Goal: Task Accomplishment & Management: Manage account settings

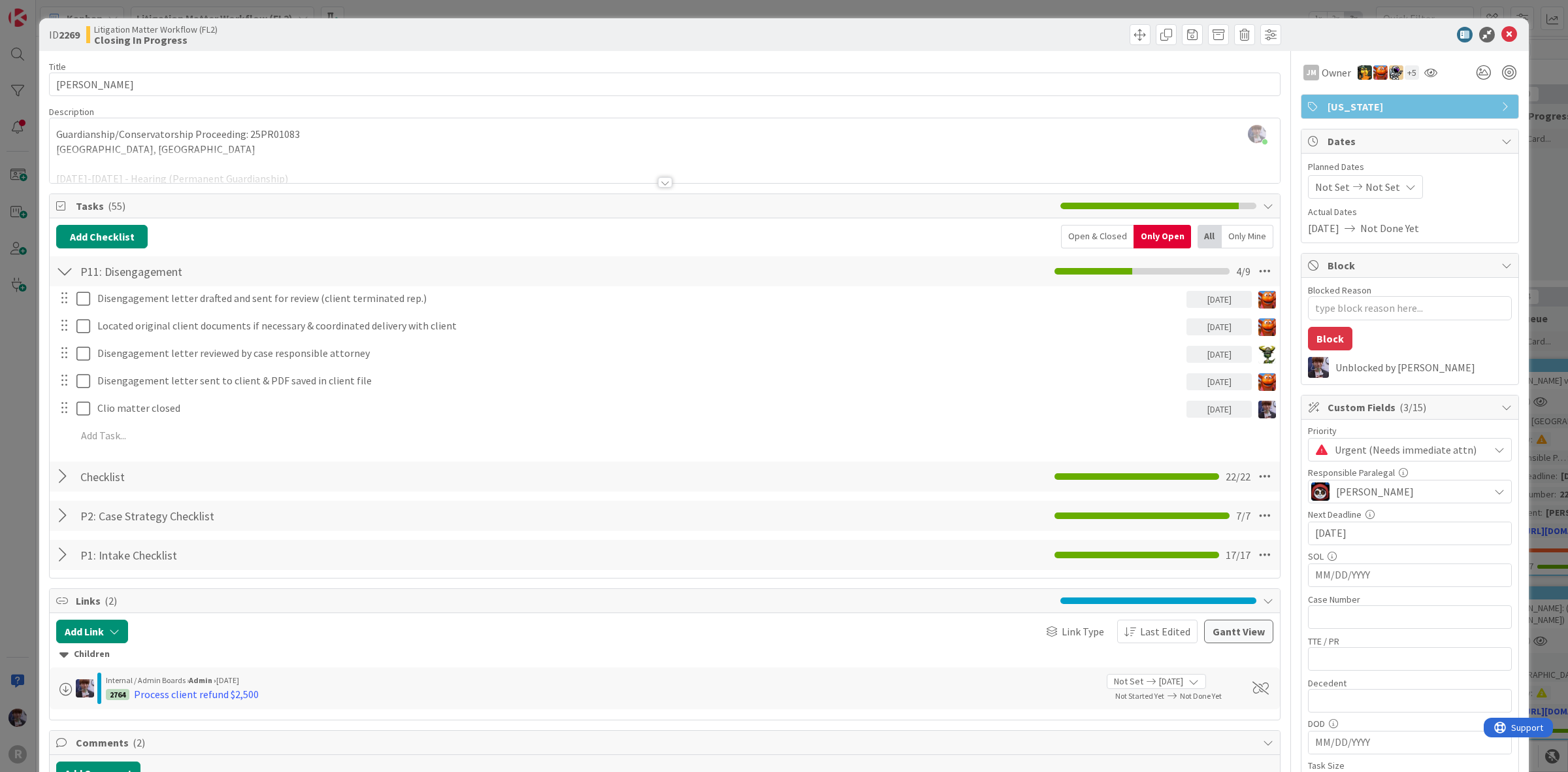
scroll to position [491, 909]
click at [35, 443] on div "ID 2269 Litigation Matter Workflow (FL2) Closing In Progress Title 14 / 128 [PE…" at bounding box center [784, 386] width 1568 height 772
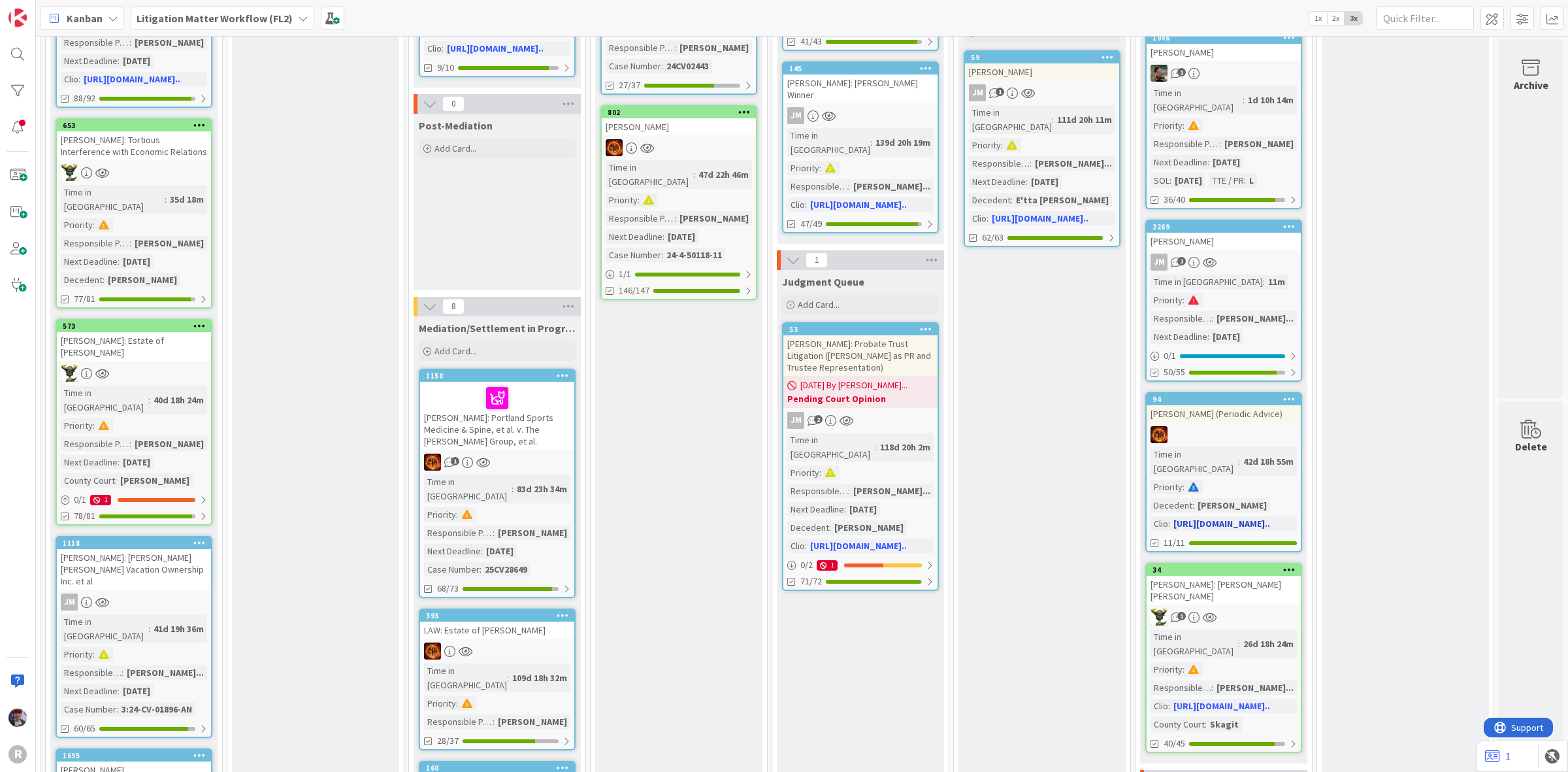
scroll to position [818, 909]
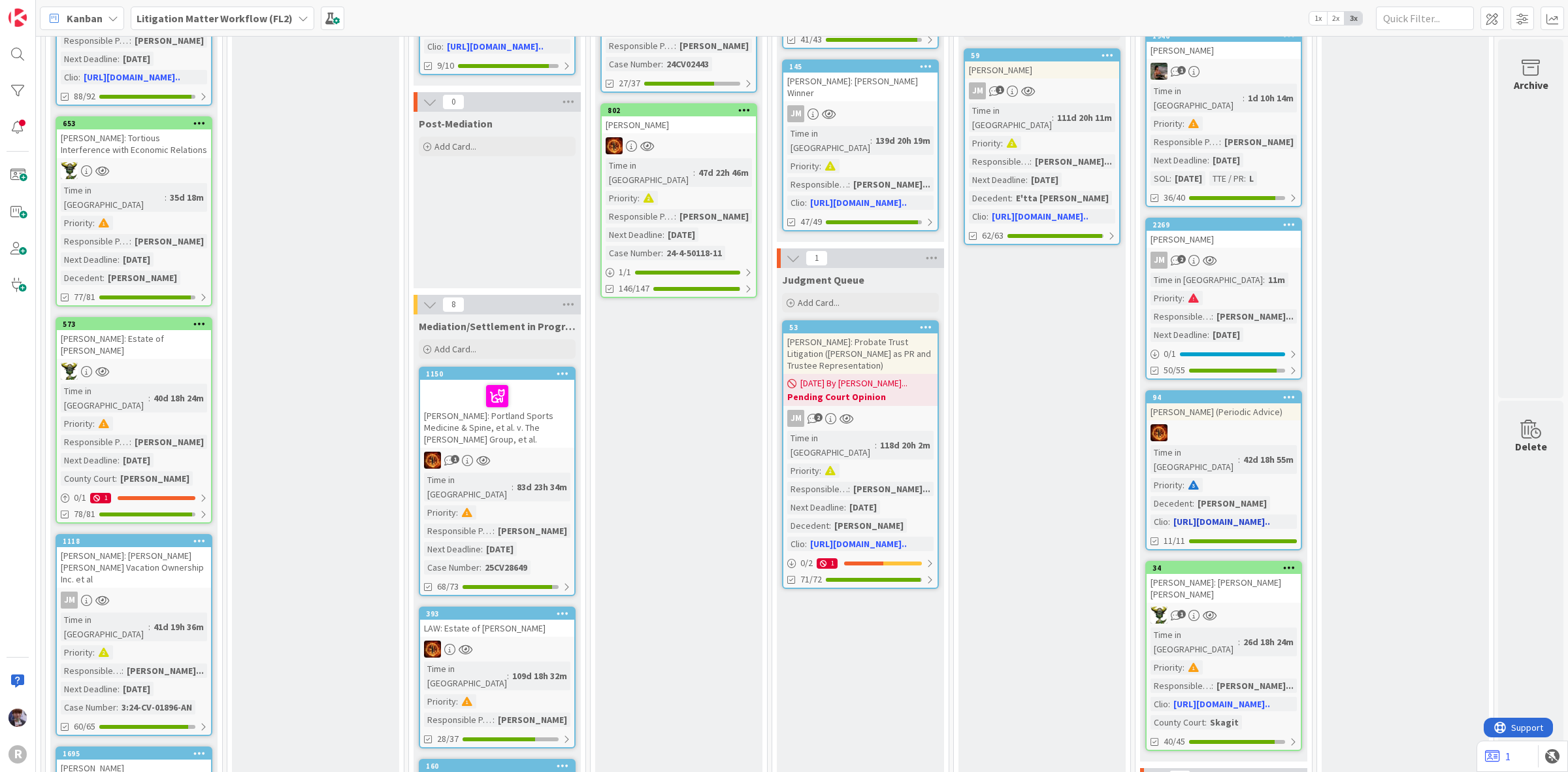
click at [1249, 403] on div "[PERSON_NAME] (Periodic Advice)" at bounding box center [1224, 411] width 154 height 17
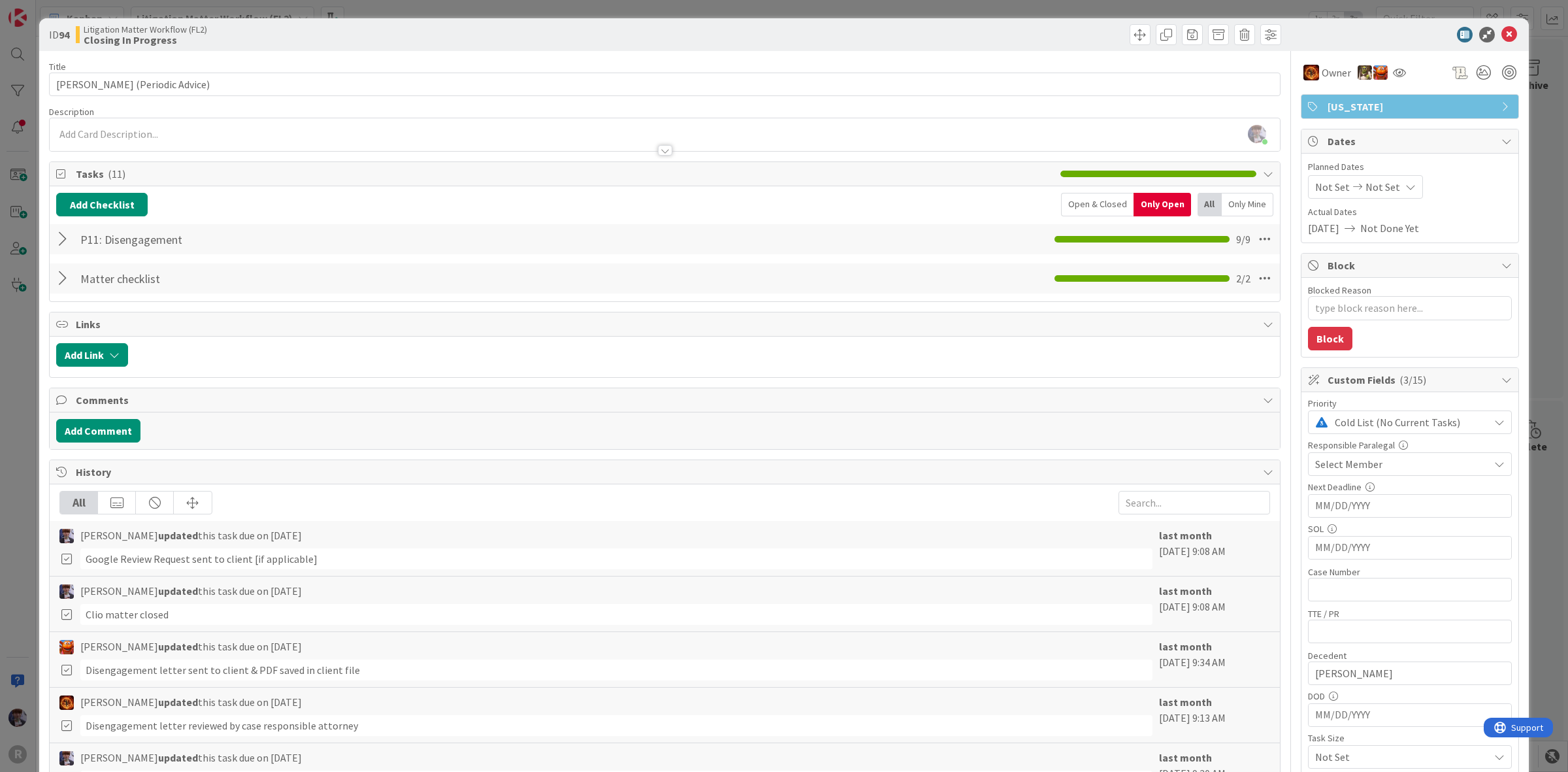
click at [10, 351] on div "ID 94 Litigation Matter Workflow (FL2) Closing In Progress Title 29 / 128 [PERS…" at bounding box center [784, 386] width 1568 height 772
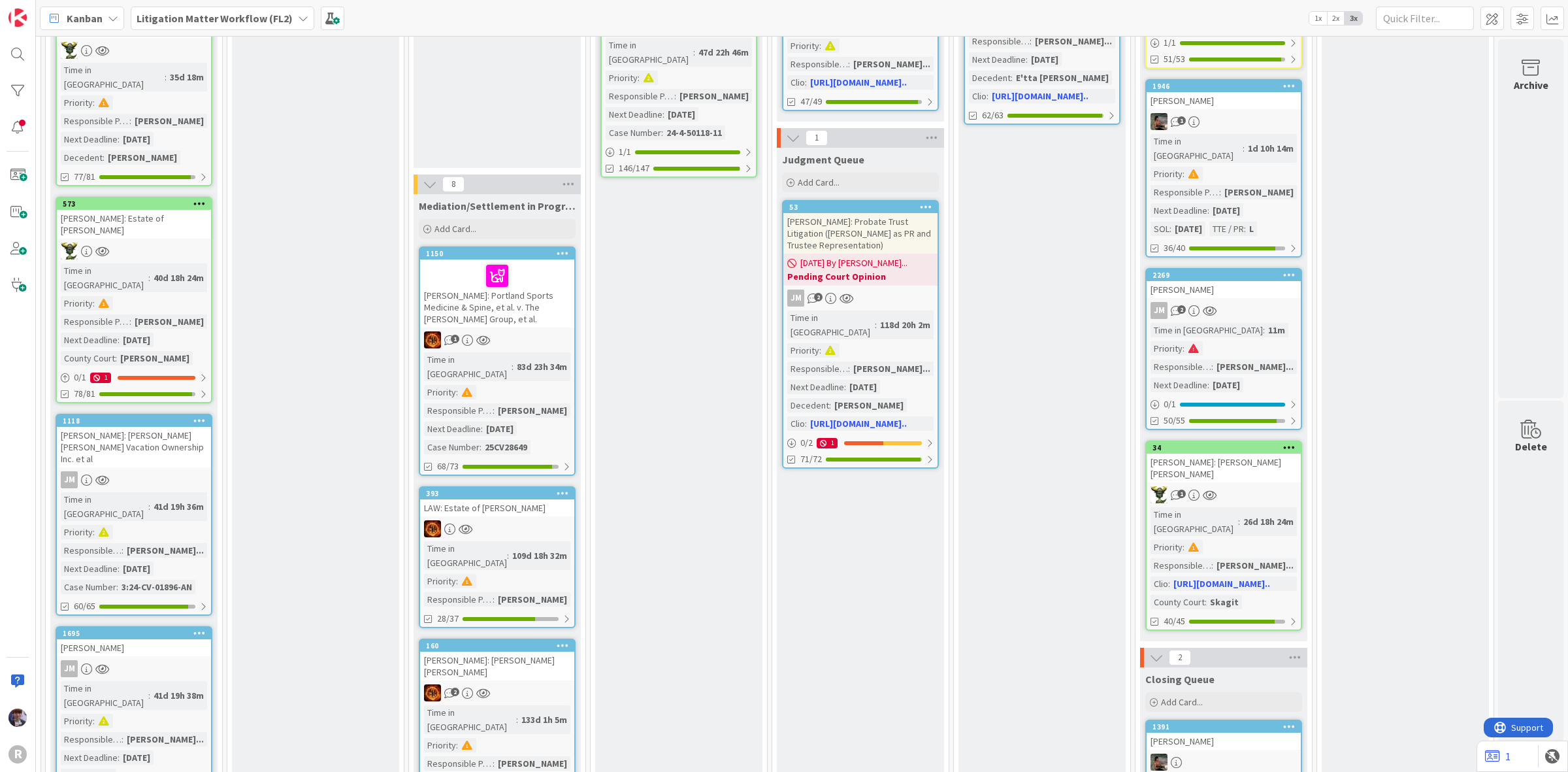
scroll to position [0, 909]
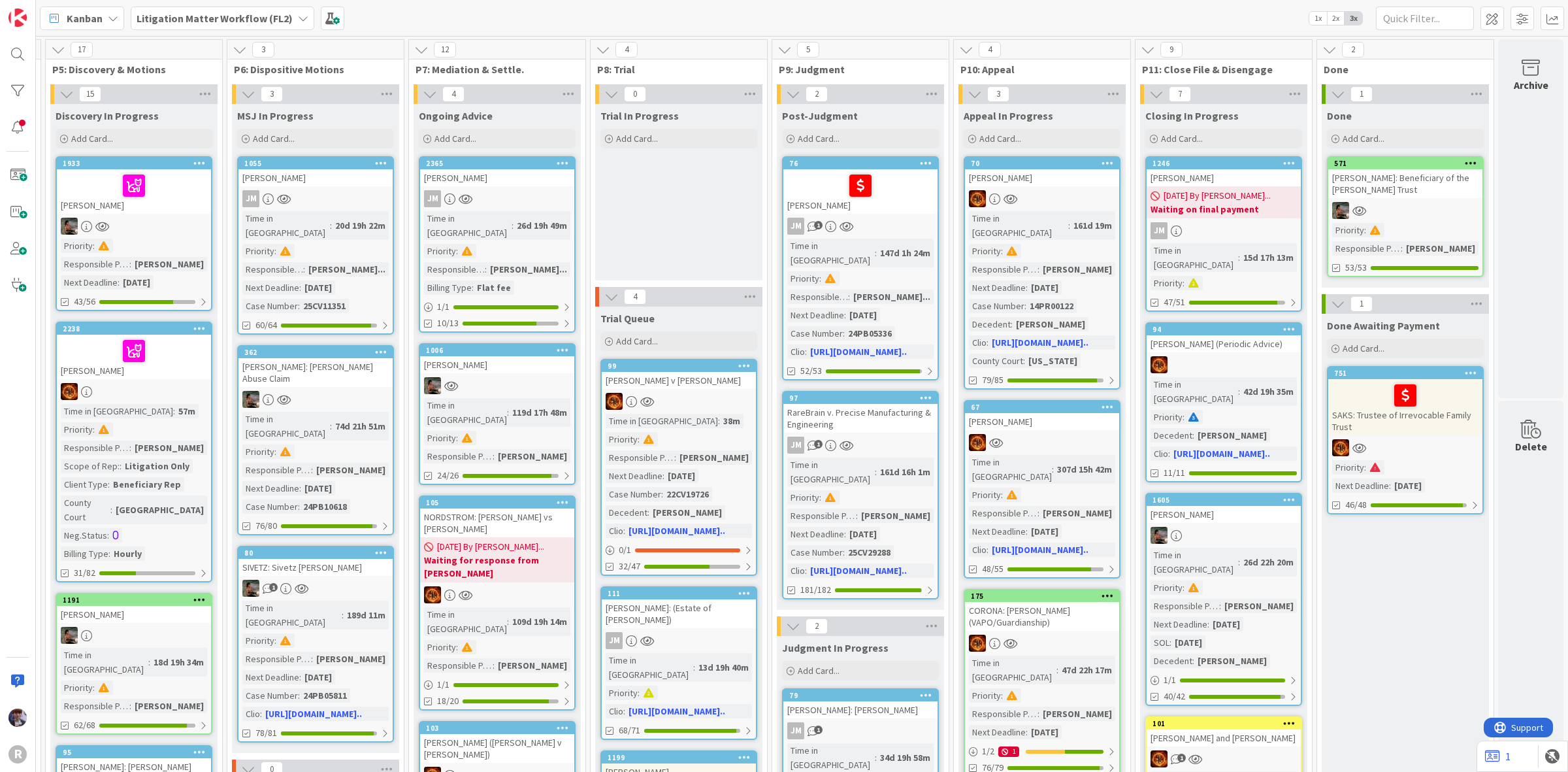
click at [1214, 209] on b "Waiting on final payment" at bounding box center [1224, 209] width 146 height 13
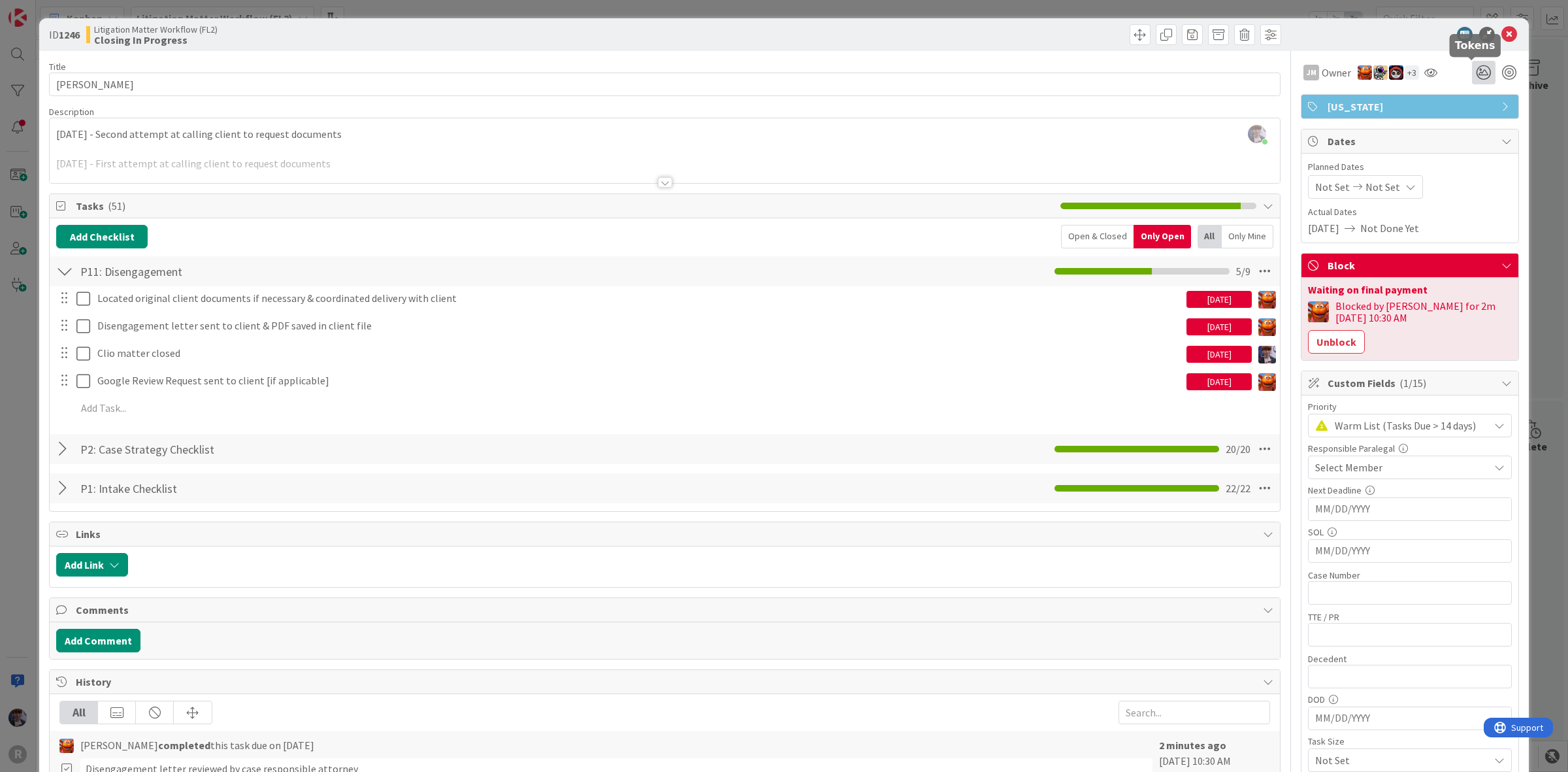
click at [1480, 72] on icon at bounding box center [1483, 72] width 23 height 23
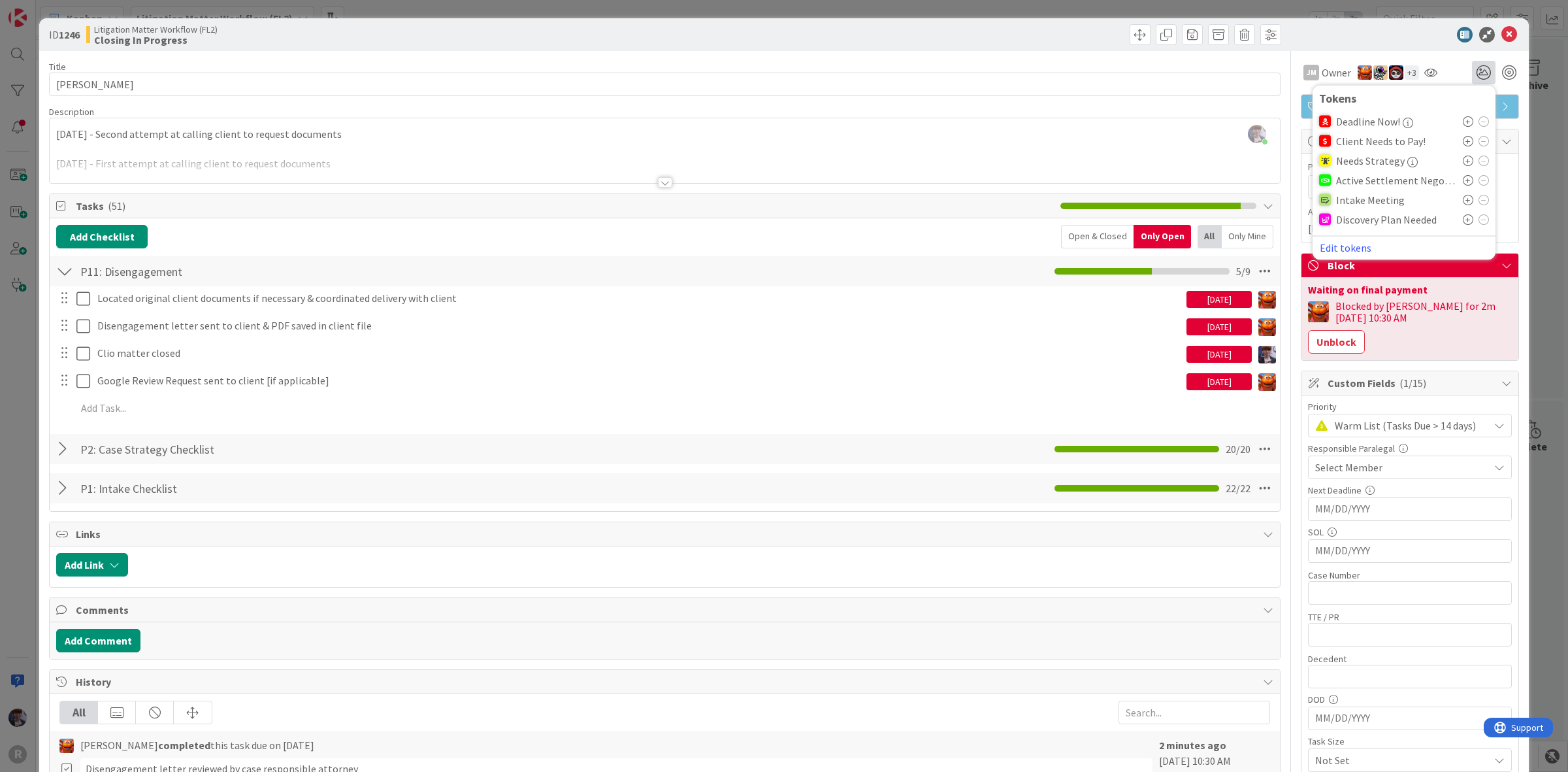
click at [1463, 141] on icon at bounding box center [1468, 142] width 11 height 11
click at [1520, 129] on div "ID 1246 Litigation Matter Workflow (FL2) Closing In Progress Title 13 / 128 [PE…" at bounding box center [784, 386] width 1568 height 772
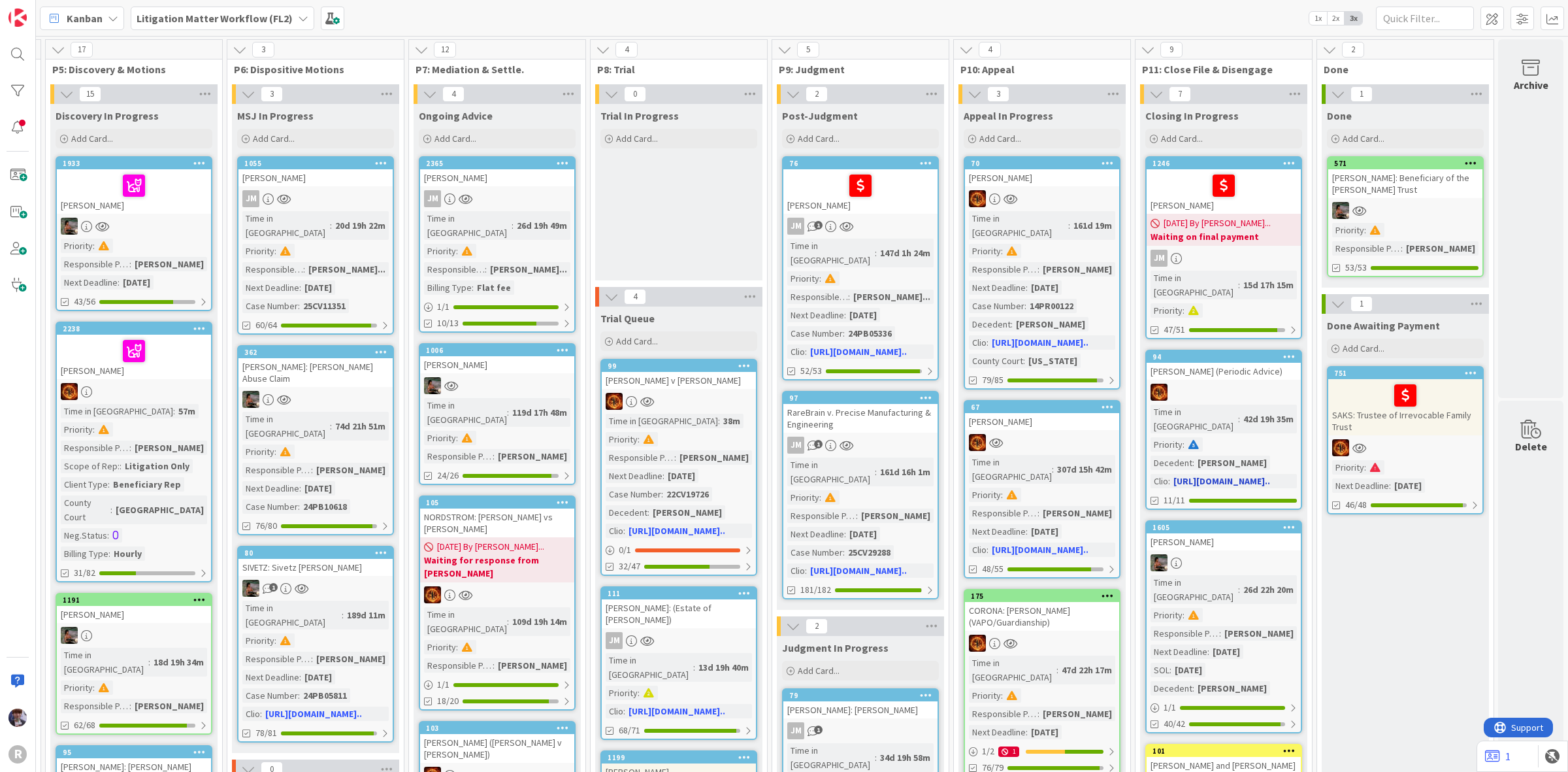
click at [1219, 363] on div "[PERSON_NAME] (Periodic Advice)" at bounding box center [1224, 371] width 154 height 17
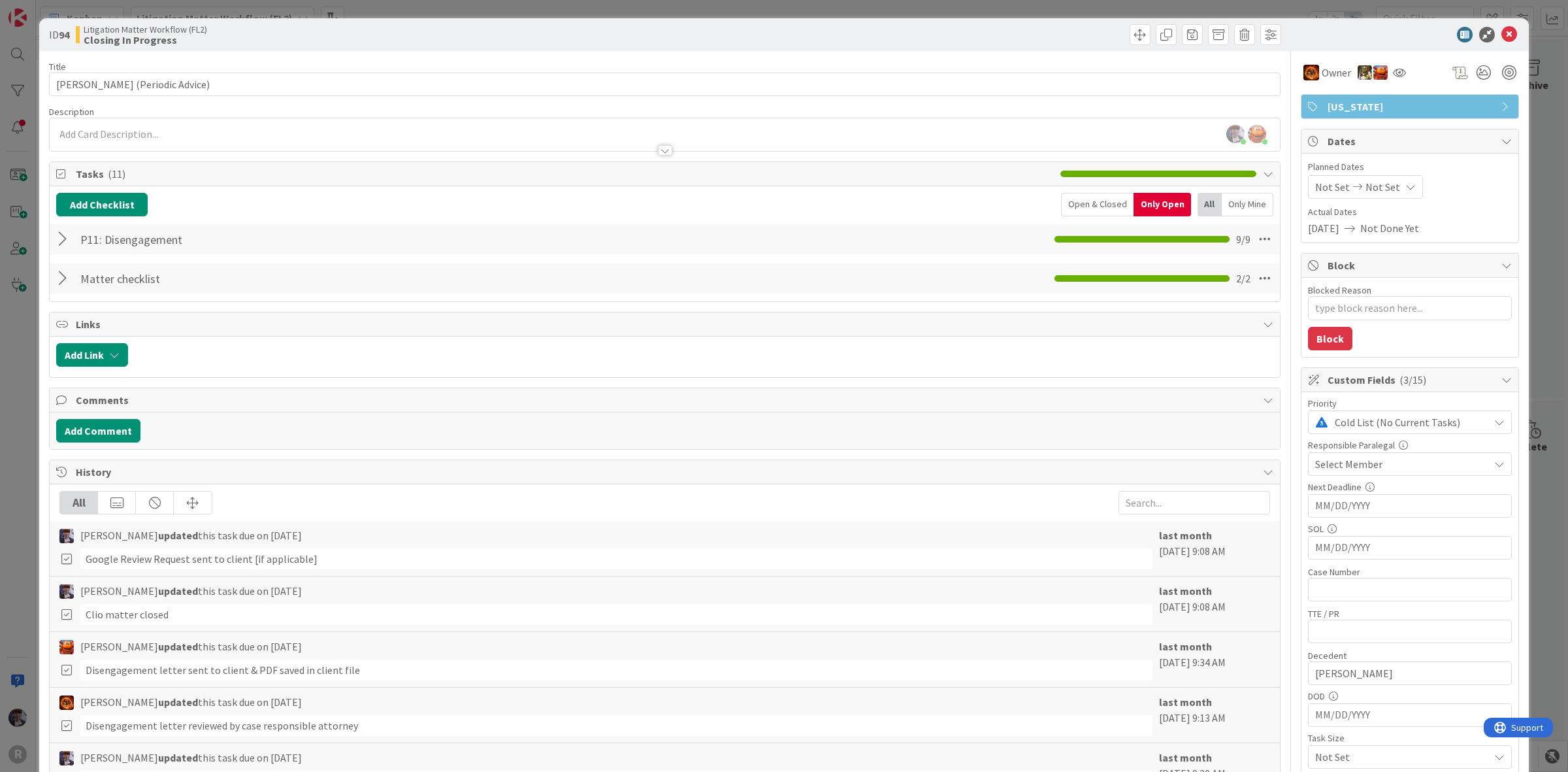
click at [65, 240] on div at bounding box center [64, 240] width 17 height 23
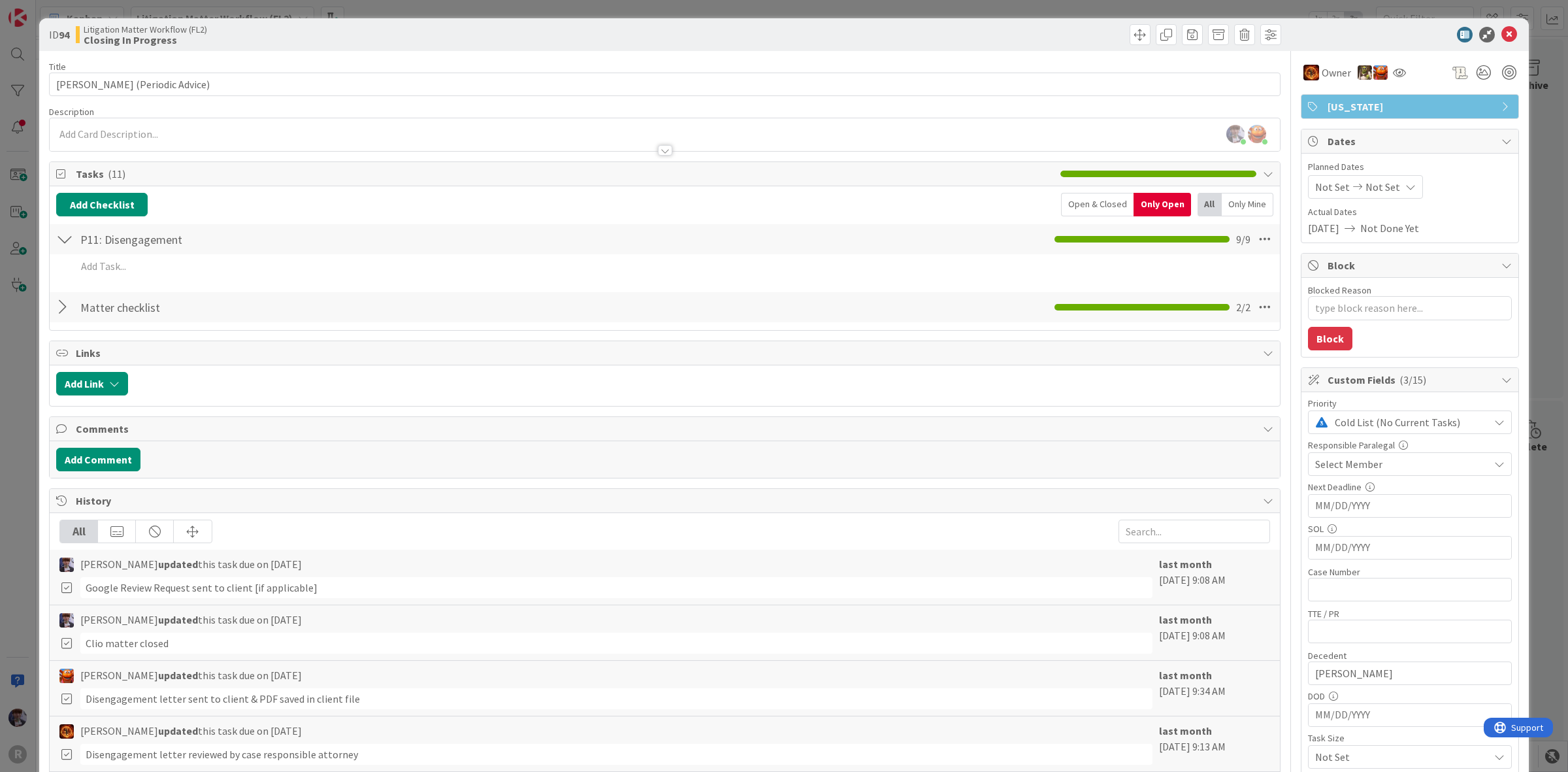
click at [73, 240] on div at bounding box center [64, 240] width 17 height 23
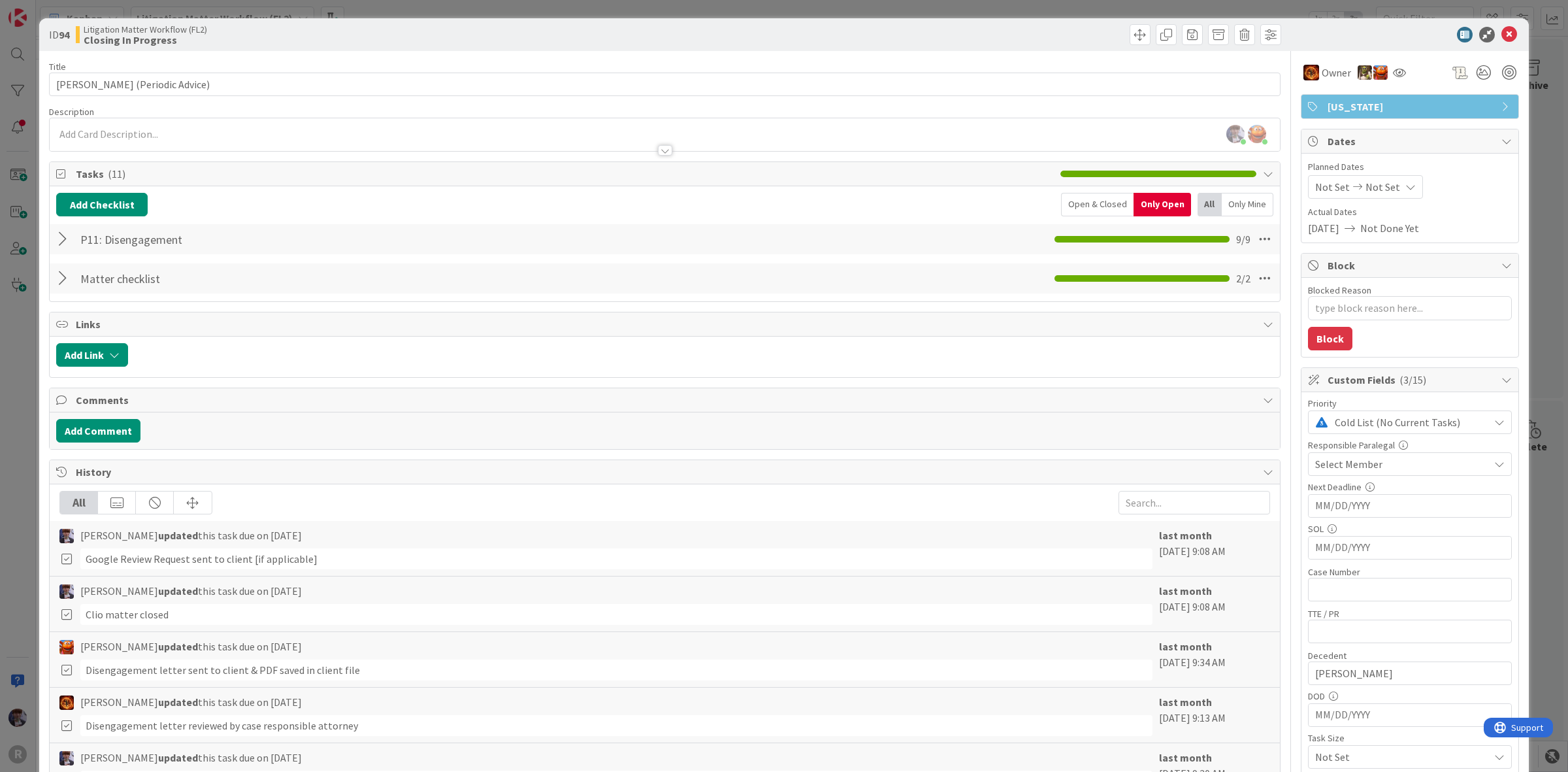
click at [1526, 158] on div "ID 94 Litigation Matter Workflow (FL2) Closing In Progress Title 29 / 128 [PERS…" at bounding box center [784, 386] width 1568 height 772
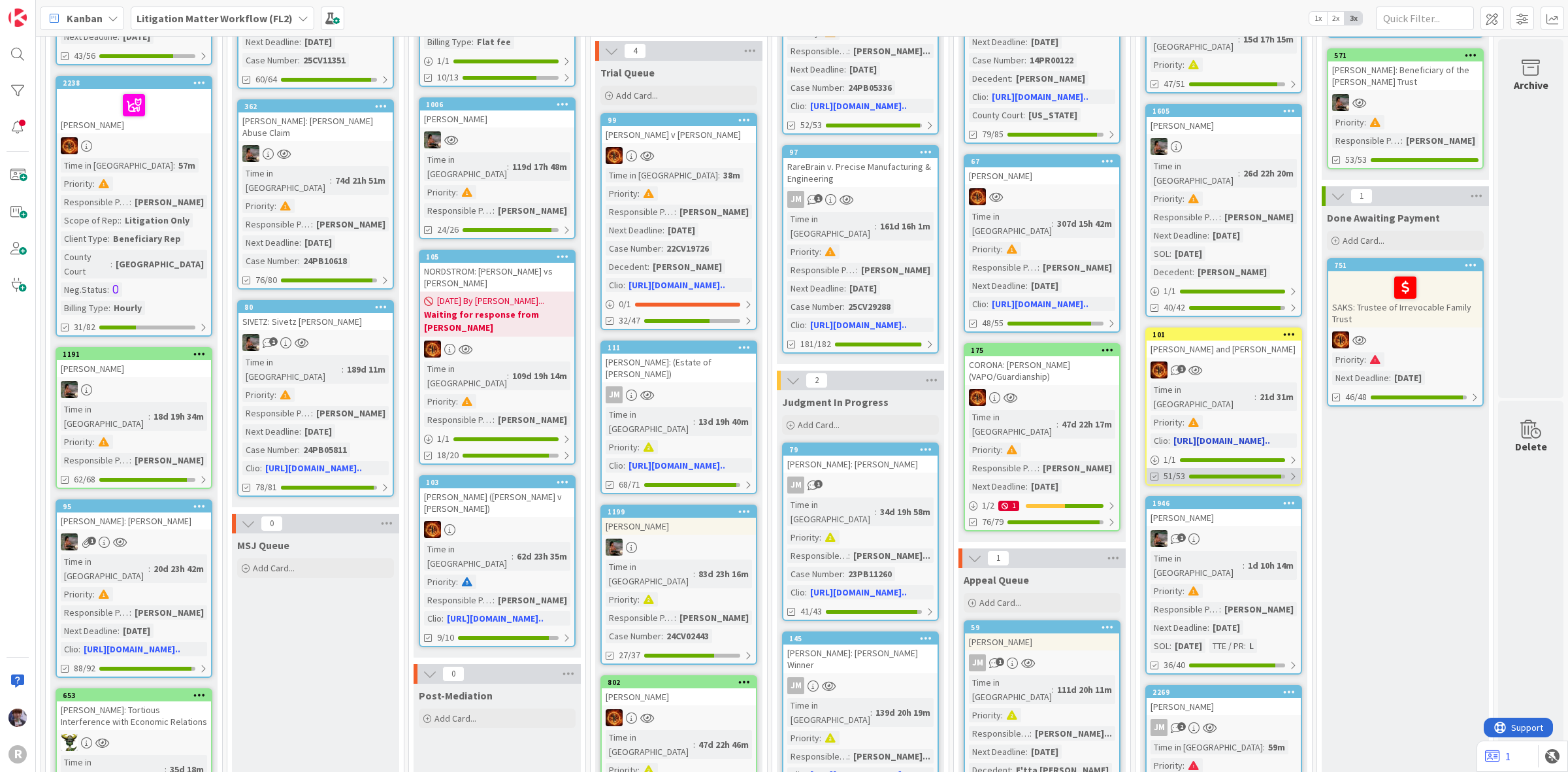
scroll to position [245, 909]
click at [1214, 139] on div at bounding box center [1224, 147] width 154 height 17
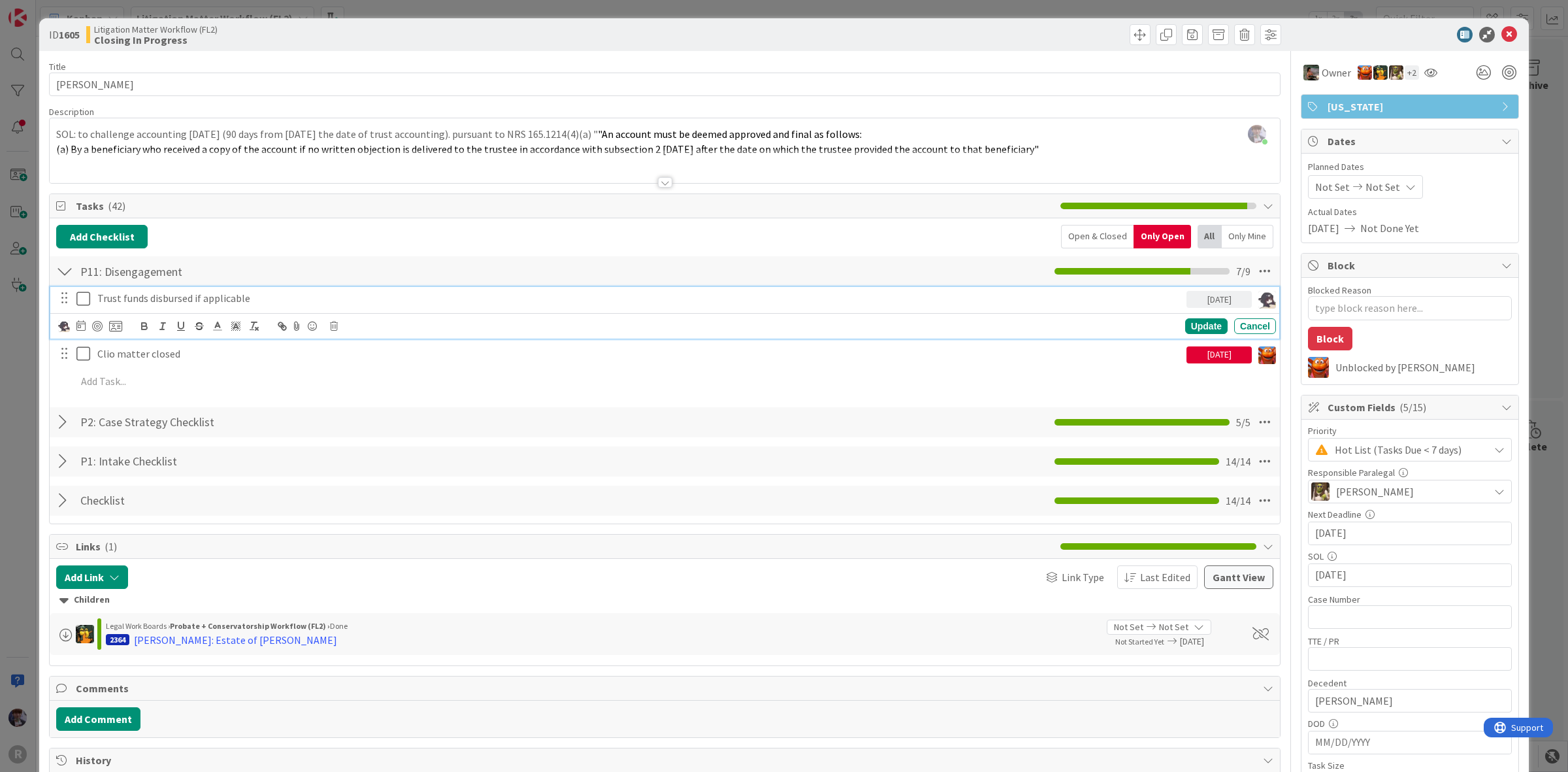
click at [225, 297] on p "Trust funds disbursed if applicable" at bounding box center [639, 298] width 1084 height 15
click at [13, 403] on div "ID 1605 Litigation Matter Workflow (FL2) Closing In Progress Title 15 / 128 [PE…" at bounding box center [784, 386] width 1568 height 772
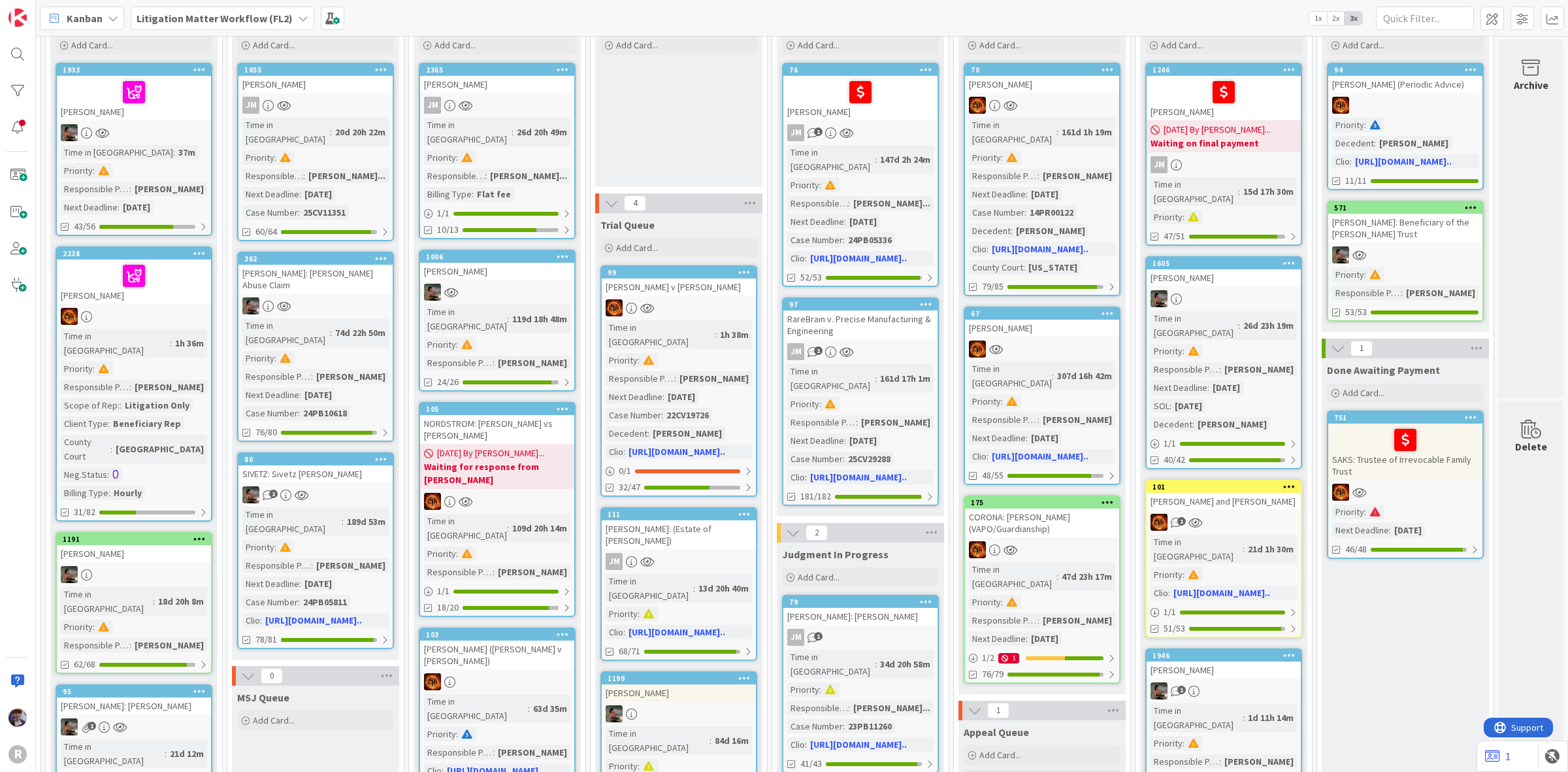
scroll to position [0, 909]
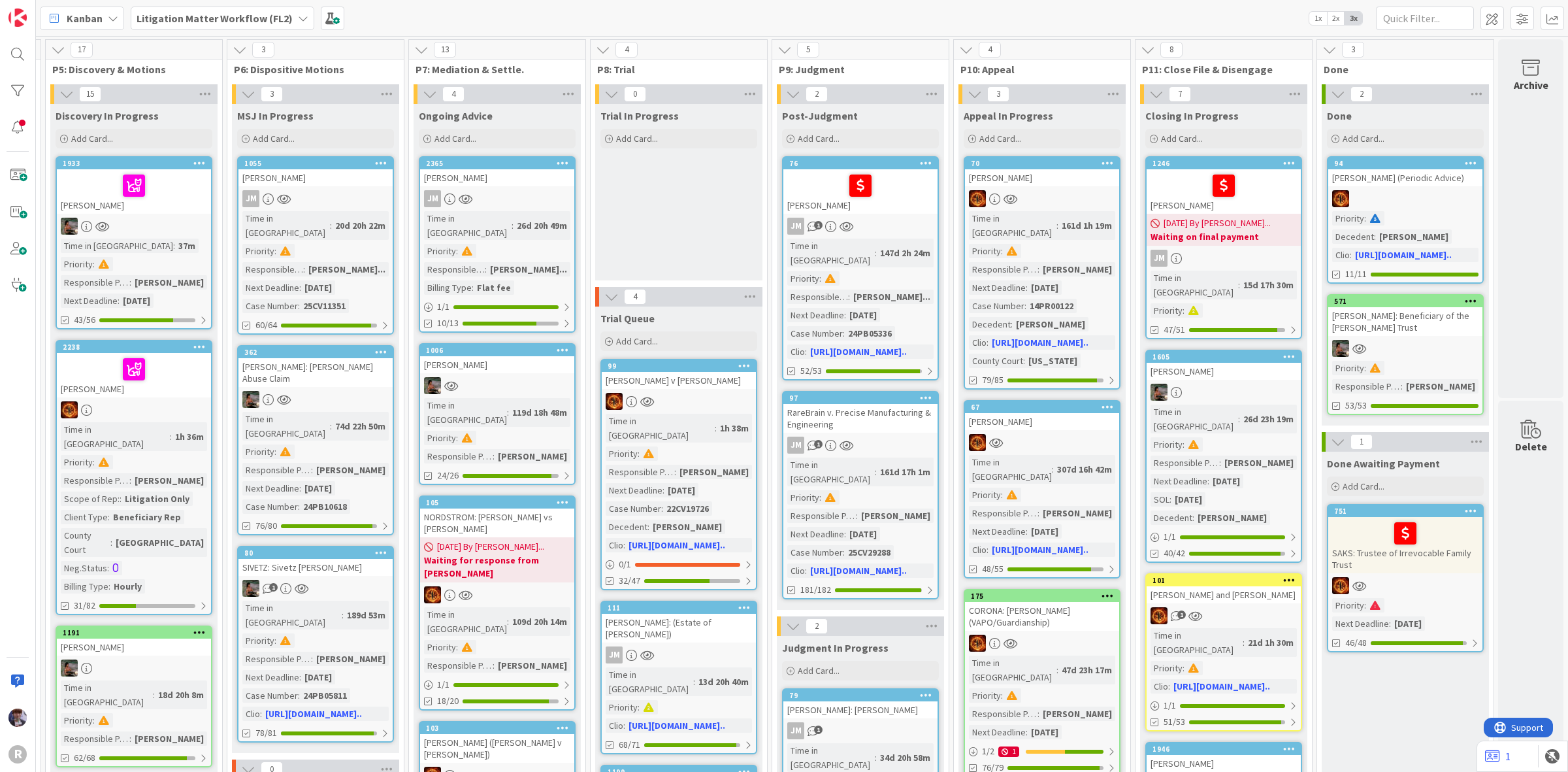
click at [1279, 194] on div at bounding box center [1224, 185] width 146 height 28
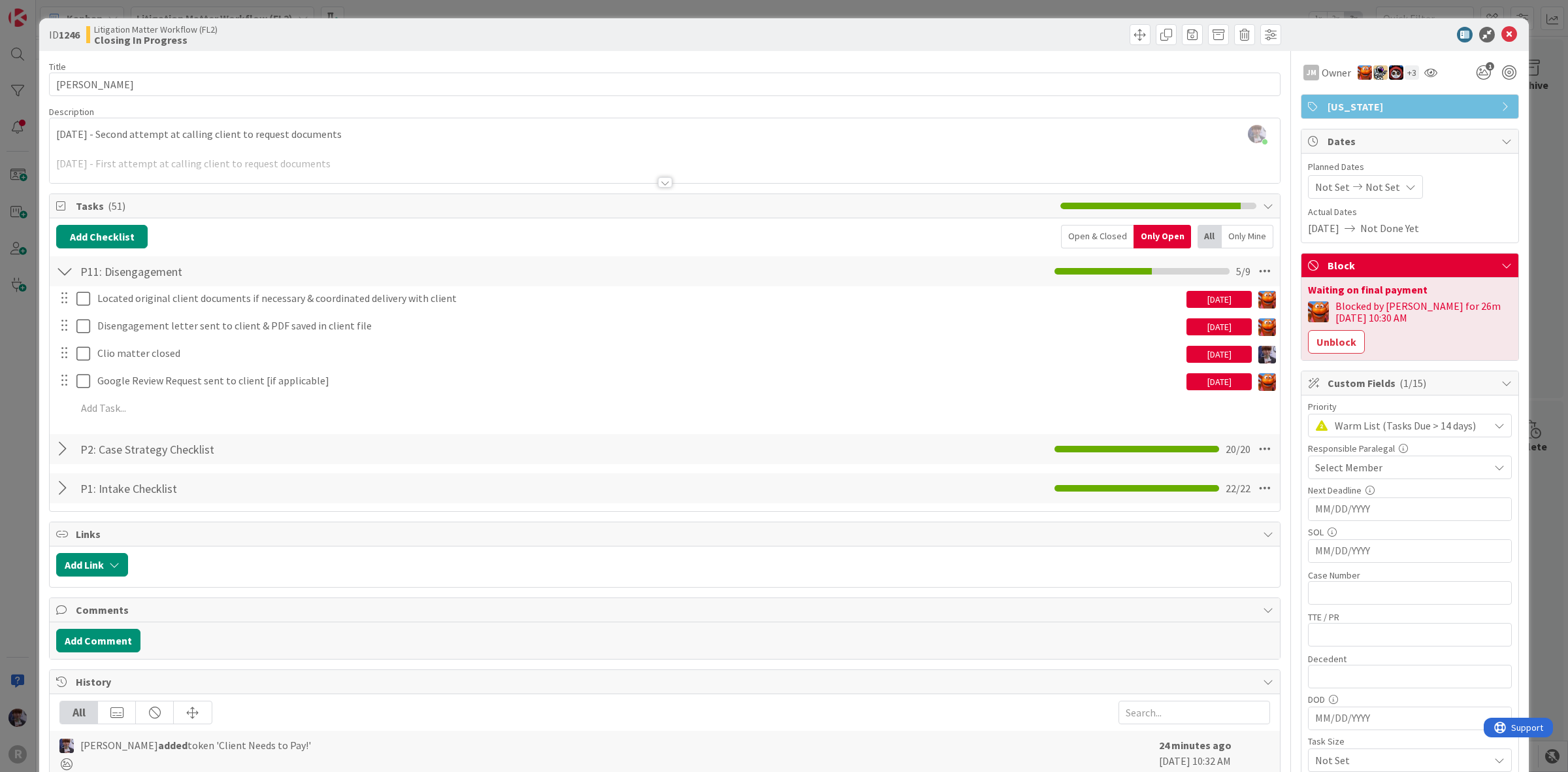
click at [18, 394] on div "ID 1246 Litigation Matter Workflow (FL2) Closing In Progress Title 13 / 128 [PE…" at bounding box center [784, 386] width 1568 height 772
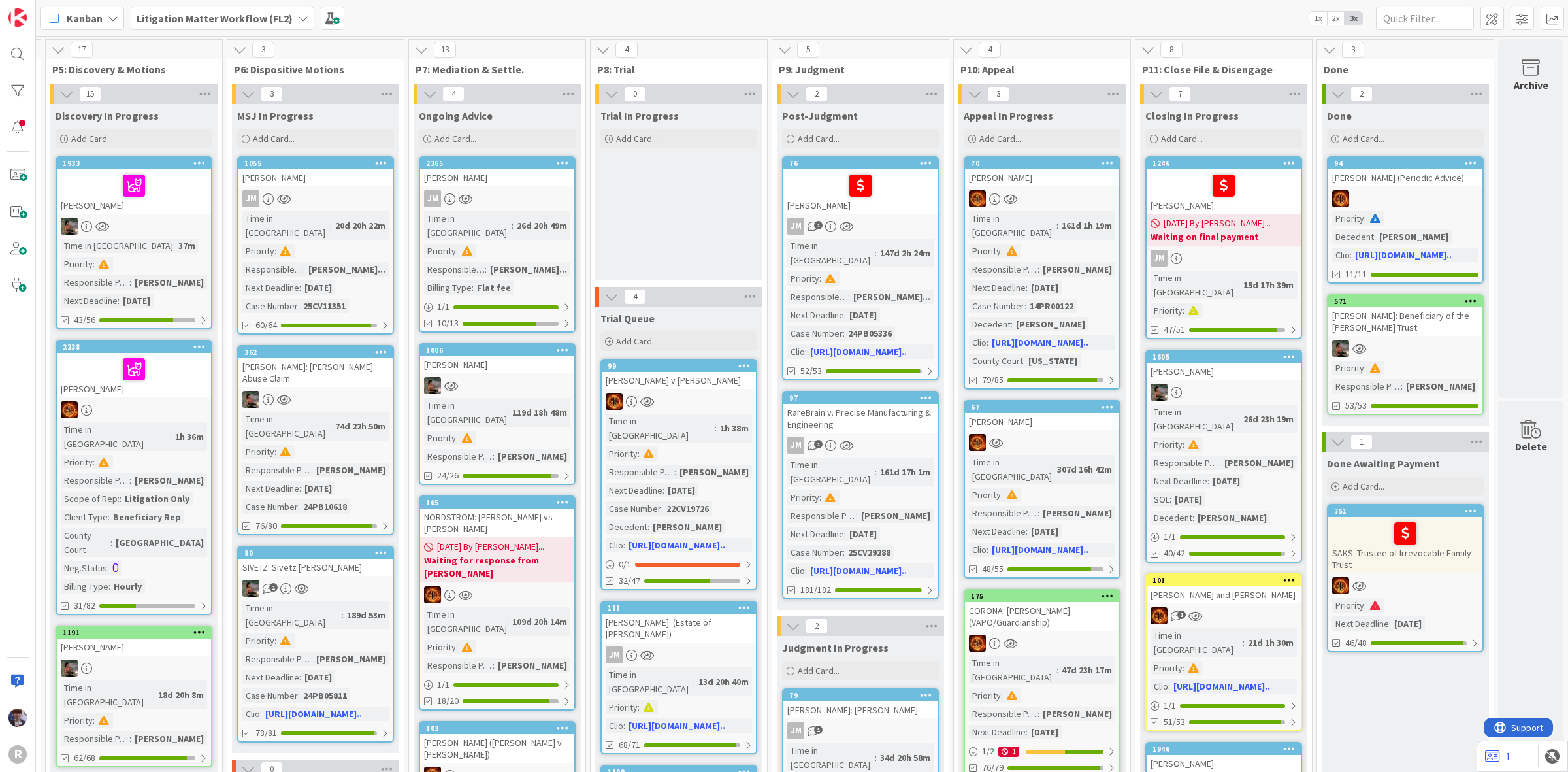
click at [1216, 366] on link "1605 [PERSON_NAME] in [GEOGRAPHIC_DATA] : 26d 23h 19m Priority : Responsible Pa…" at bounding box center [1224, 456] width 157 height 213
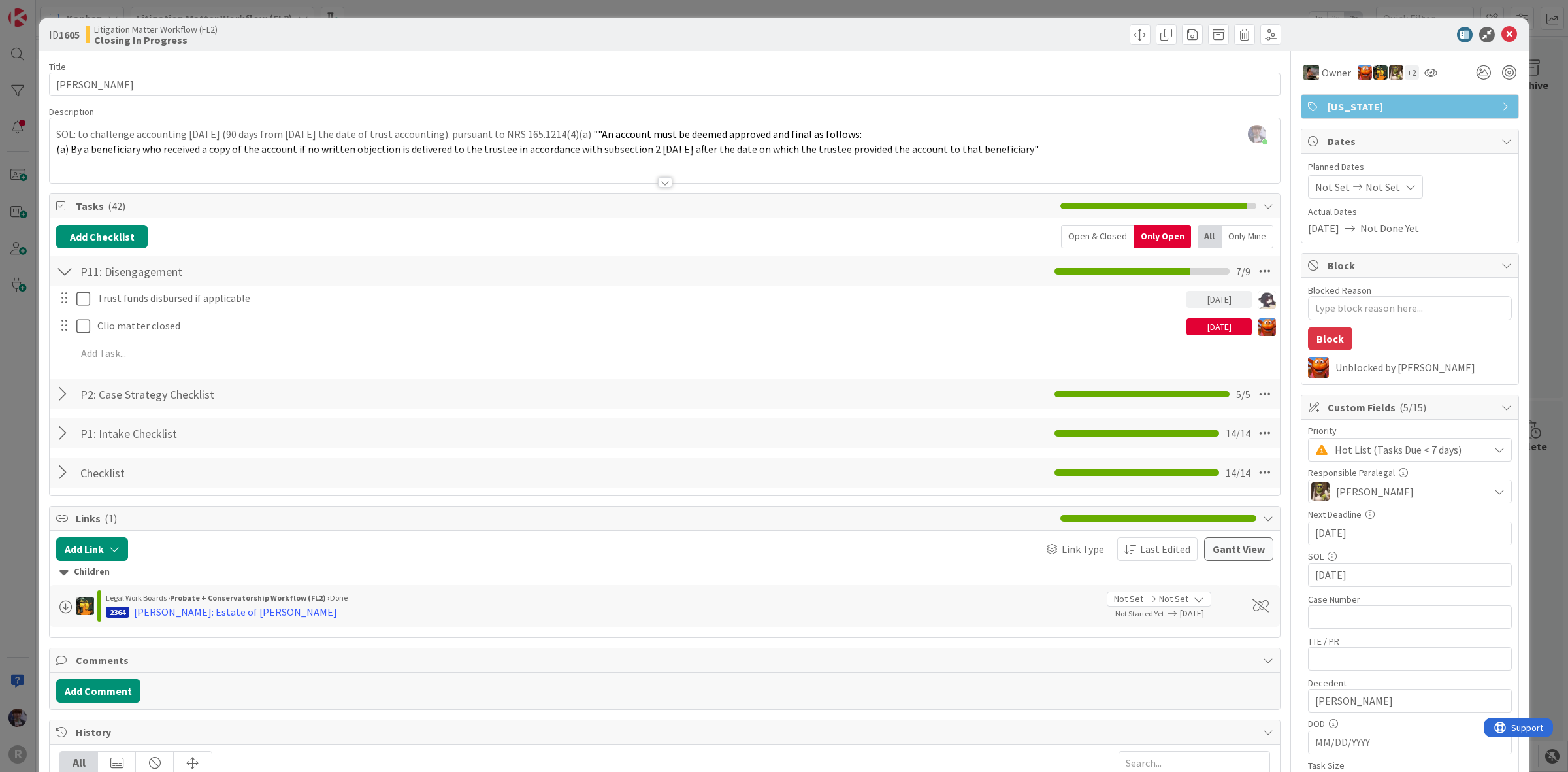
click at [13, 368] on div "ID 1605 Litigation Matter Workflow (FL2) Closing In Progress Title 15 / 128 [PE…" at bounding box center [784, 386] width 1568 height 772
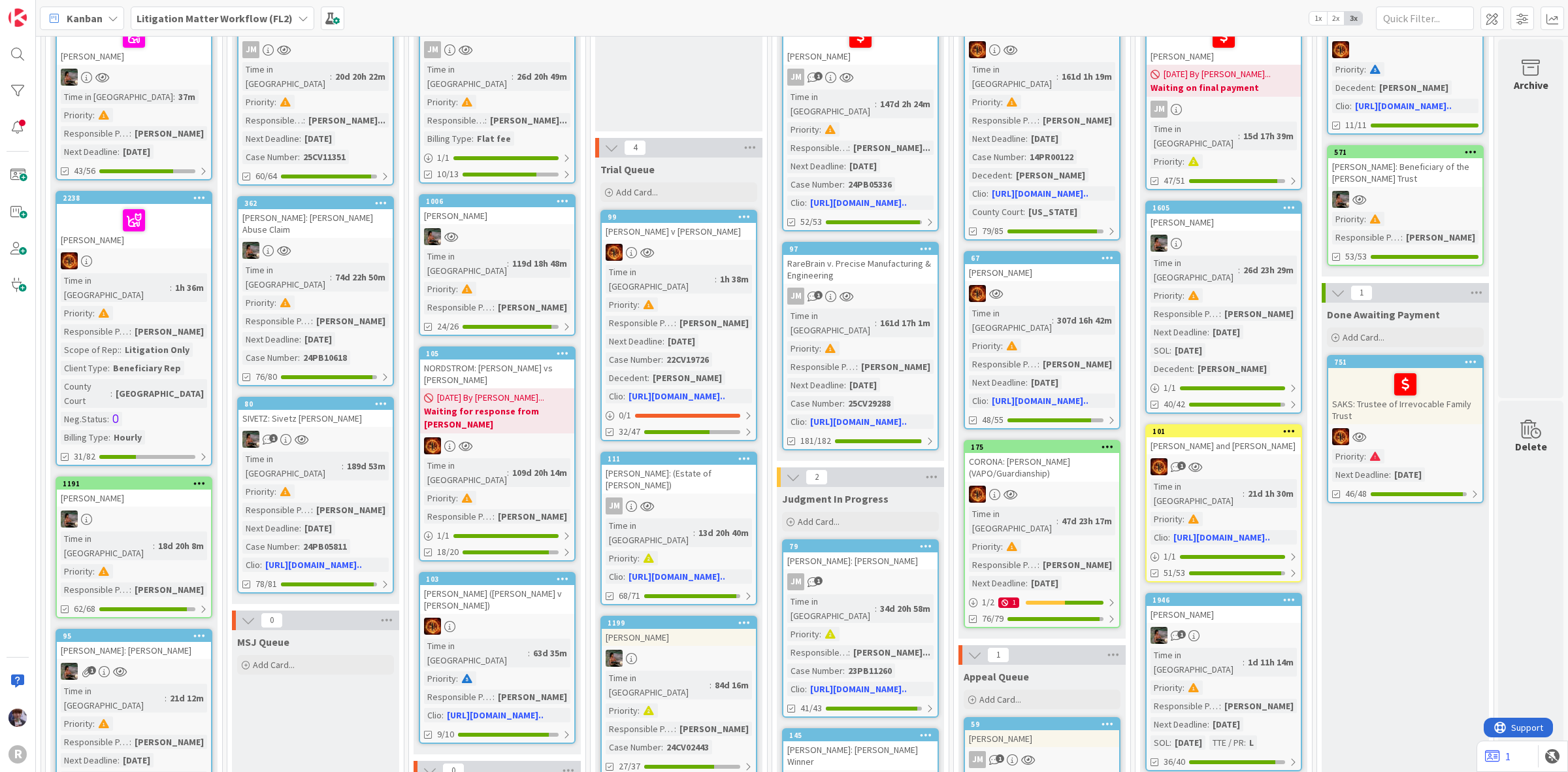
scroll to position [164, 909]
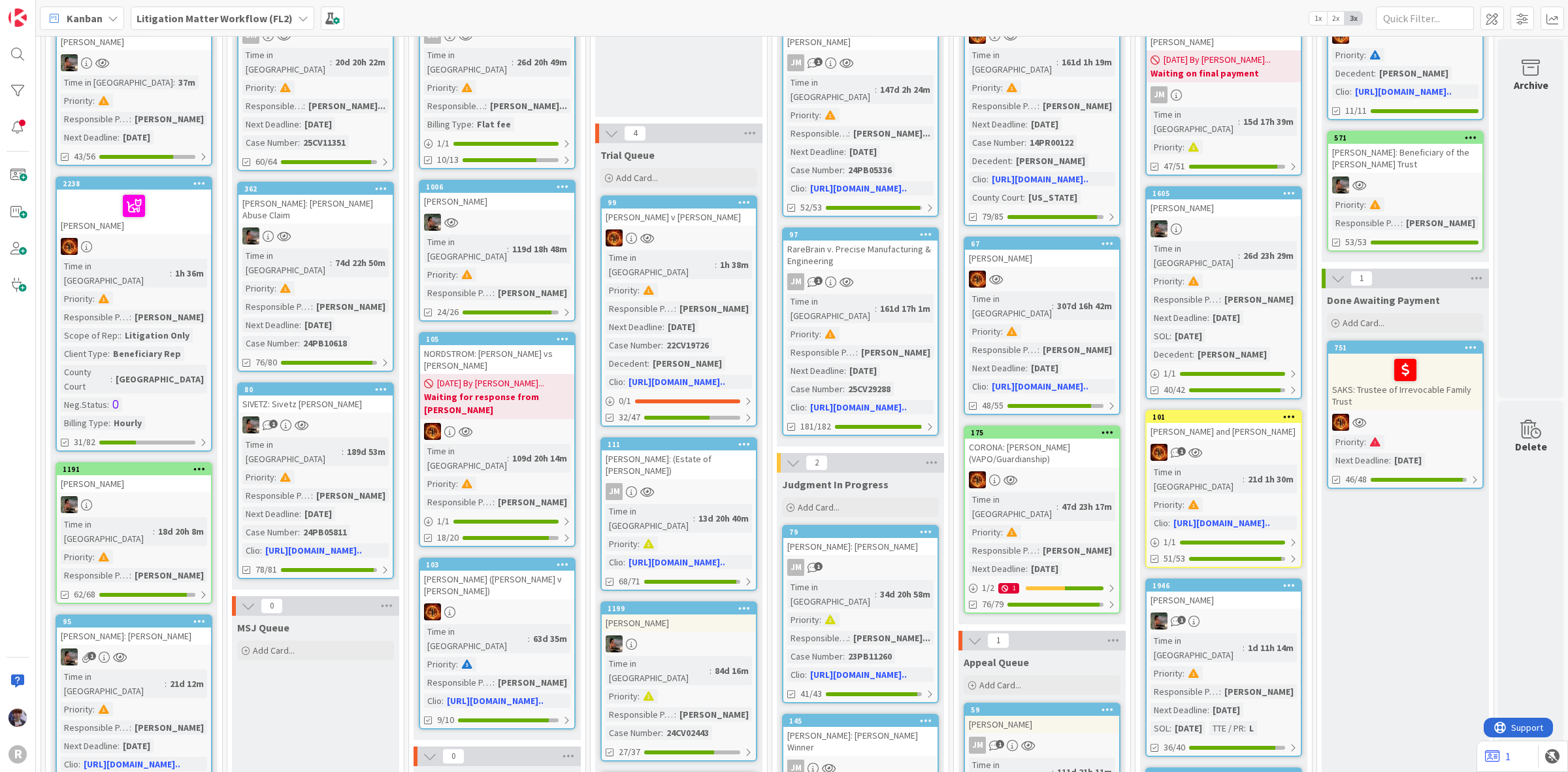
click at [1208, 592] on div "[PERSON_NAME]" at bounding box center [1224, 600] width 154 height 17
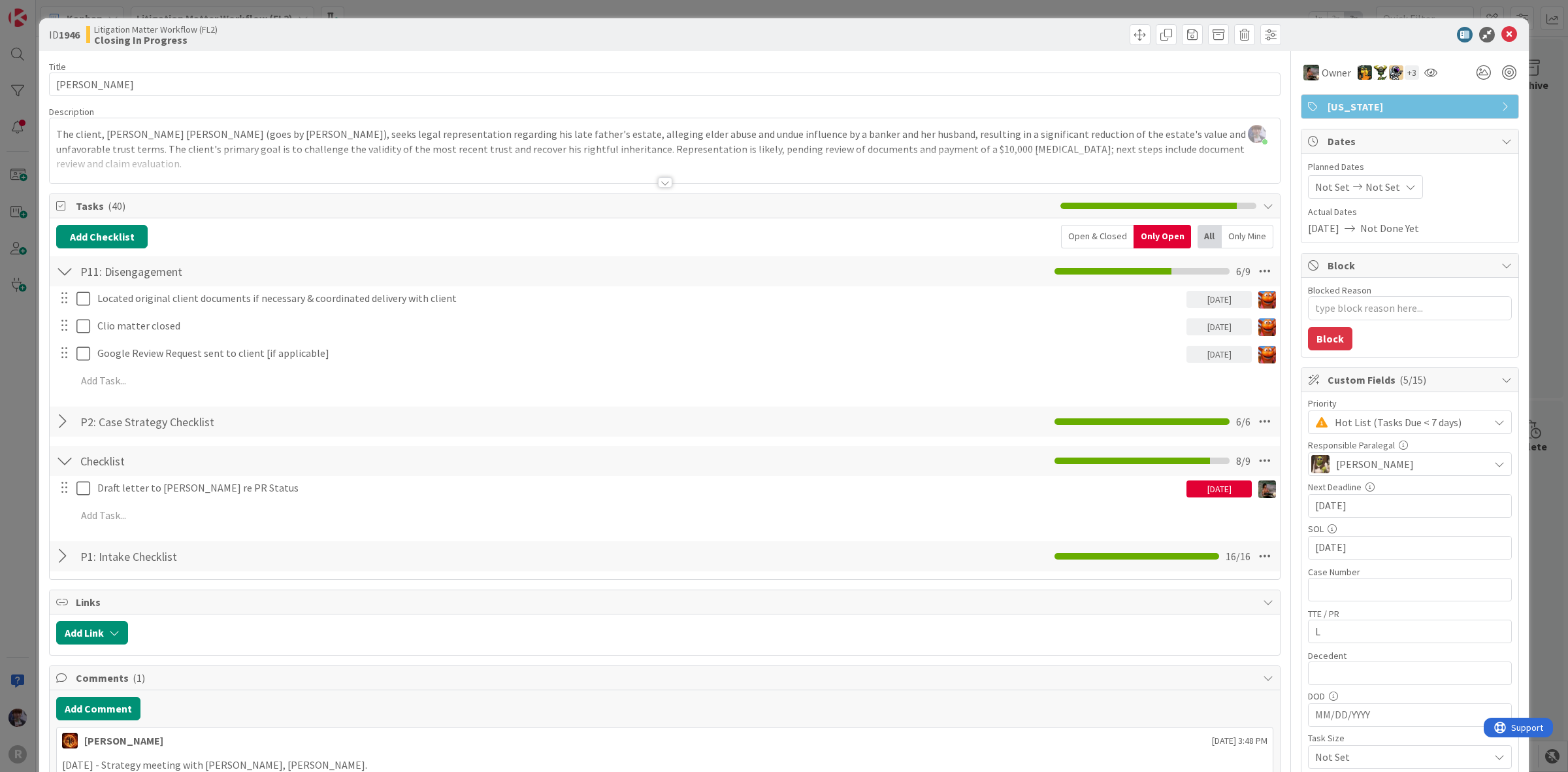
click at [18, 422] on div "ID 1946 Litigation Matter Workflow (FL2) Closing In Progress Title 15 / 128 [PE…" at bounding box center [784, 386] width 1568 height 772
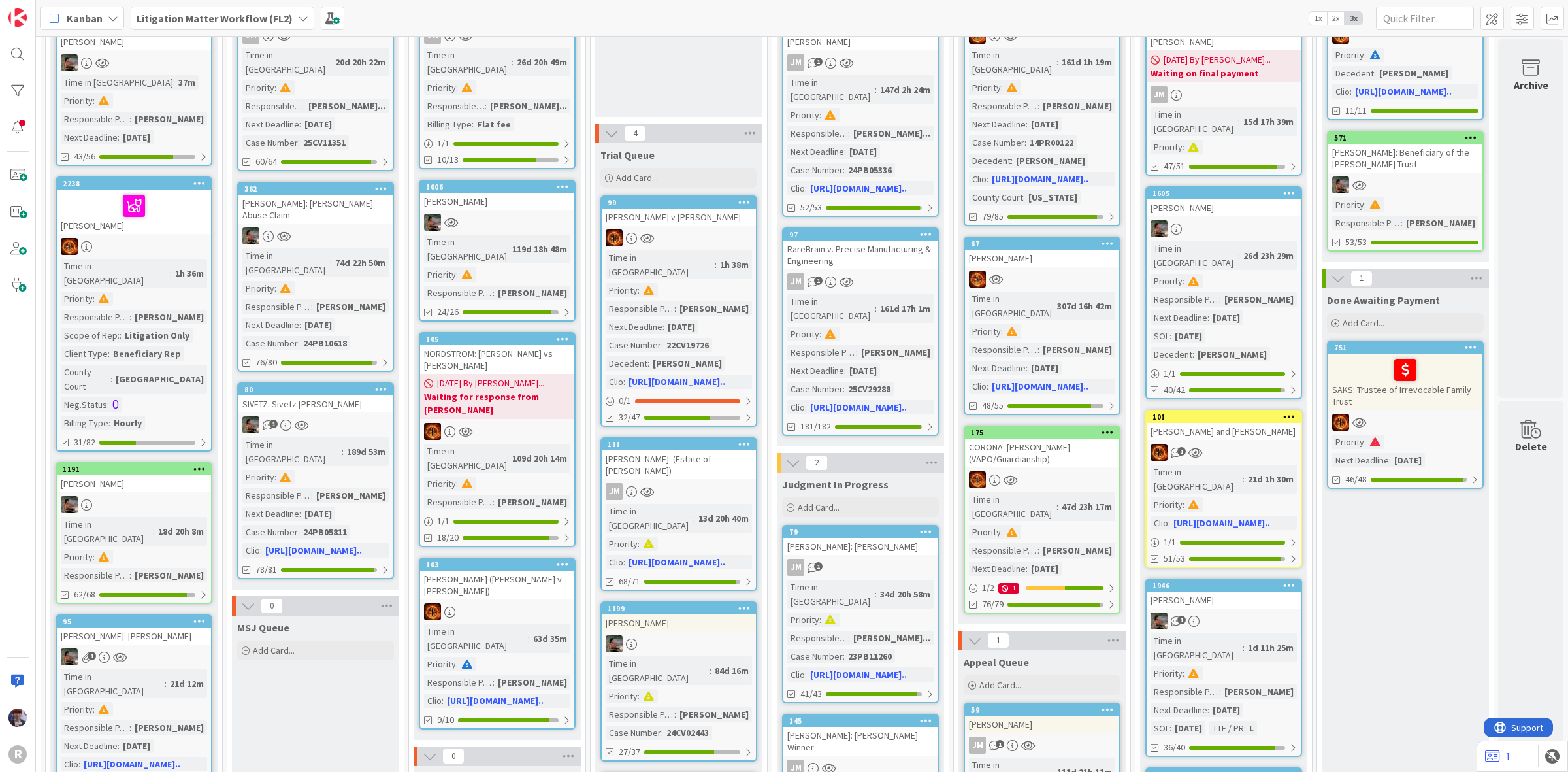
click at [1229, 592] on div "[PERSON_NAME]" at bounding box center [1224, 600] width 154 height 17
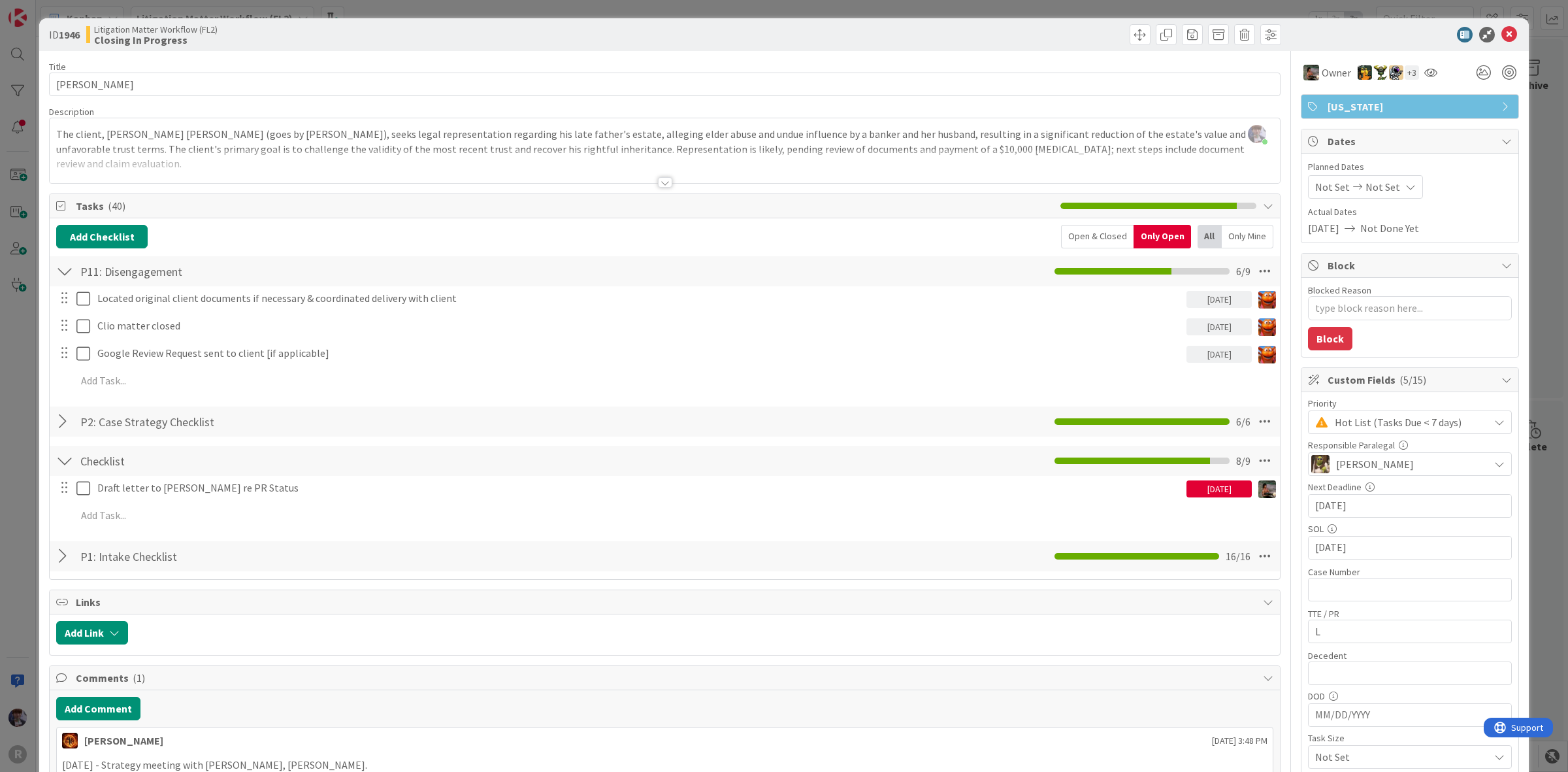
click at [31, 412] on div "ID 1946 Litigation Matter Workflow (FL2) Closing In Progress Title 15 / 128 [PE…" at bounding box center [784, 386] width 1568 height 772
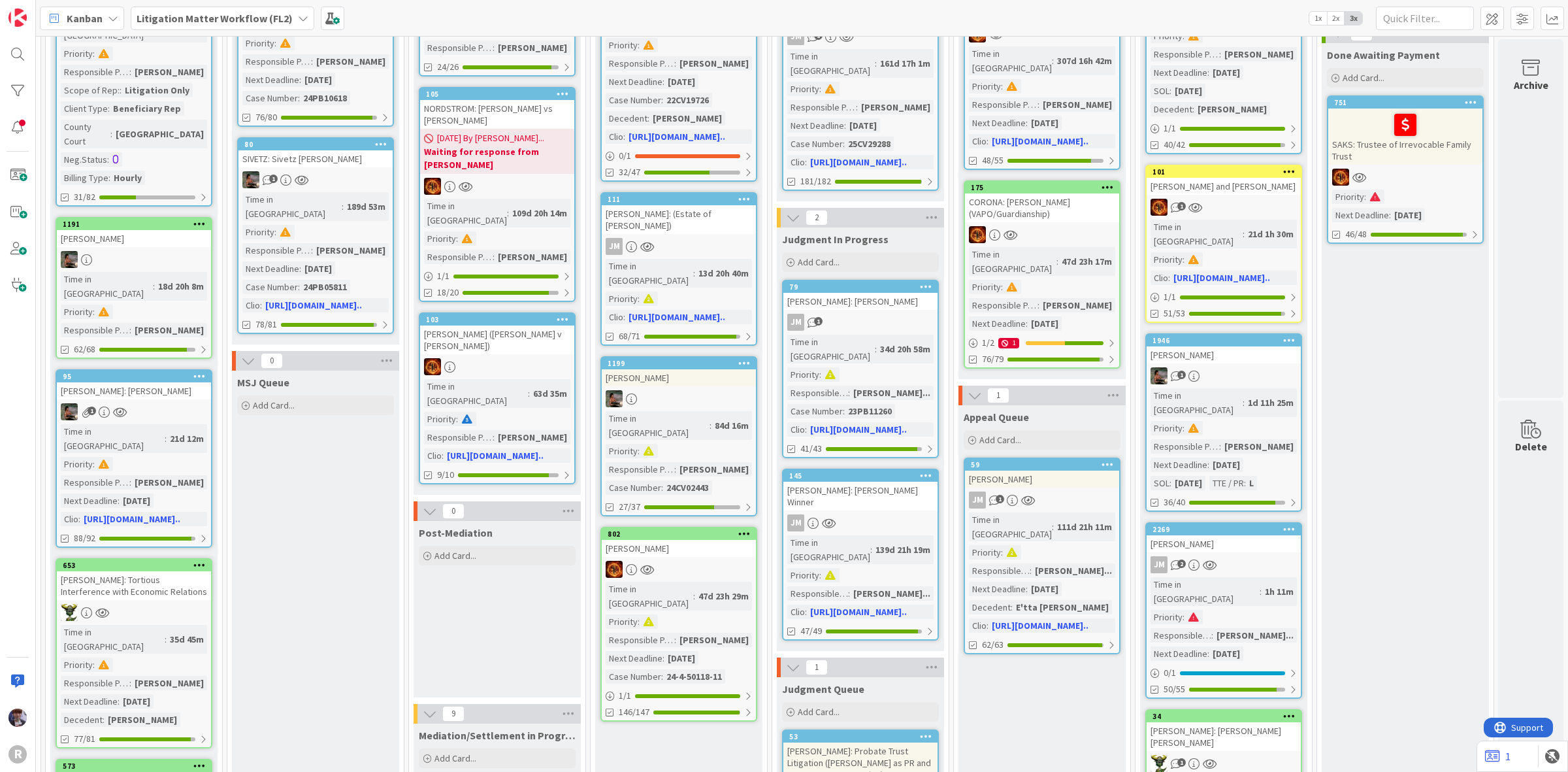
click at [1240, 523] on link "2269 [PERSON_NAME] 2 Time in Column : 1h 11m Priority : Responsible Paralegal :…" at bounding box center [1224, 611] width 157 height 176
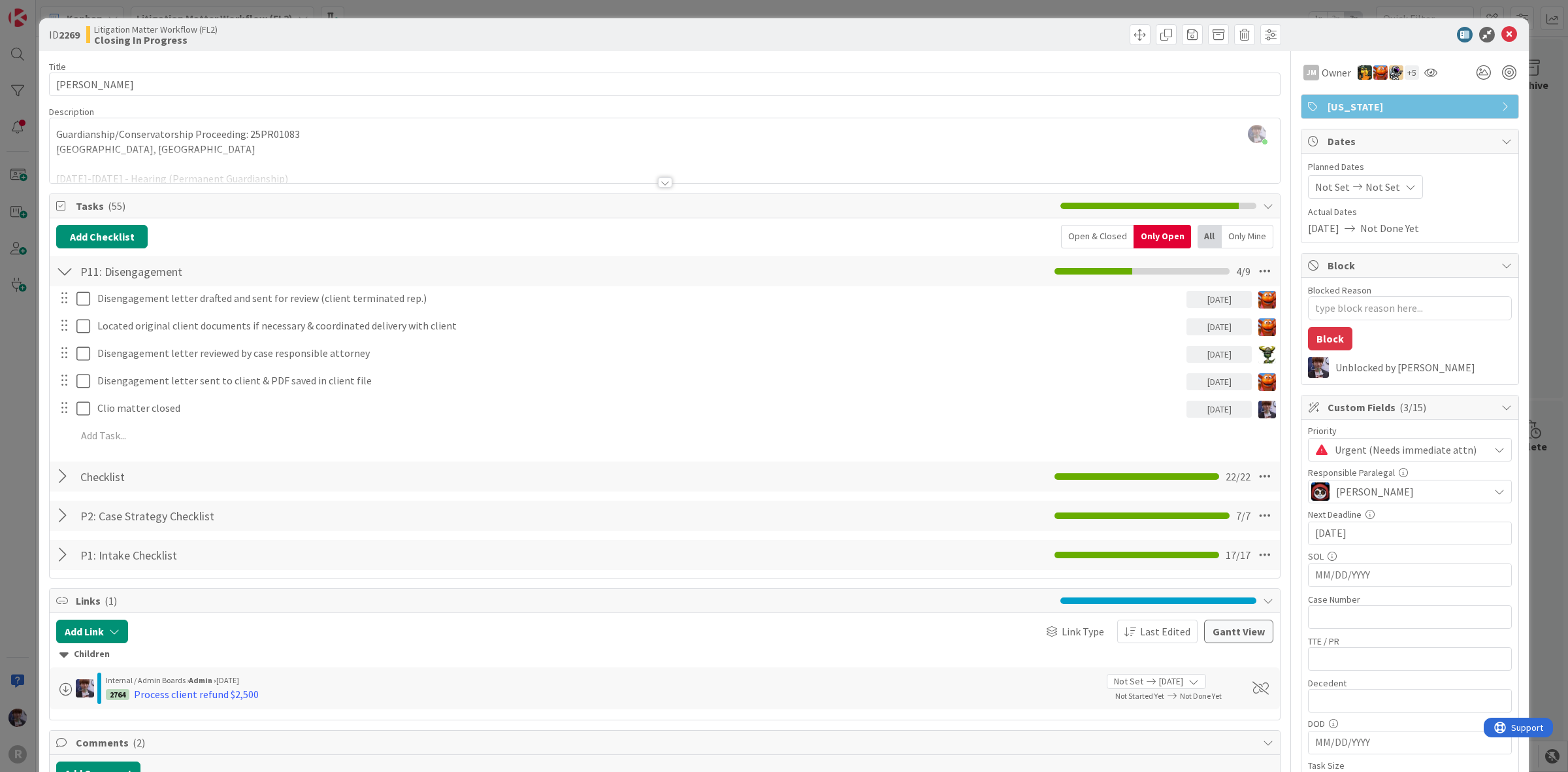
click at [28, 424] on div "ID 2269 Litigation Matter Workflow (FL2) Closing In Progress Title 14 / 128 [PE…" at bounding box center [784, 386] width 1568 height 772
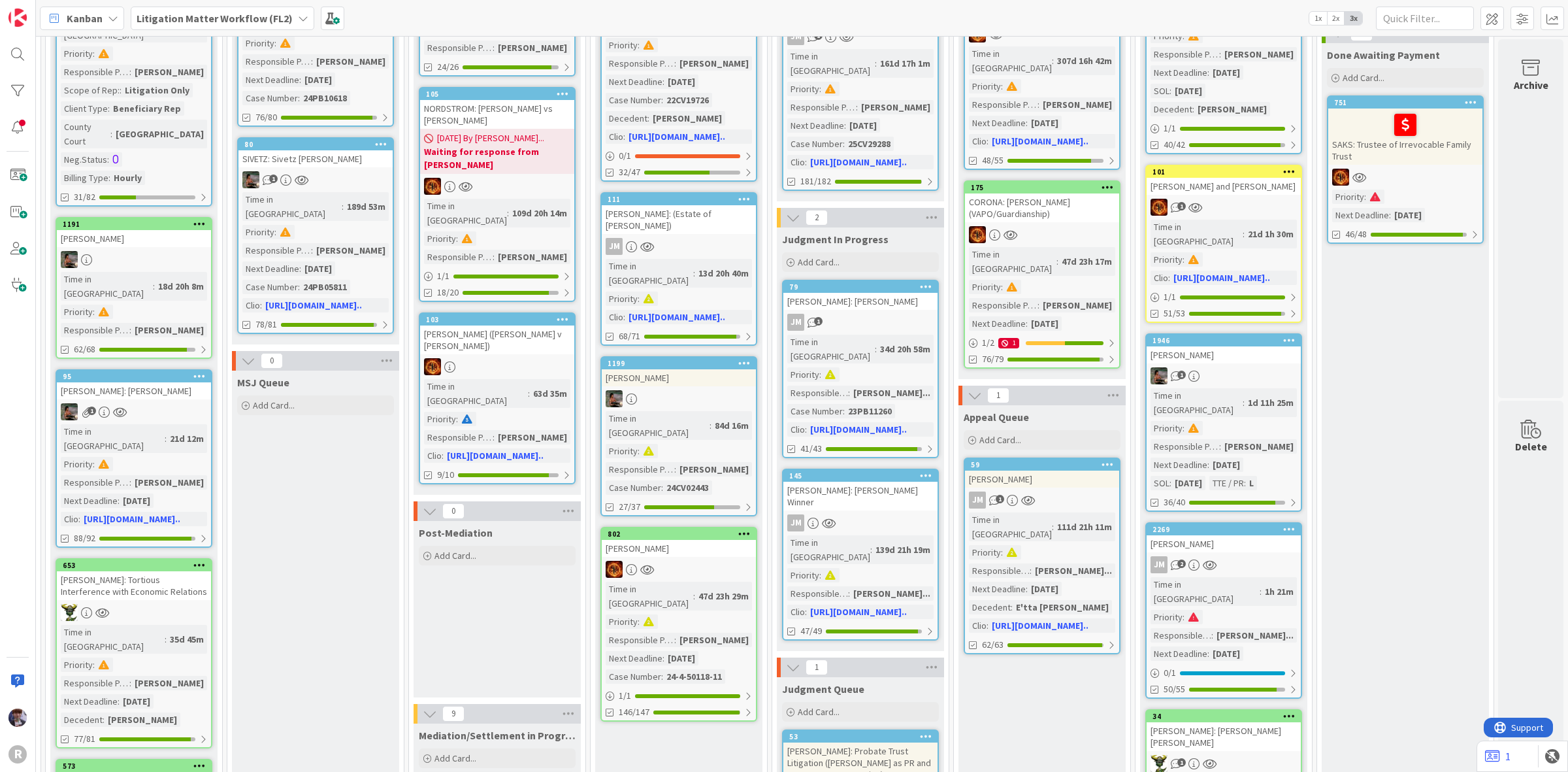
click at [1221, 722] on div "[PERSON_NAME]: [PERSON_NAME] [PERSON_NAME]" at bounding box center [1224, 736] width 154 height 28
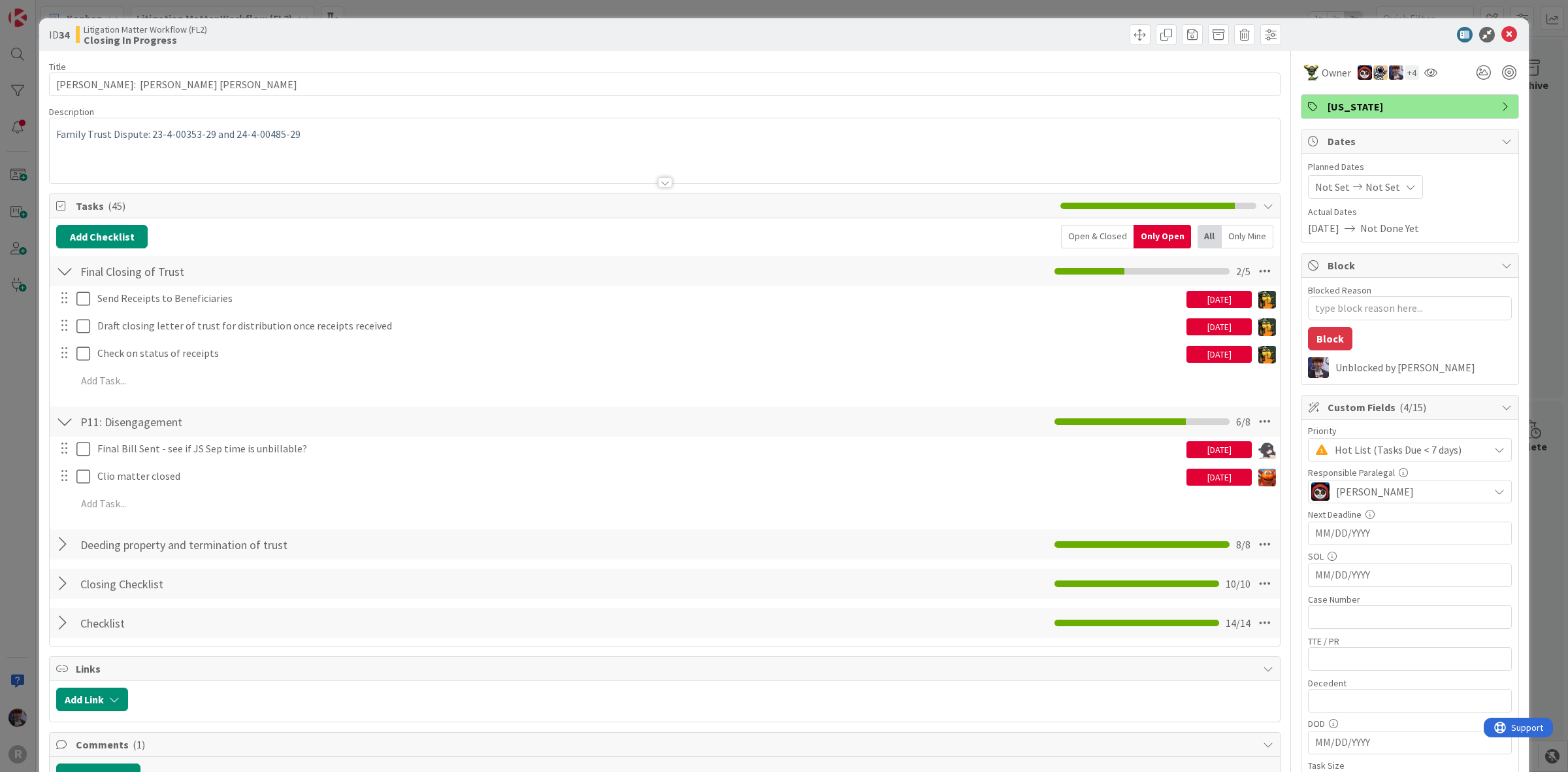
click at [19, 422] on div "ID 34 Litigation Matter Workflow (FL2) Closing In Progress Title 31 / 128 [PERS…" at bounding box center [784, 386] width 1568 height 772
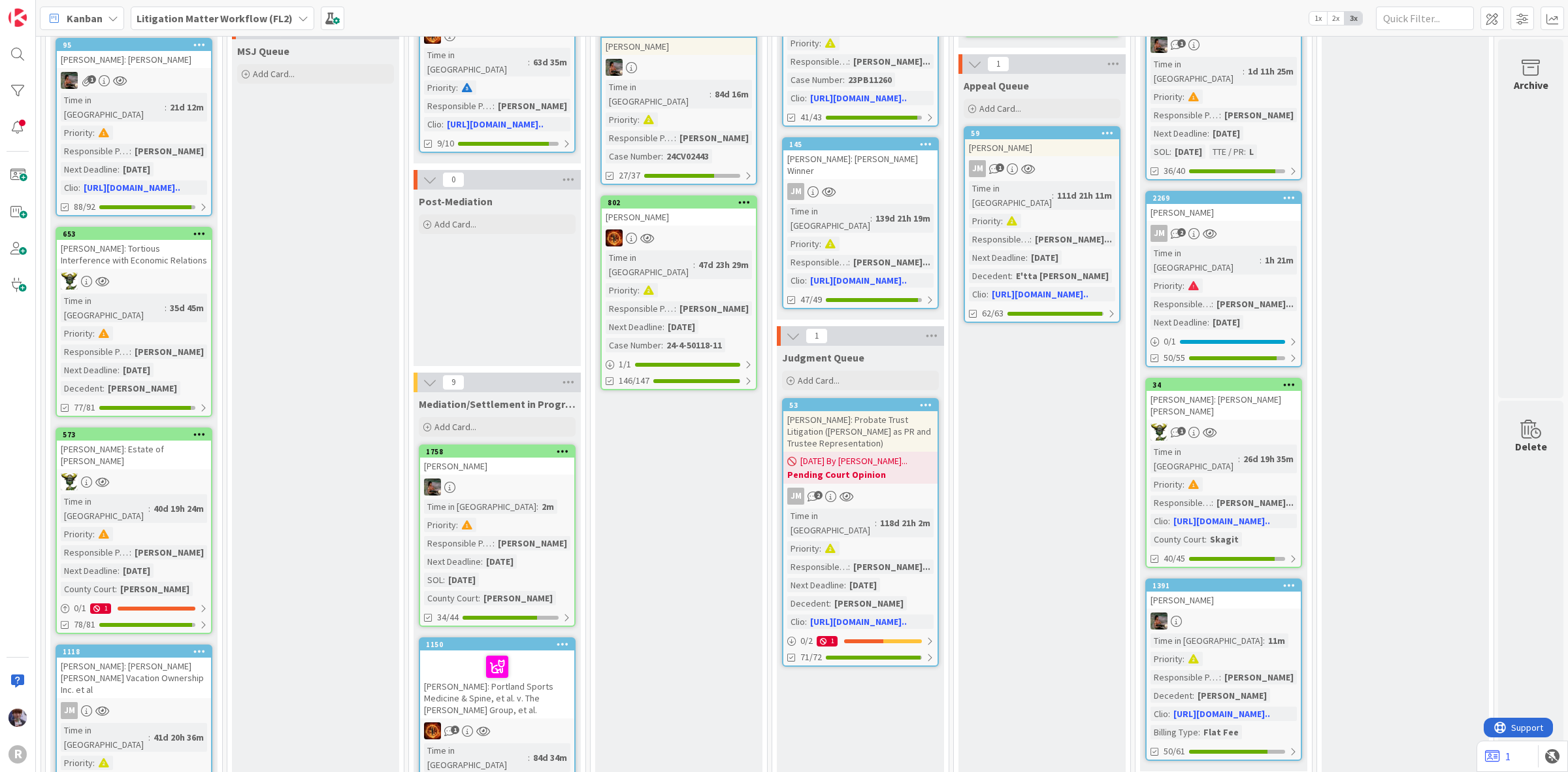
scroll to position [770, 909]
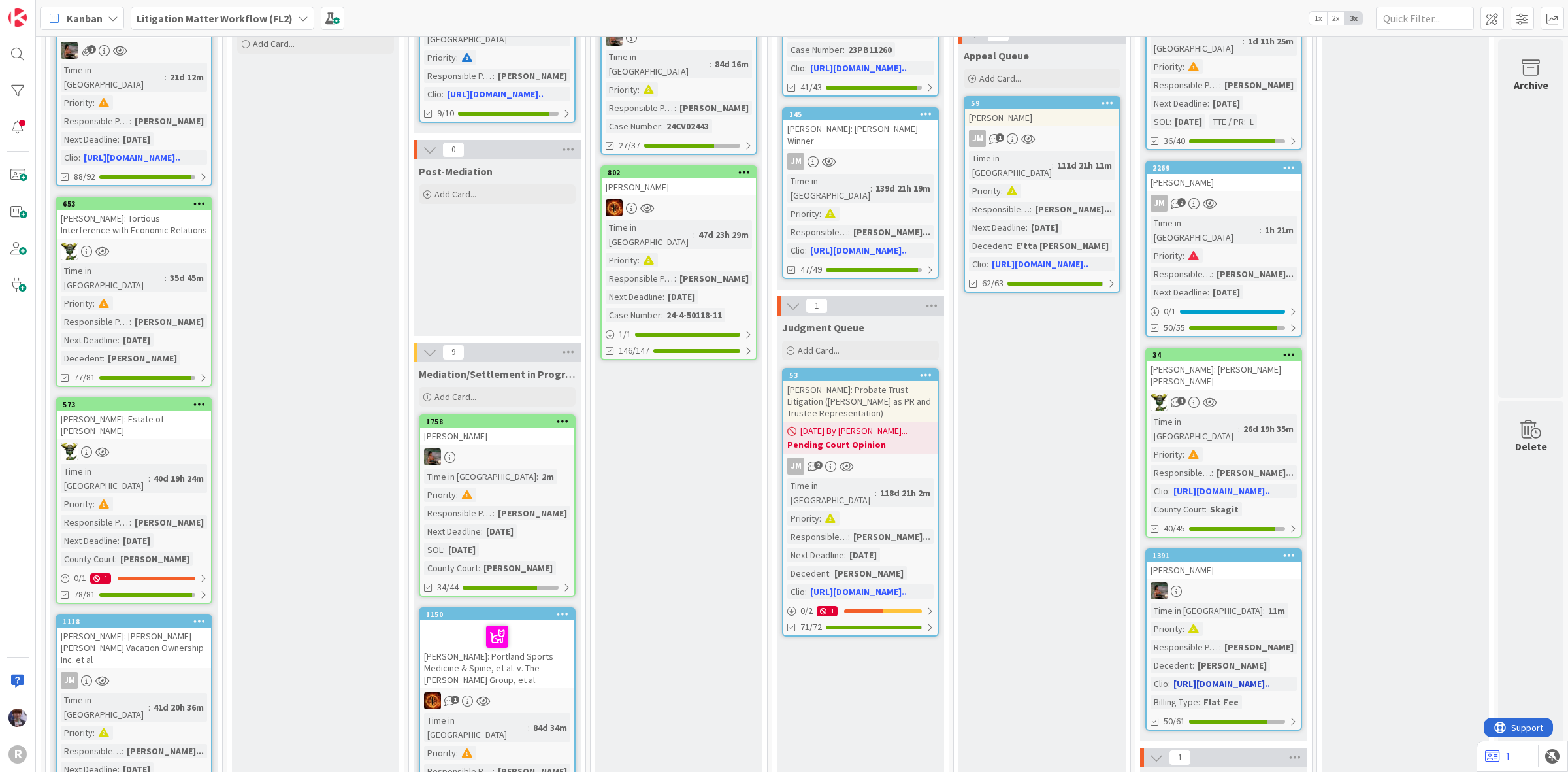
click at [1237, 562] on div "[PERSON_NAME]" at bounding box center [1224, 570] width 154 height 17
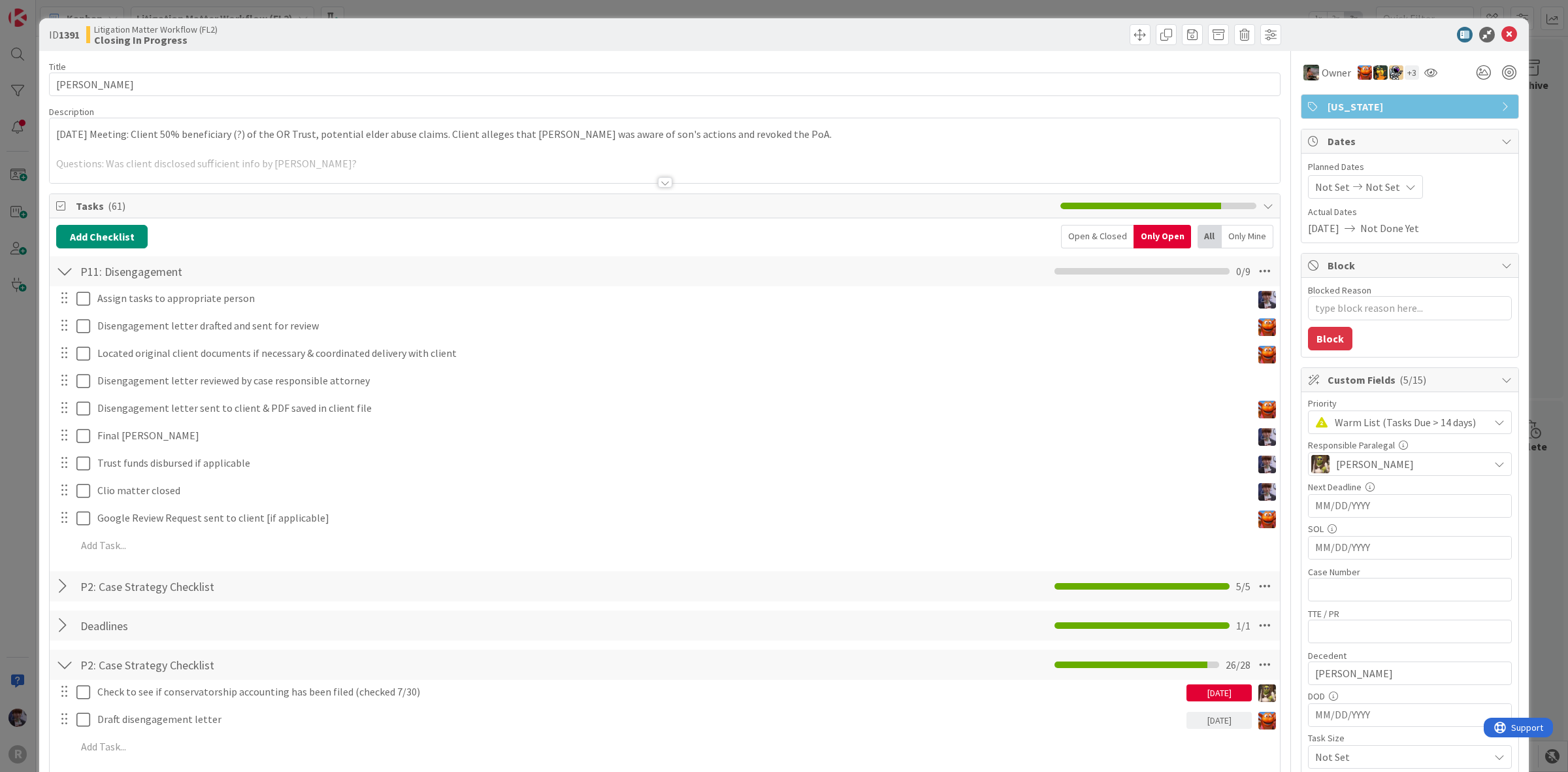
click at [27, 378] on div "ID 1391 Litigation Matter Workflow (FL2) Closing In Progress Title 14 / 128 [PE…" at bounding box center [784, 386] width 1568 height 772
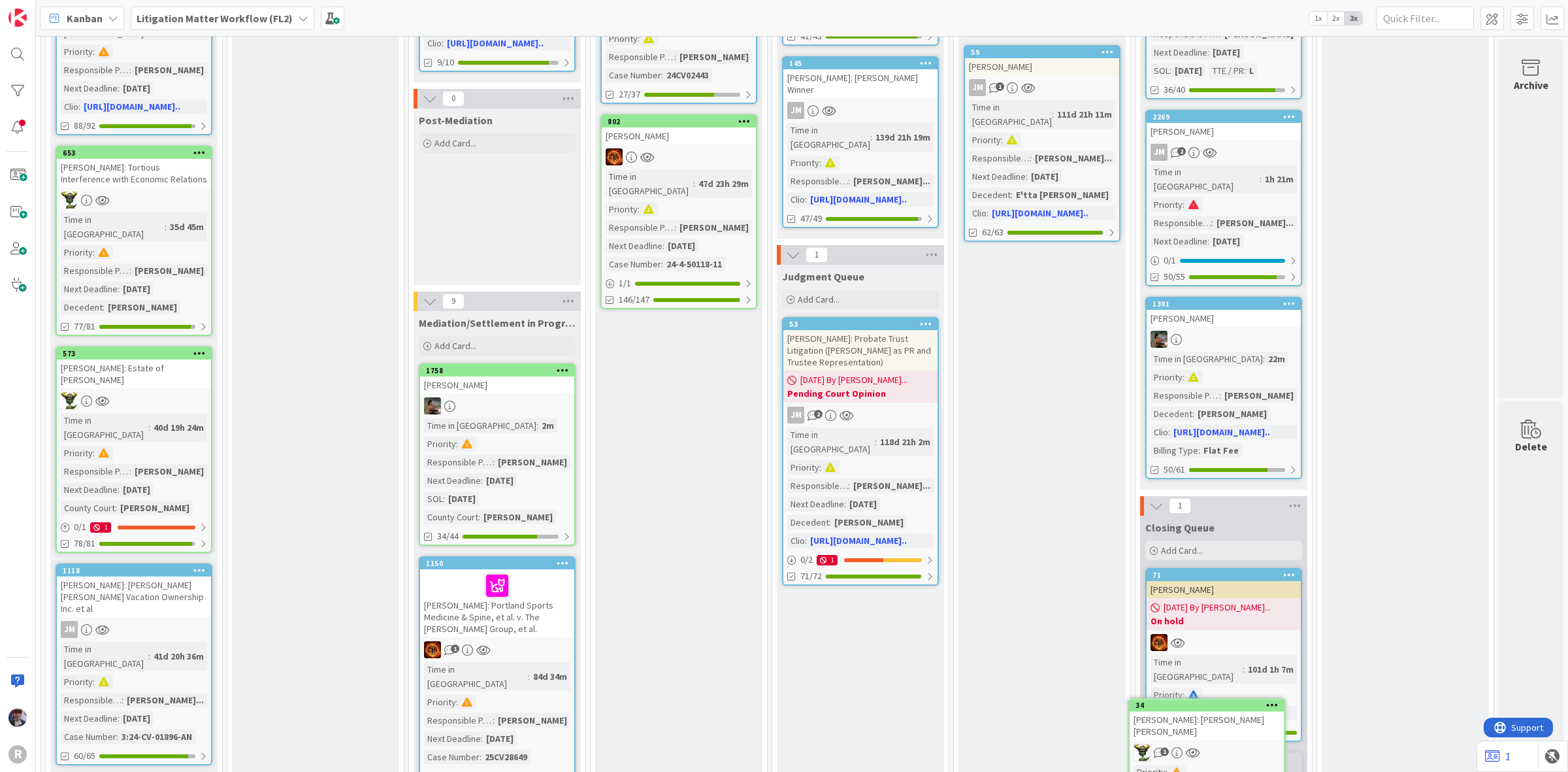
scroll to position [851, 909]
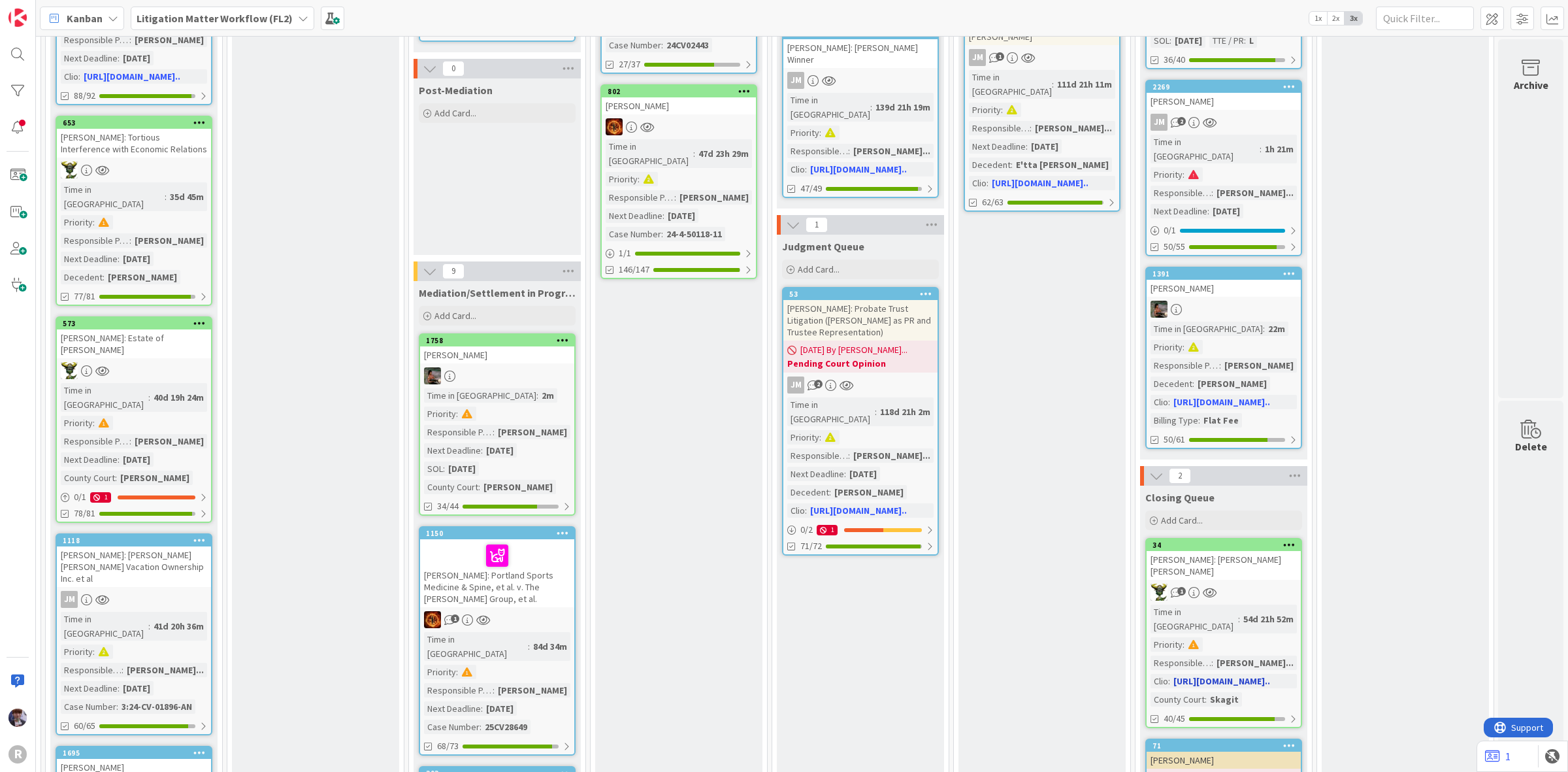
click at [1228, 551] on div "[PERSON_NAME]: [PERSON_NAME] [PERSON_NAME]" at bounding box center [1224, 565] width 154 height 28
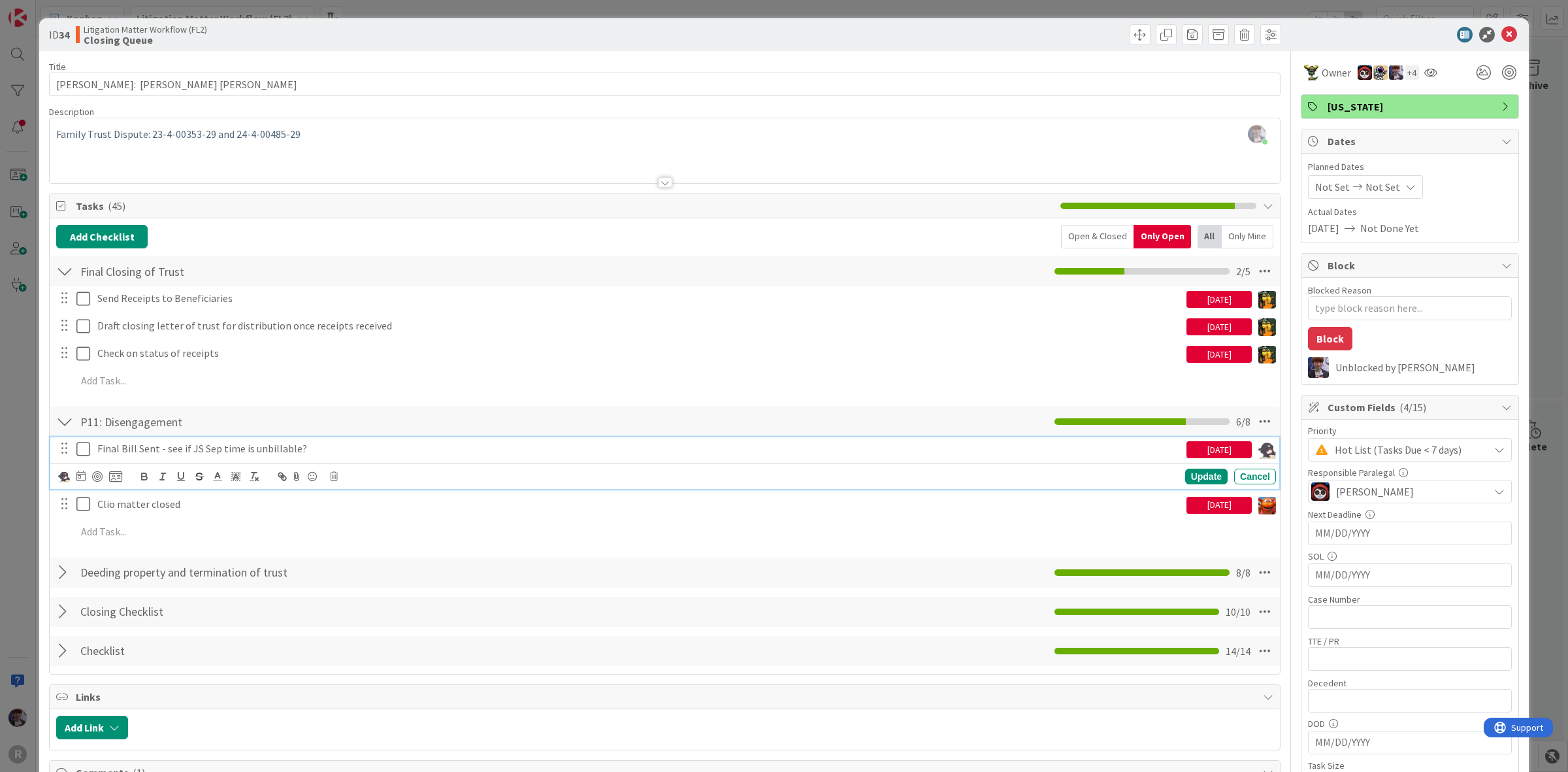
click at [197, 449] on p "Final Bill Sent - see if JS Sep time is unbillable?" at bounding box center [639, 449] width 1084 height 15
click at [332, 476] on icon at bounding box center [334, 476] width 8 height 9
click at [364, 534] on div "Delete" at bounding box center [367, 532] width 48 height 23
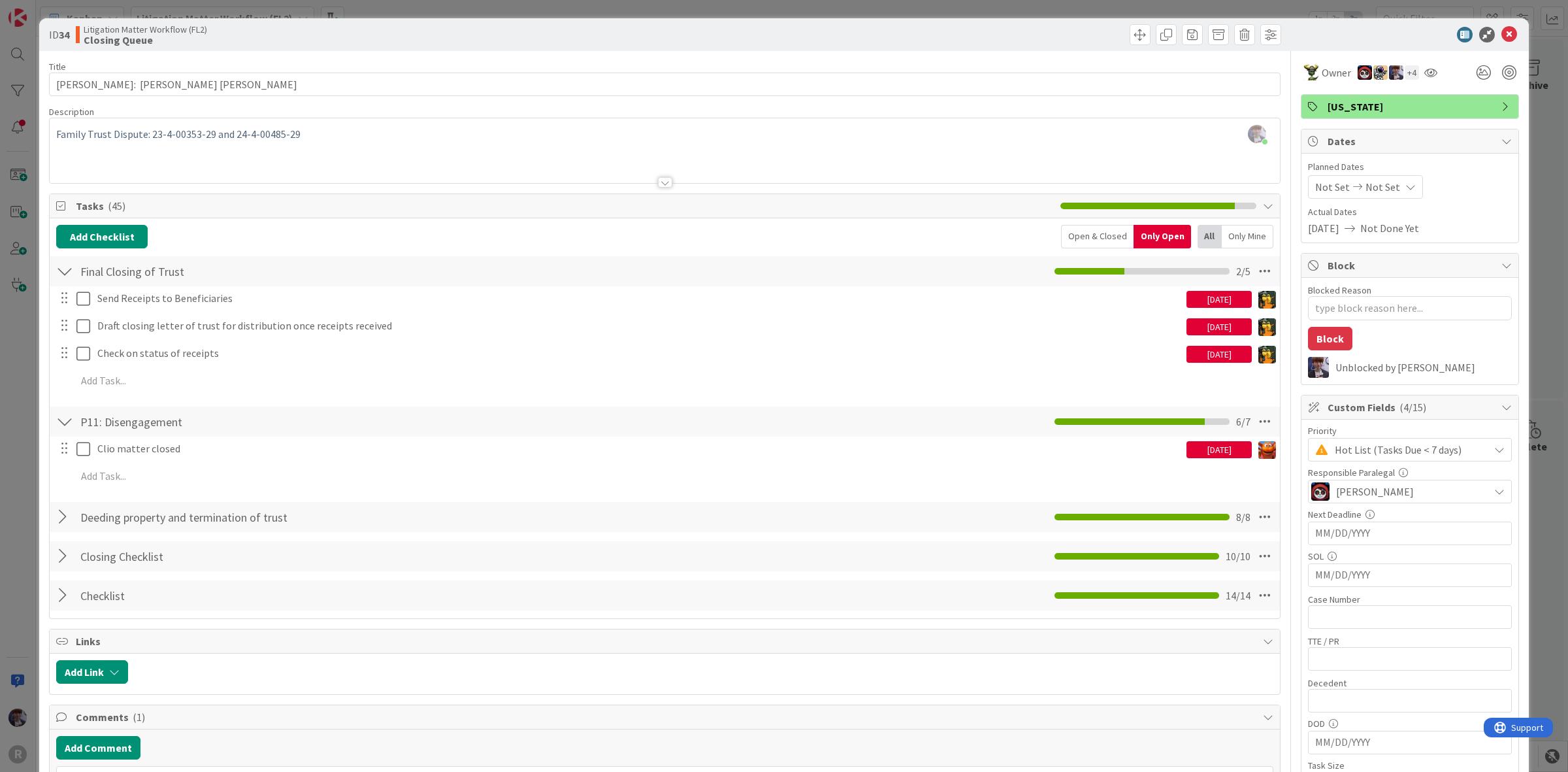
type textarea "x"
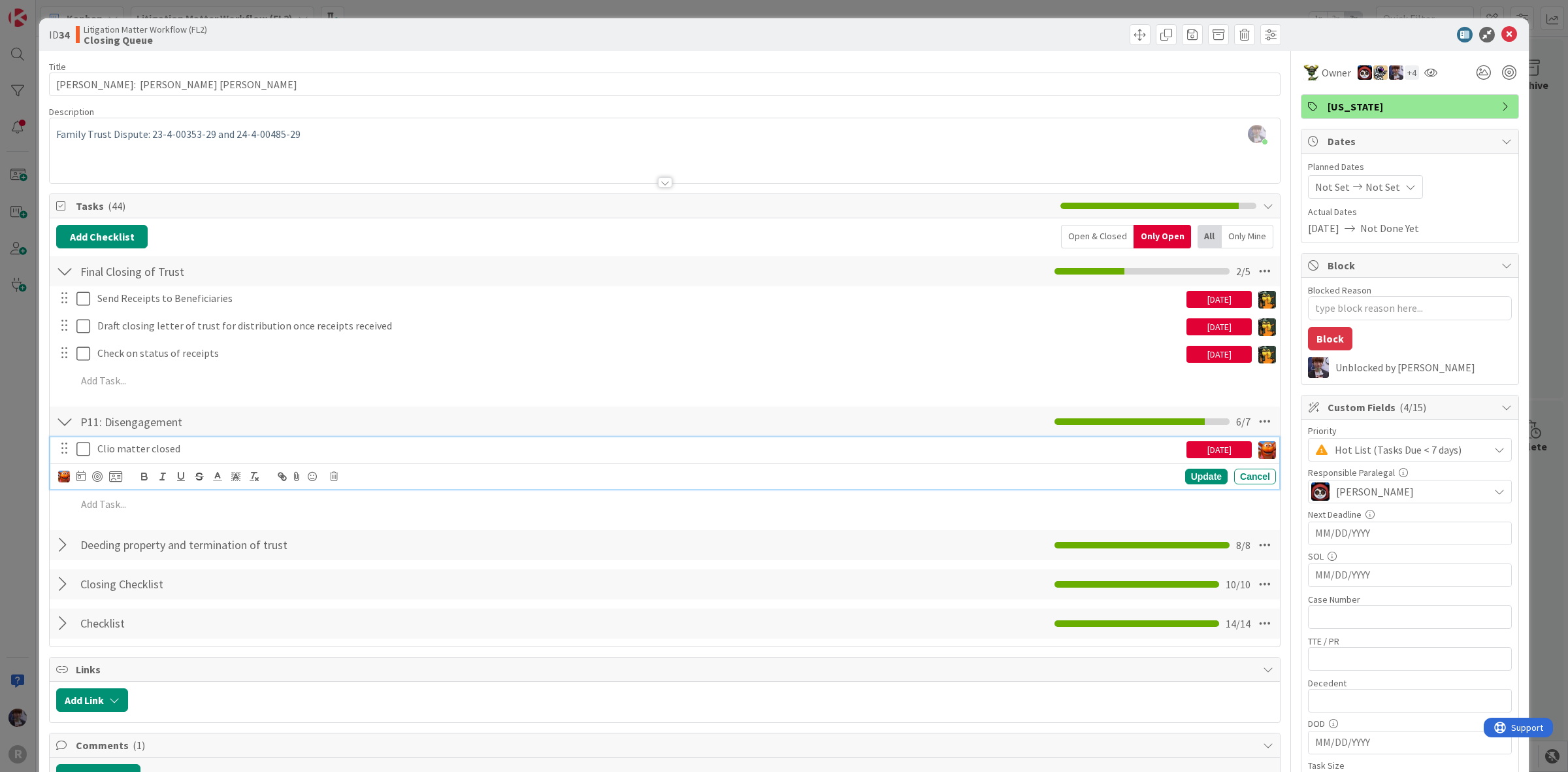
click at [191, 454] on p "Clio matter closed" at bounding box center [639, 449] width 1084 height 15
click at [1099, 233] on div "Open & Closed" at bounding box center [1097, 237] width 73 height 23
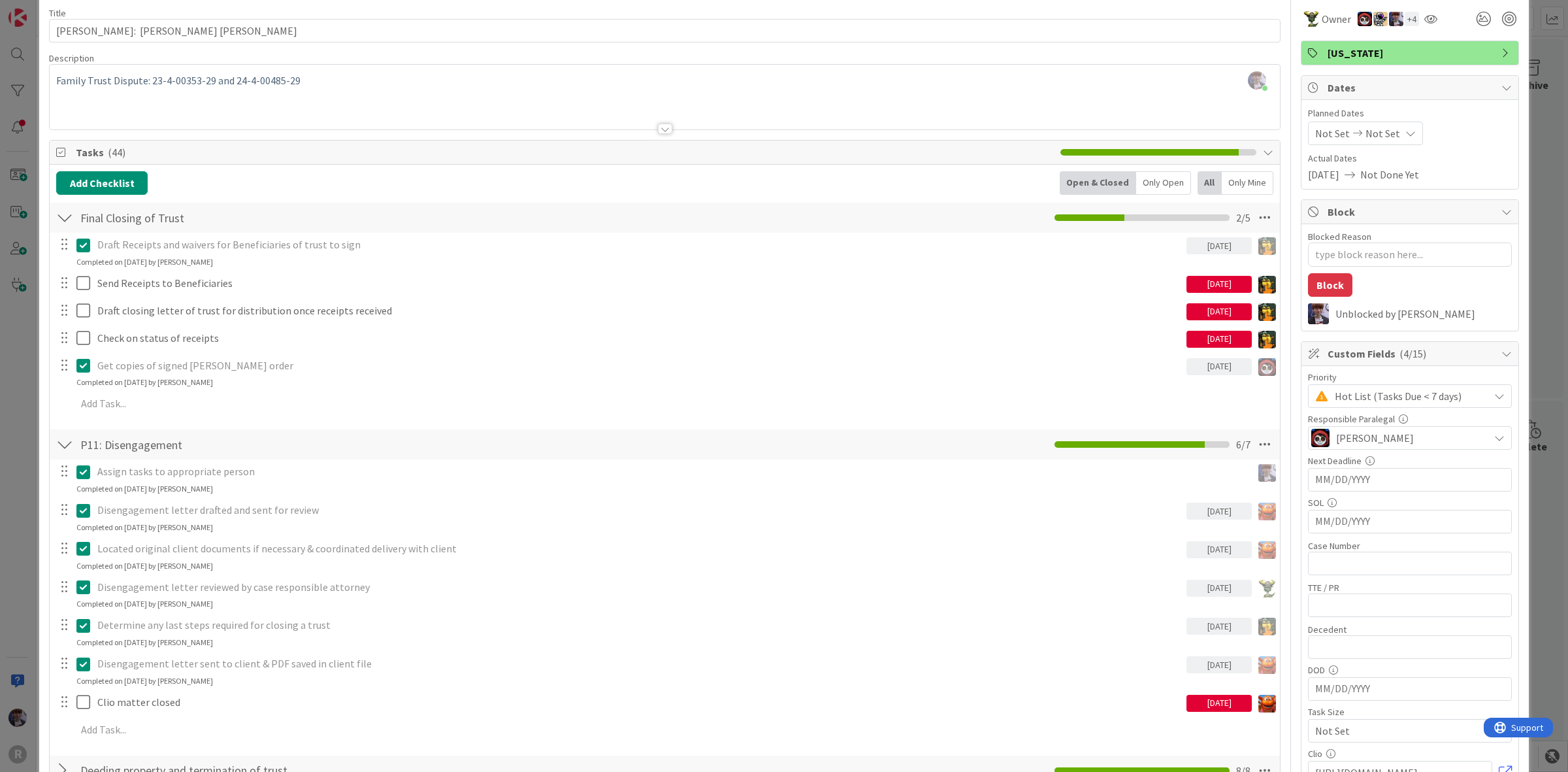
scroll to position [82, 0]
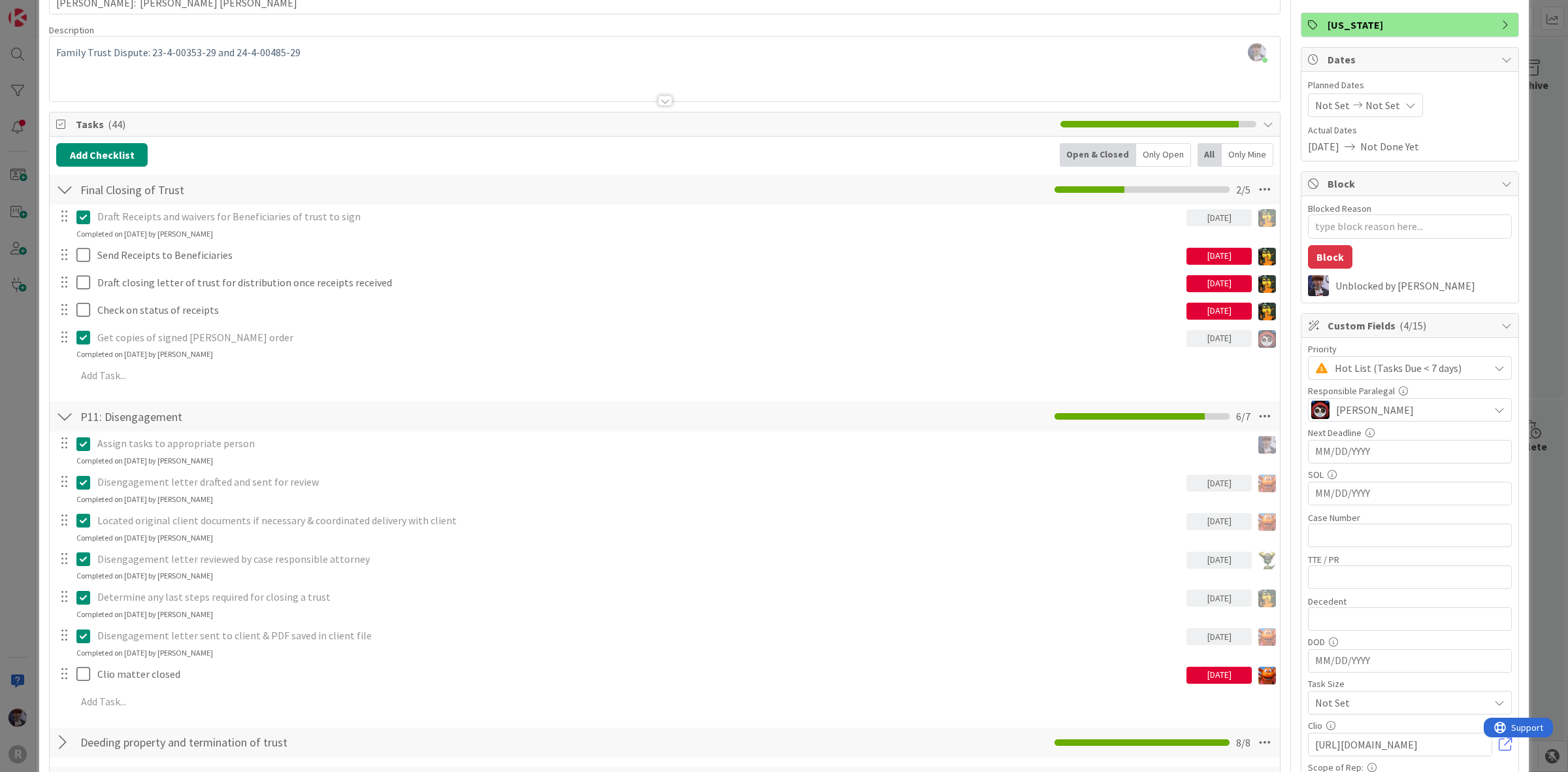
click at [66, 422] on div at bounding box center [64, 417] width 17 height 23
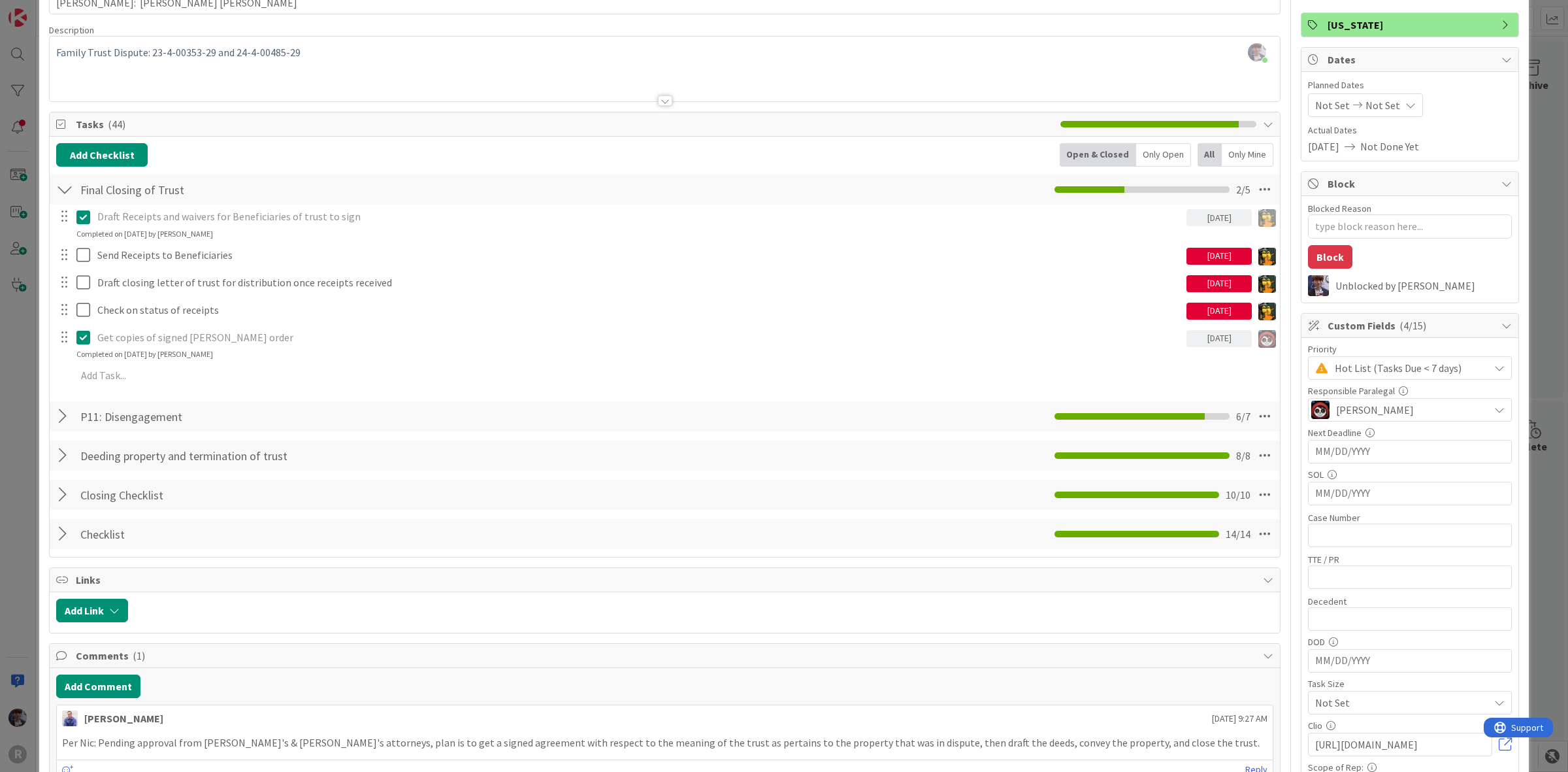
click at [29, 410] on div "ID 34 Litigation Matter Workflow (FL2) Closing Queue Title 31 / 128 [PERSON_NAM…" at bounding box center [784, 386] width 1568 height 772
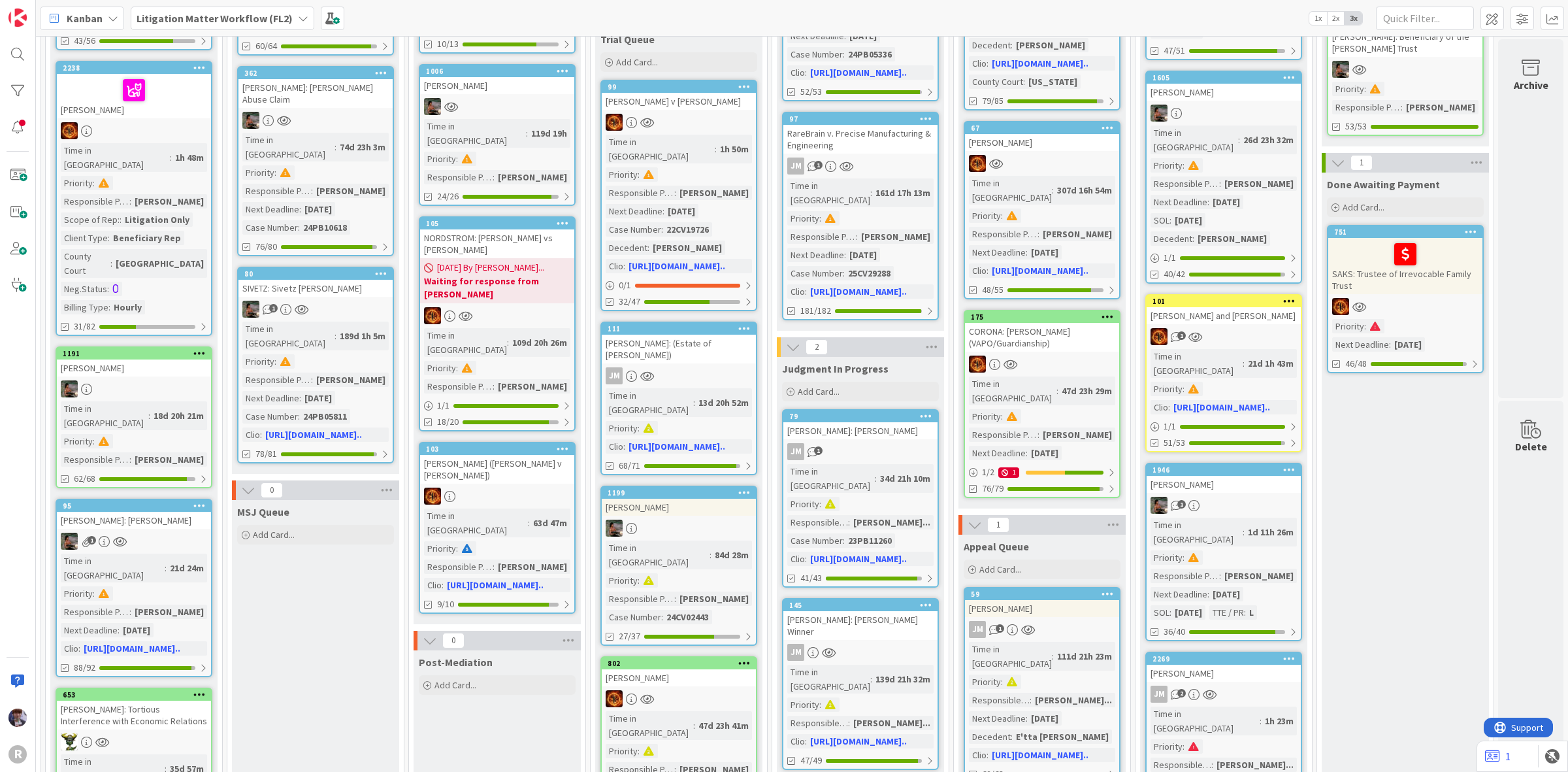
scroll to position [443, 909]
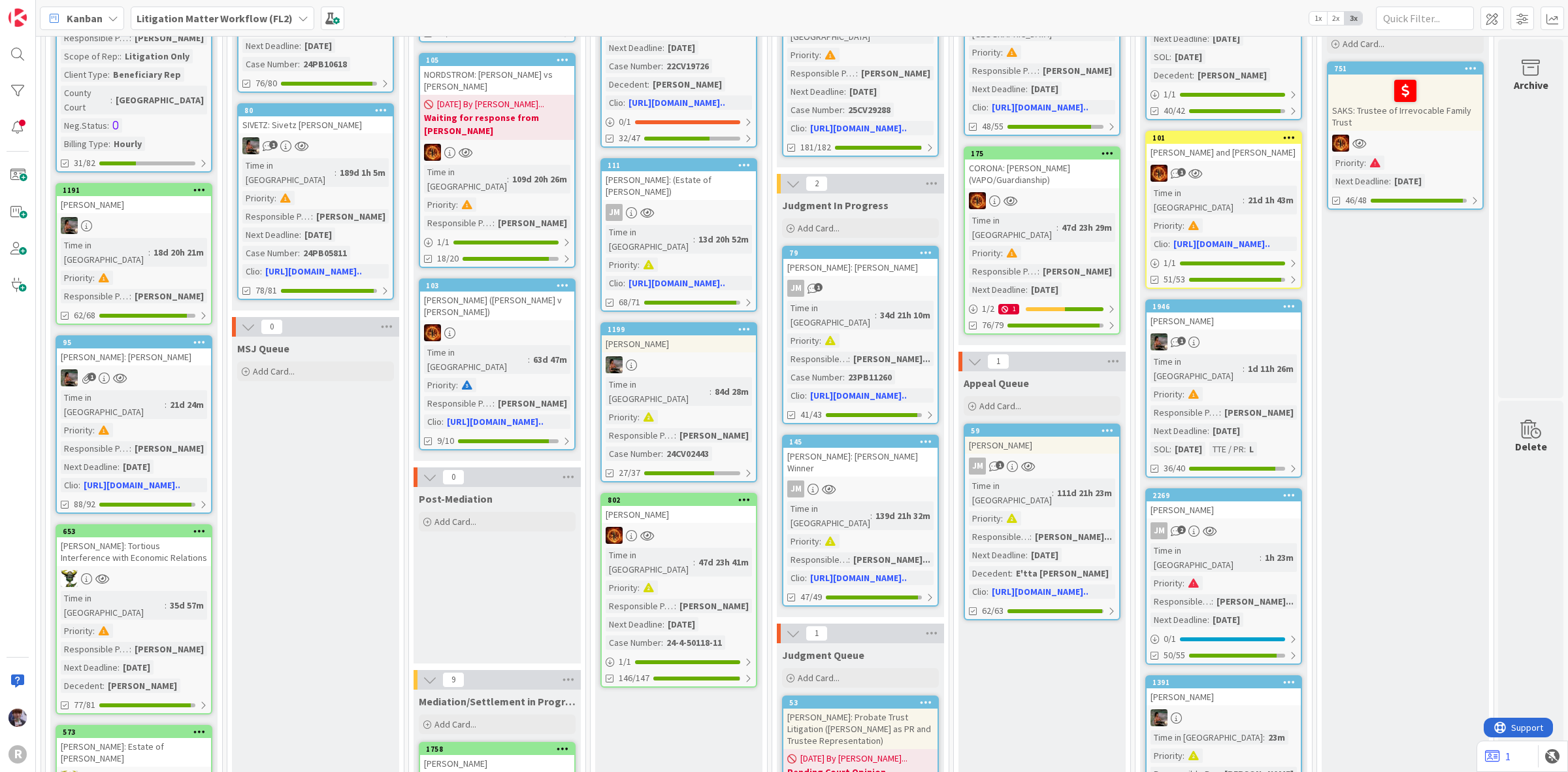
click at [217, 20] on b "Litigation Matter Workflow (FL2)" at bounding box center [214, 18] width 156 height 13
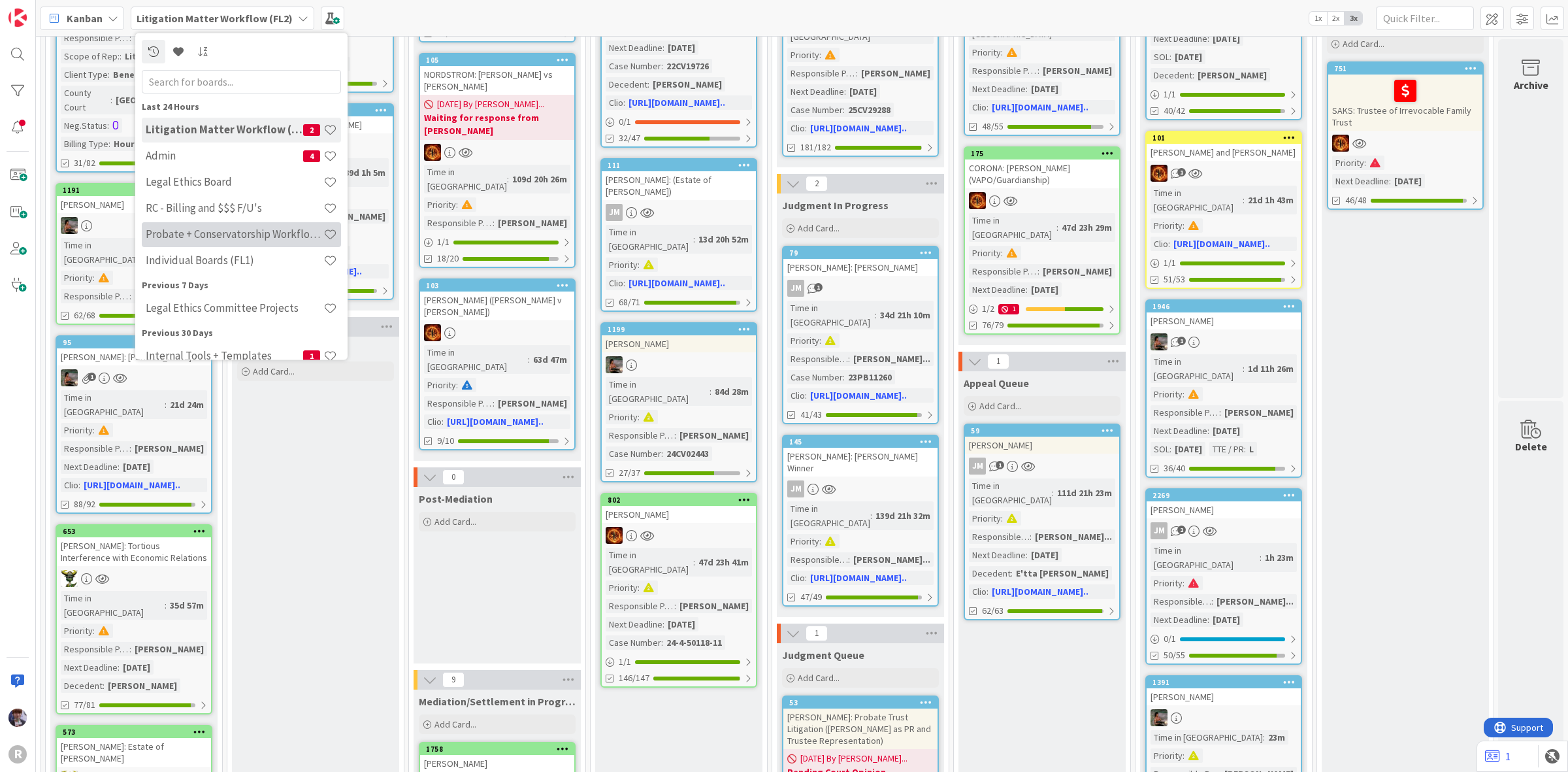
click at [209, 240] on h4 "Probate + Conservatorship Workflow (FL2)" at bounding box center [235, 234] width 178 height 13
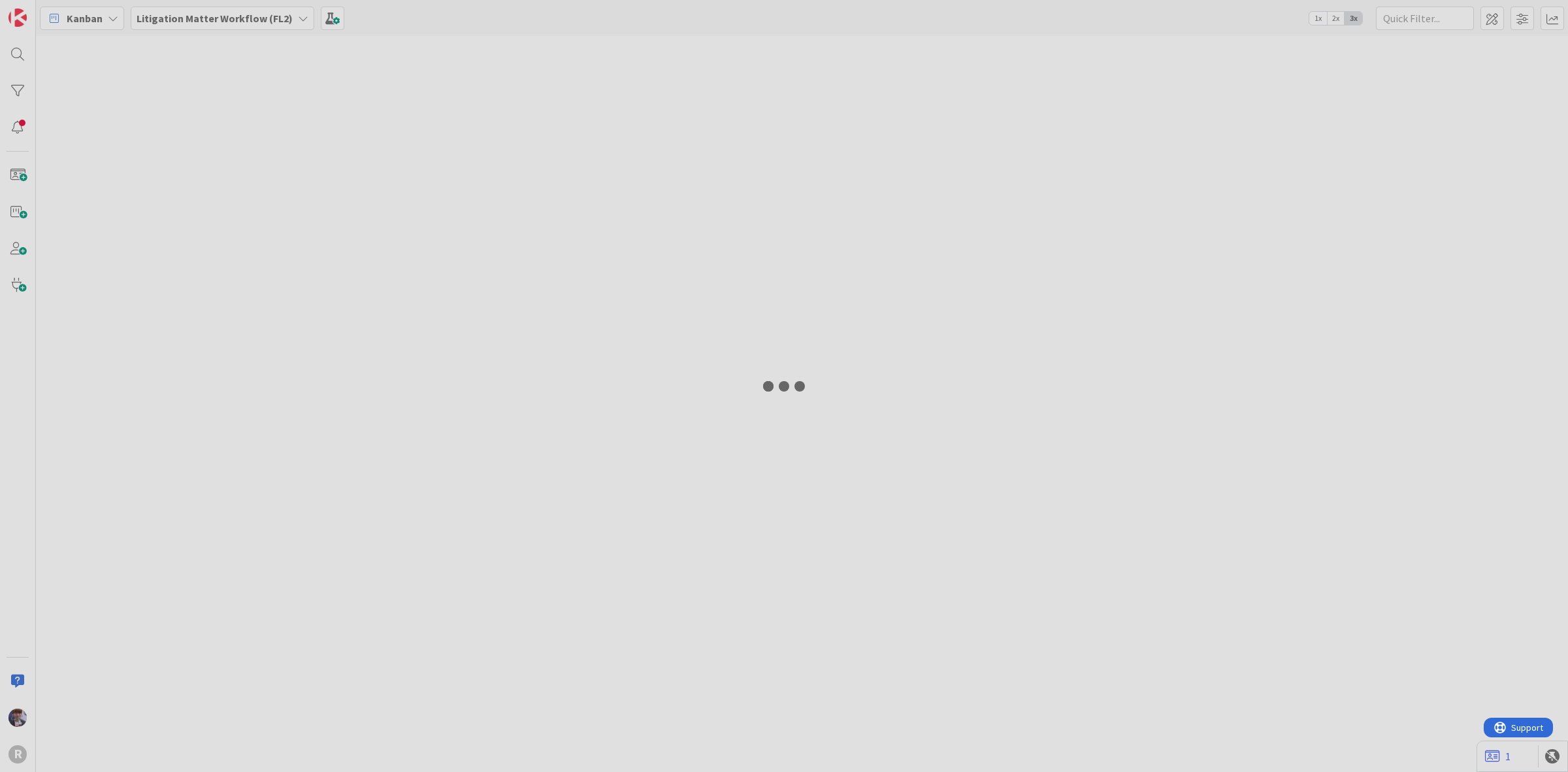
type input "beeb"
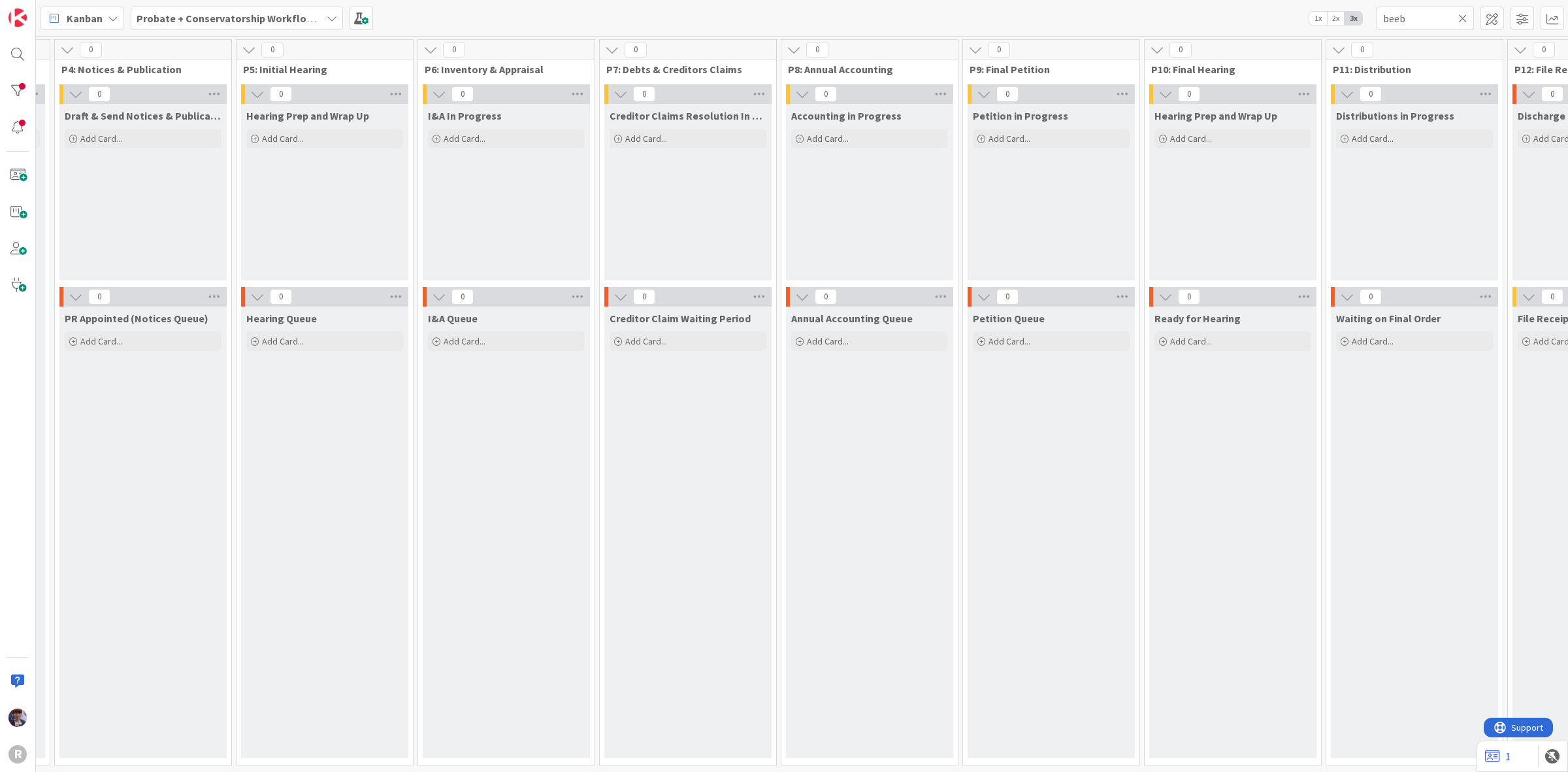
scroll to position [0, 1262]
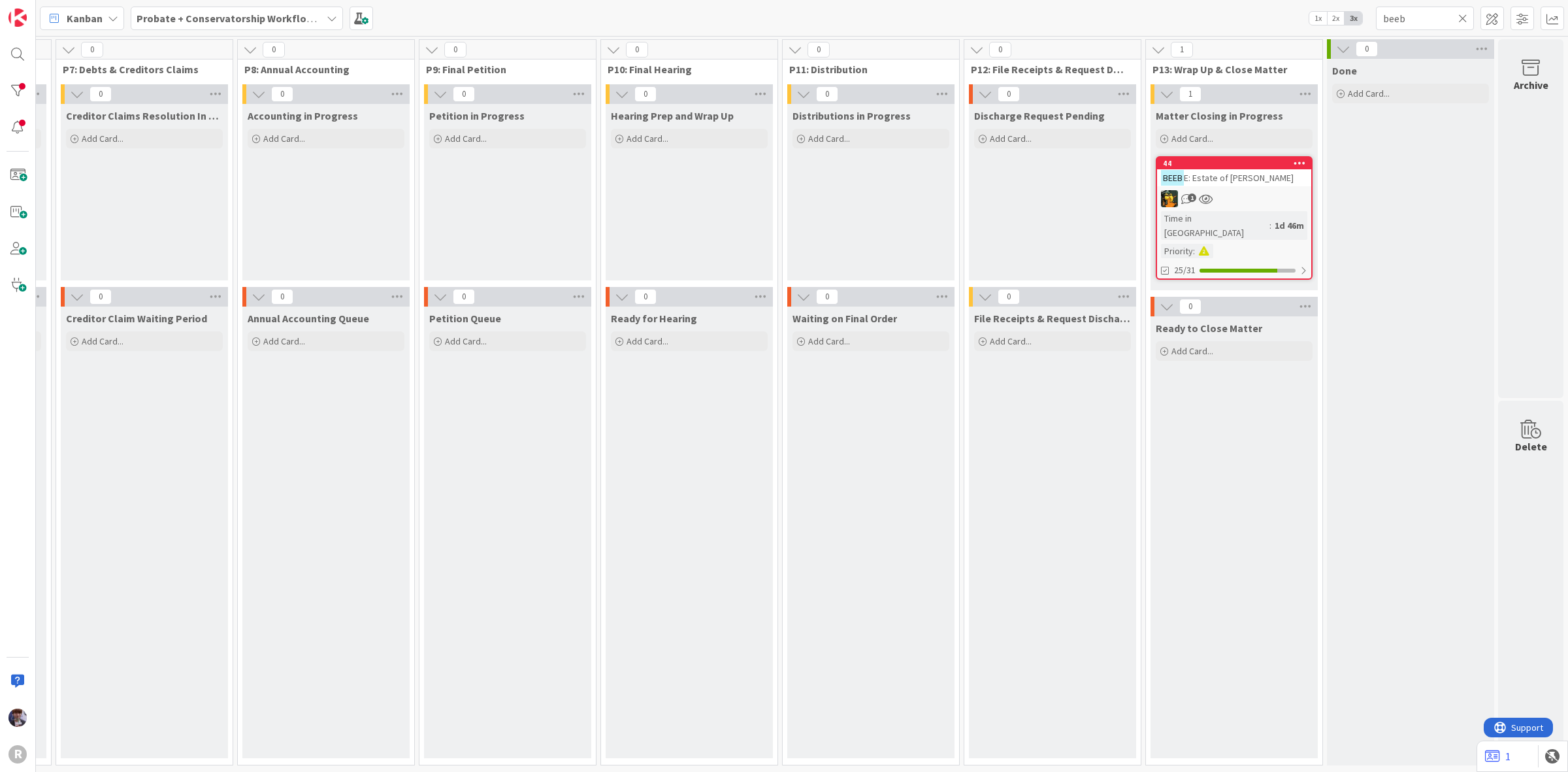
click at [1398, 37] on div "0 Backlog Add Card... 0 P1: Intake & Strategy 0 Intake & Strategy In Progress A…" at bounding box center [179, 404] width 2778 height 735
drag, startPoint x: 1272, startPoint y: 27, endPoint x: 1239, endPoint y: 25, distance: 33.1
click at [1239, 25] on div "Kanban Probate + Conservatorship Workflow (FL2) 1x 2x 3x beeb" at bounding box center [802, 18] width 1532 height 36
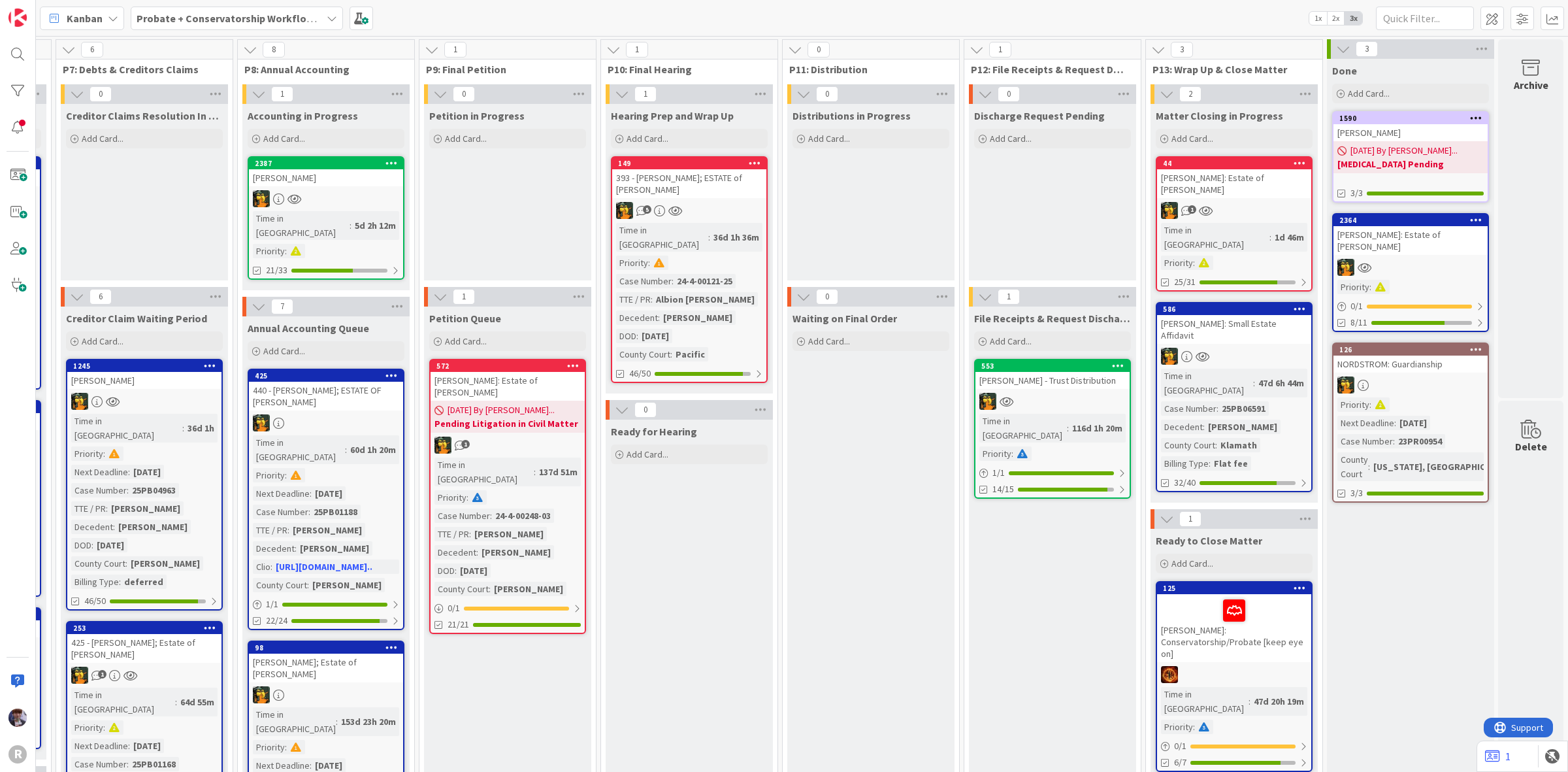
click at [1100, 28] on div "Kanban Probate + Conservatorship Workflow (FL2) 1x 2x 3x" at bounding box center [802, 18] width 1532 height 36
click at [1230, 202] on div "1" at bounding box center [1233, 210] width 154 height 17
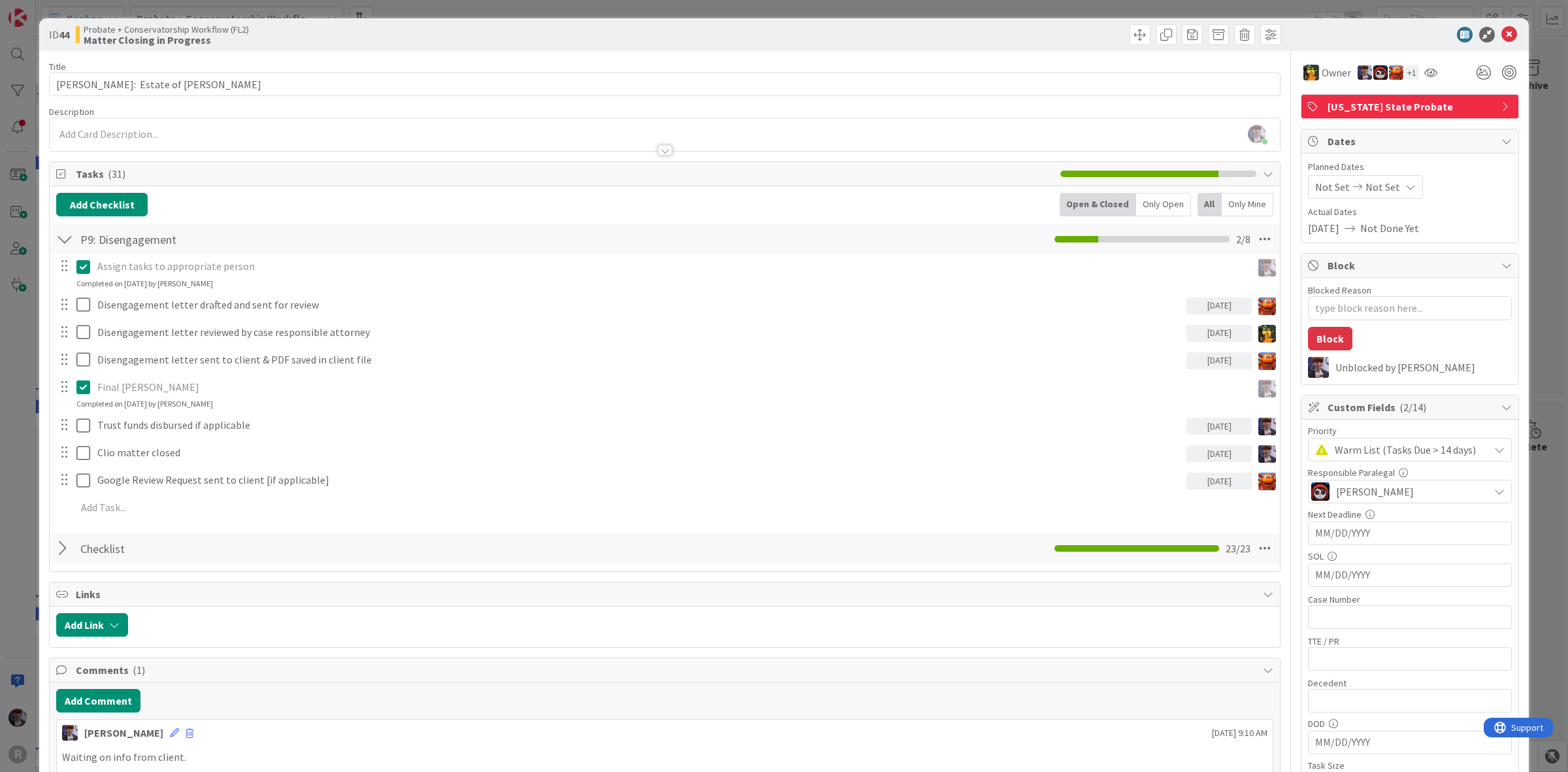
click at [33, 478] on div "ID 44 Probate + Conservatorship Workflow (FL2) Matter Closing in Progress Title…" at bounding box center [784, 386] width 1568 height 772
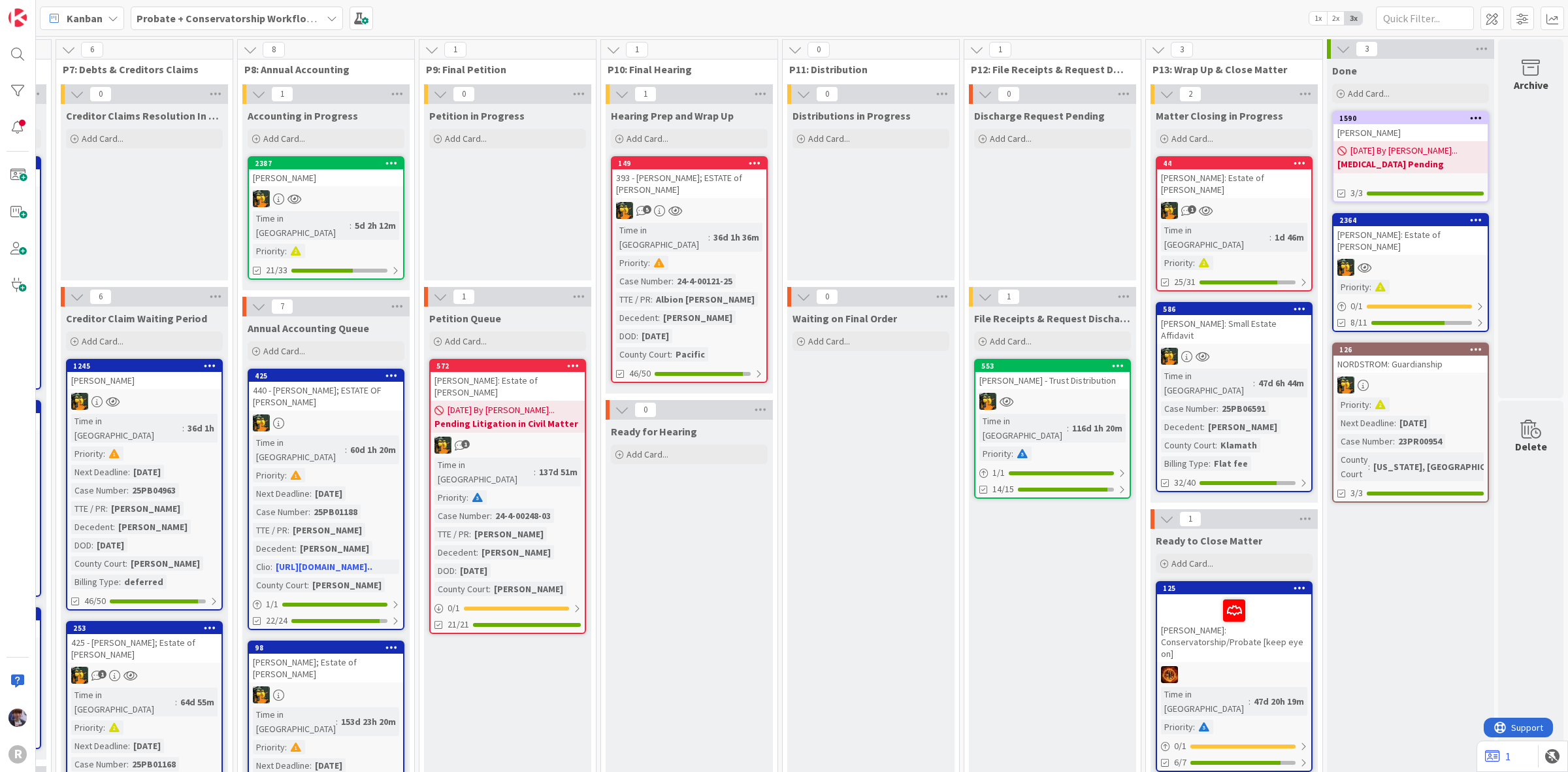
click at [1236, 315] on div "[PERSON_NAME]: Small Estate Affidavit" at bounding box center [1233, 329] width 154 height 28
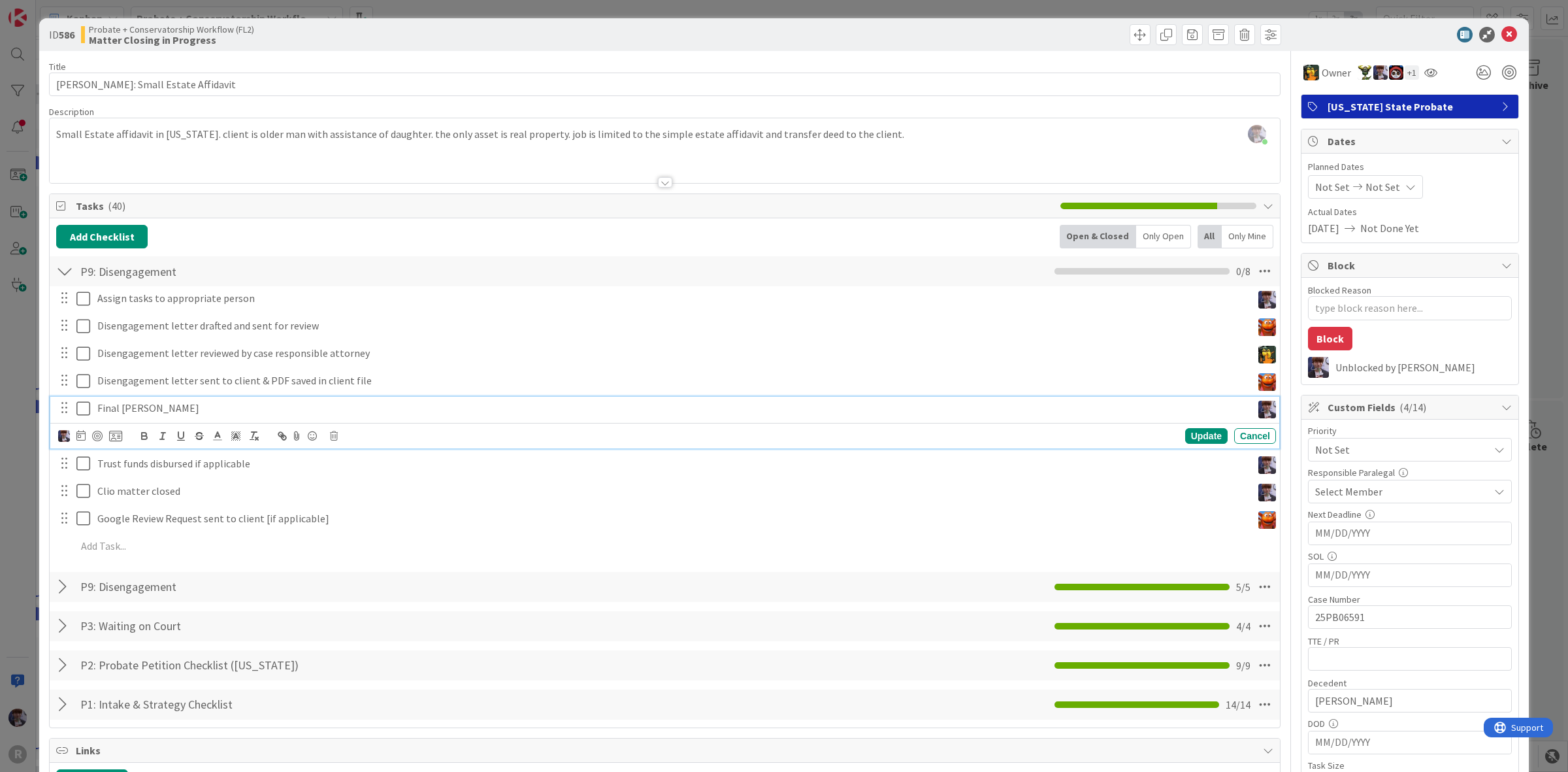
click at [84, 407] on icon at bounding box center [83, 409] width 13 height 16
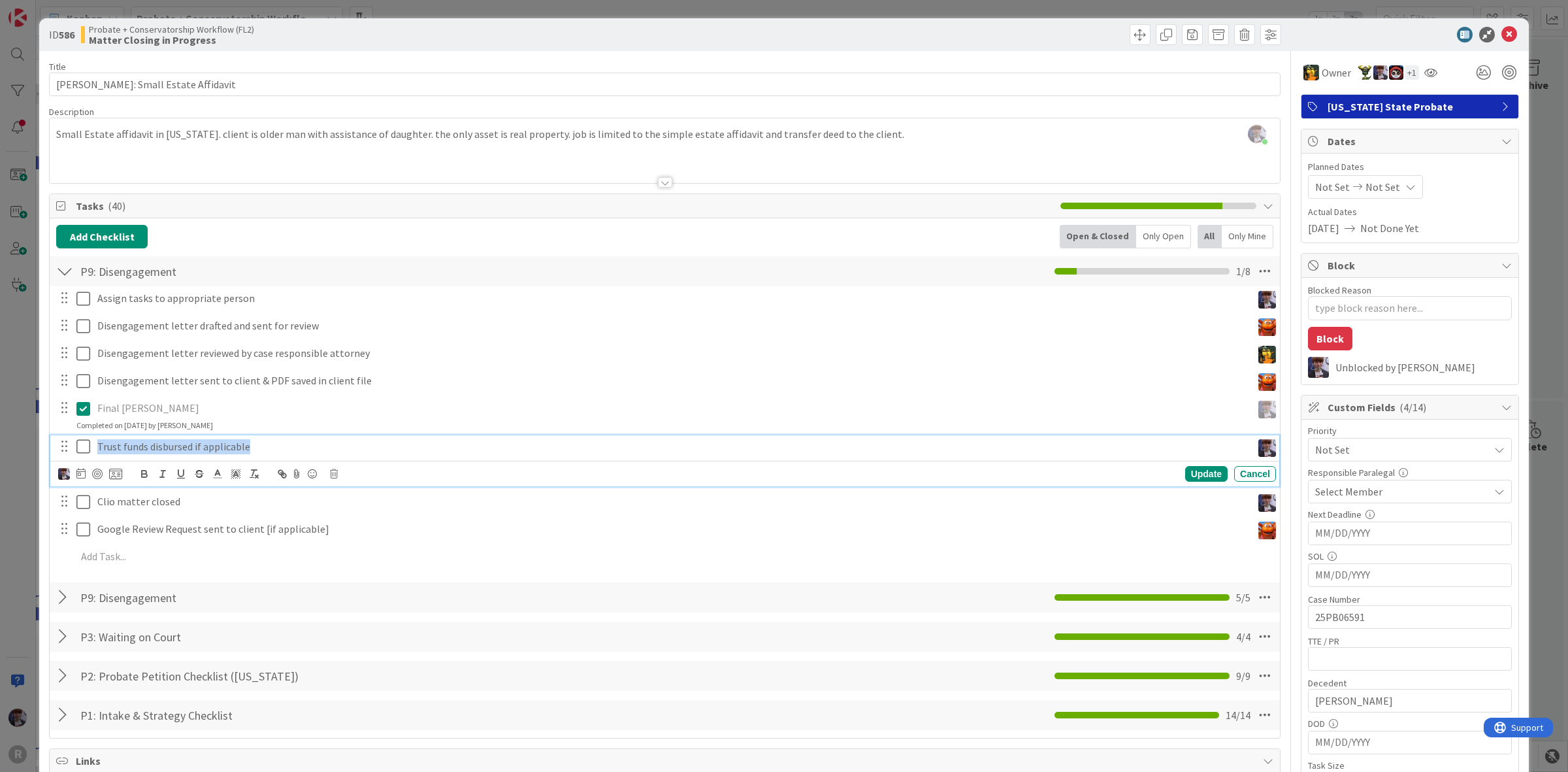
drag, startPoint x: 262, startPoint y: 446, endPoint x: -19, endPoint y: 463, distance: 281.5
click at [0, 463] on html "R Kanban Probate + Conservatorship Workflow (FL2) 1x 2x 3x 0 Backlog Add Card..…" at bounding box center [784, 386] width 1568 height 772
click at [216, 478] on line at bounding box center [217, 478] width 8 height 0
click at [196, 472] on icon "button" at bounding box center [198, 474] width 12 height 12
click at [85, 451] on icon at bounding box center [83, 447] width 13 height 16
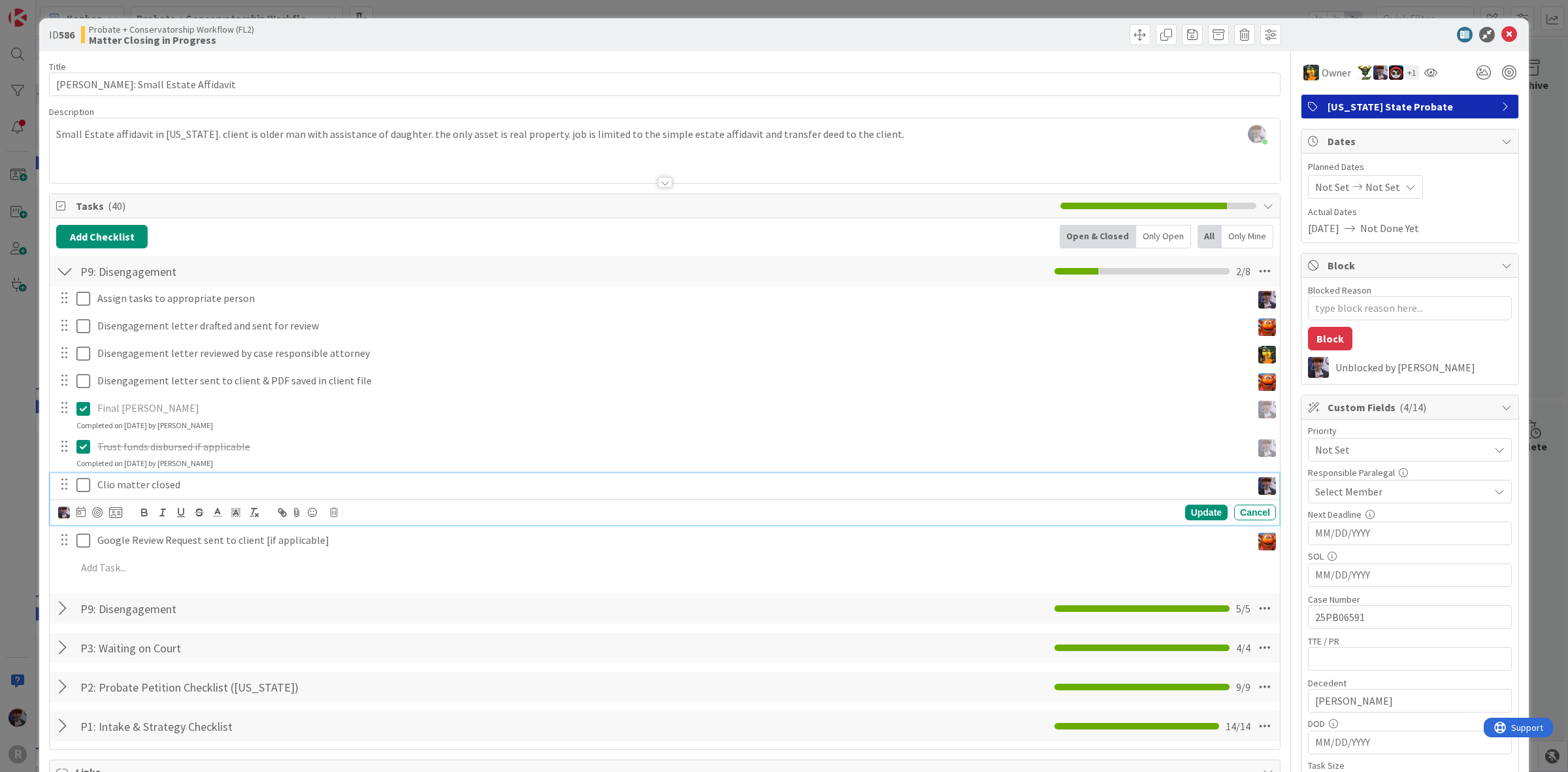
click at [203, 491] on p "Clio matter closed" at bounding box center [672, 484] width 1150 height 15
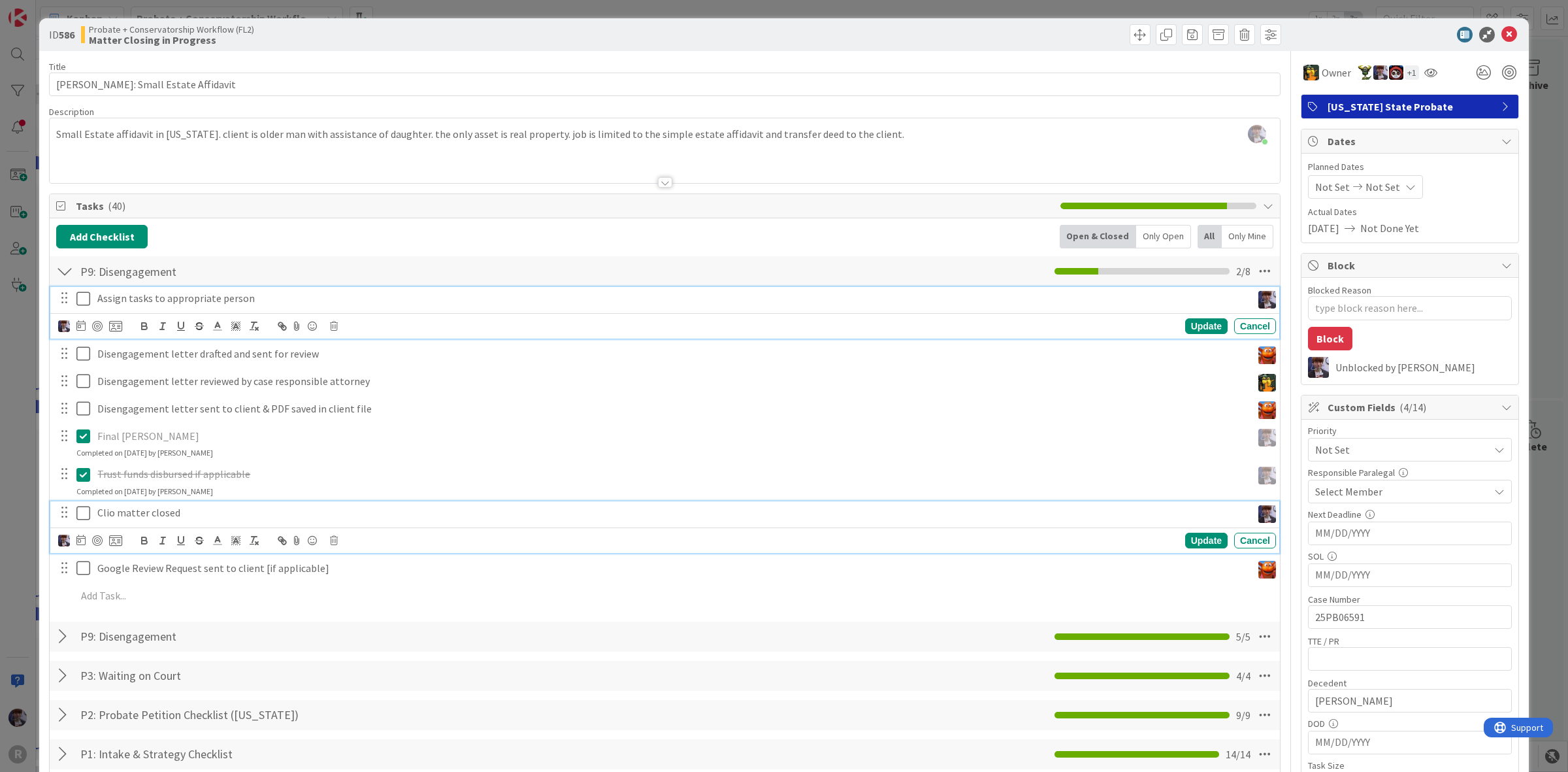
click at [193, 301] on p "Assign tasks to appropriate person" at bounding box center [672, 298] width 1150 height 15
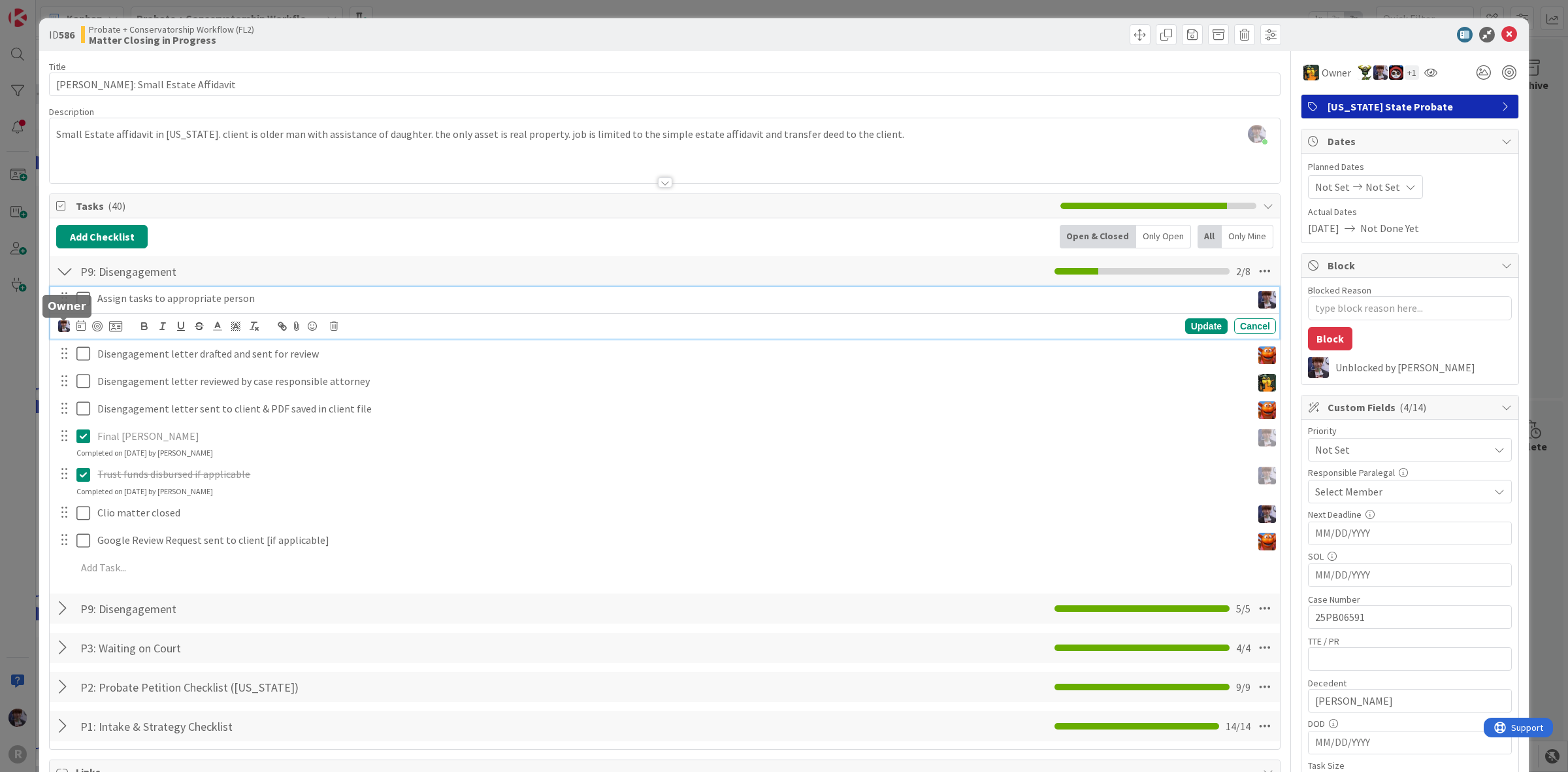
click at [61, 329] on img at bounding box center [63, 326] width 12 height 12
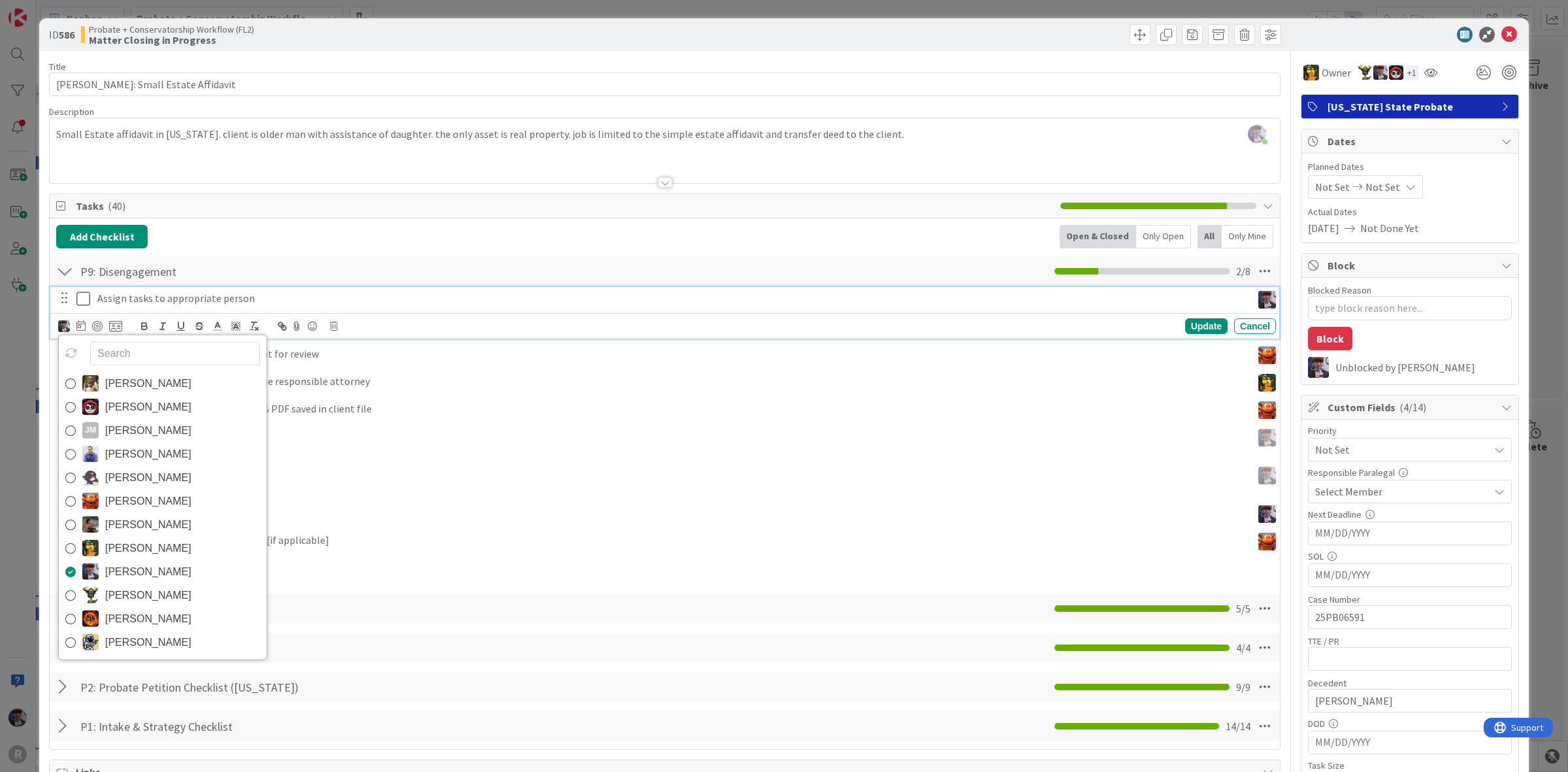
click at [80, 303] on icon at bounding box center [83, 299] width 13 height 16
type textarea "x"
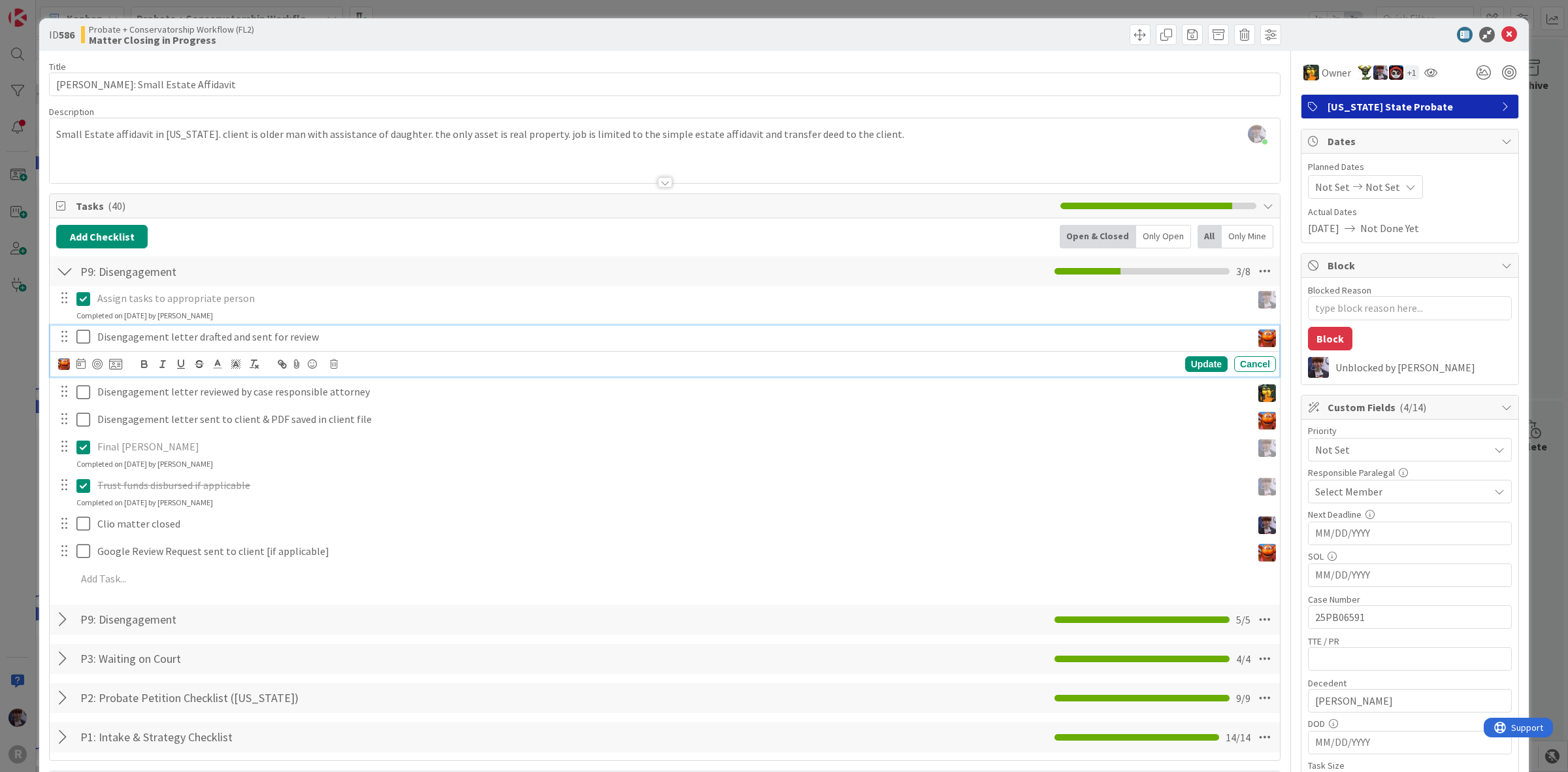
click at [138, 340] on p "Disengagement letter drafted and sent for review" at bounding box center [672, 337] width 1150 height 15
click at [73, 367] on div at bounding box center [90, 364] width 64 height 16
click at [80, 367] on icon at bounding box center [81, 363] width 9 height 11
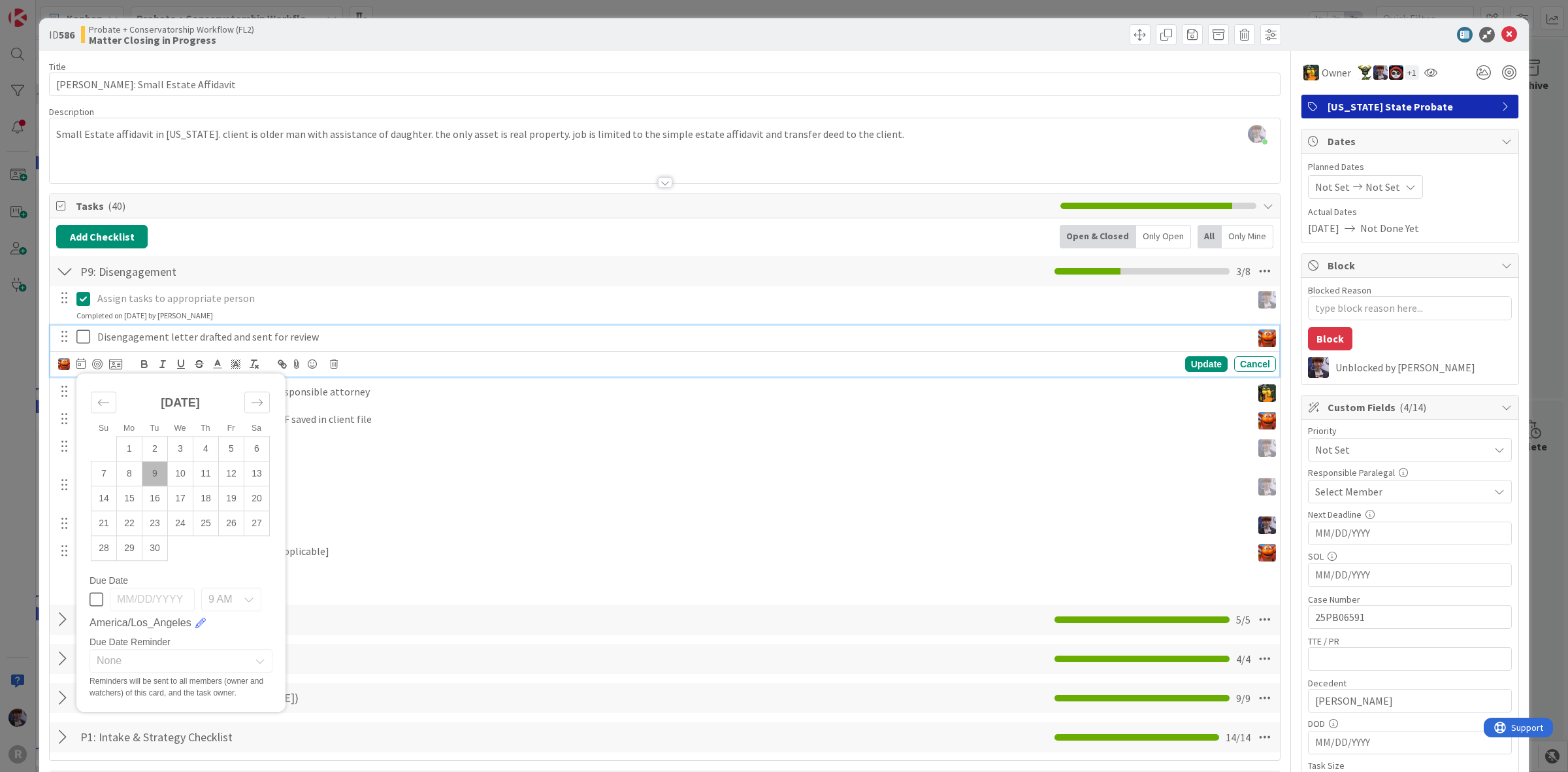
click at [162, 482] on td "9" at bounding box center [155, 474] width 26 height 25
type input "[DATE]"
click at [1192, 368] on div "Update" at bounding box center [1207, 364] width 43 height 16
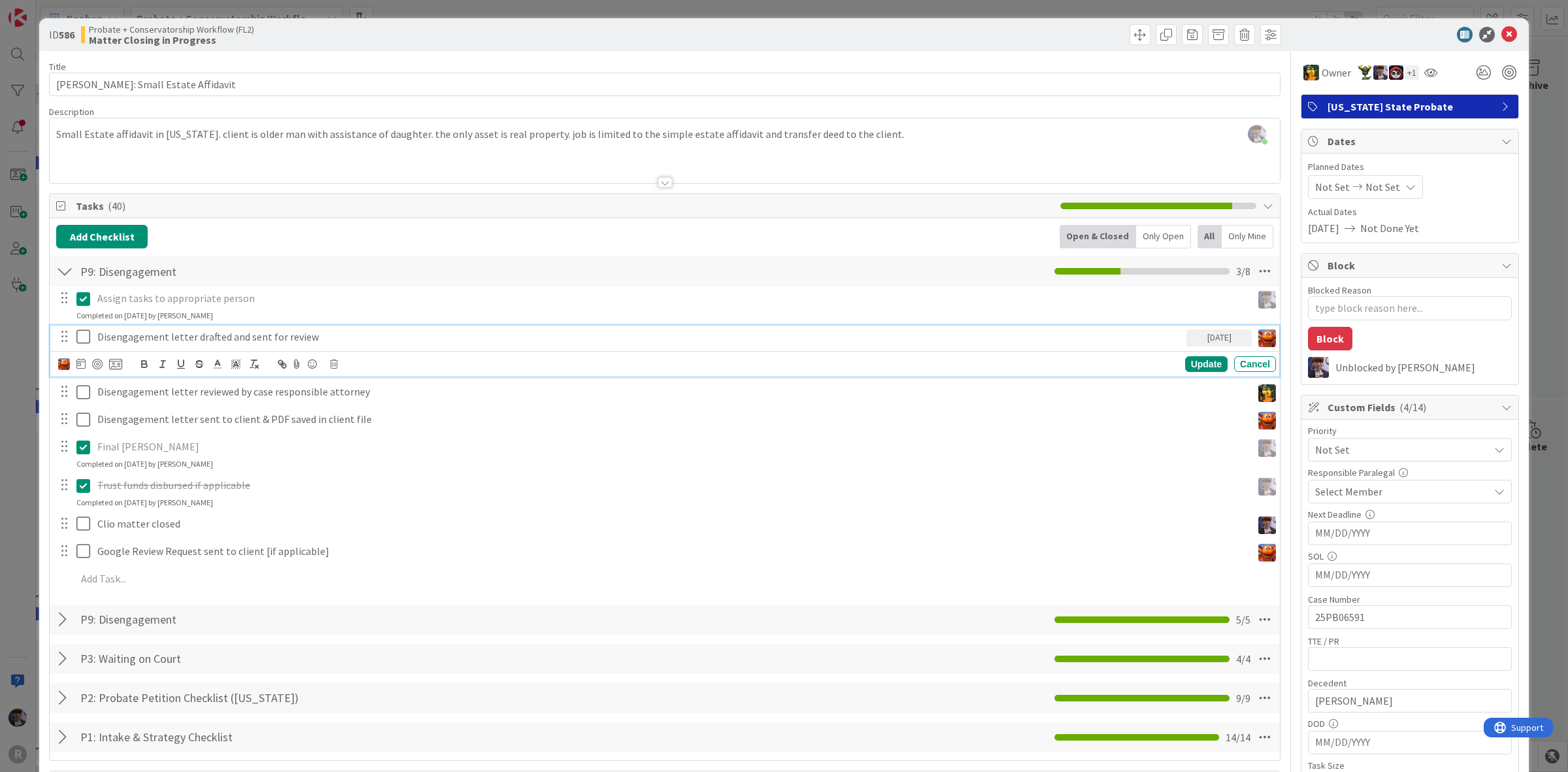
click at [134, 331] on p "Disengagement letter drafted and sent for review" at bounding box center [639, 337] width 1084 height 15
click at [77, 369] on icon at bounding box center [81, 363] width 9 height 11
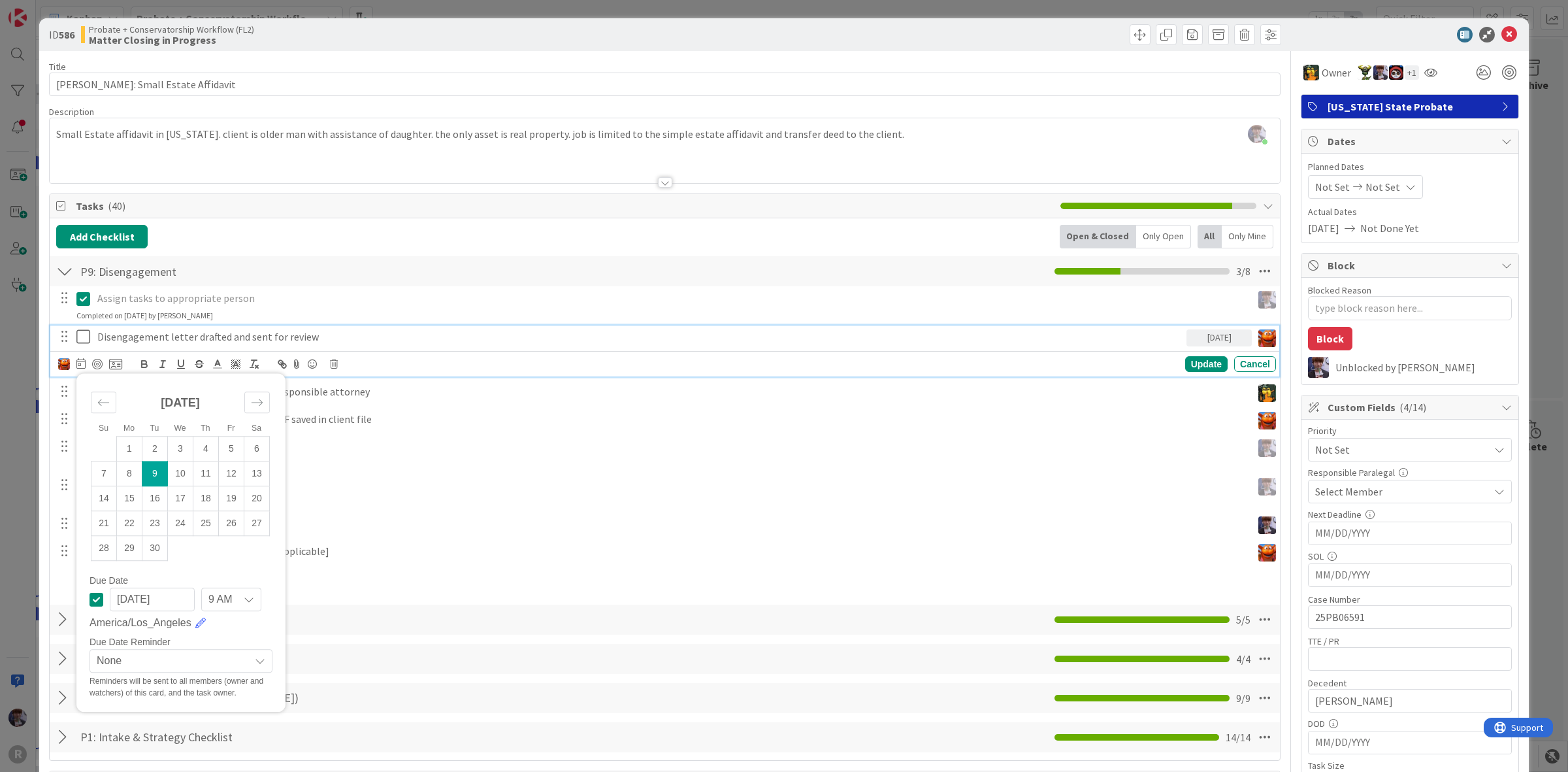
click at [164, 471] on td "9" at bounding box center [155, 474] width 26 height 25
type textarea "x"
click at [1185, 366] on div "Update" at bounding box center [1207, 364] width 43 height 16
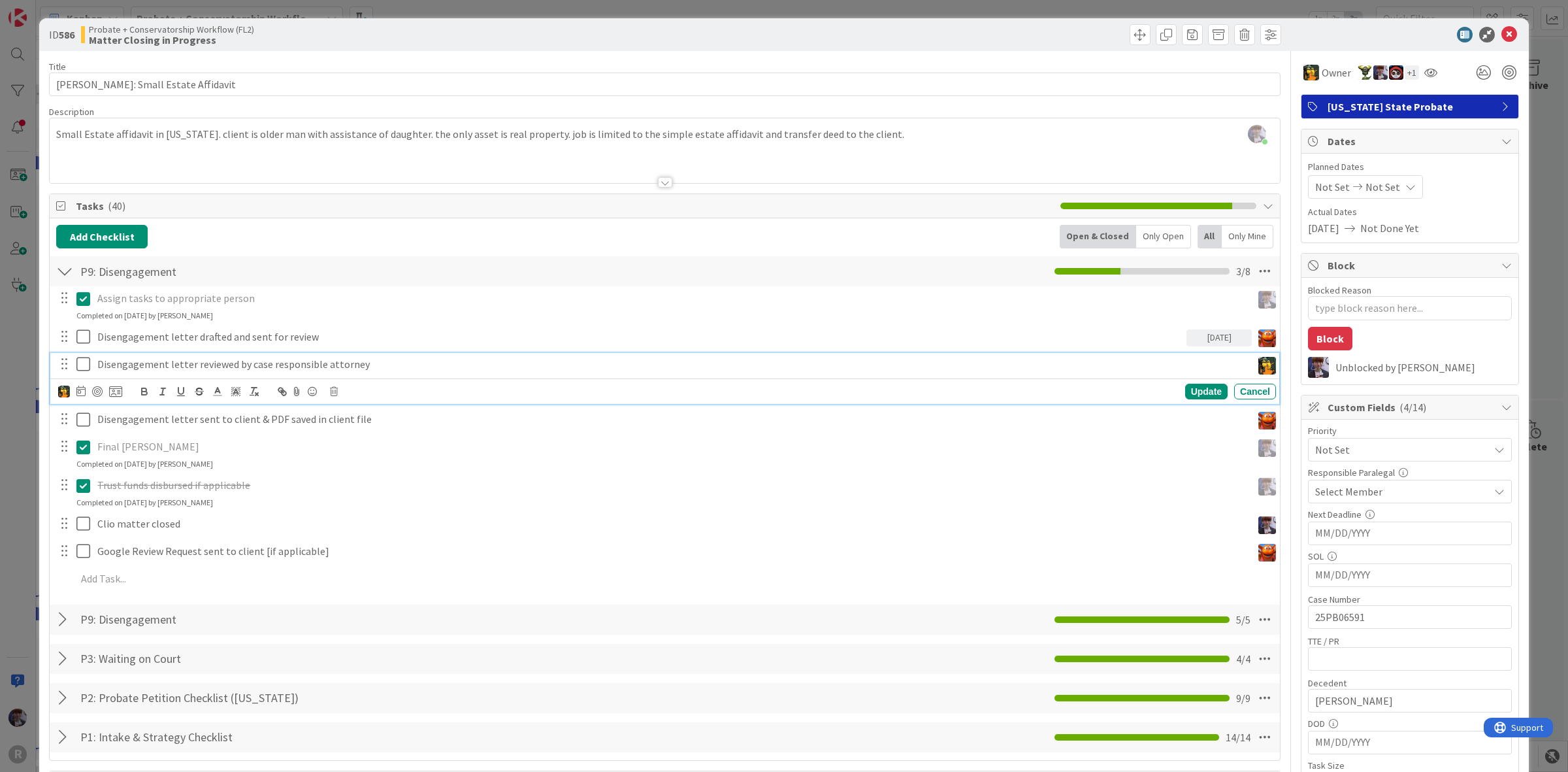
click at [141, 367] on p "Disengagement letter reviewed by case responsible attorney" at bounding box center [672, 364] width 1150 height 15
click at [83, 395] on icon at bounding box center [81, 391] width 9 height 11
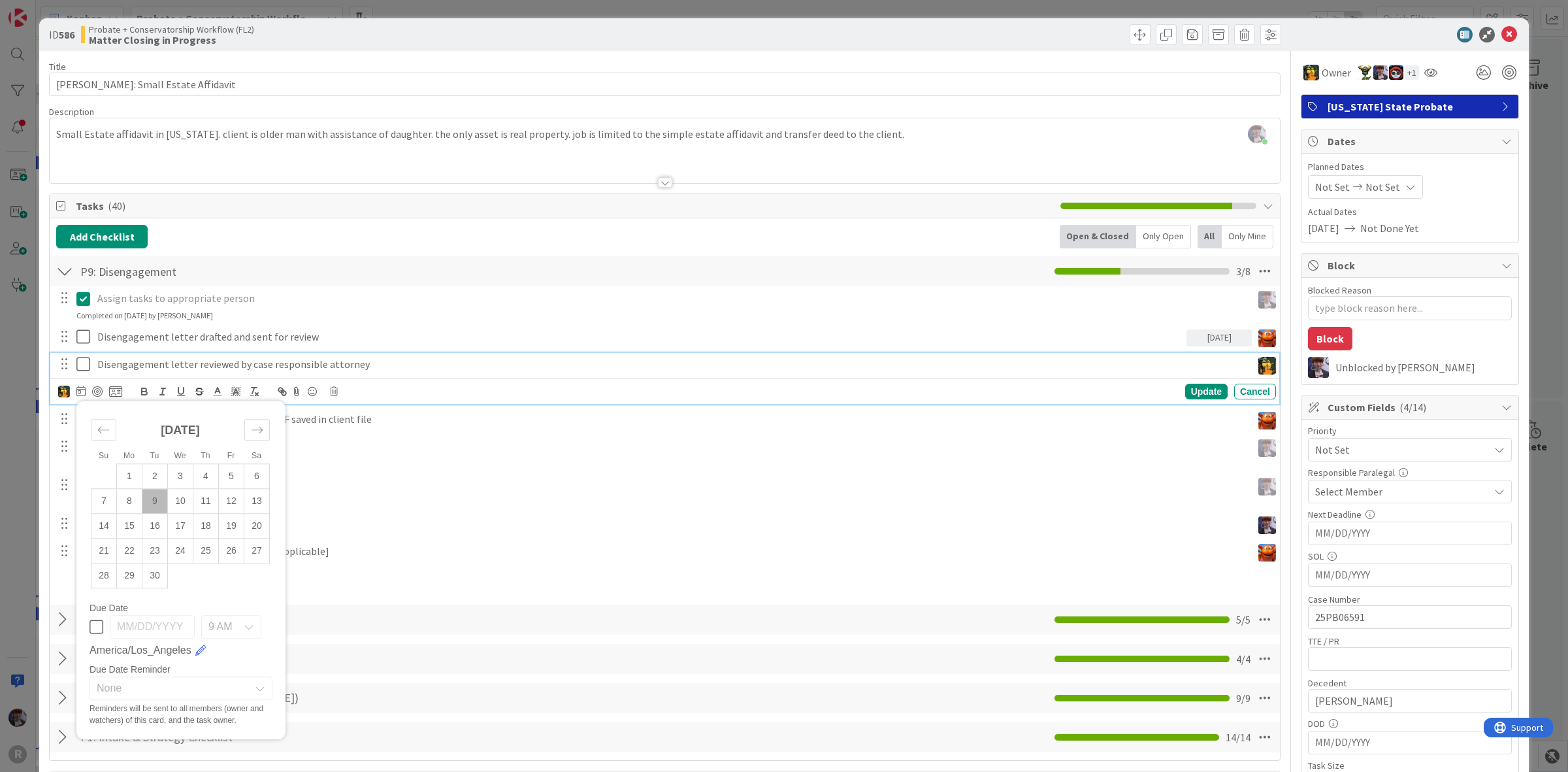
click at [152, 511] on td "9" at bounding box center [155, 501] width 26 height 25
type input "[DATE]"
type textarea "x"
click at [1198, 393] on div "Update" at bounding box center [1207, 392] width 43 height 16
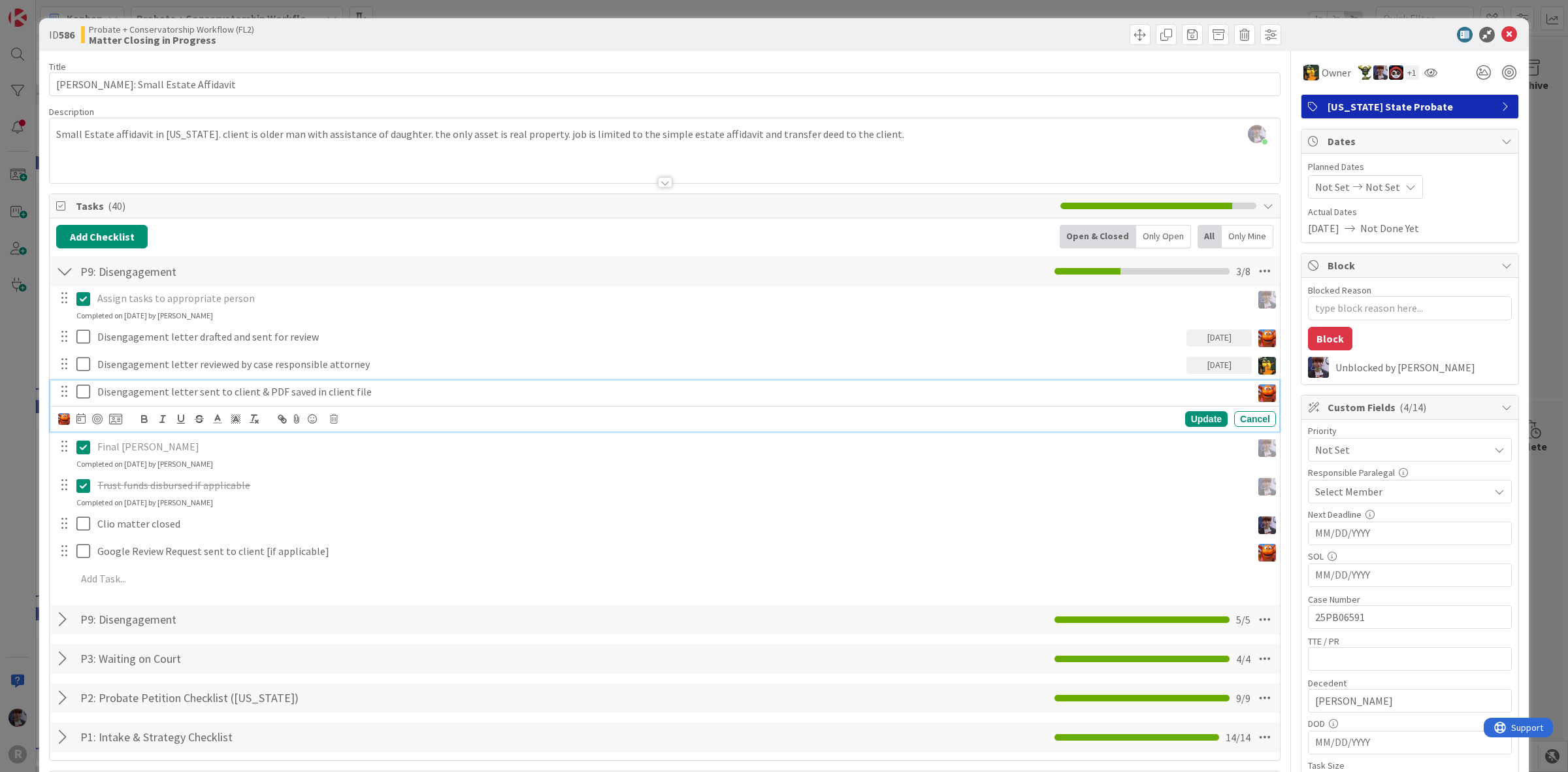
click at [1151, 391] on p "Disengagement letter sent to client & PDF saved in client file" at bounding box center [672, 392] width 1150 height 15
click at [80, 420] on icon at bounding box center [81, 419] width 9 height 11
click at [152, 533] on td "9" at bounding box center [155, 529] width 26 height 25
type input "[DATE]"
type textarea "x"
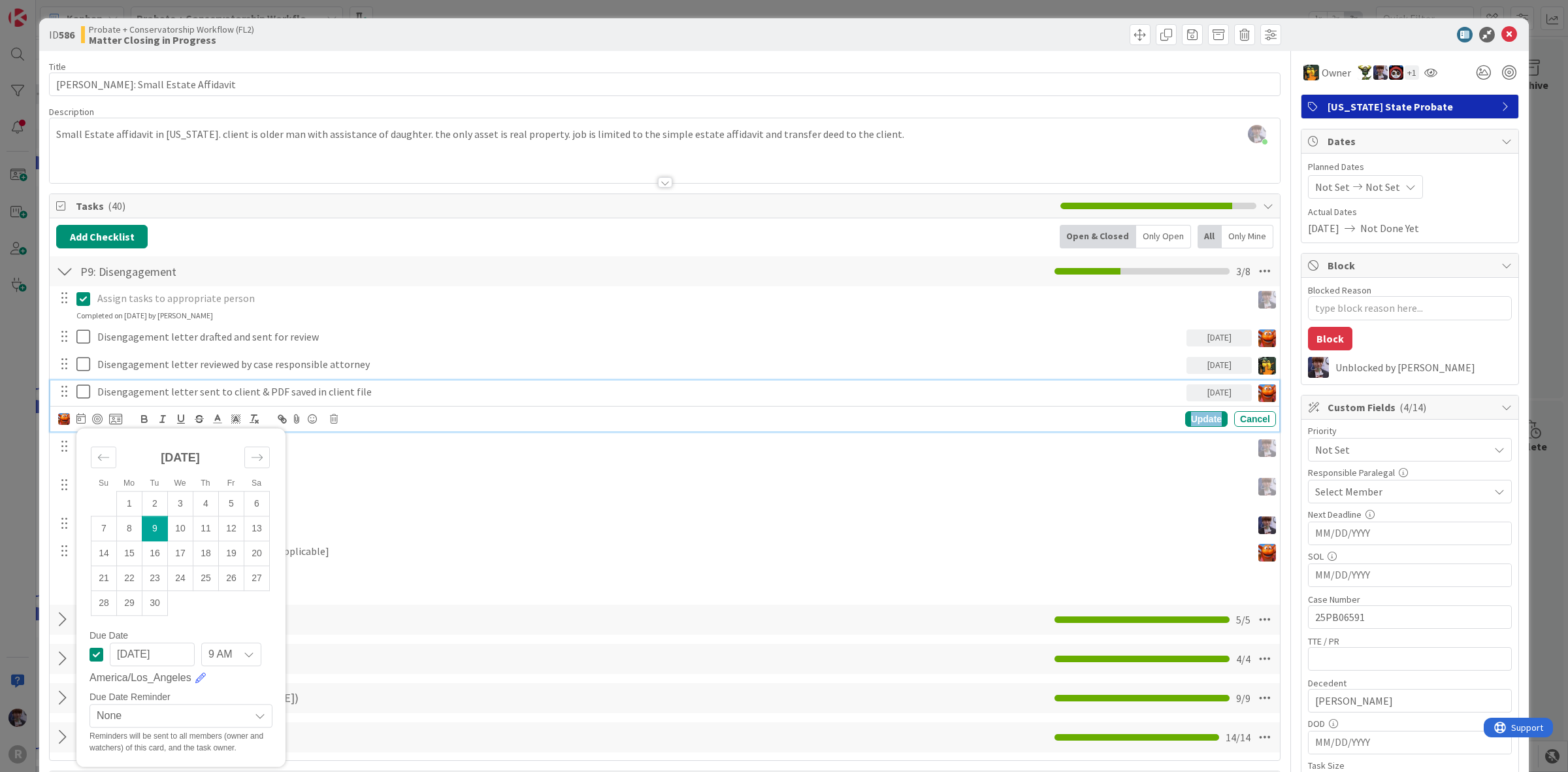
click at [1204, 420] on div "Update" at bounding box center [1207, 419] width 43 height 16
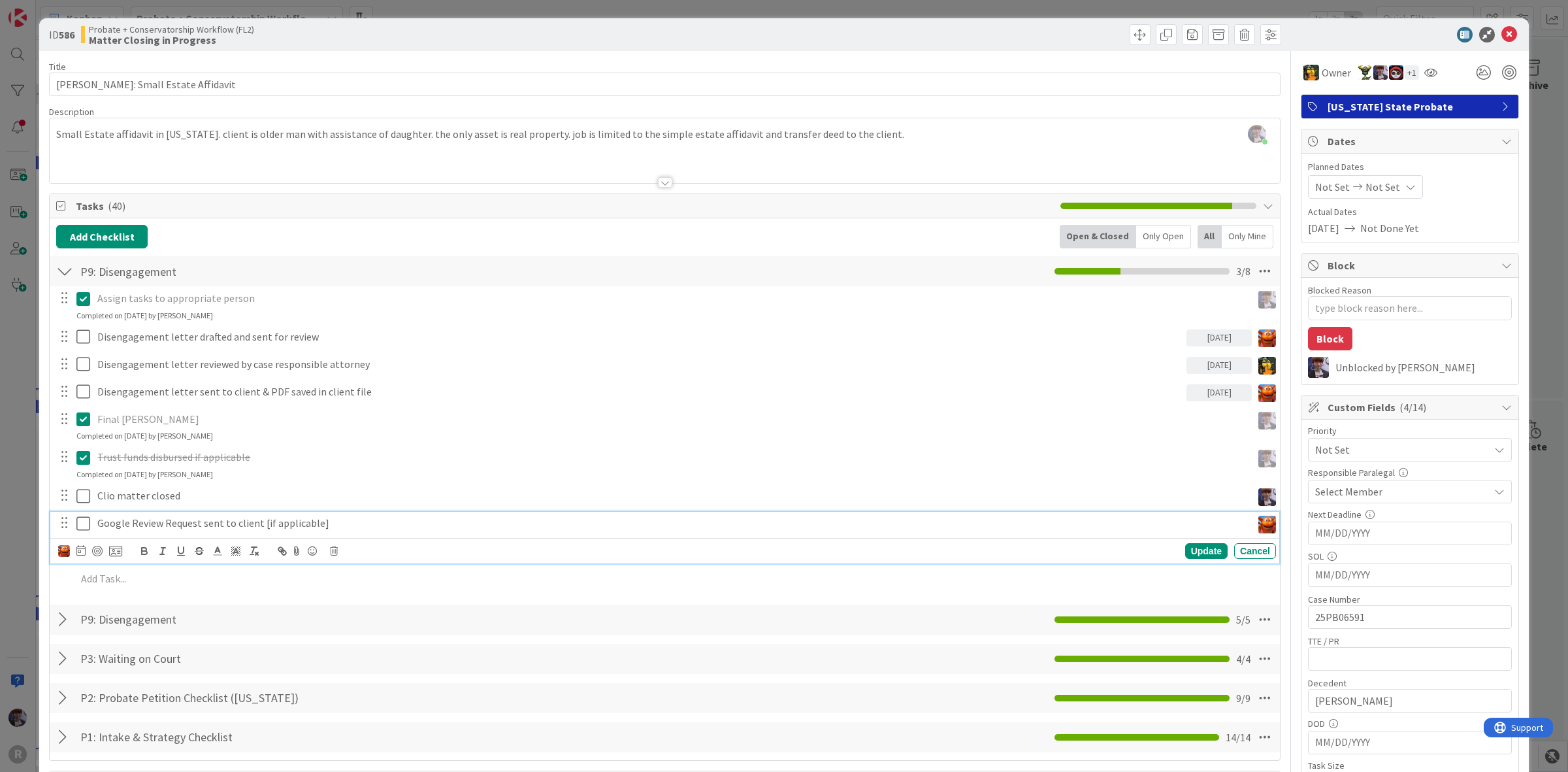
click at [242, 525] on p "Google Review Request sent to client [if applicable]" at bounding box center [672, 523] width 1150 height 15
click at [80, 556] on icon at bounding box center [81, 550] width 9 height 11
click at [204, 661] on td "11" at bounding box center [206, 661] width 26 height 25
type input "[DATE]"
type textarea "x"
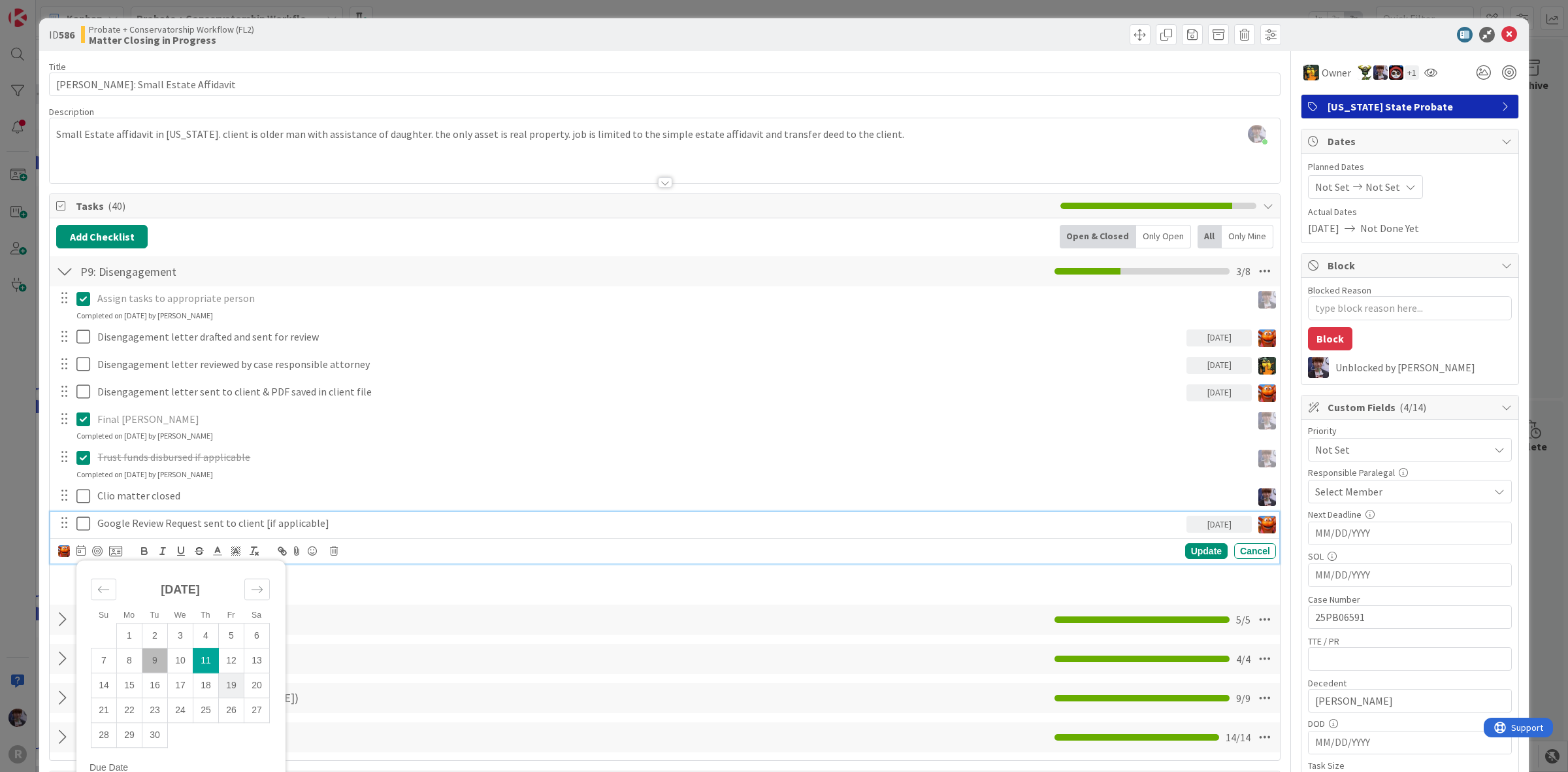
click at [234, 676] on td "19" at bounding box center [231, 686] width 26 height 25
type input "[DATE]"
type textarea "x"
click at [232, 664] on td "12" at bounding box center [231, 661] width 26 height 25
type input "[DATE]"
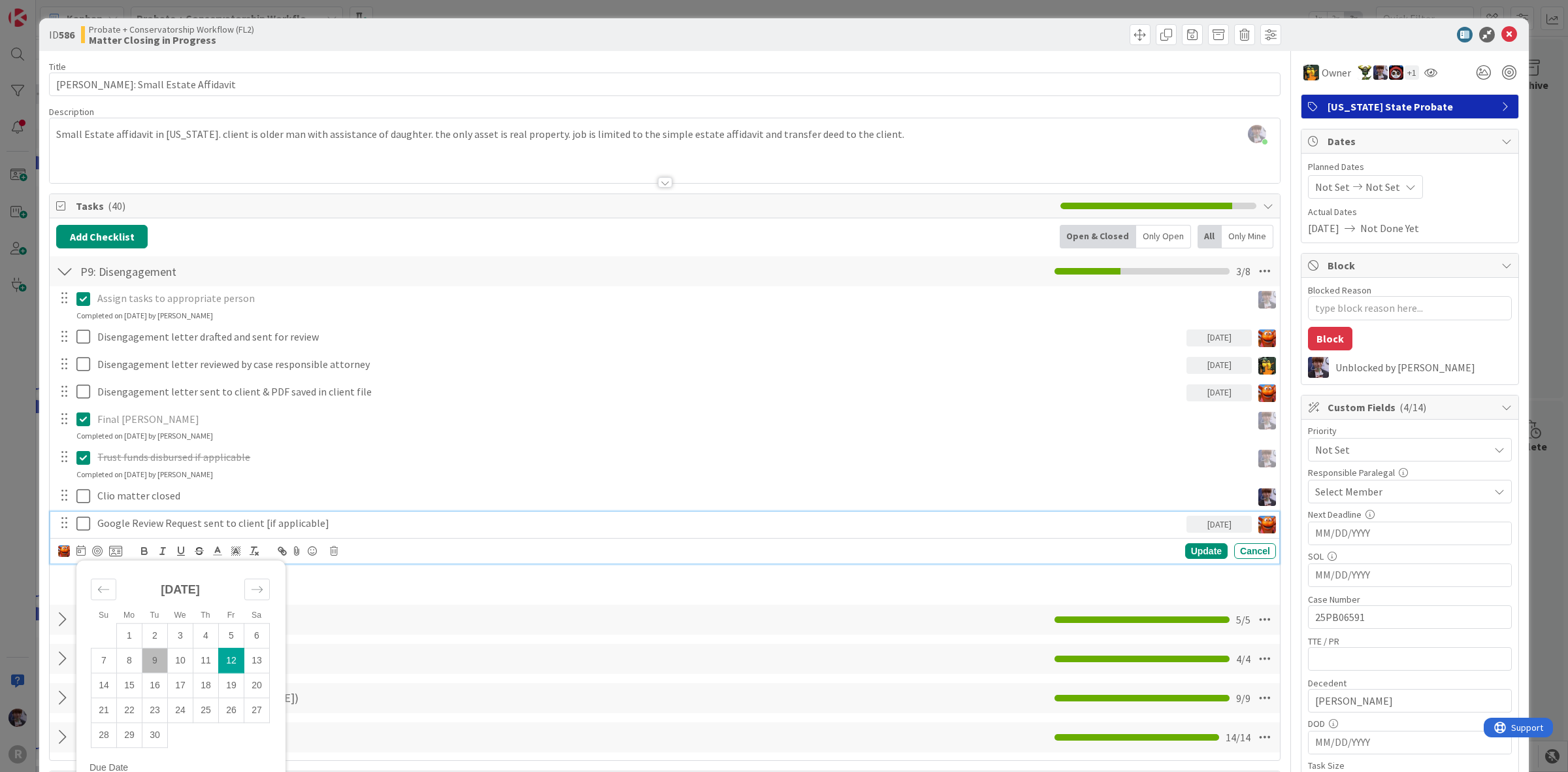
type textarea "x"
click at [1185, 549] on div "Update" at bounding box center [1207, 551] width 43 height 16
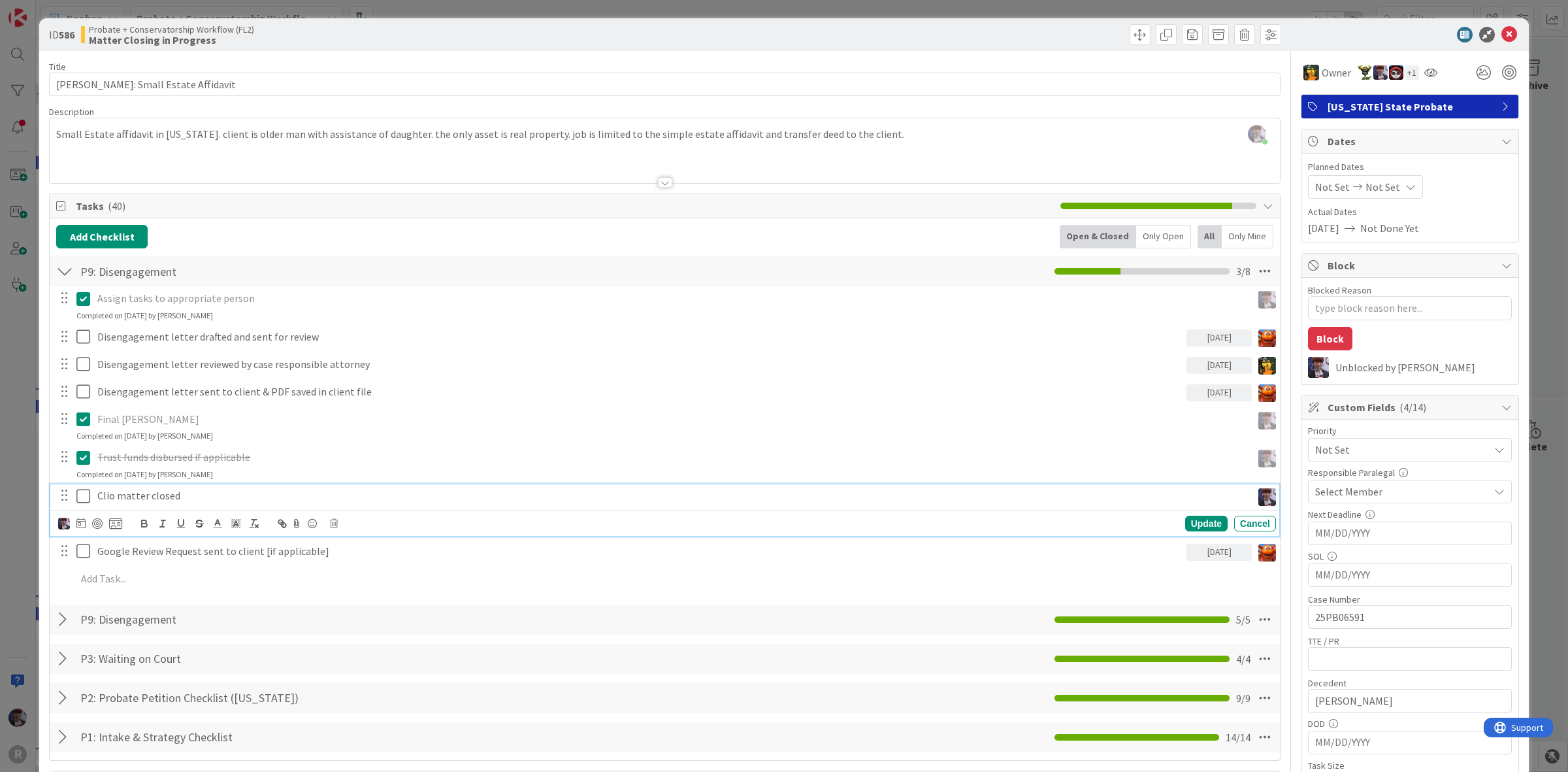
click at [1178, 492] on p "Clio matter closed" at bounding box center [672, 496] width 1150 height 15
click at [72, 528] on div at bounding box center [90, 524] width 64 height 16
click at [77, 524] on icon at bounding box center [81, 524] width 9 height 11
click at [222, 636] on td "12" at bounding box center [231, 634] width 26 height 25
type input "[DATE]"
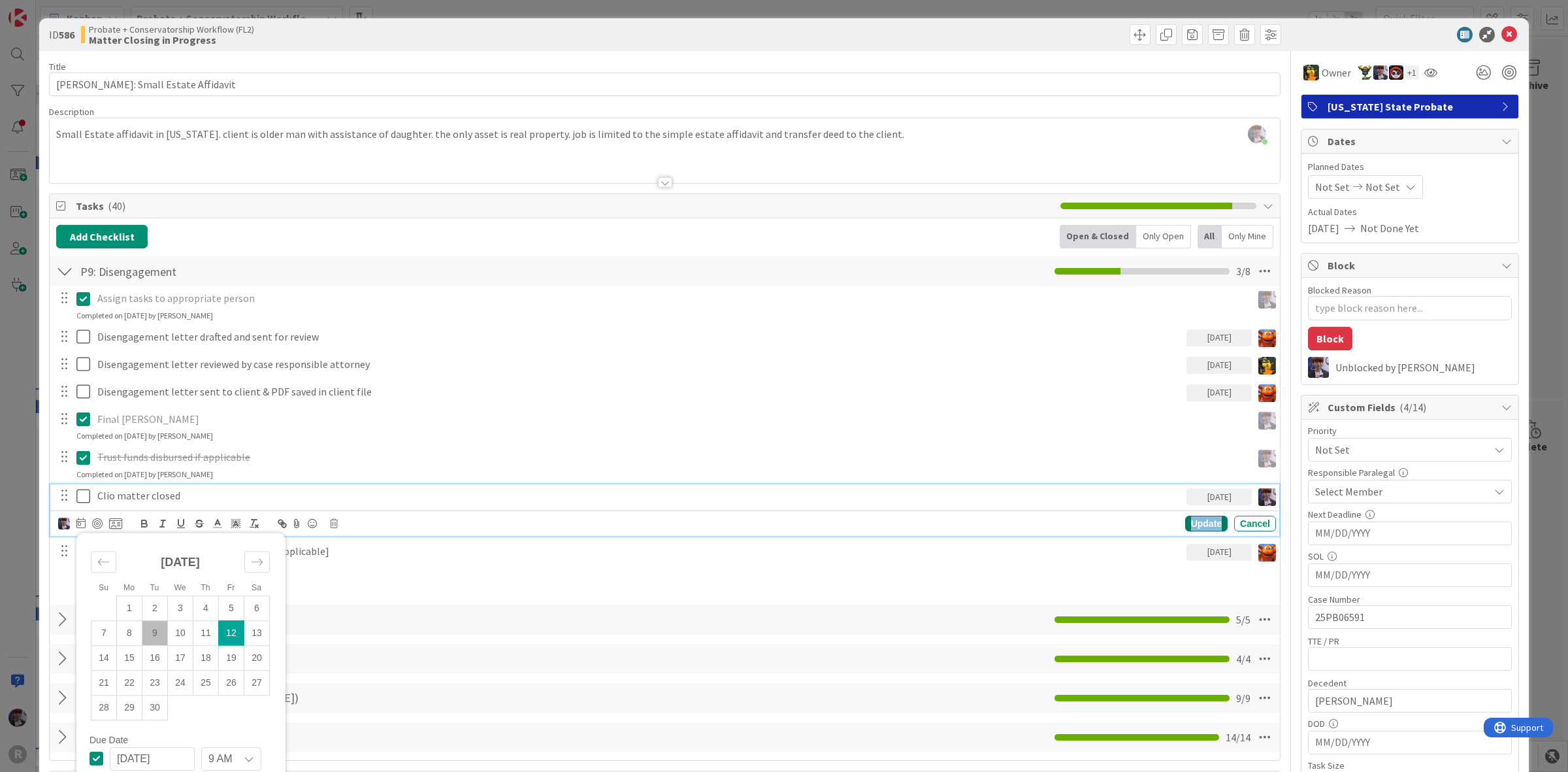
click at [1192, 523] on div "Update" at bounding box center [1207, 524] width 43 height 16
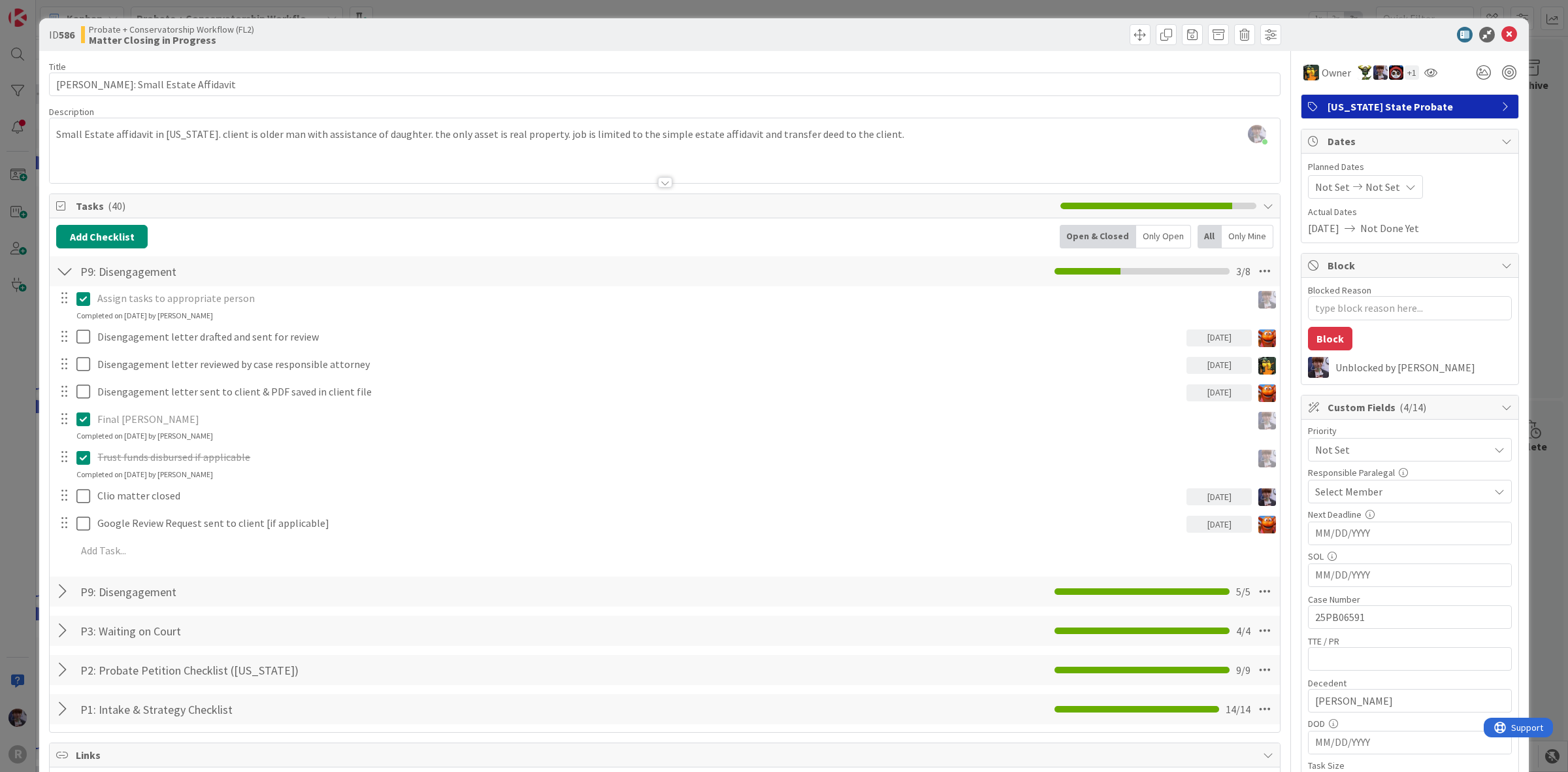
click at [1529, 252] on div "ID 586 Probate + Conservatorship Workflow (FL2) Matter Closing in Progress Titl…" at bounding box center [784, 386] width 1568 height 772
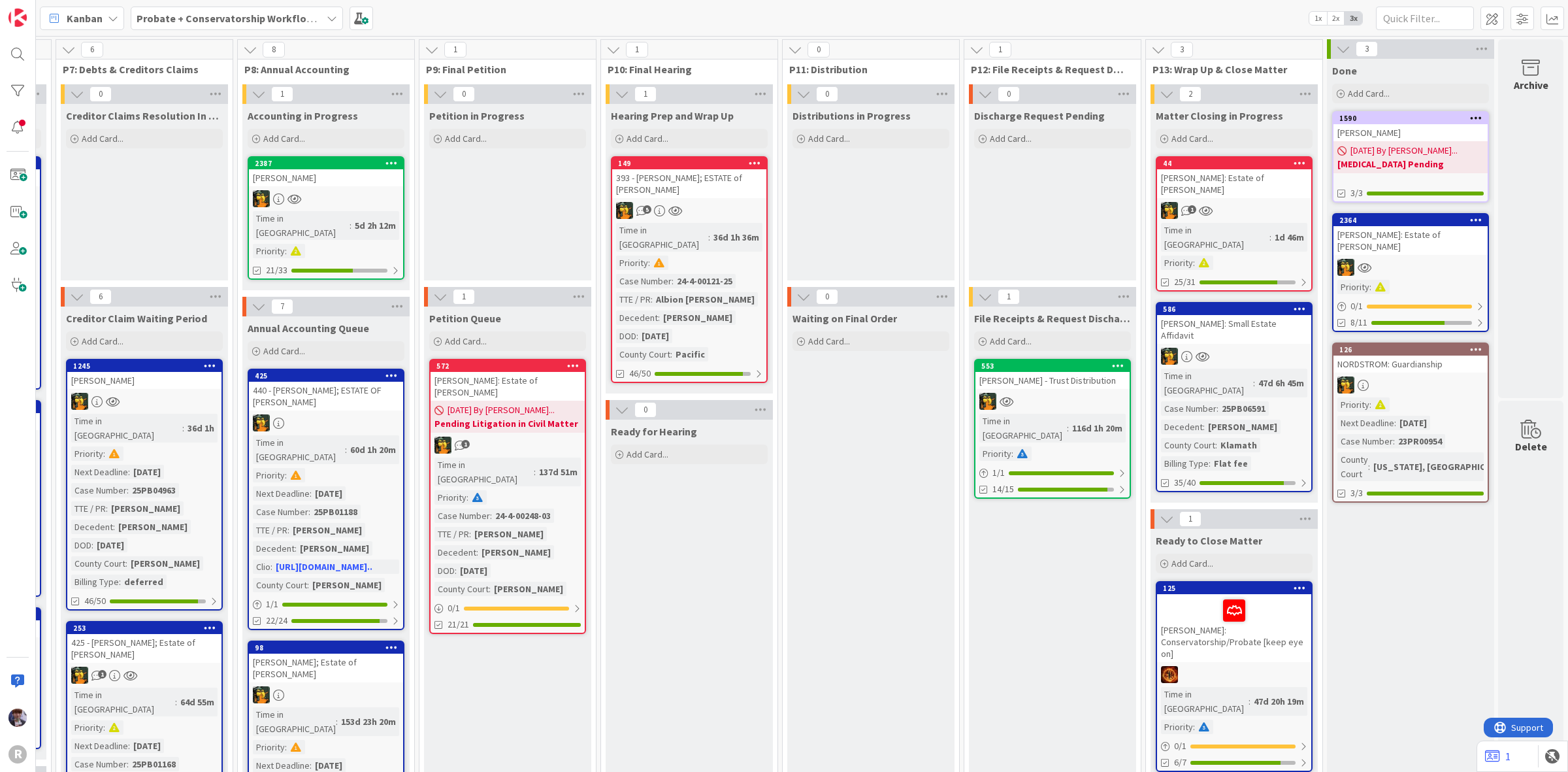
click at [1248, 348] on div at bounding box center [1233, 356] width 154 height 17
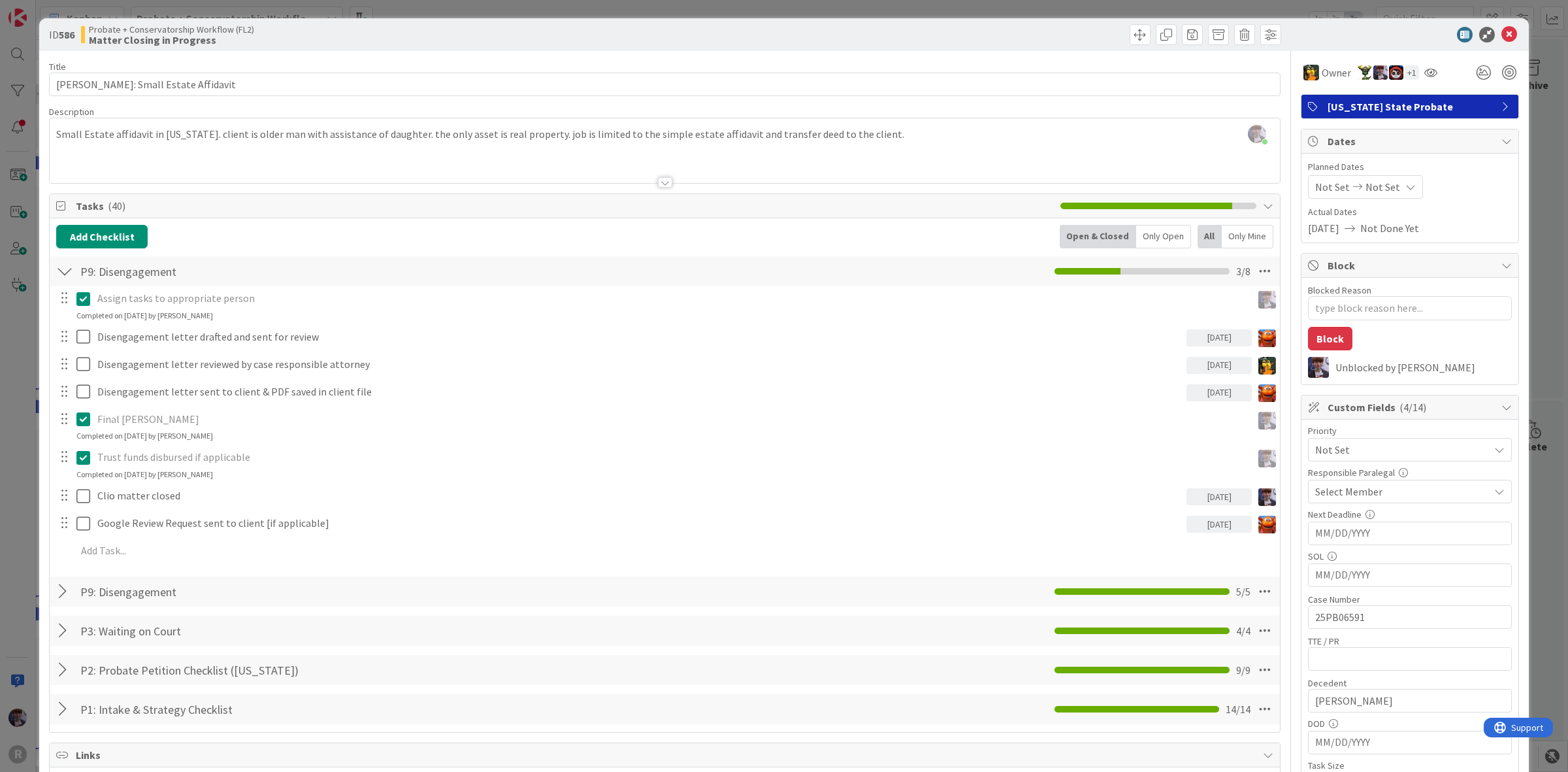
click at [20, 384] on div "ID 586 Probate + Conservatorship Workflow (FL2) Matter Closing in Progress Titl…" at bounding box center [784, 386] width 1568 height 772
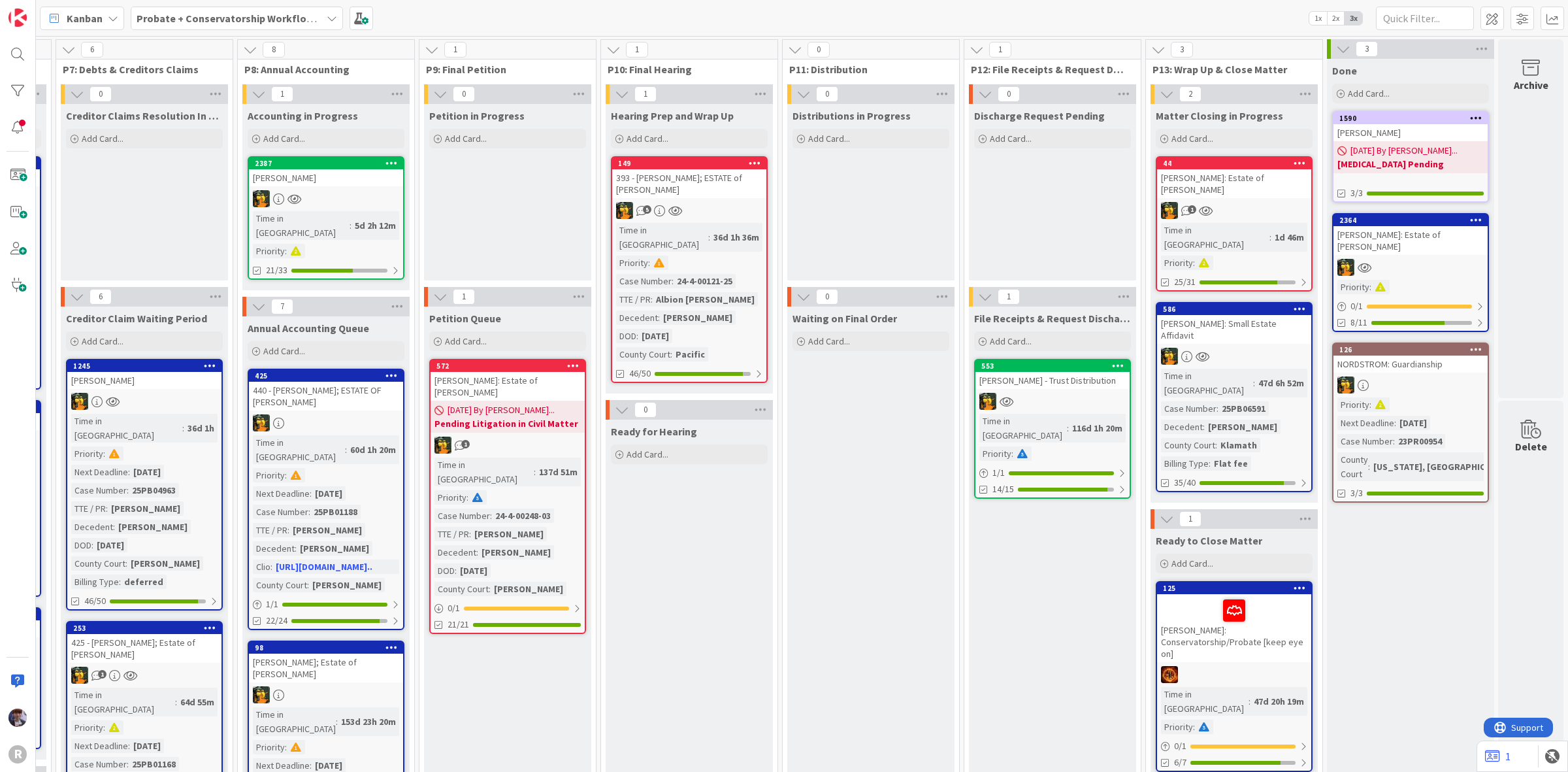
click at [1202, 597] on div at bounding box center [1234, 610] width 146 height 28
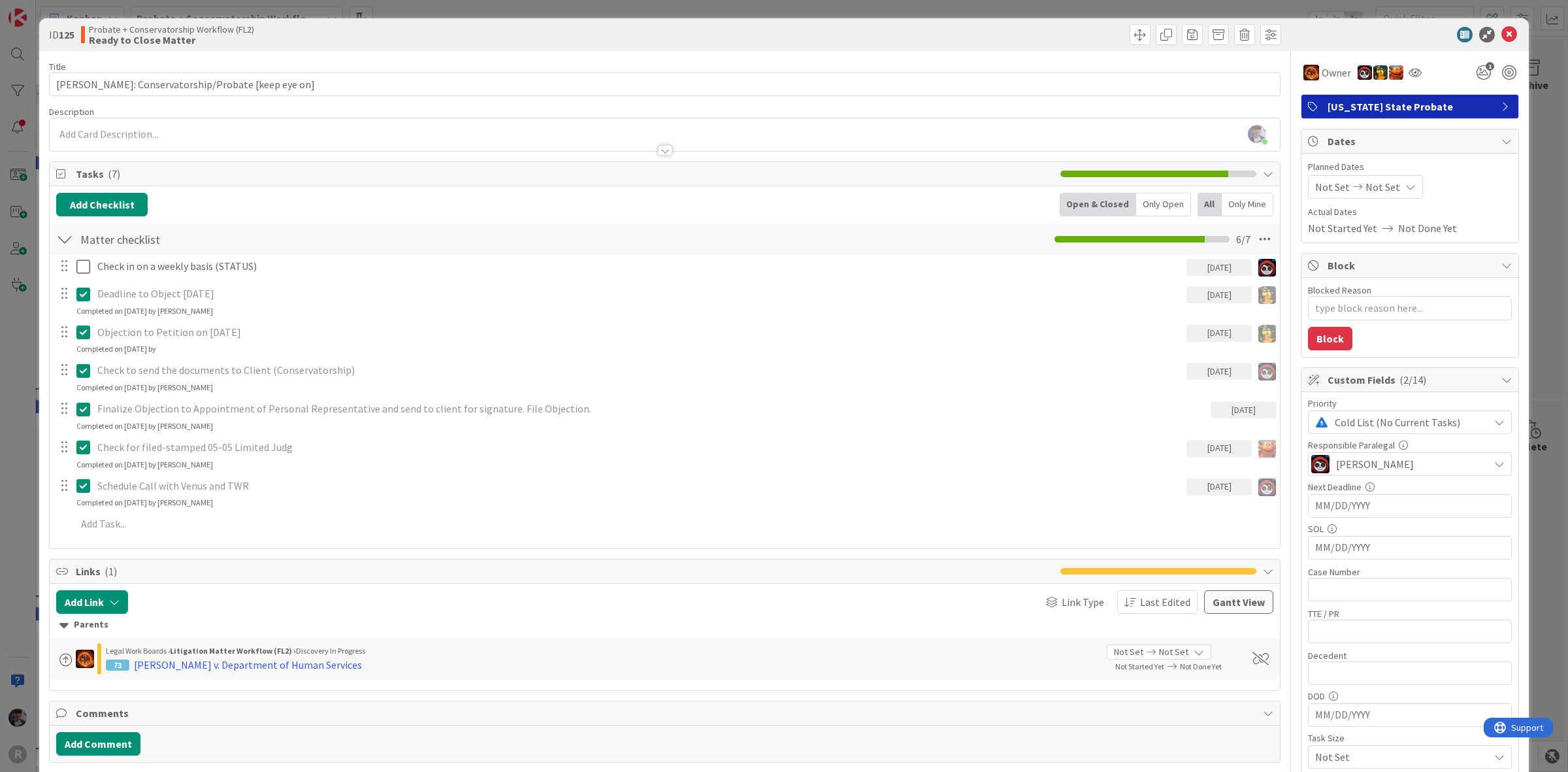
click at [31, 472] on div "ID 125 Probate + Conservatorship Workflow (FL2) Ready to Close Matter Title 45 …" at bounding box center [784, 386] width 1568 height 772
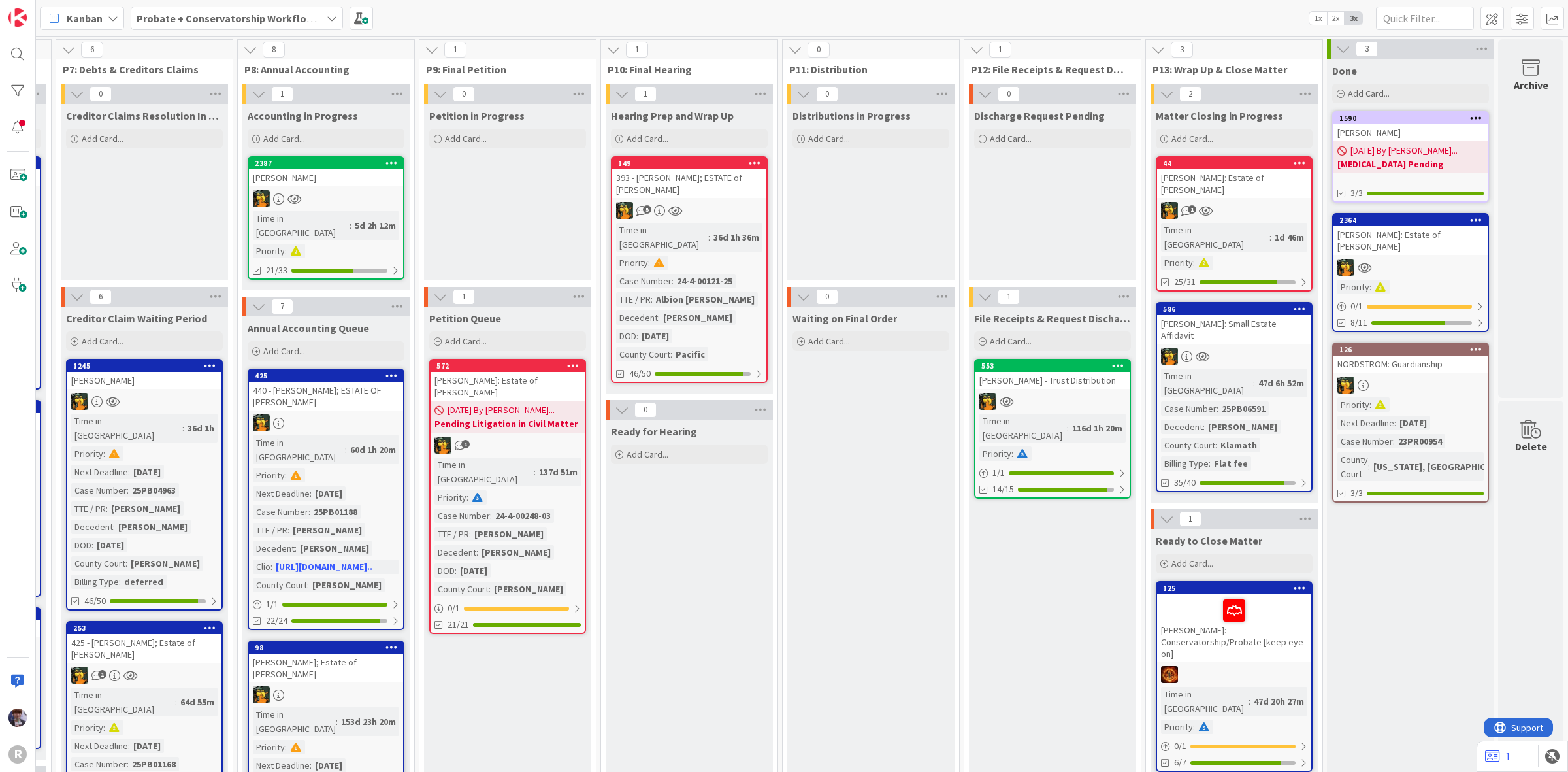
click at [309, 12] on b "Probate + Conservatorship Workflow (FL2)" at bounding box center [238, 18] width 203 height 13
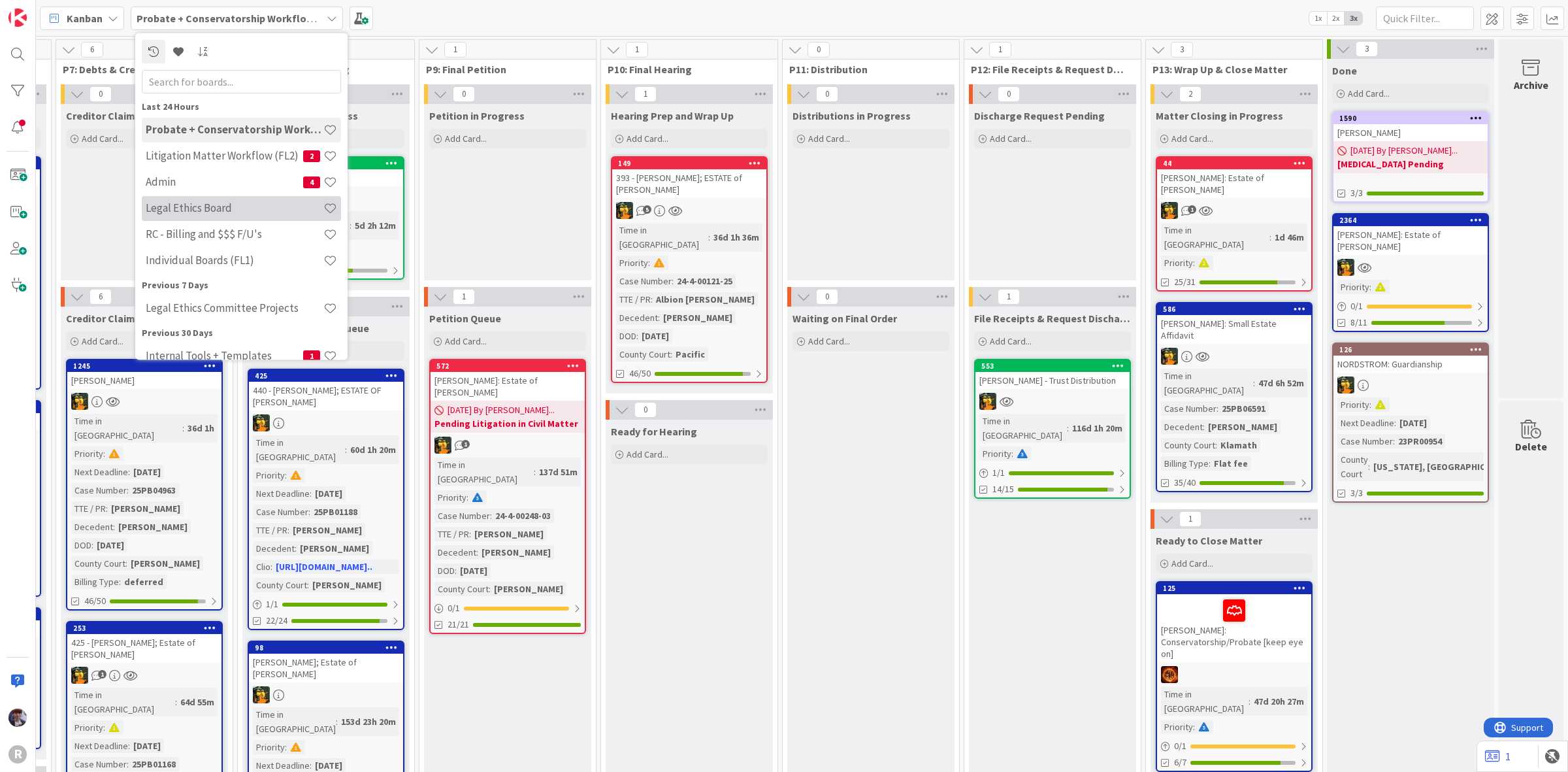
click at [233, 209] on h4 "Legal Ethics Board" at bounding box center [235, 207] width 178 height 13
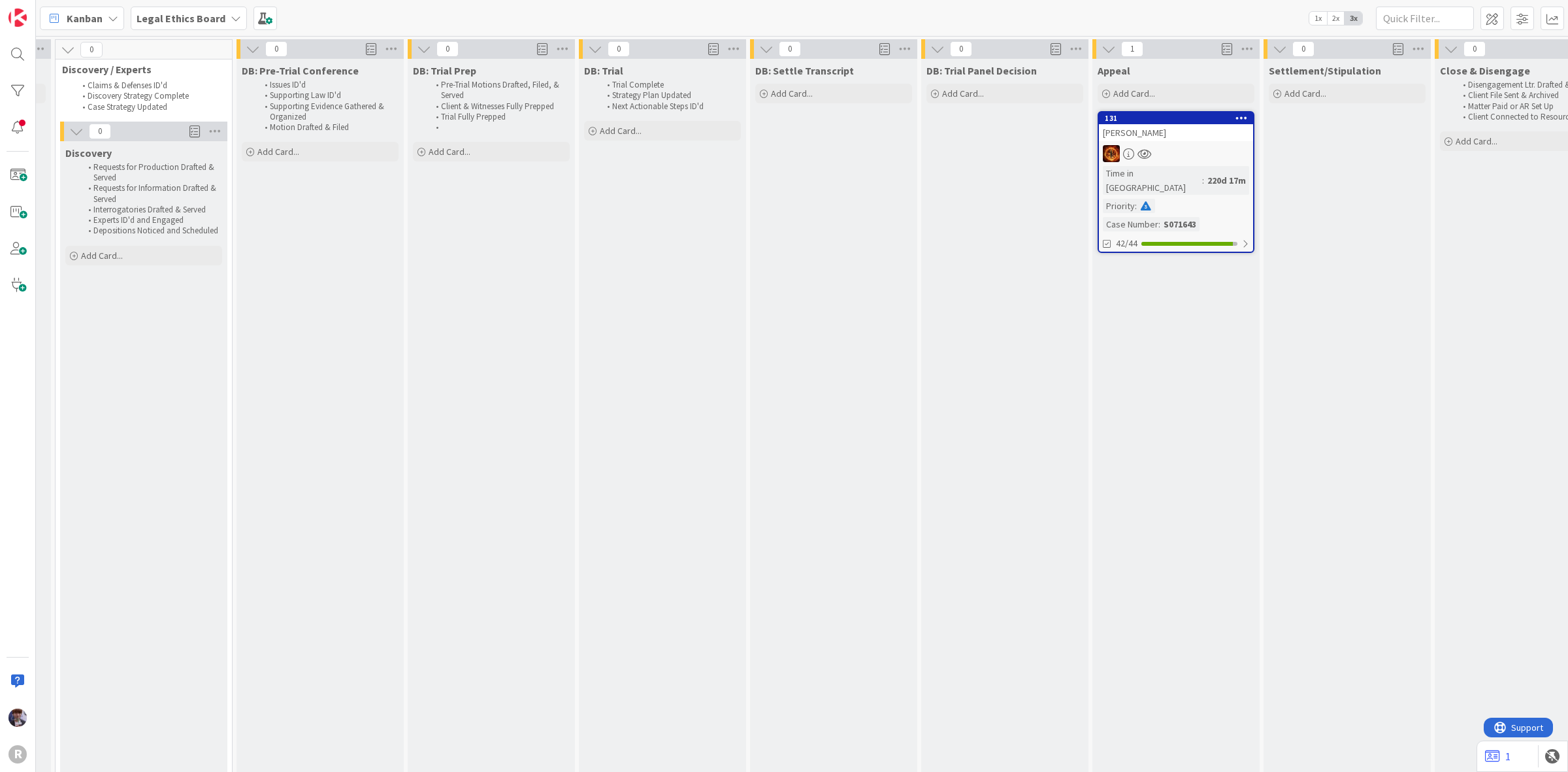
scroll to position [0, 1187]
click at [201, 19] on b "Legal Ethics Board" at bounding box center [181, 18] width 89 height 13
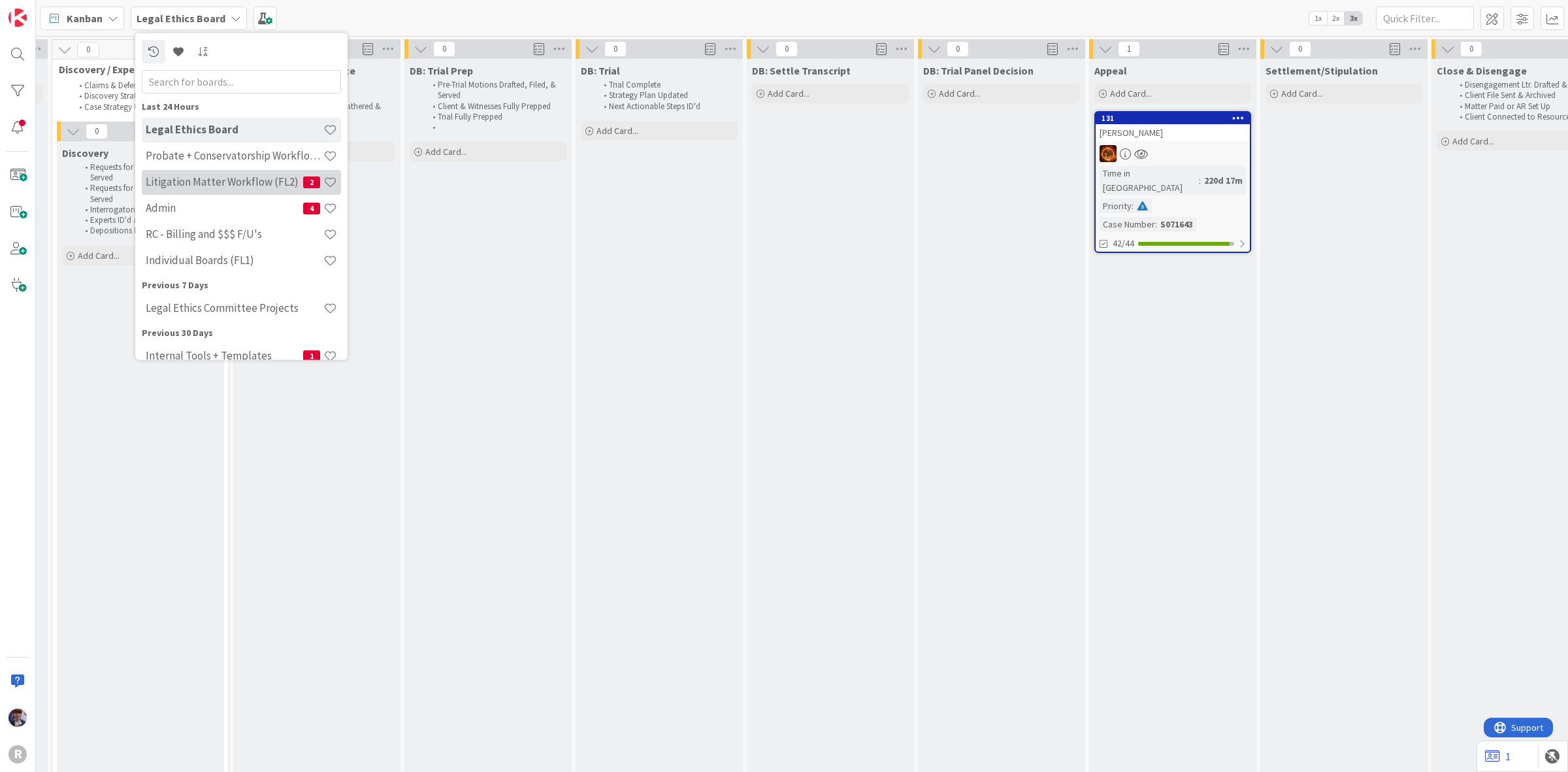
click at [208, 182] on h4 "Litigation Matter Workflow (FL2)" at bounding box center [224, 182] width 158 height 13
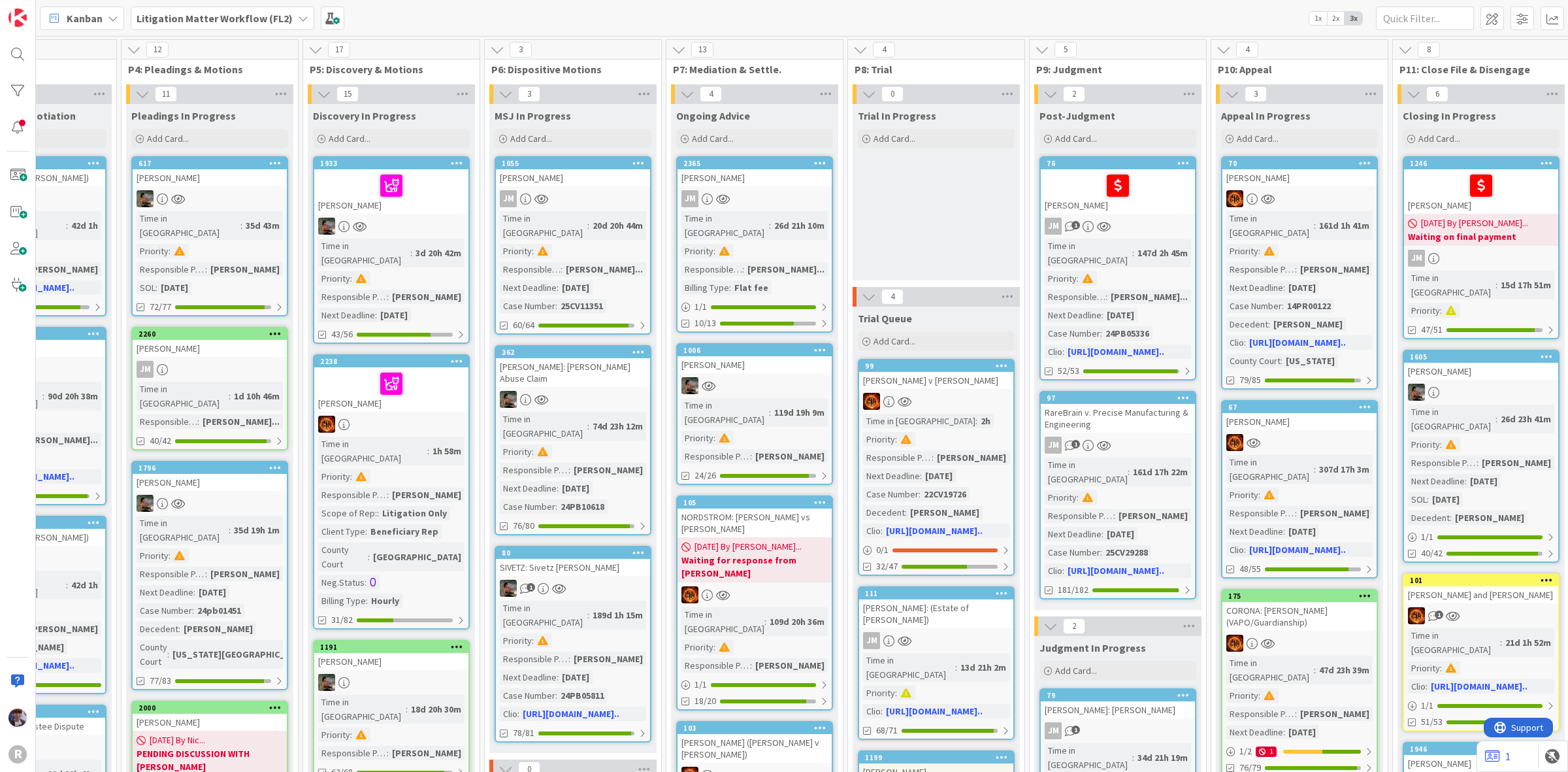
scroll to position [0, 909]
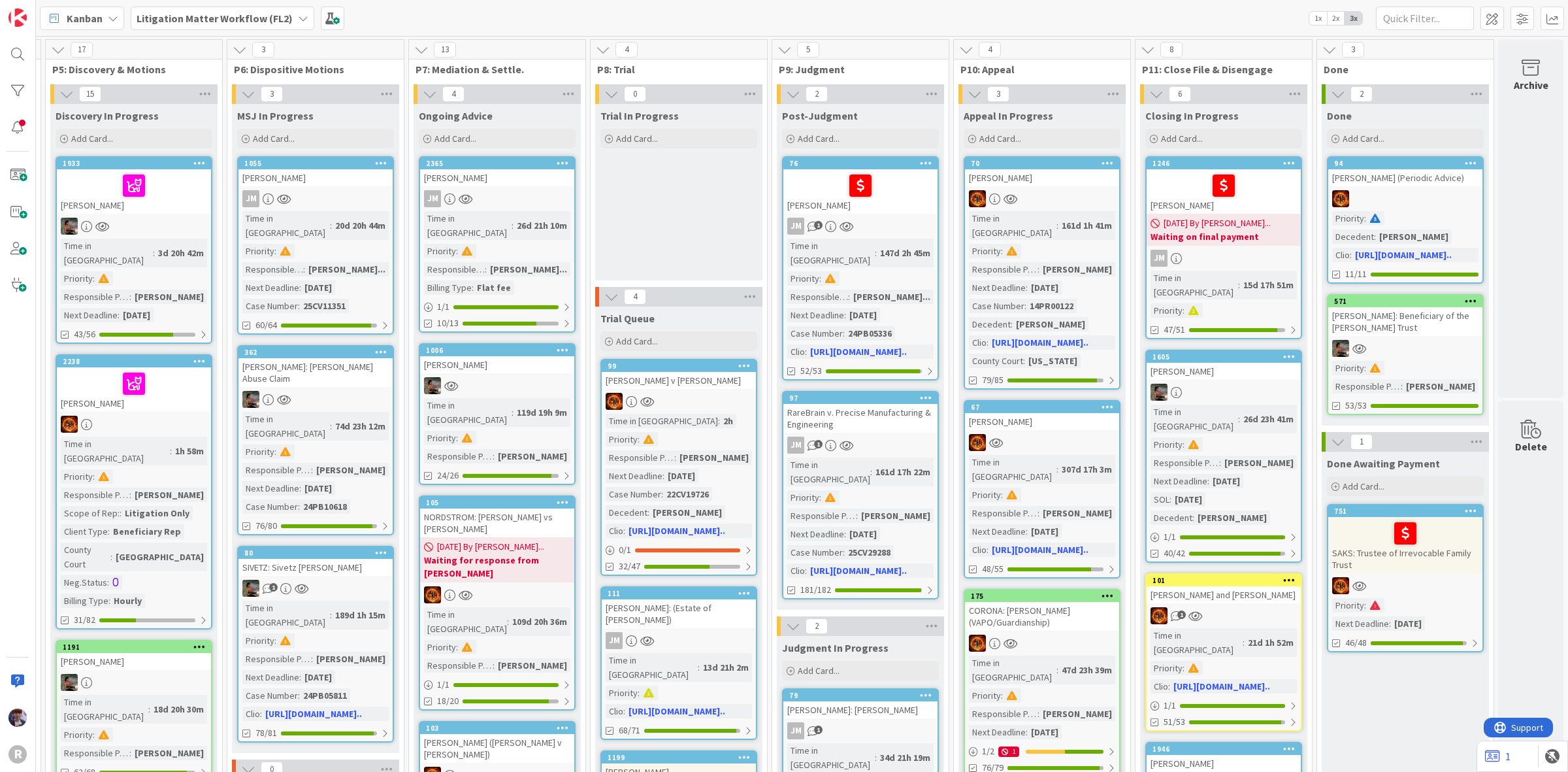
click at [1243, 200] on div "[PERSON_NAME]" at bounding box center [1224, 191] width 154 height 45
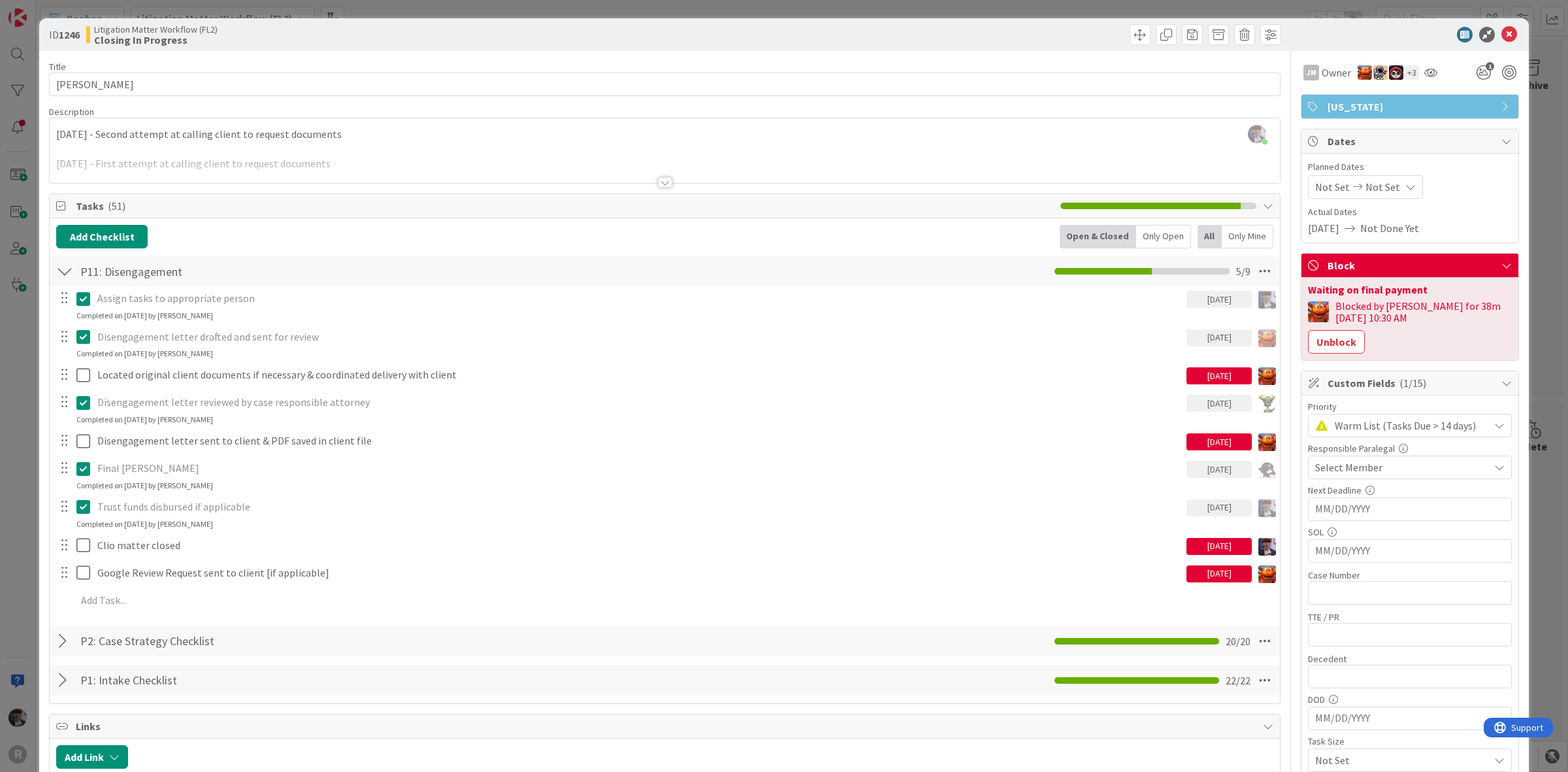
click at [1144, 238] on div "Only Open" at bounding box center [1164, 237] width 55 height 23
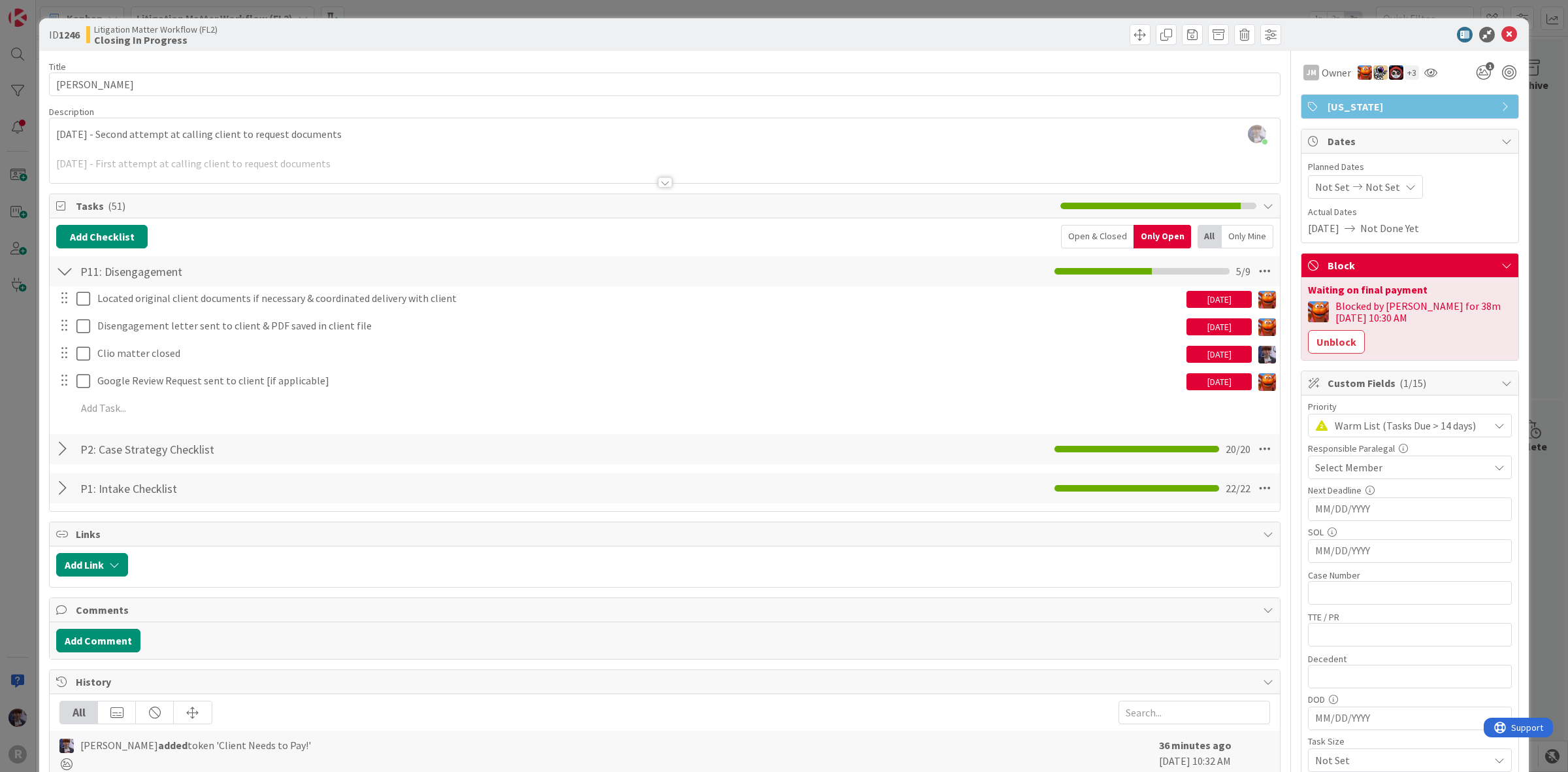
click at [21, 479] on div "ID 1246 Litigation Matter Workflow (FL2) Closing In Progress Title 13 / 128 [PE…" at bounding box center [784, 386] width 1568 height 772
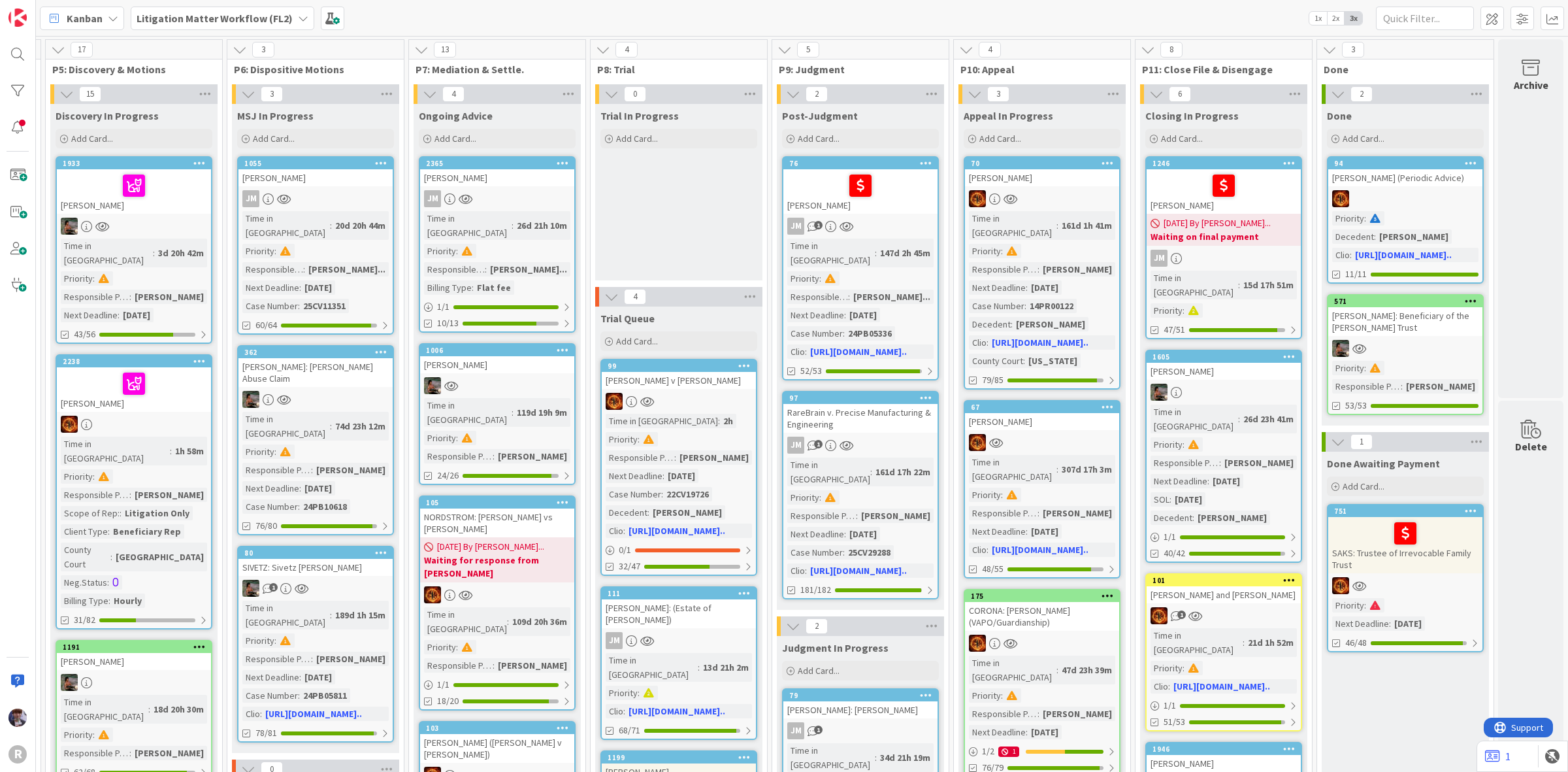
click at [1227, 363] on div "[PERSON_NAME]" at bounding box center [1224, 371] width 154 height 17
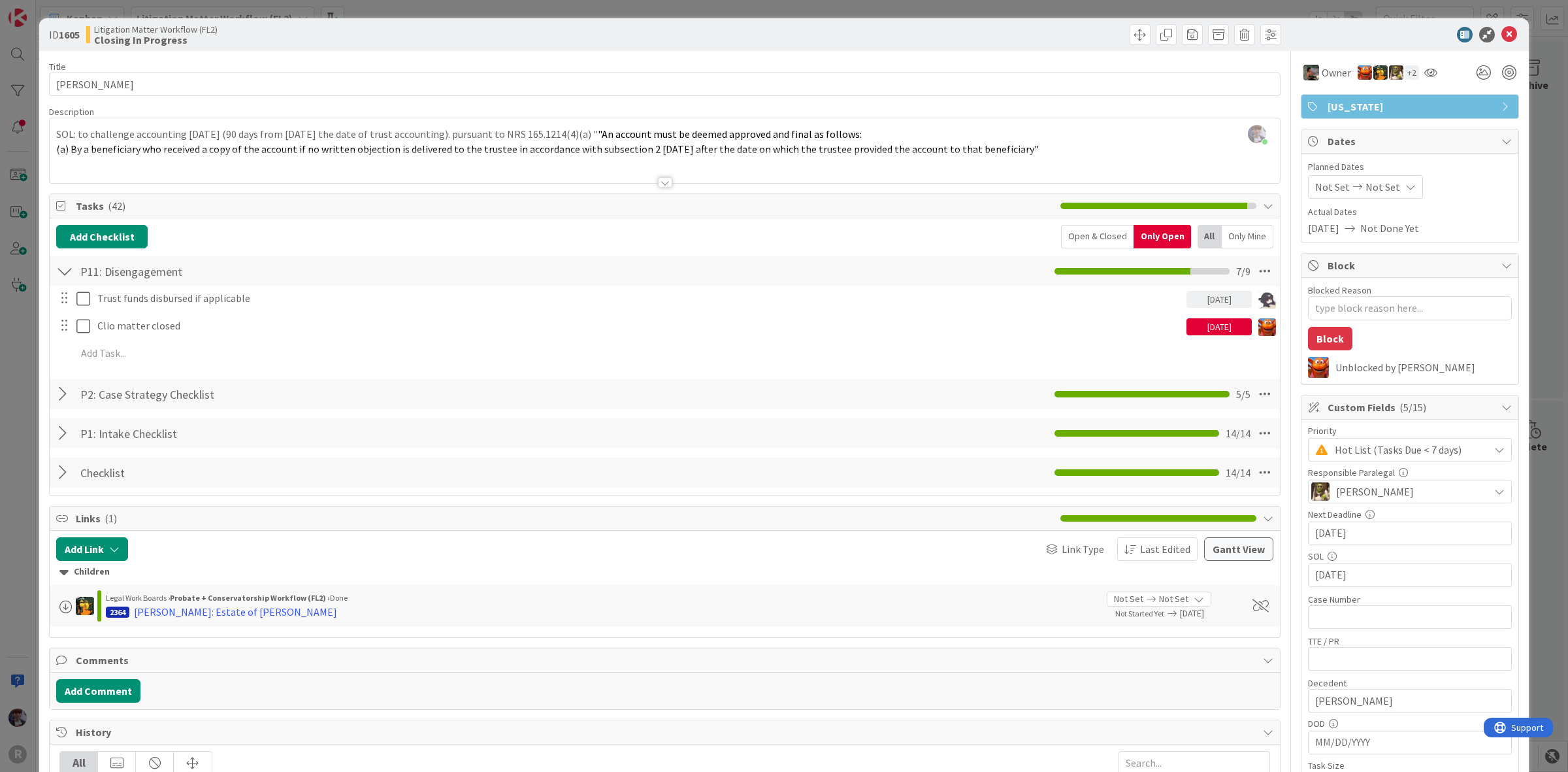
click at [13, 366] on div "ID 1605 Litigation Matter Workflow (FL2) Closing In Progress Title 15 / 128 [PE…" at bounding box center [784, 386] width 1568 height 772
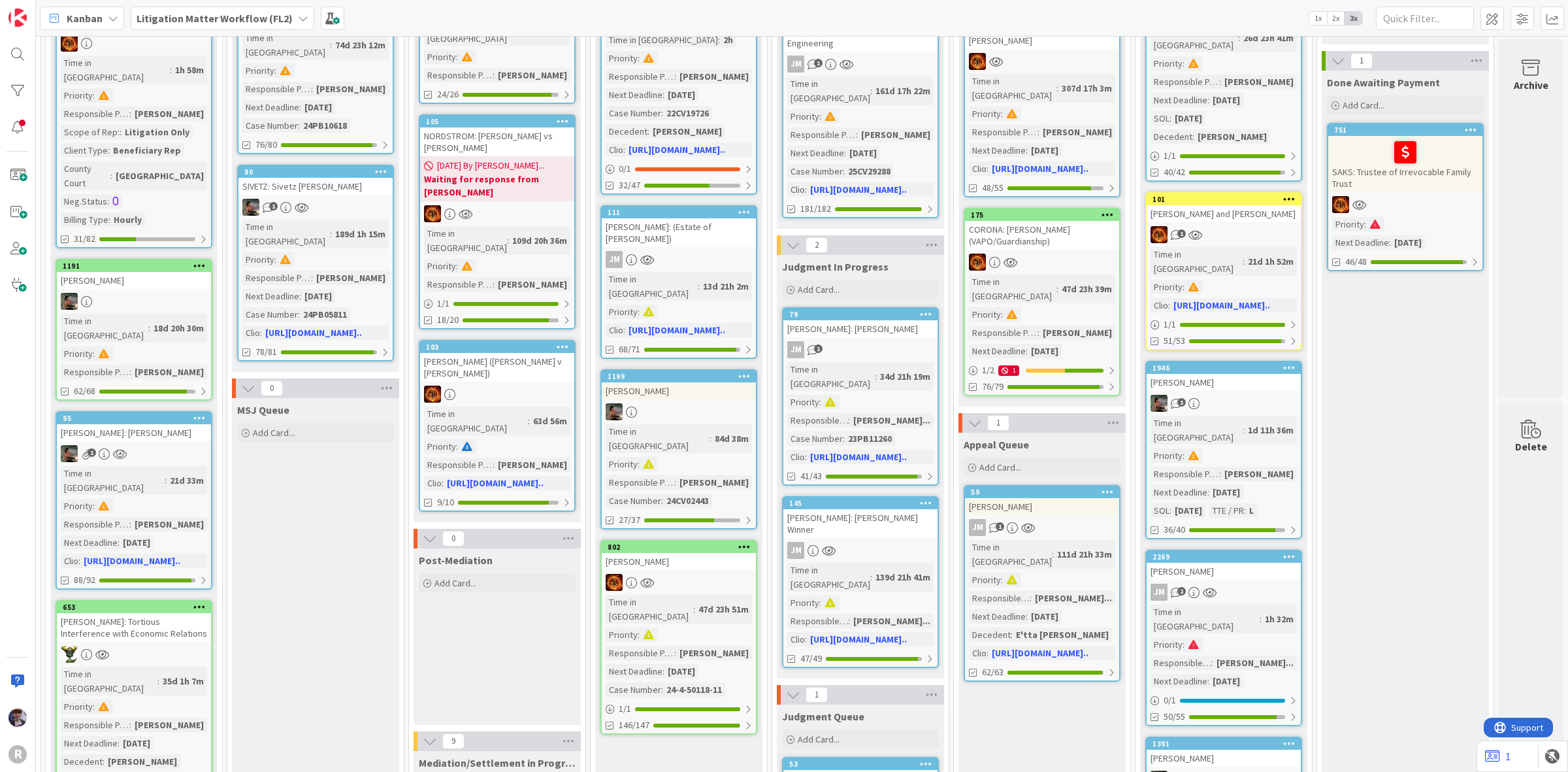
scroll to position [491, 909]
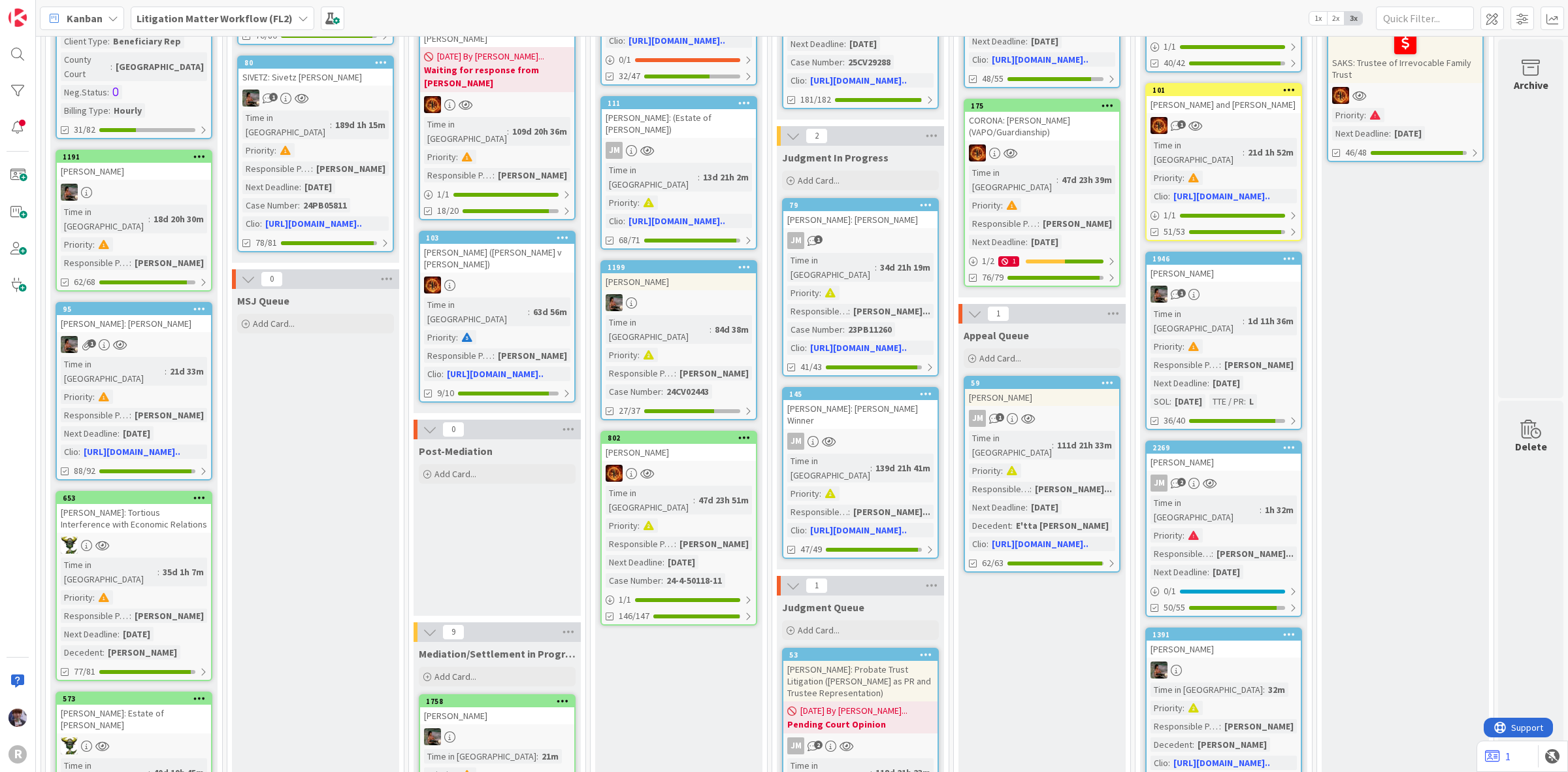
click at [1241, 286] on div "1" at bounding box center [1224, 294] width 154 height 17
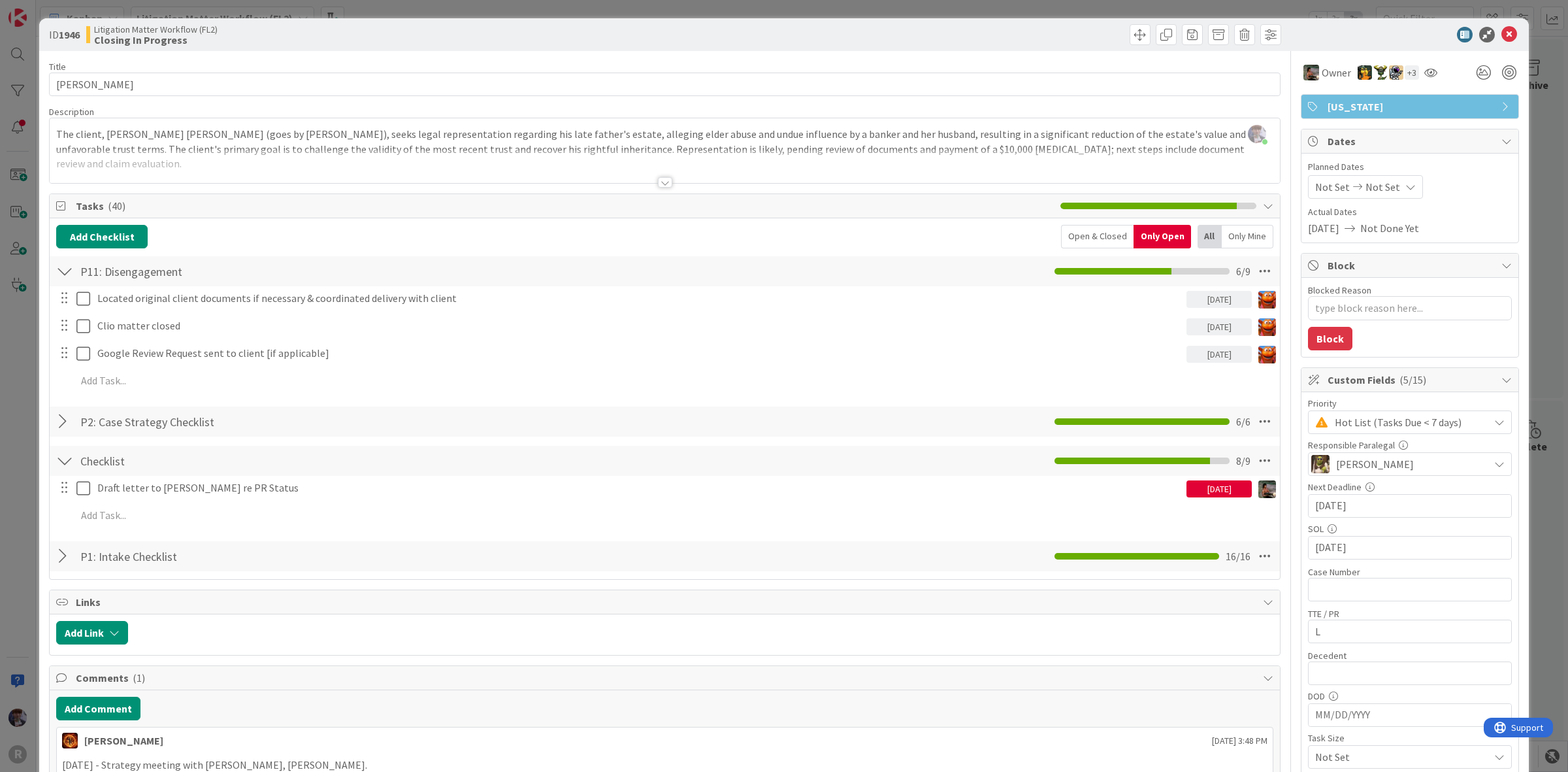
click at [33, 397] on div "ID 1946 Litigation Matter Workflow (FL2) Closing In Progress Title 15 / 128 [PE…" at bounding box center [784, 386] width 1568 height 772
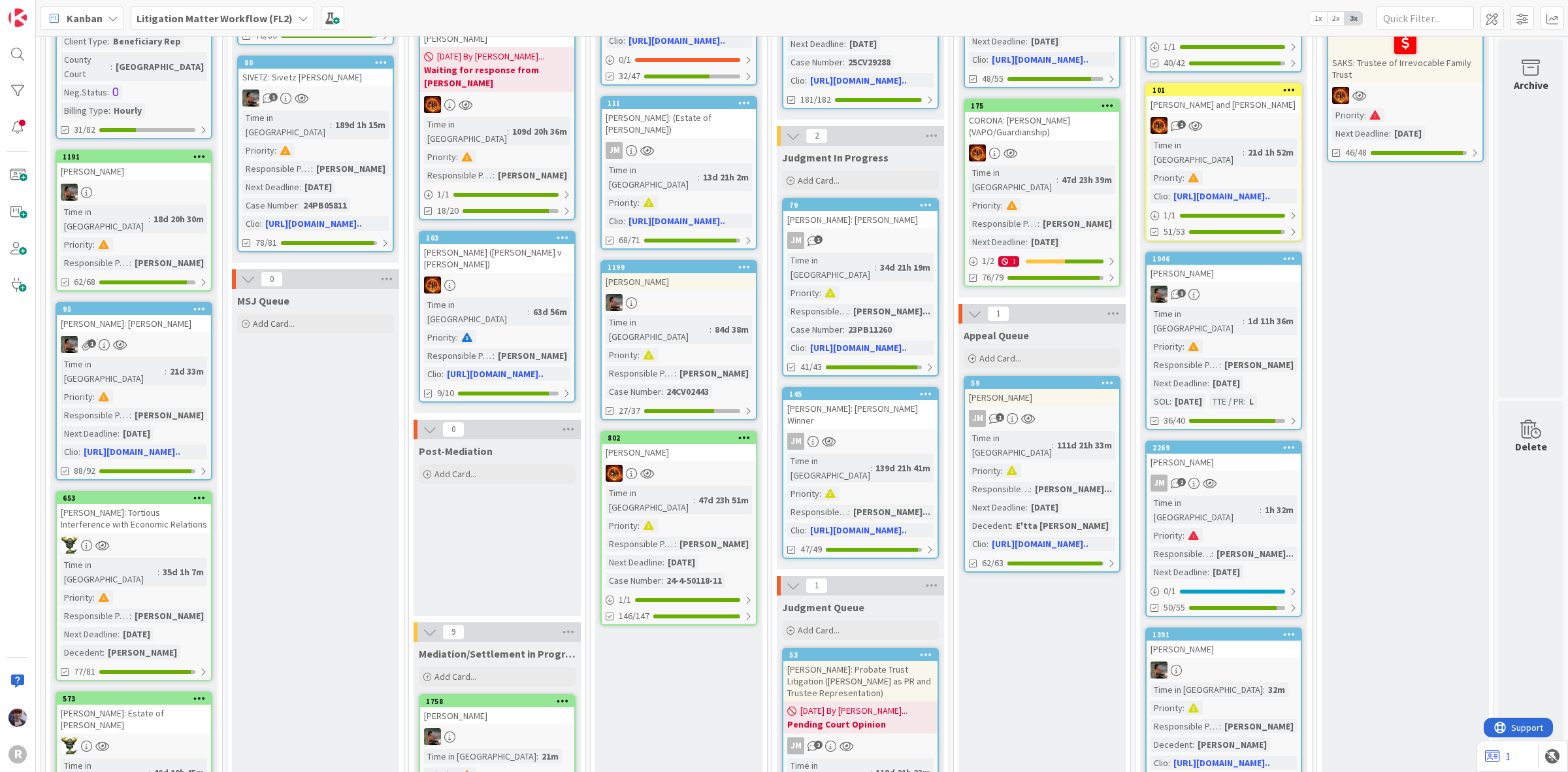
scroll to position [572, 909]
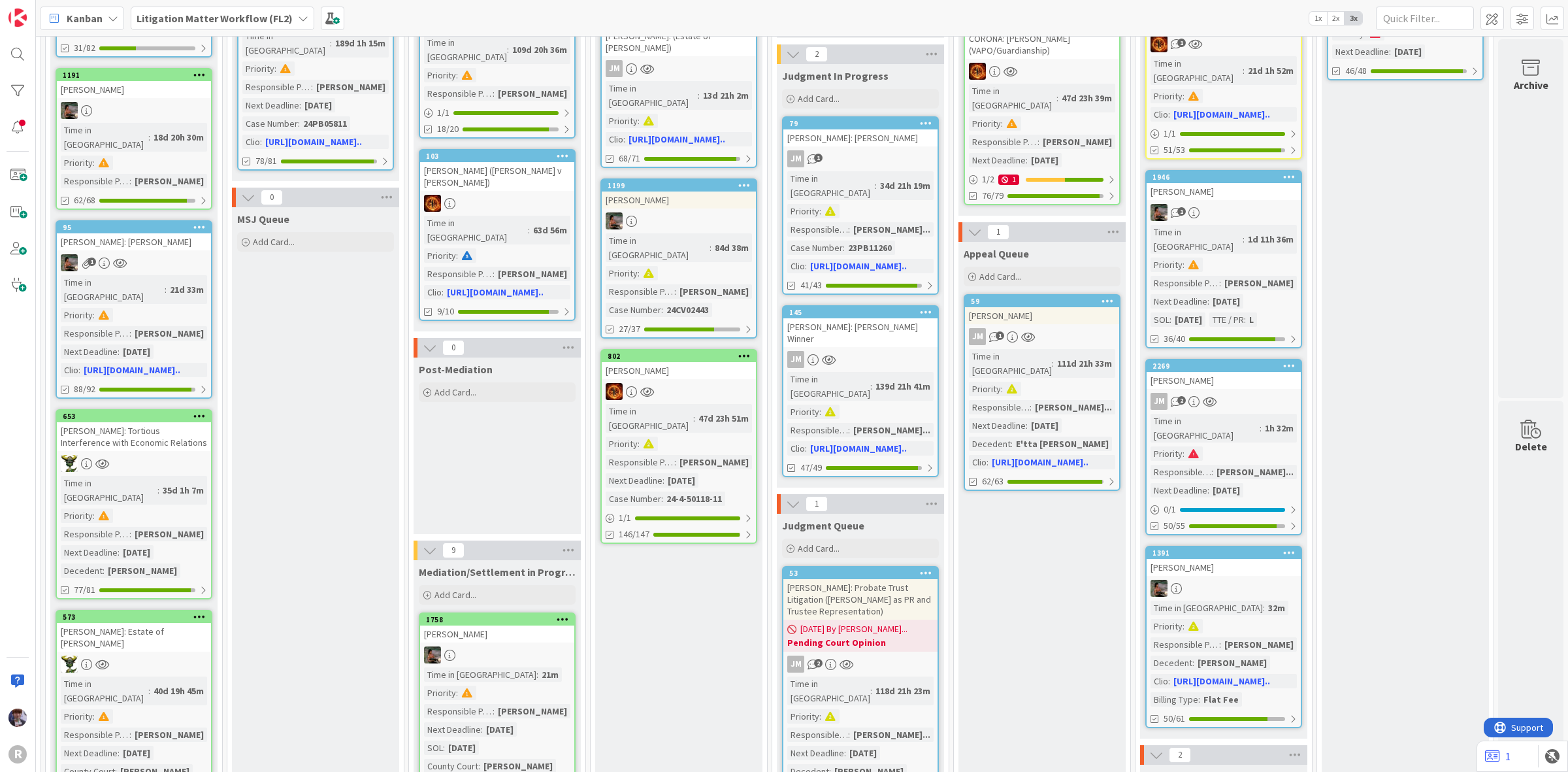
click at [1241, 204] on div "1" at bounding box center [1224, 212] width 154 height 17
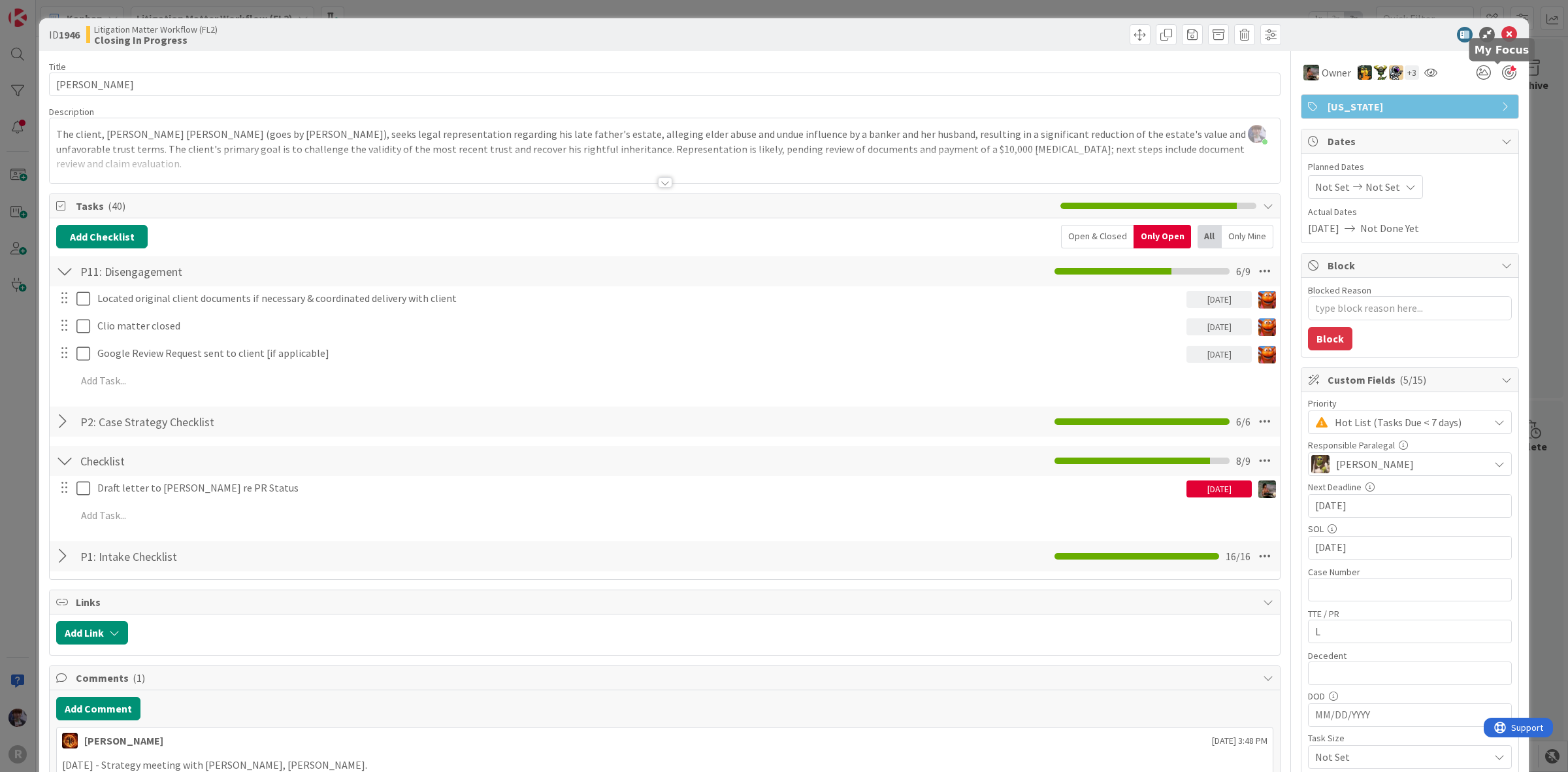
click at [1502, 74] on div at bounding box center [1509, 72] width 14 height 14
click at [1472, 69] on icon at bounding box center [1483, 72] width 23 height 23
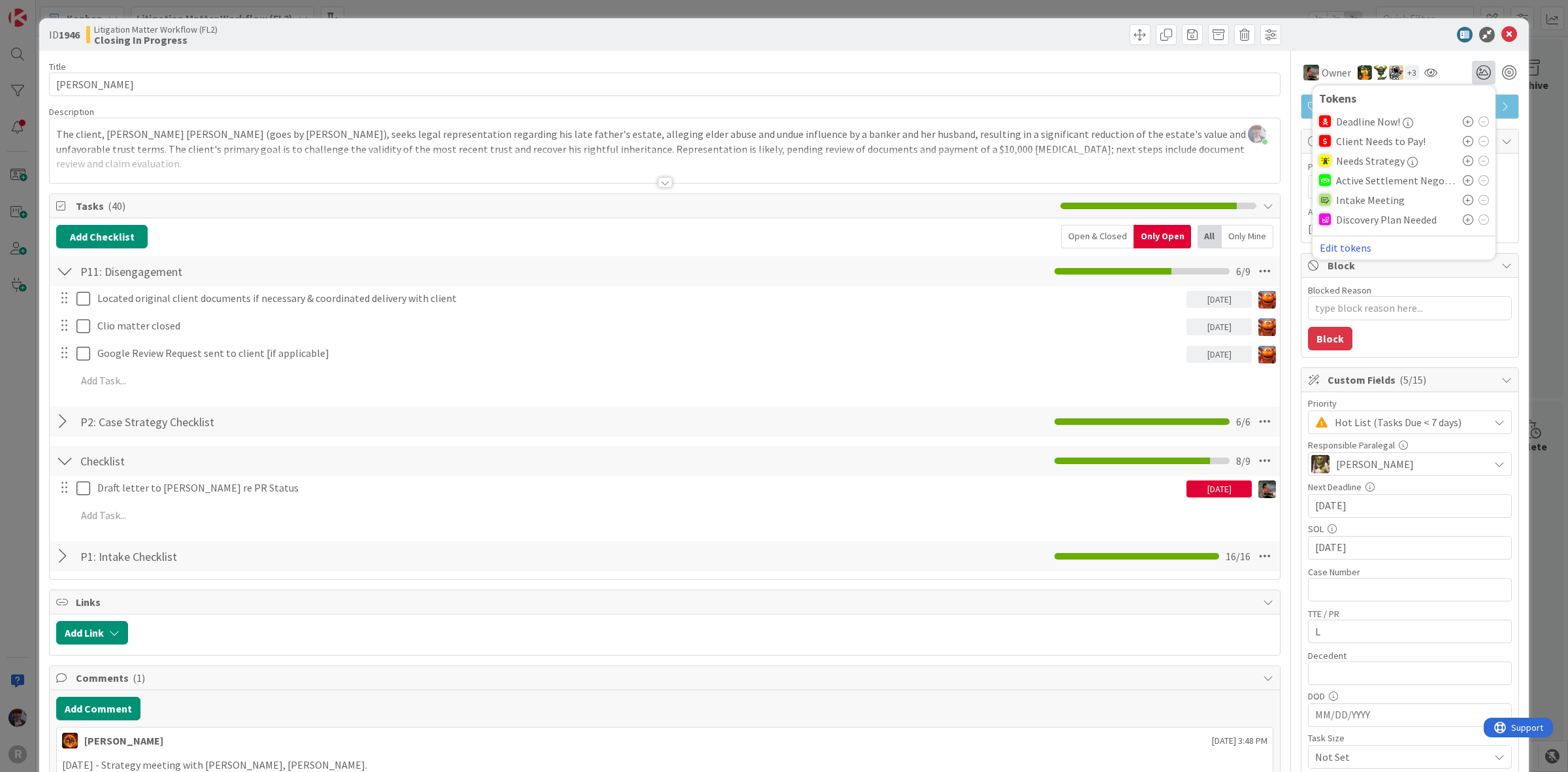
click at [1463, 136] on icon at bounding box center [1468, 142] width 11 height 11
click at [1513, 162] on div "ID 1946 Litigation Matter Workflow (FL2) Closing In Progress Title 15 / 128 [PE…" at bounding box center [784, 655] width 1490 height 1273
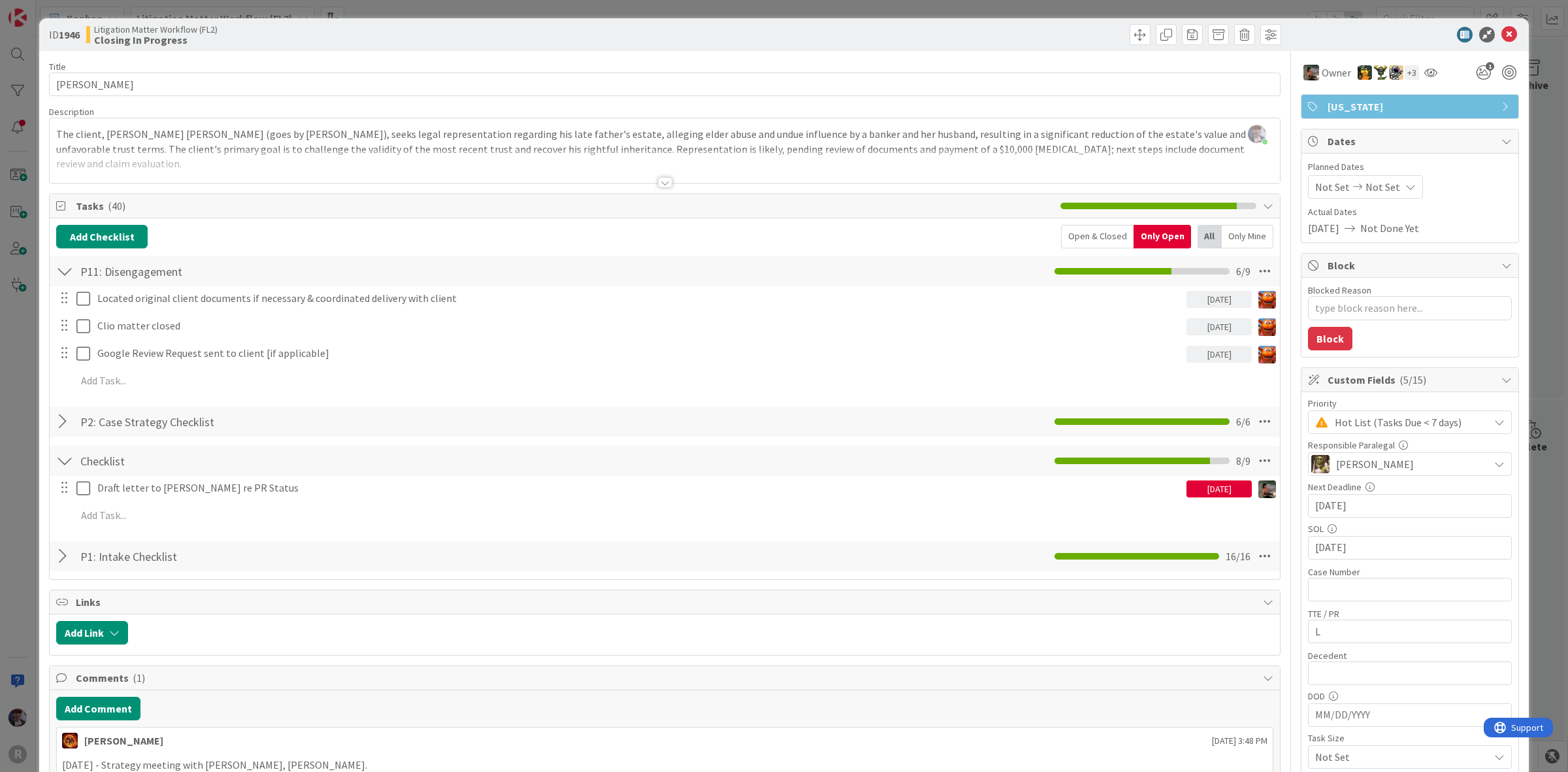
click at [1534, 158] on div "ID 1946 Litigation Matter Workflow (FL2) Closing In Progress Title 15 / 128 [PE…" at bounding box center [784, 386] width 1568 height 772
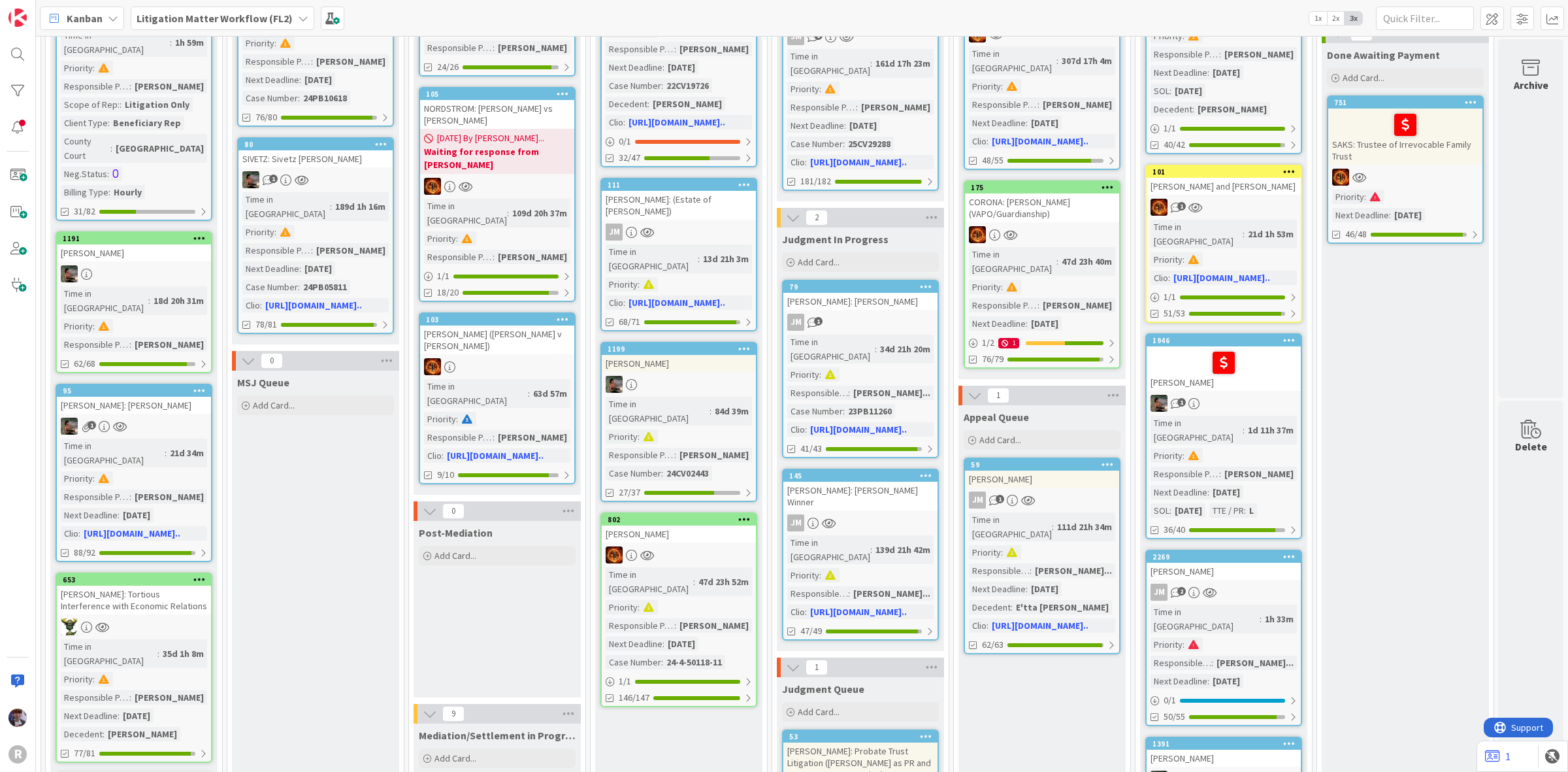
click at [1351, 115] on div at bounding box center [1405, 125] width 146 height 28
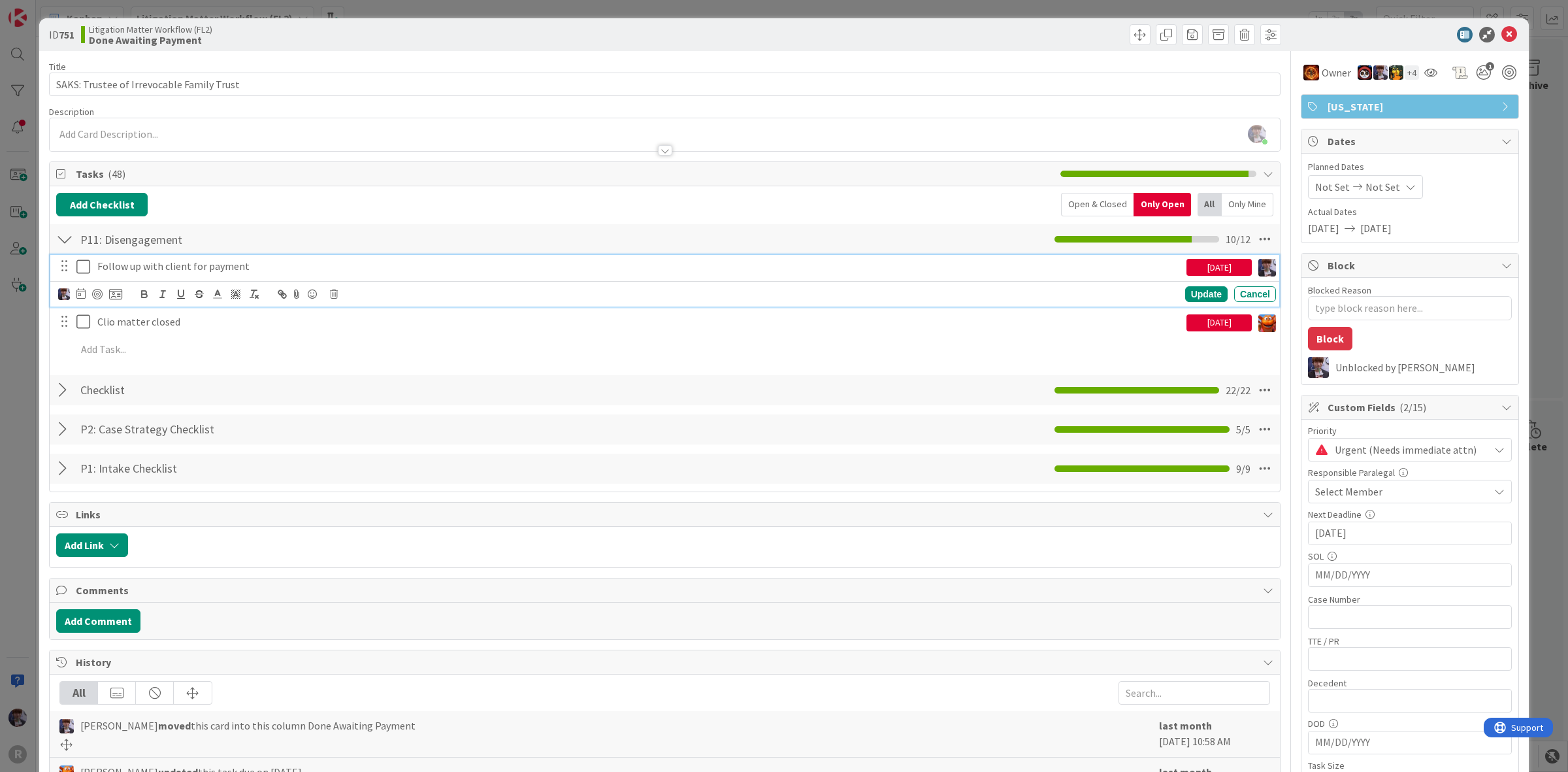
click at [87, 269] on icon at bounding box center [83, 267] width 13 height 16
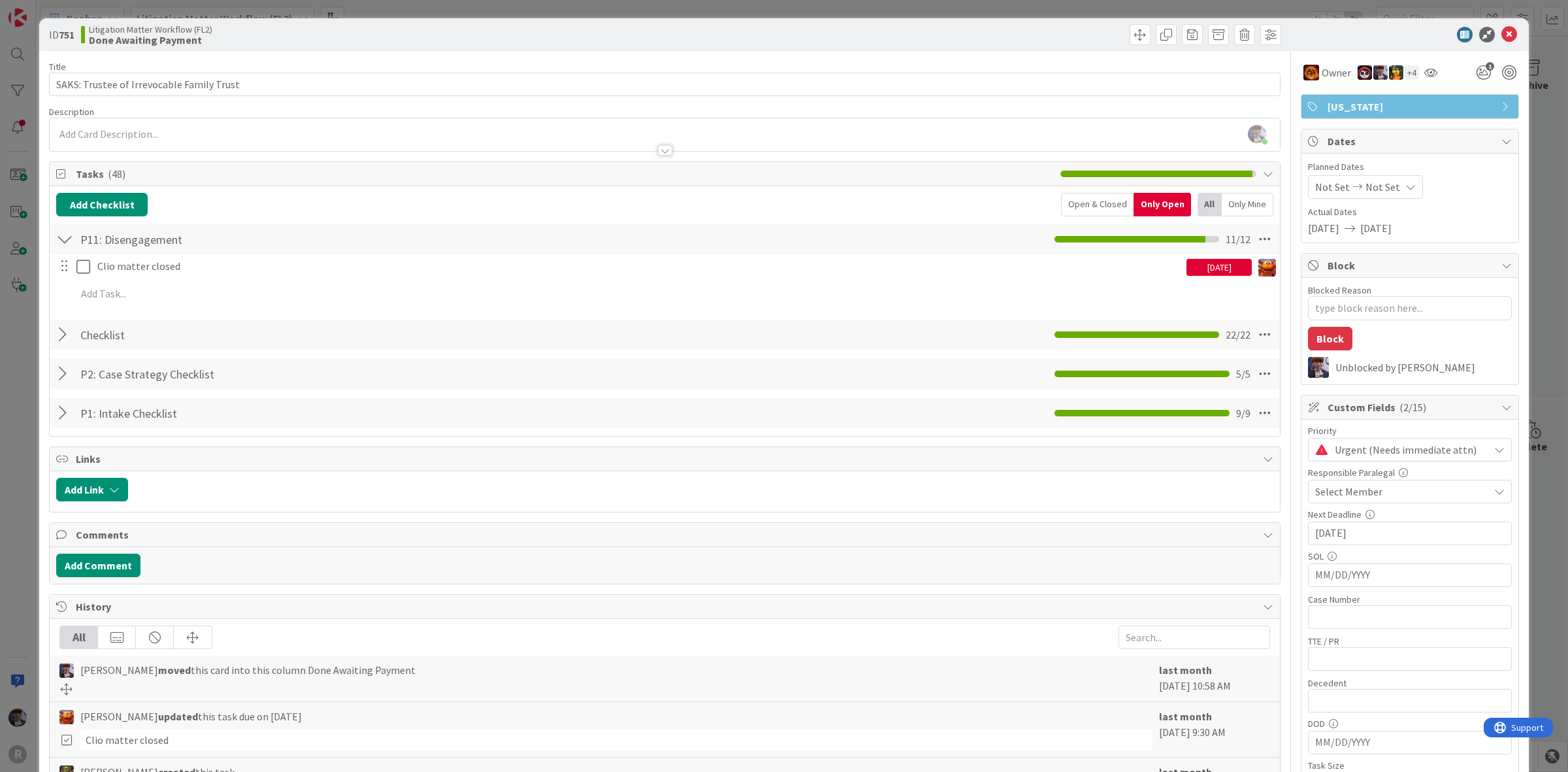
click at [34, 376] on div "ID 751 Litigation Matter Workflow (FL2) Done Awaiting Payment Title 41 / 128 SA…" at bounding box center [784, 386] width 1568 height 772
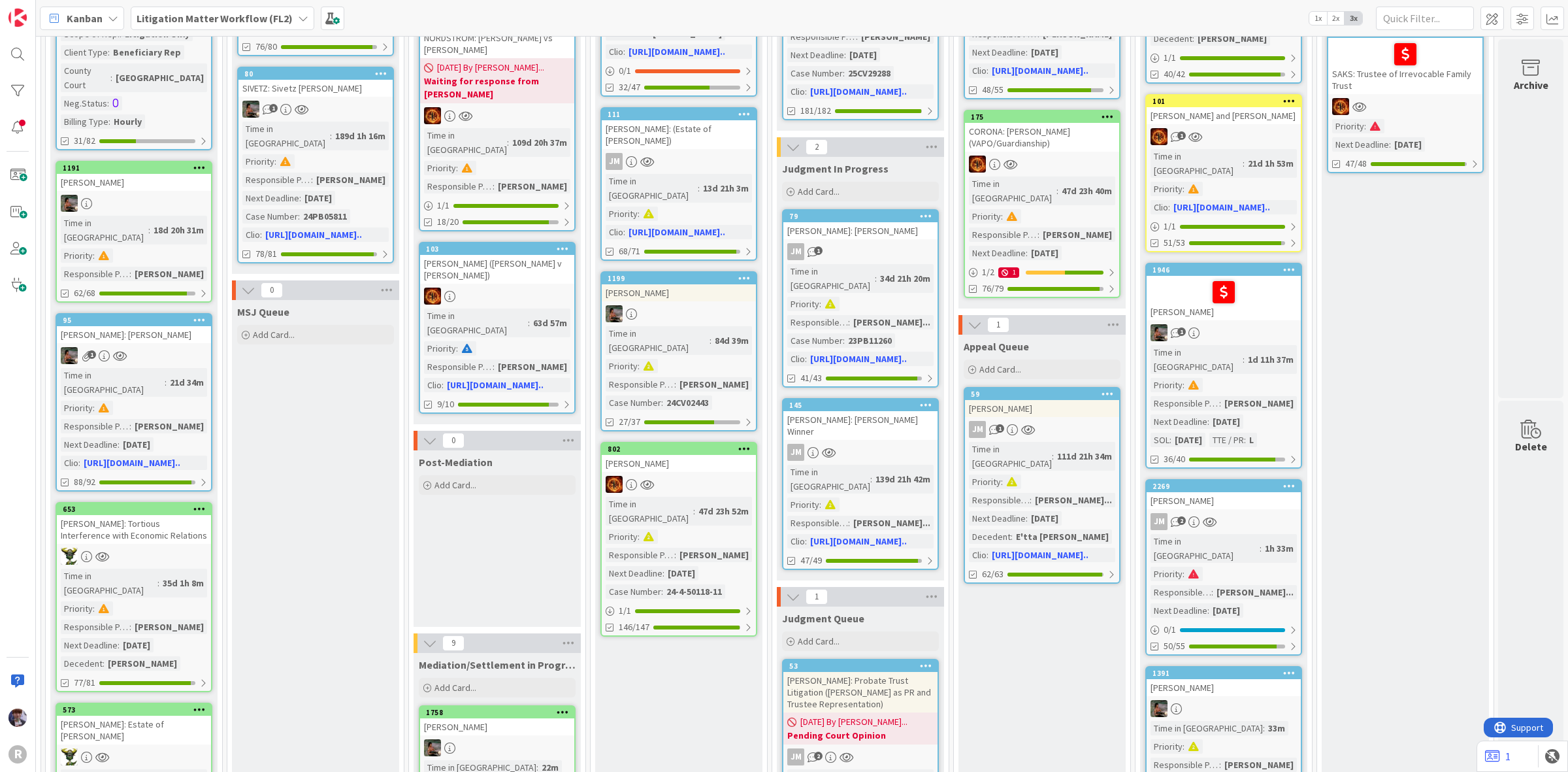
scroll to position [572, 909]
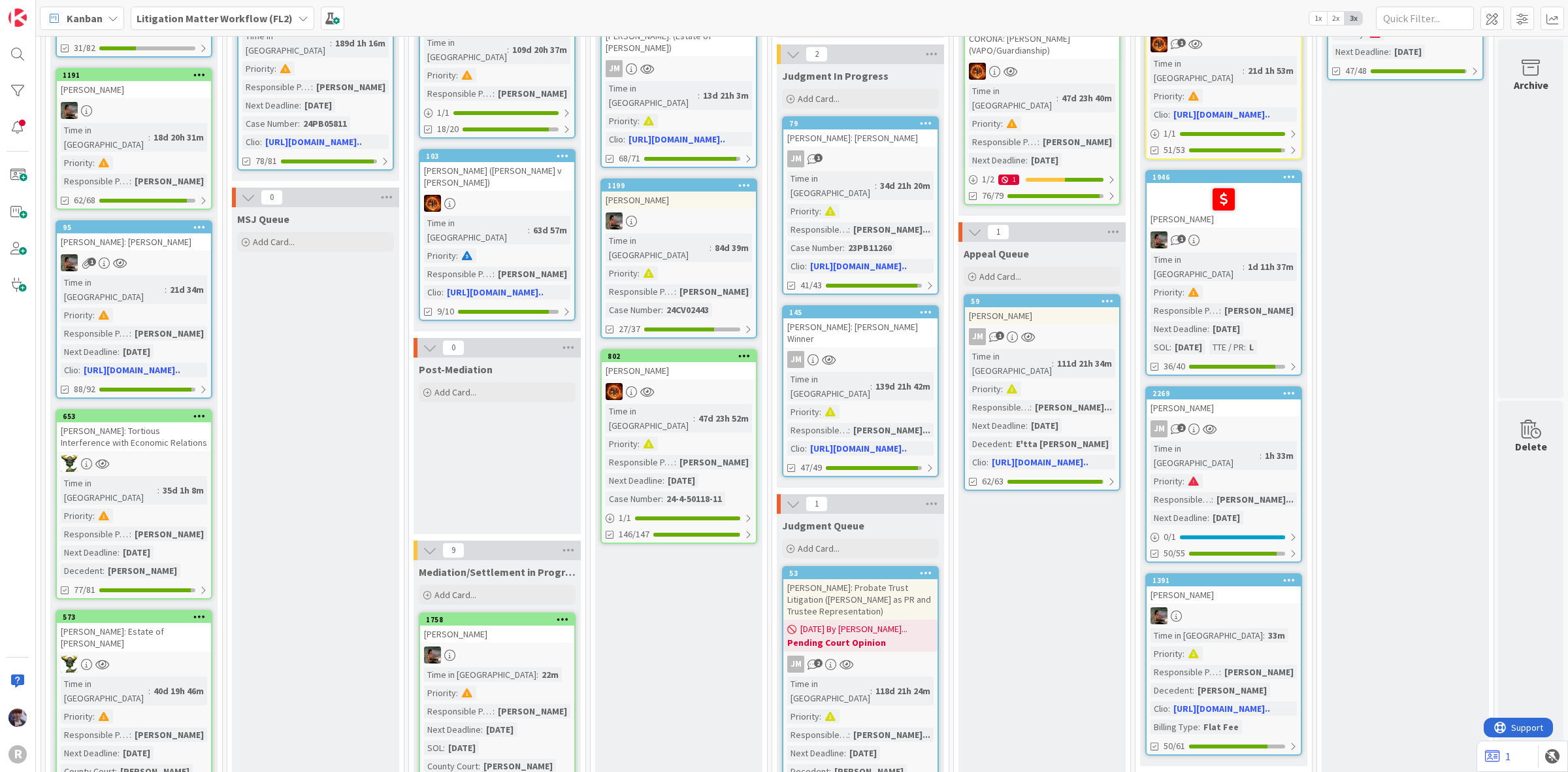
click at [1239, 400] on div "[PERSON_NAME]" at bounding box center [1224, 408] width 154 height 17
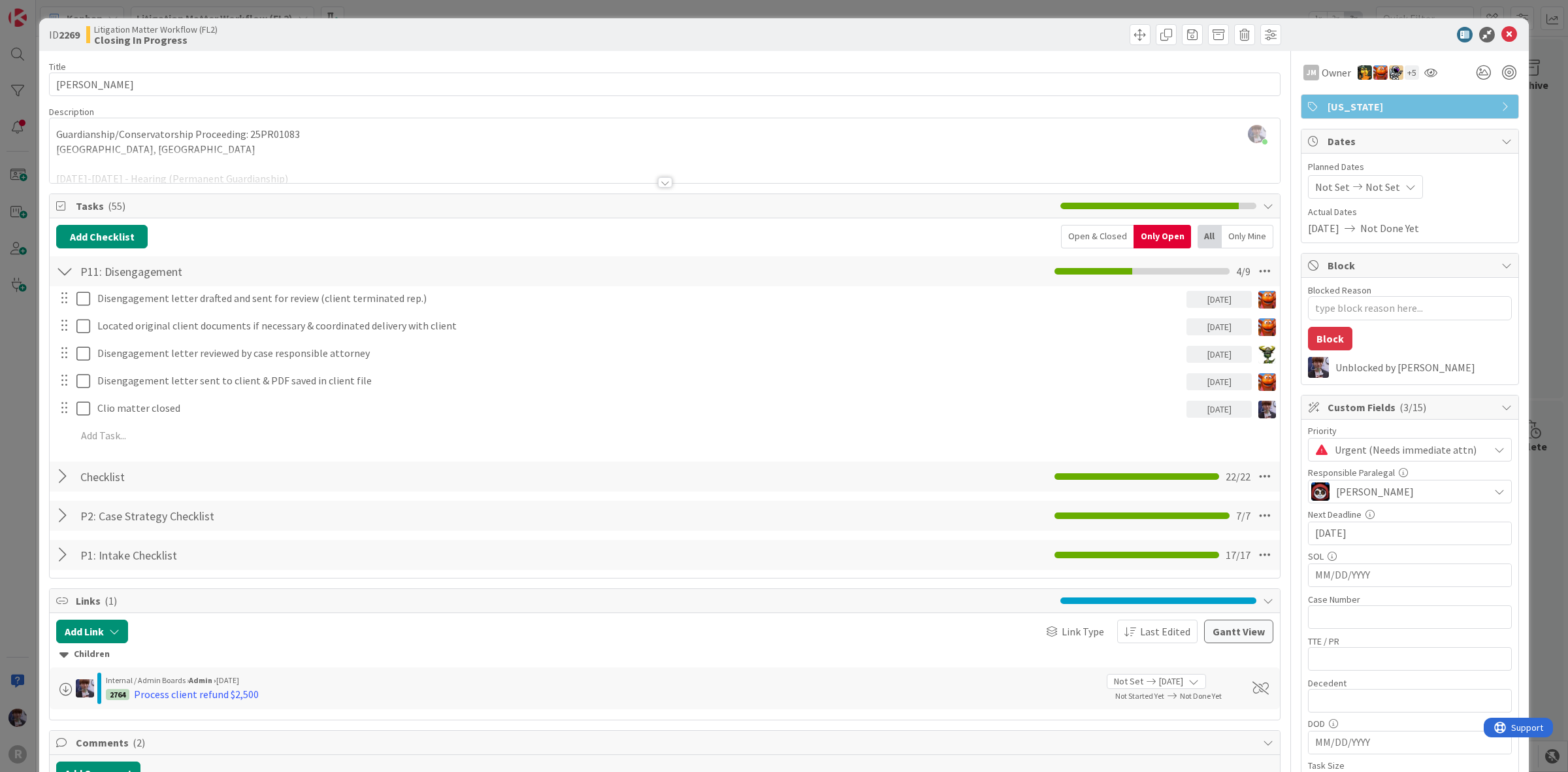
click at [28, 436] on div "ID 2269 Litigation Matter Workflow (FL2) Closing In Progress Title 14 / 128 [PE…" at bounding box center [784, 386] width 1568 height 772
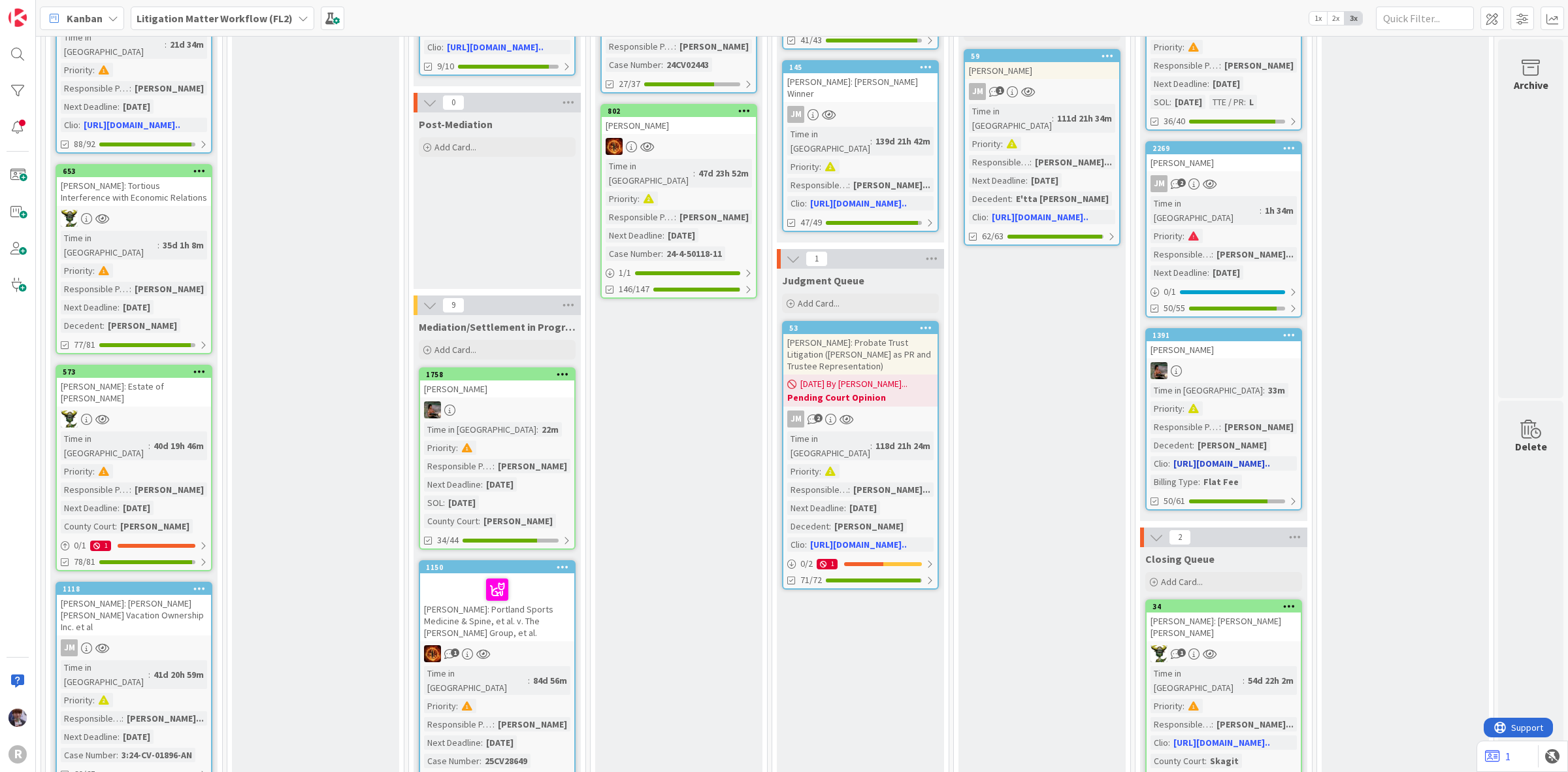
click at [1238, 362] on div at bounding box center [1224, 370] width 154 height 17
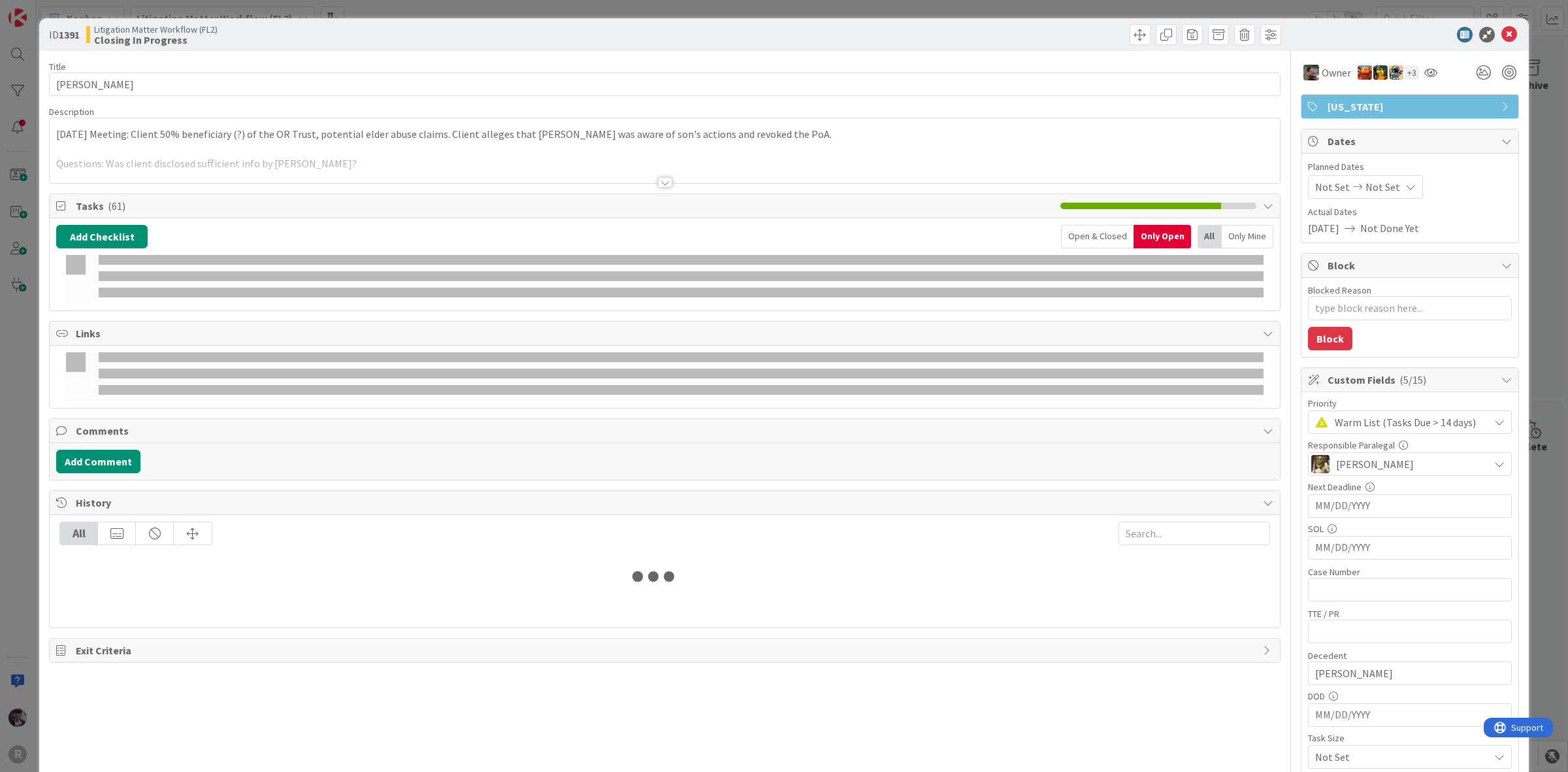
type textarea "x"
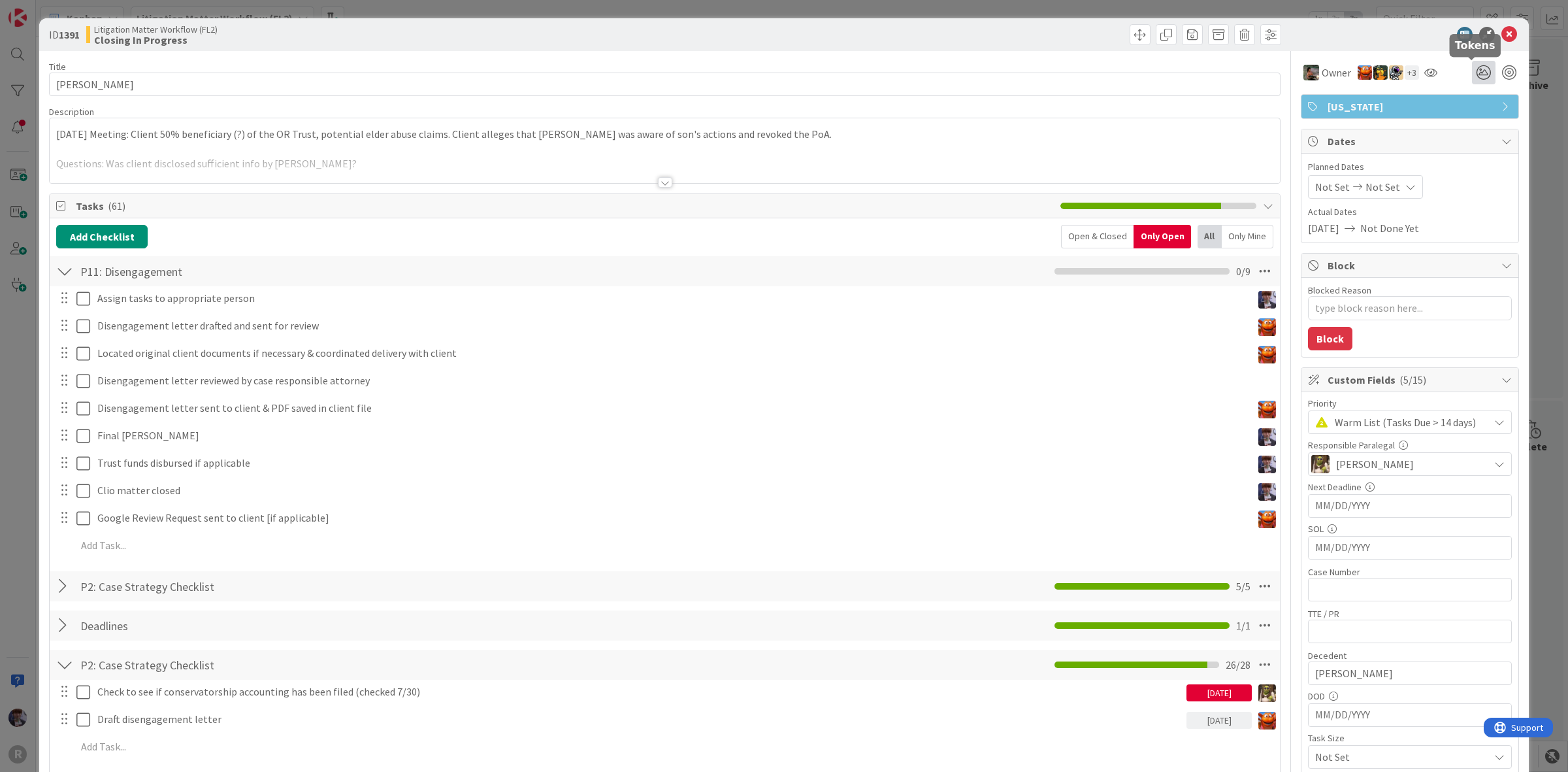
click at [1472, 73] on icon at bounding box center [1483, 72] width 23 height 23
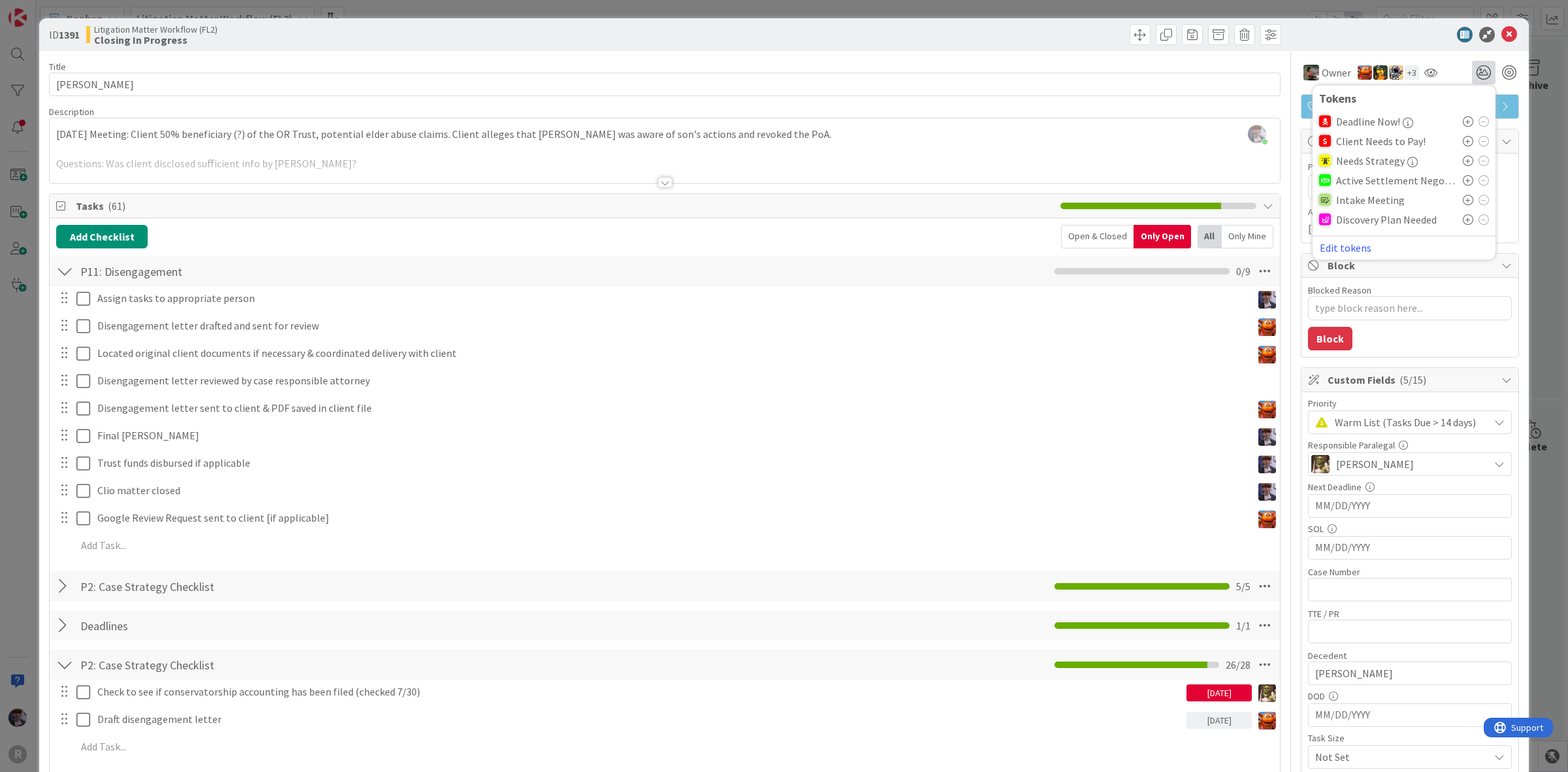
click at [1463, 117] on icon at bounding box center [1468, 122] width 11 height 11
click at [1463, 122] on icon at bounding box center [1468, 124] width 11 height 11
click at [1479, 122] on icon at bounding box center [1484, 124] width 11 height 11
click at [1463, 139] on icon at bounding box center [1468, 142] width 11 height 11
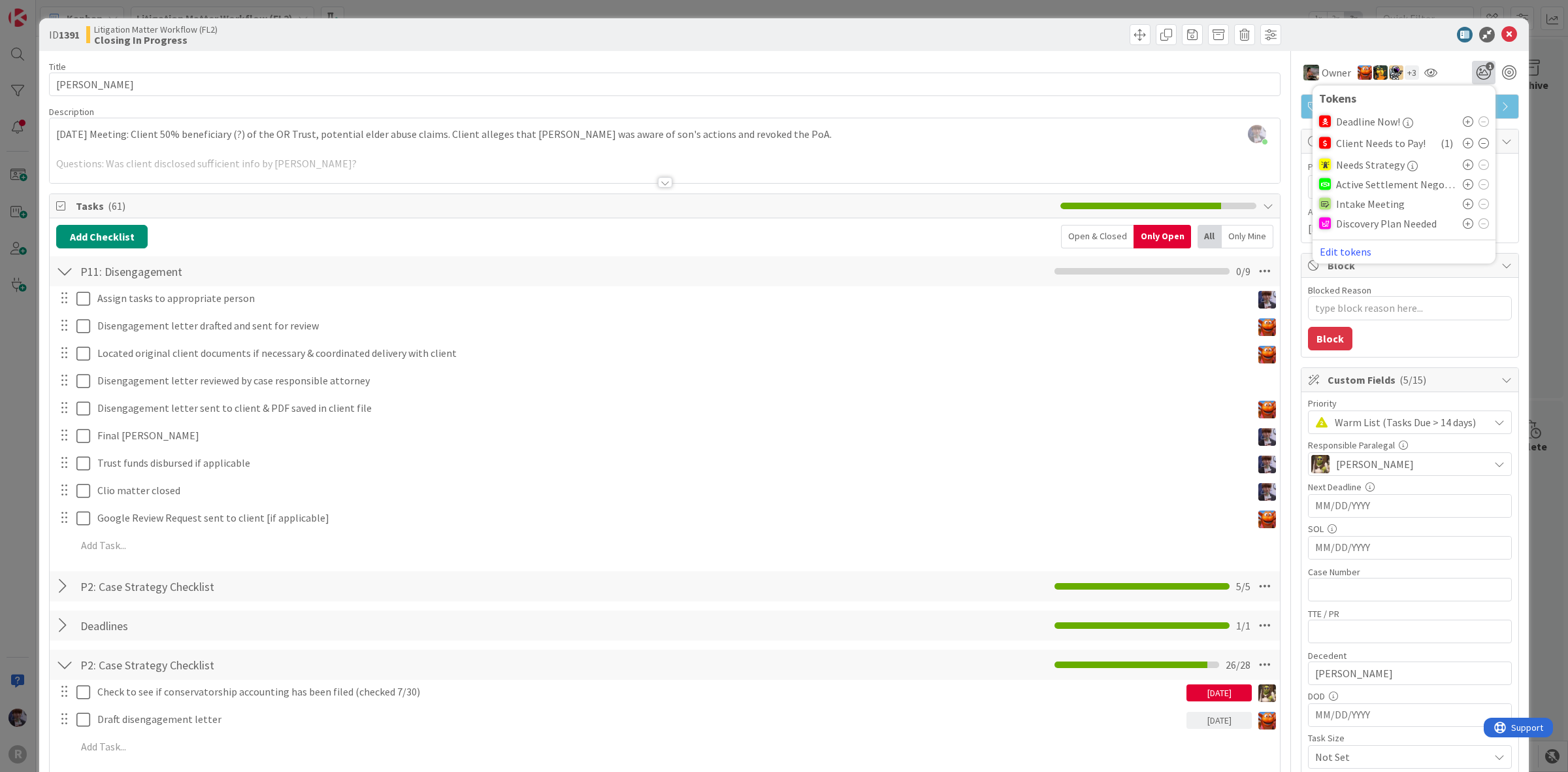
click at [1527, 150] on div "ID 1391 Litigation Matter Workflow (FL2) Closing In Progress Title 14 / 128 [PE…" at bounding box center [784, 386] width 1568 height 772
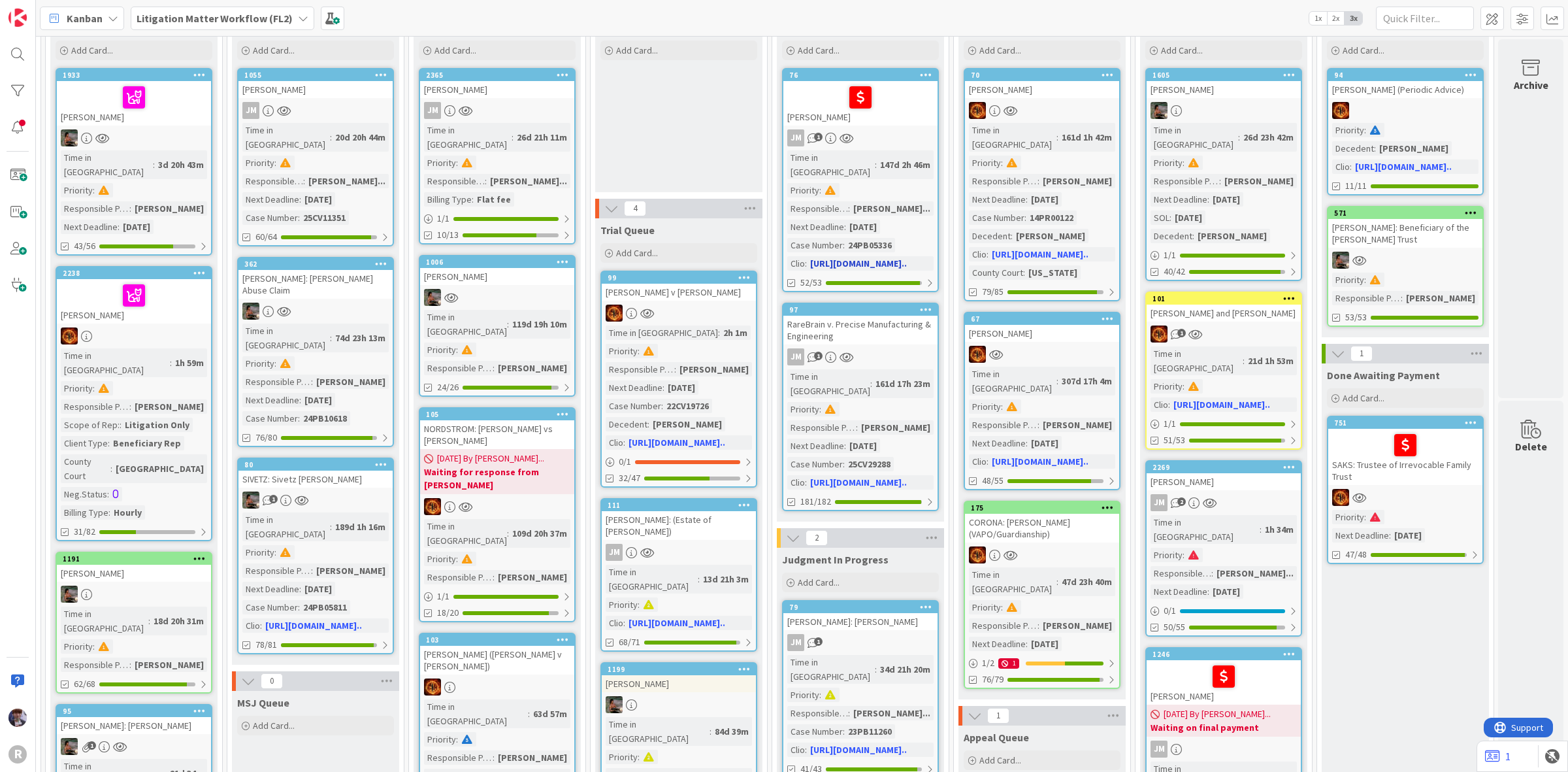
scroll to position [0, 909]
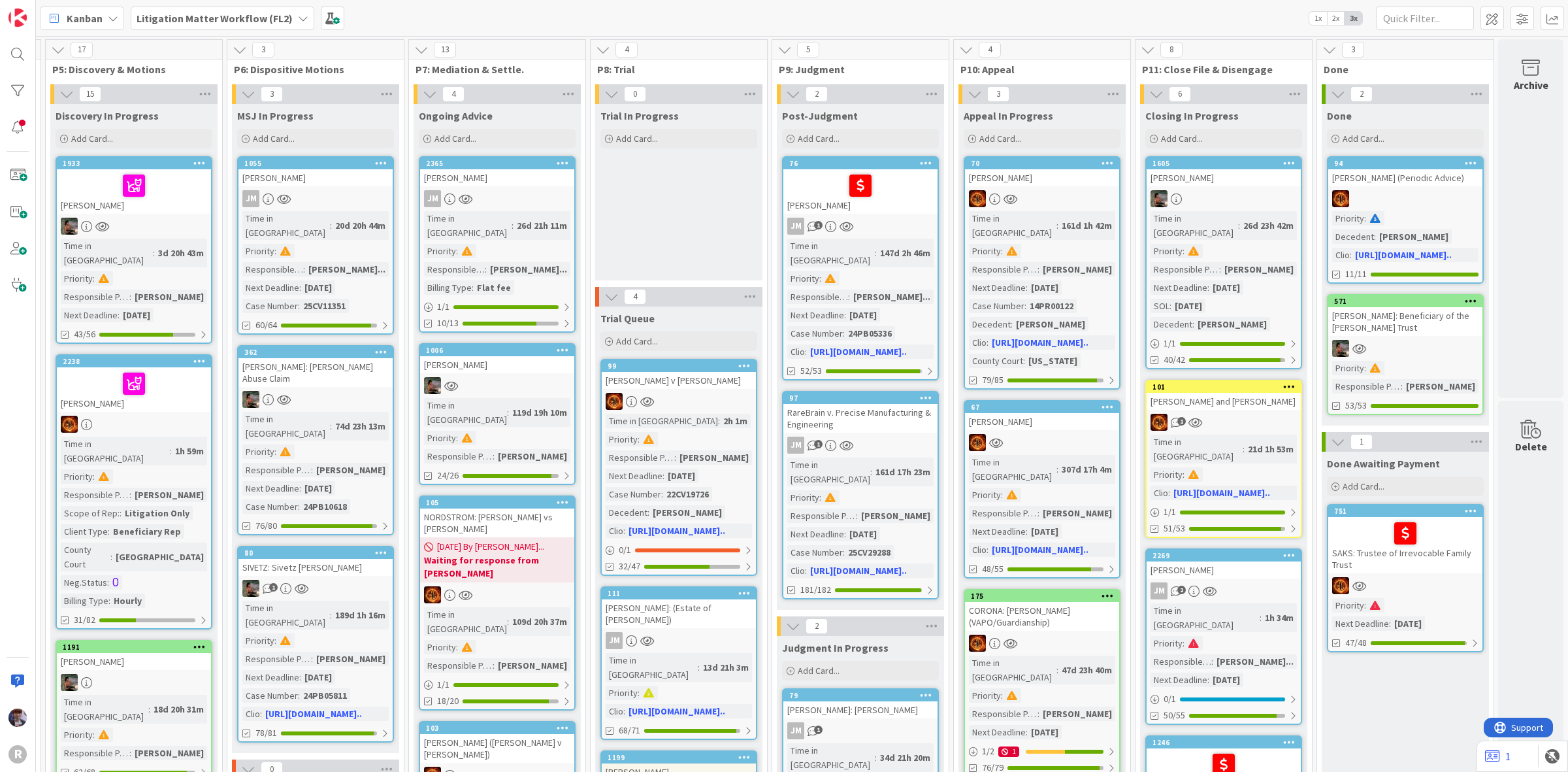
click at [1411, 4] on div "Kanban Litigation Matter Workflow (FL2) 1x 2x 3x" at bounding box center [802, 18] width 1532 height 36
click at [1416, 11] on input "text" at bounding box center [1425, 18] width 98 height 23
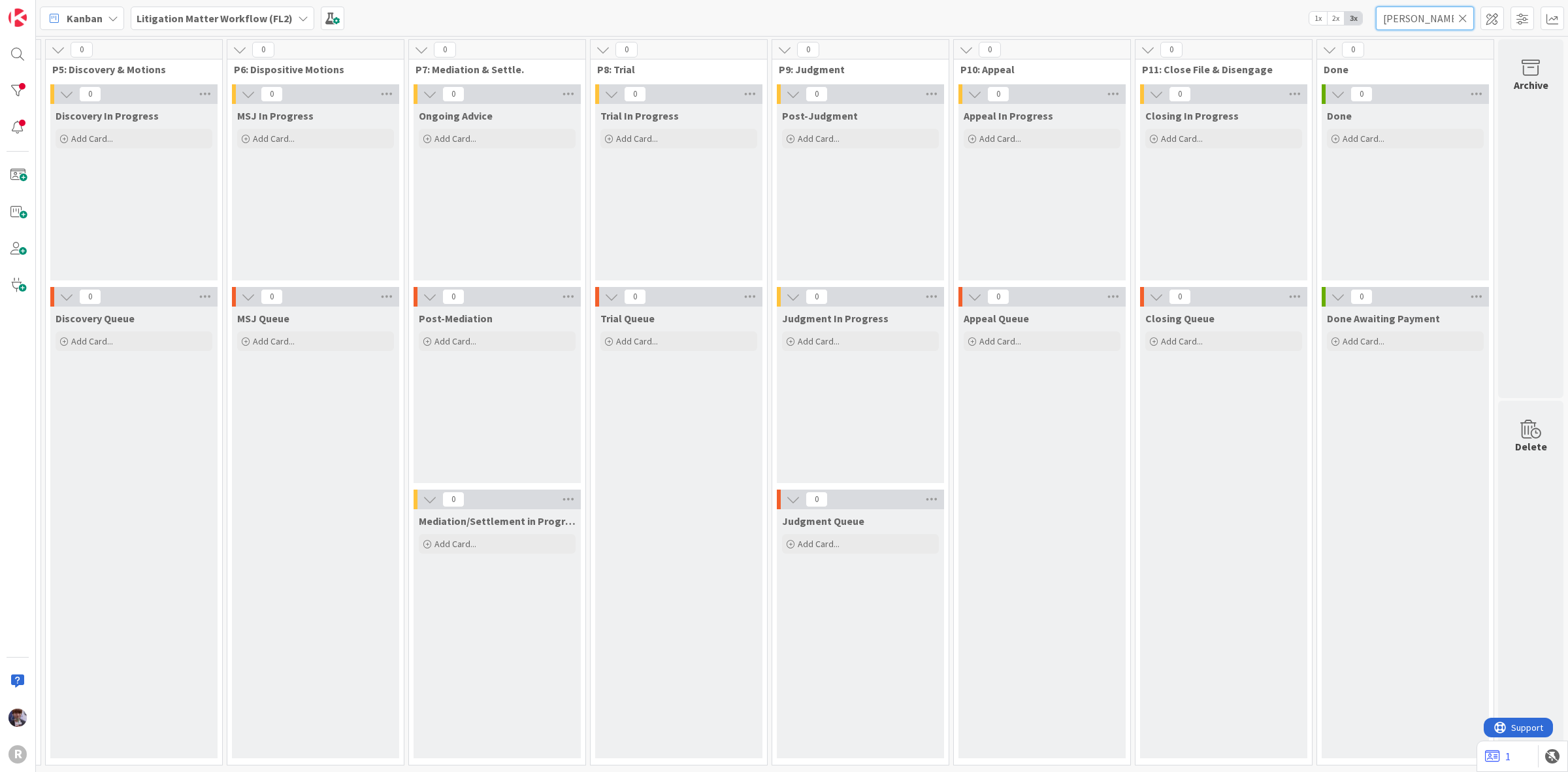
type input "[PERSON_NAME]"
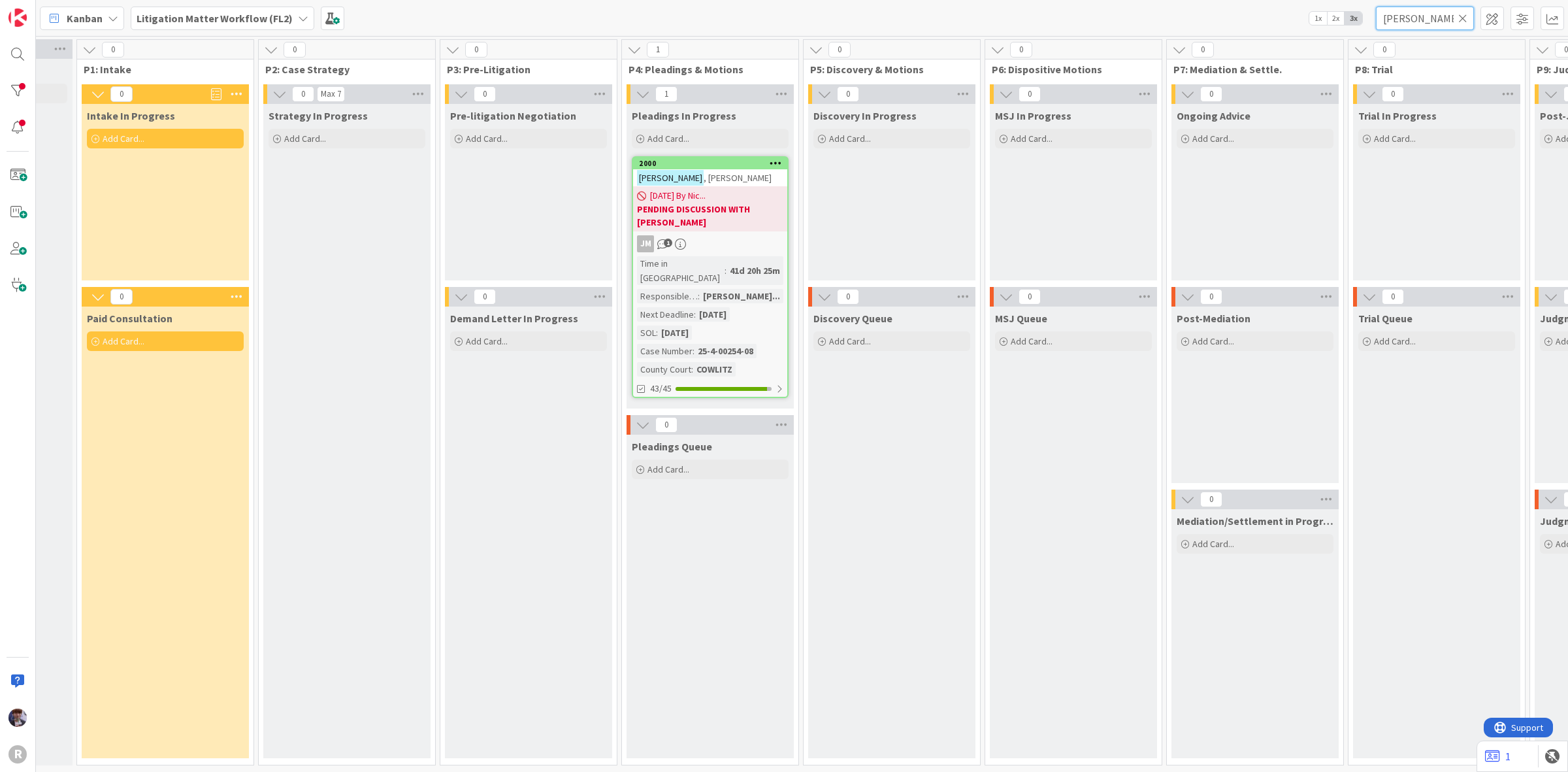
scroll to position [0, 106]
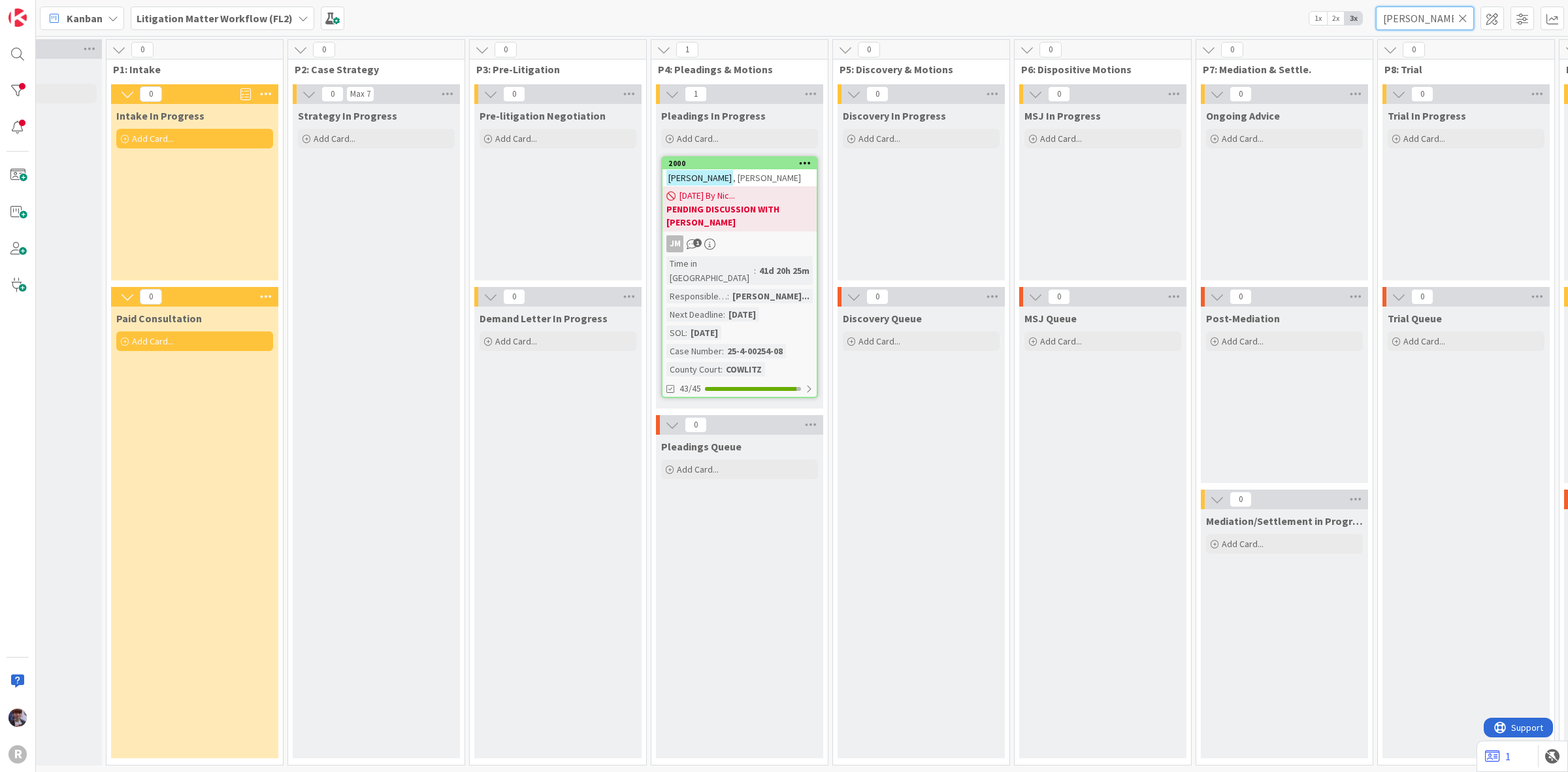
drag, startPoint x: 1319, startPoint y: 33, endPoint x: 1259, endPoint y: 43, distance: 60.8
click at [1259, 43] on div "Kanban Litigation Matter Workflow (FL2) 1x 2x 3x [PERSON_NAME] 0 New Card Creat…" at bounding box center [802, 386] width 1532 height 772
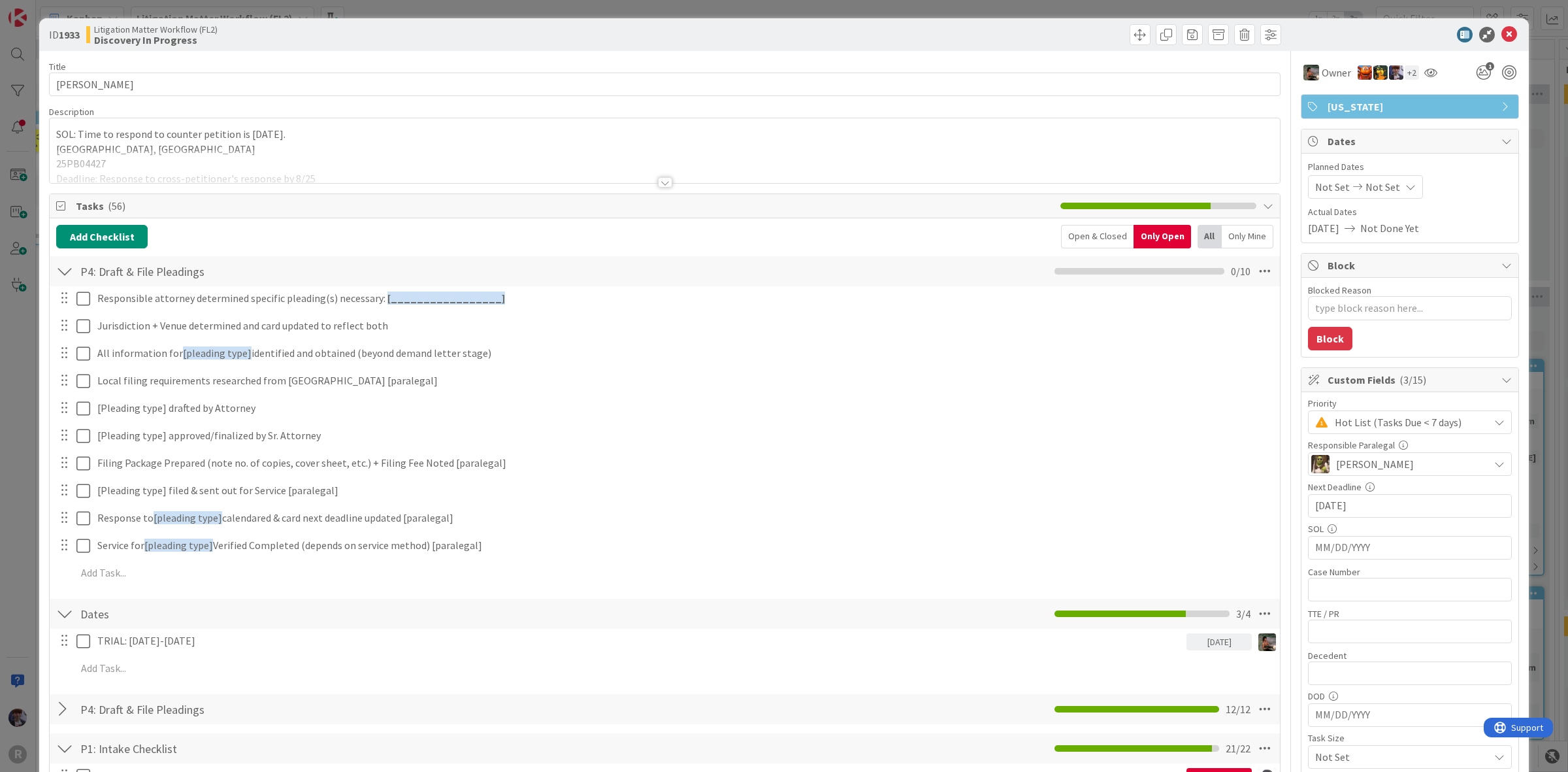
type textarea "x"
click at [11, 345] on div "ID 1933 Litigation Matter Workflow (FL2) Discovery In Progress Title 16 / 128 […" at bounding box center [784, 386] width 1568 height 772
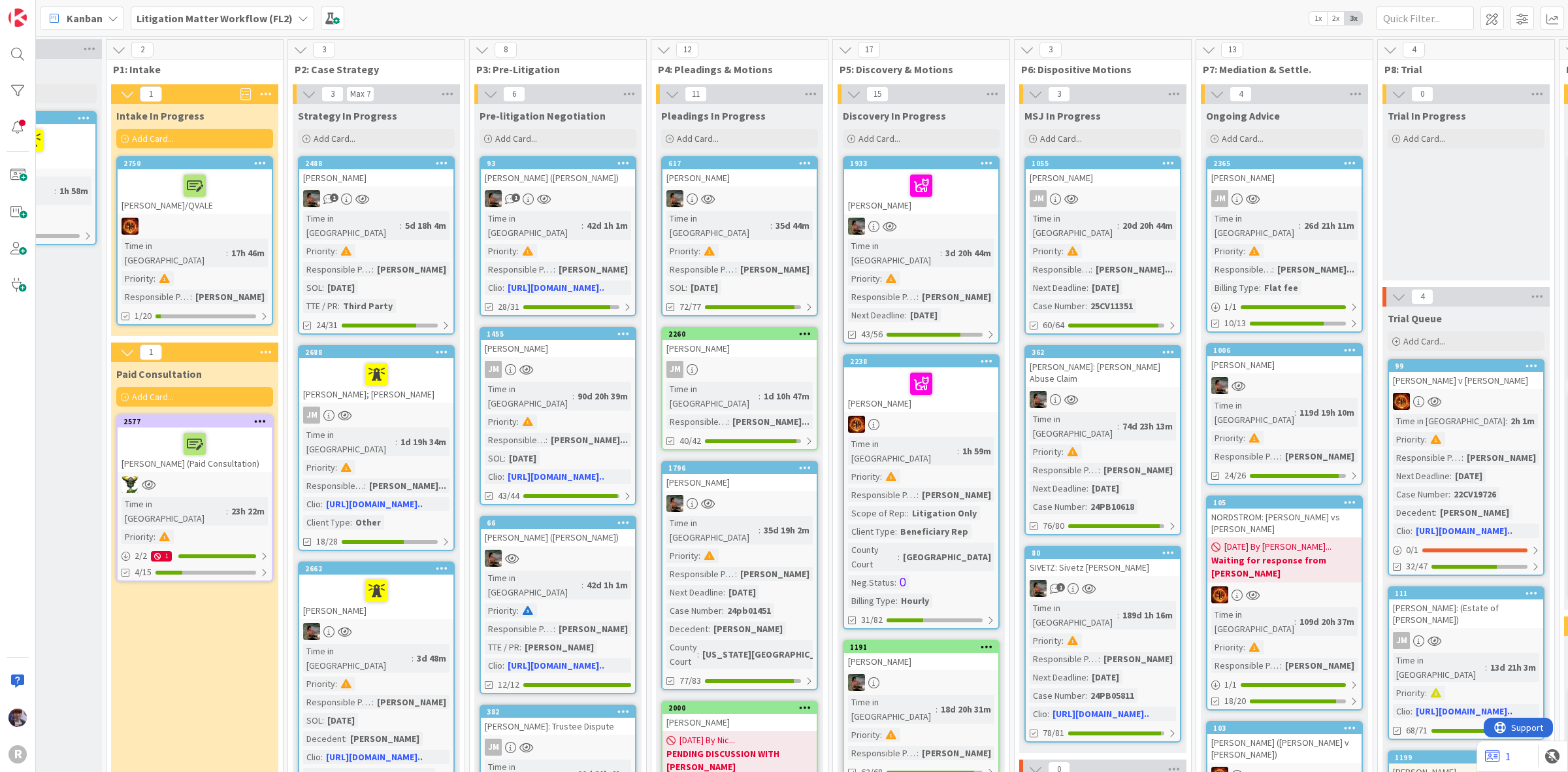
click at [205, 13] on b "Litigation Matter Workflow (FL2)" at bounding box center [214, 18] width 156 height 13
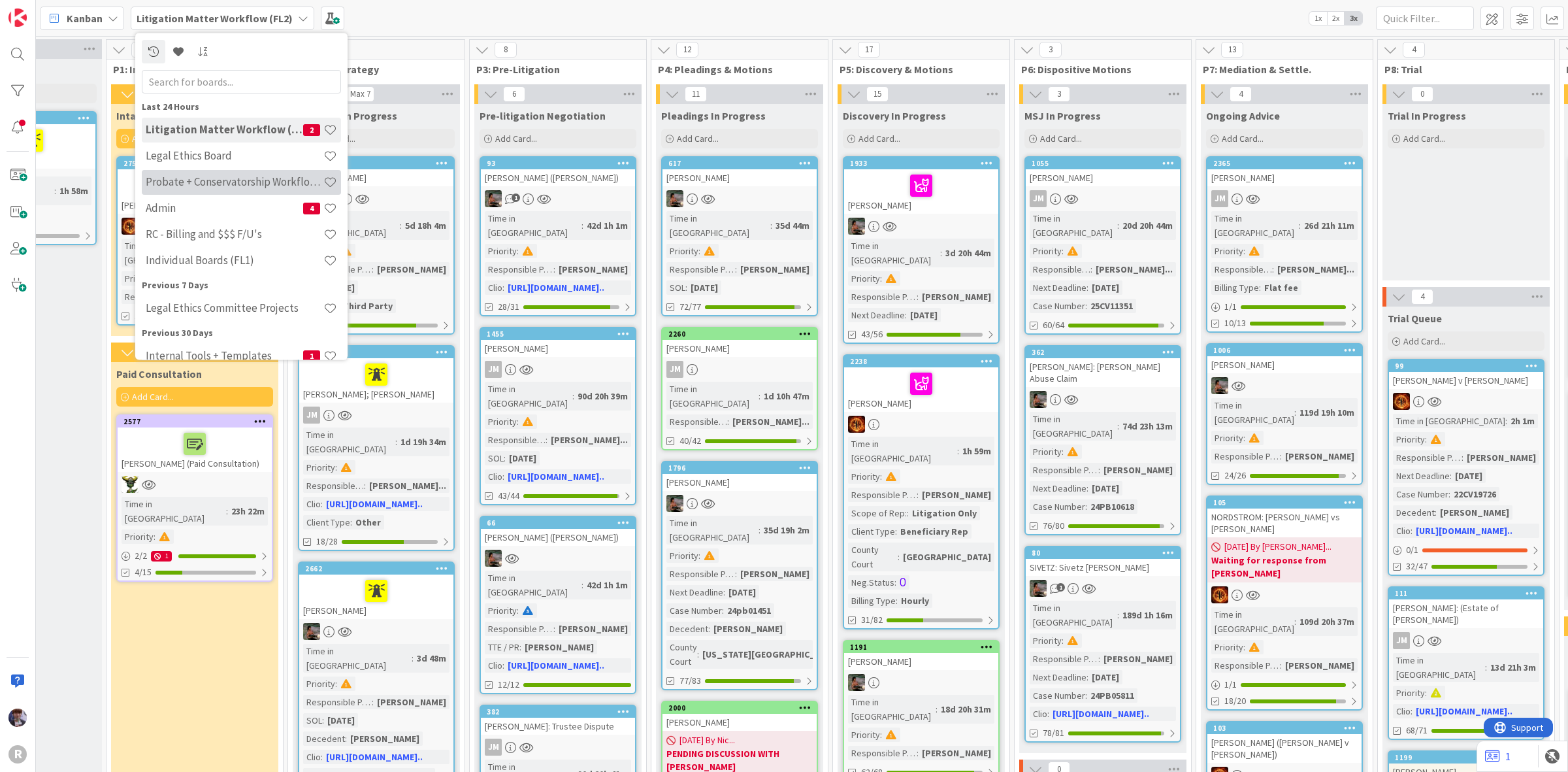
click at [197, 178] on h4 "Probate + Conservatorship Workflow (FL2)" at bounding box center [235, 182] width 178 height 13
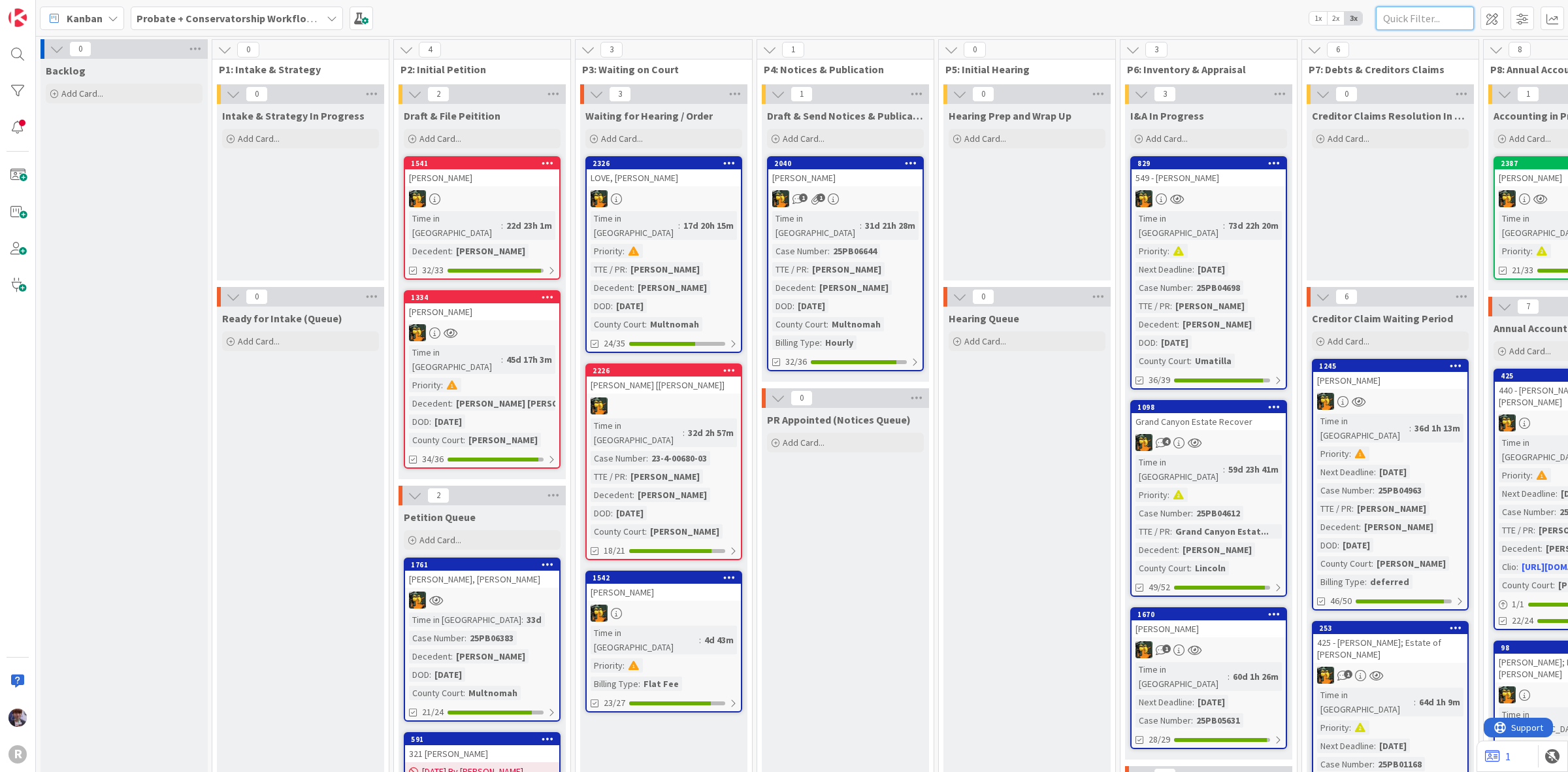
click at [1446, 9] on input "text" at bounding box center [1425, 18] width 98 height 23
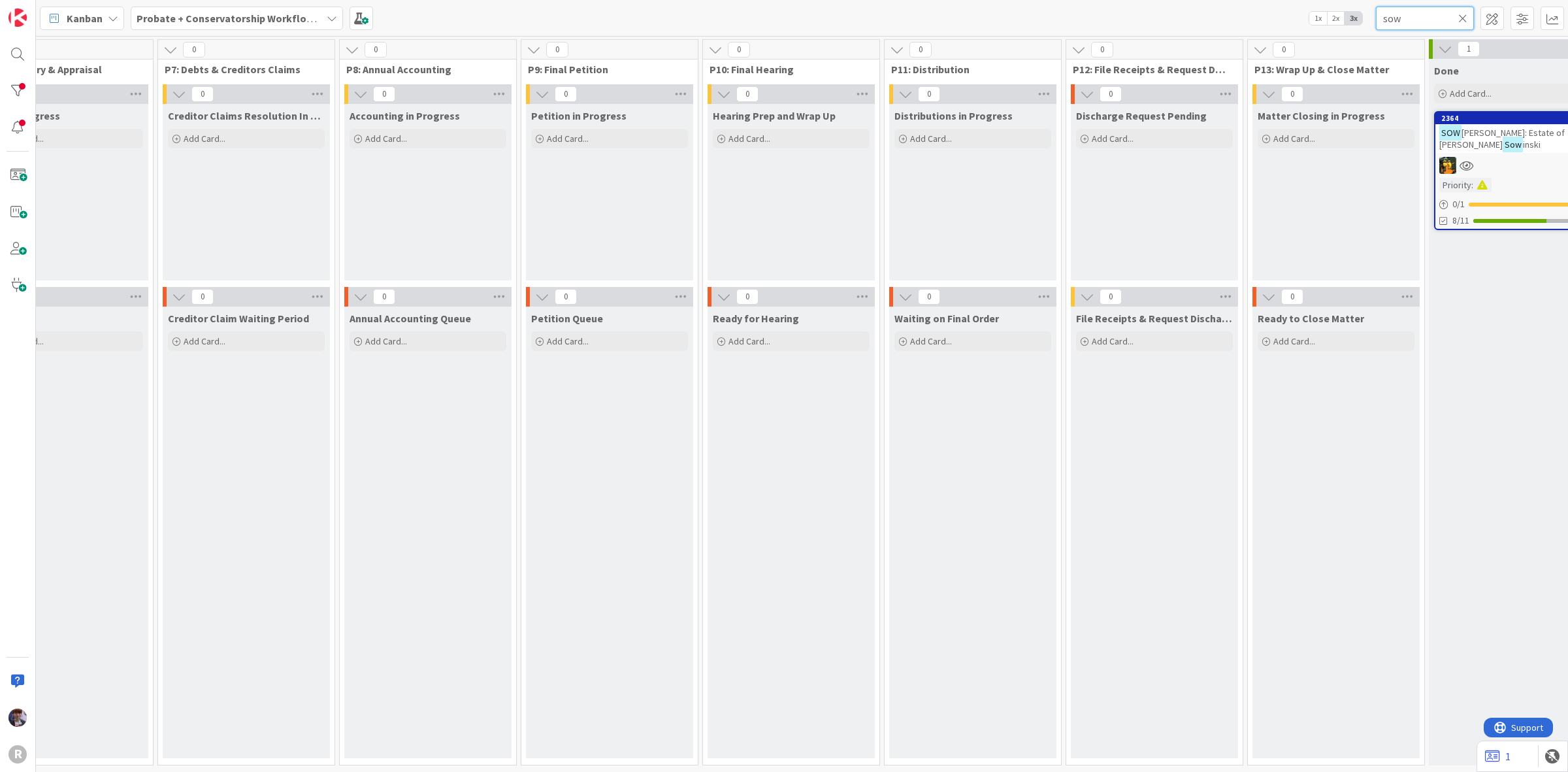
scroll to position [0, 1262]
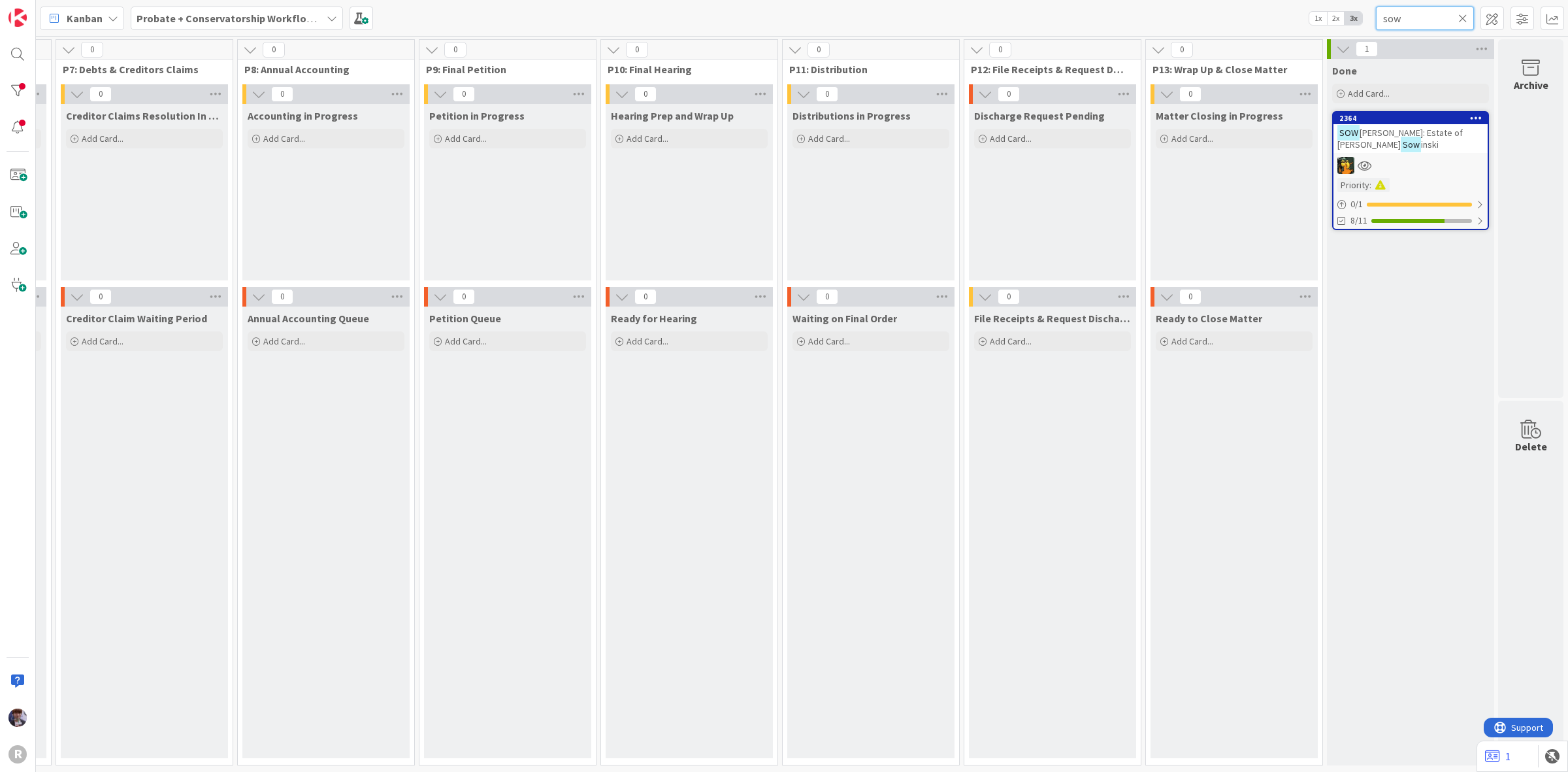
type input "sow"
click at [1418, 141] on div "SOW [PERSON_NAME]: Estate of [PERSON_NAME] inski" at bounding box center [1410, 139] width 154 height 28
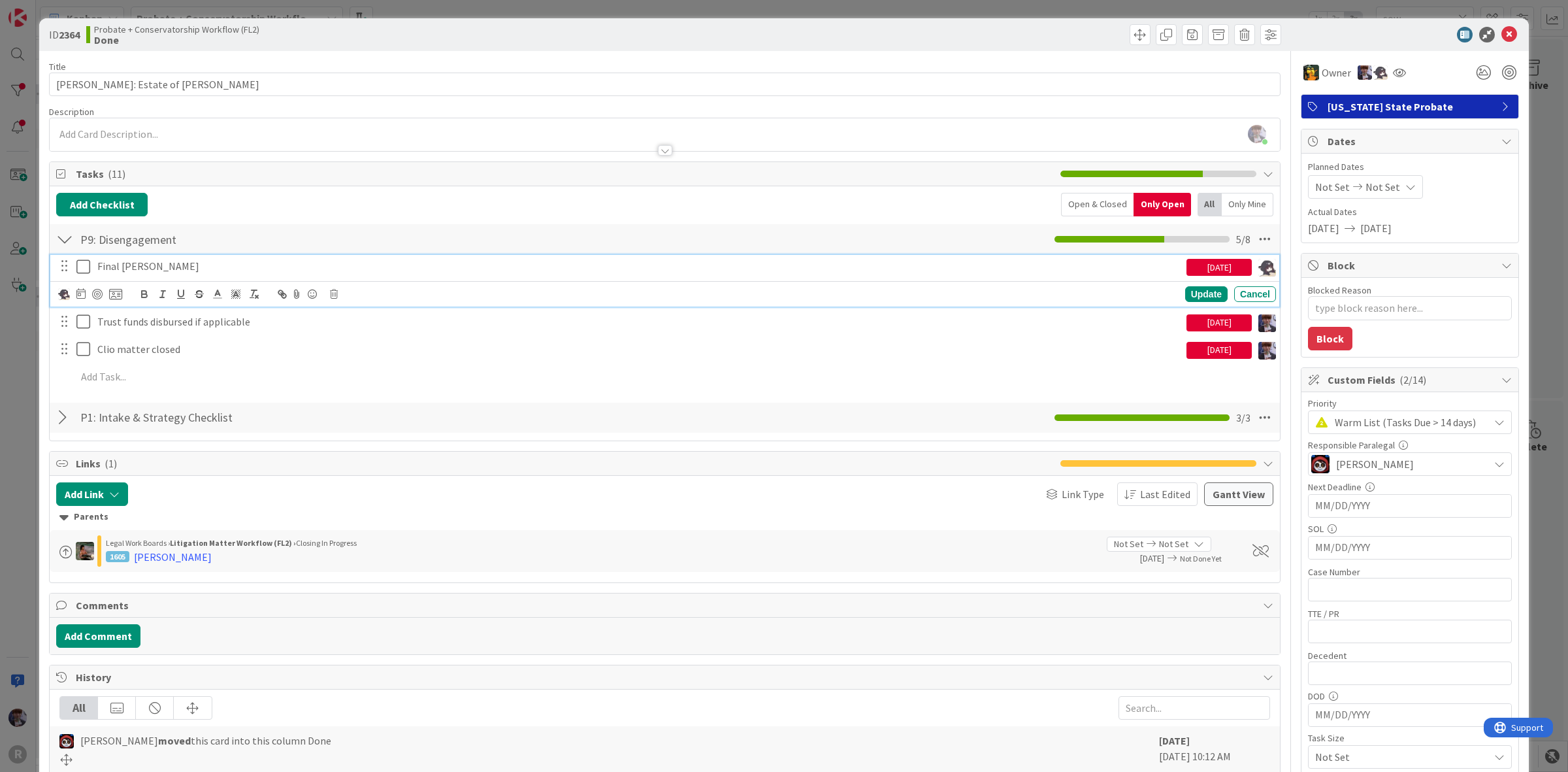
click at [80, 268] on icon at bounding box center [83, 267] width 13 height 16
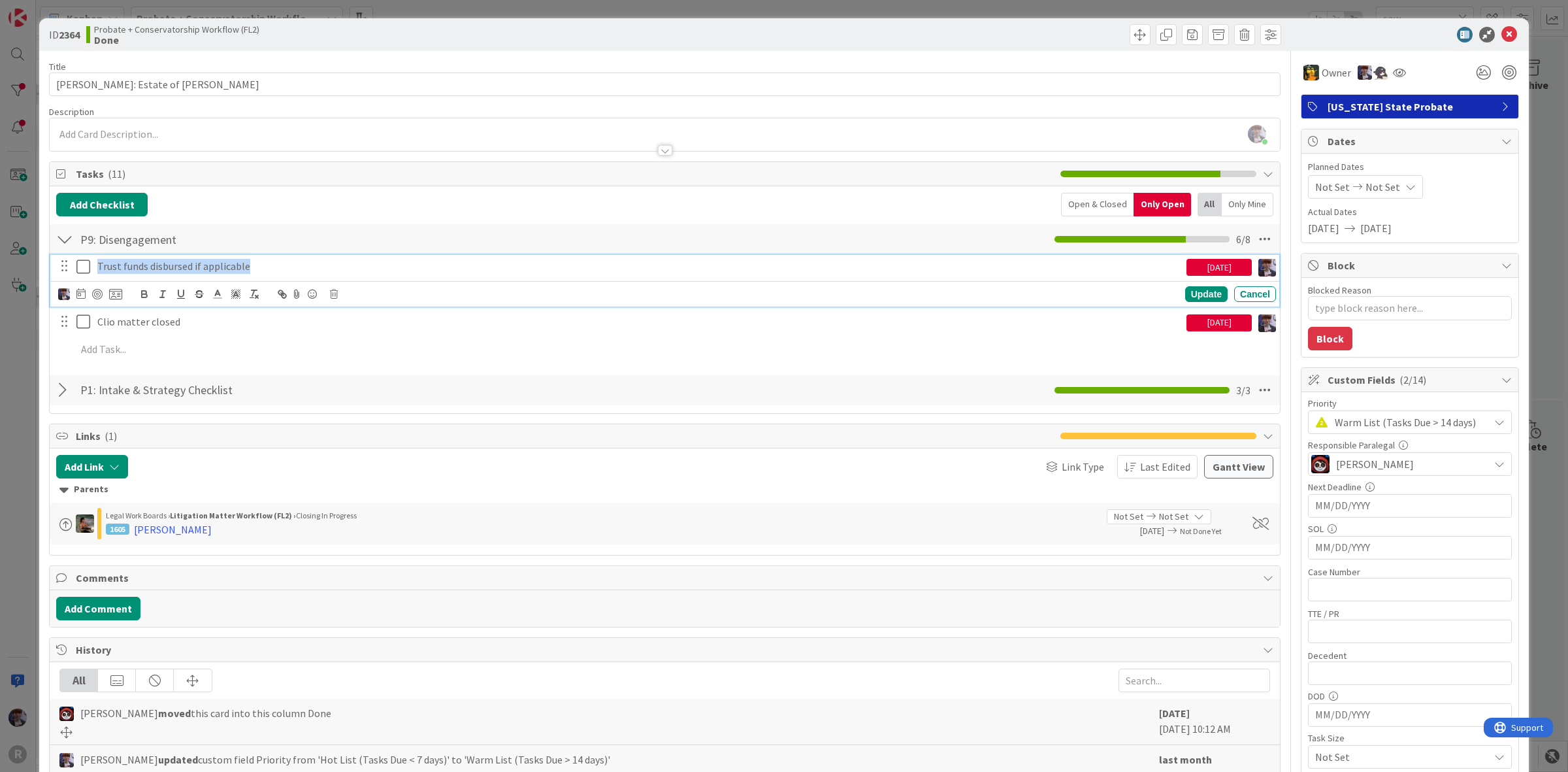
drag, startPoint x: 262, startPoint y: 270, endPoint x: 65, endPoint y: 264, distance: 197.1
click at [65, 264] on div "Trust funds disbursed if applicable [DATE]" at bounding box center [666, 266] width 1221 height 23
click at [35, 347] on div "ID 2364 Probate + Conservatorship Workflow (FL2) Done Title 42 / 128 [PERSON_NA…" at bounding box center [784, 386] width 1568 height 772
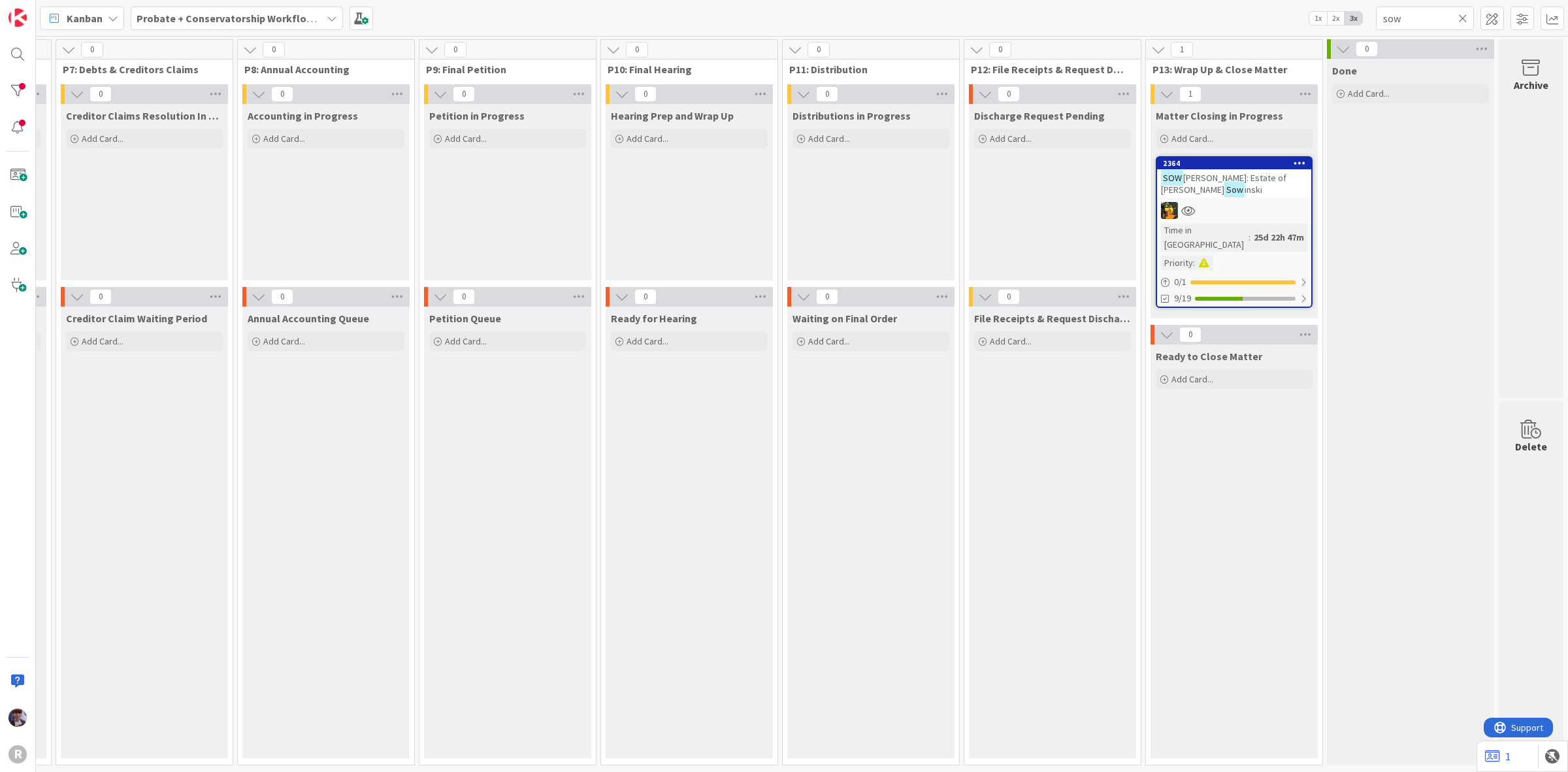
click at [1237, 190] on div "SOW [PERSON_NAME]: Estate of [PERSON_NAME] inski" at bounding box center [1233, 183] width 154 height 28
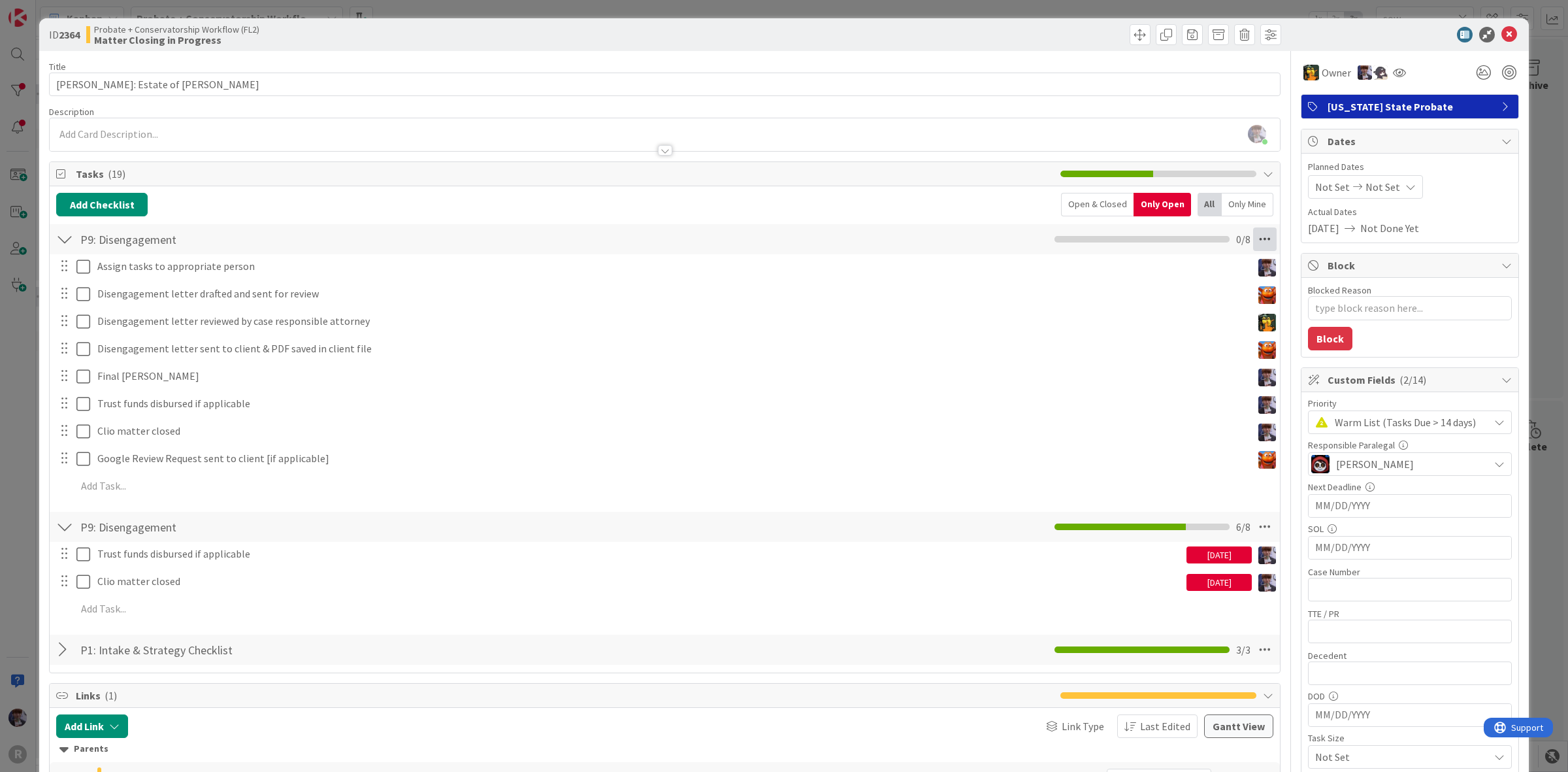
click at [1253, 231] on icon at bounding box center [1265, 240] width 23 height 23
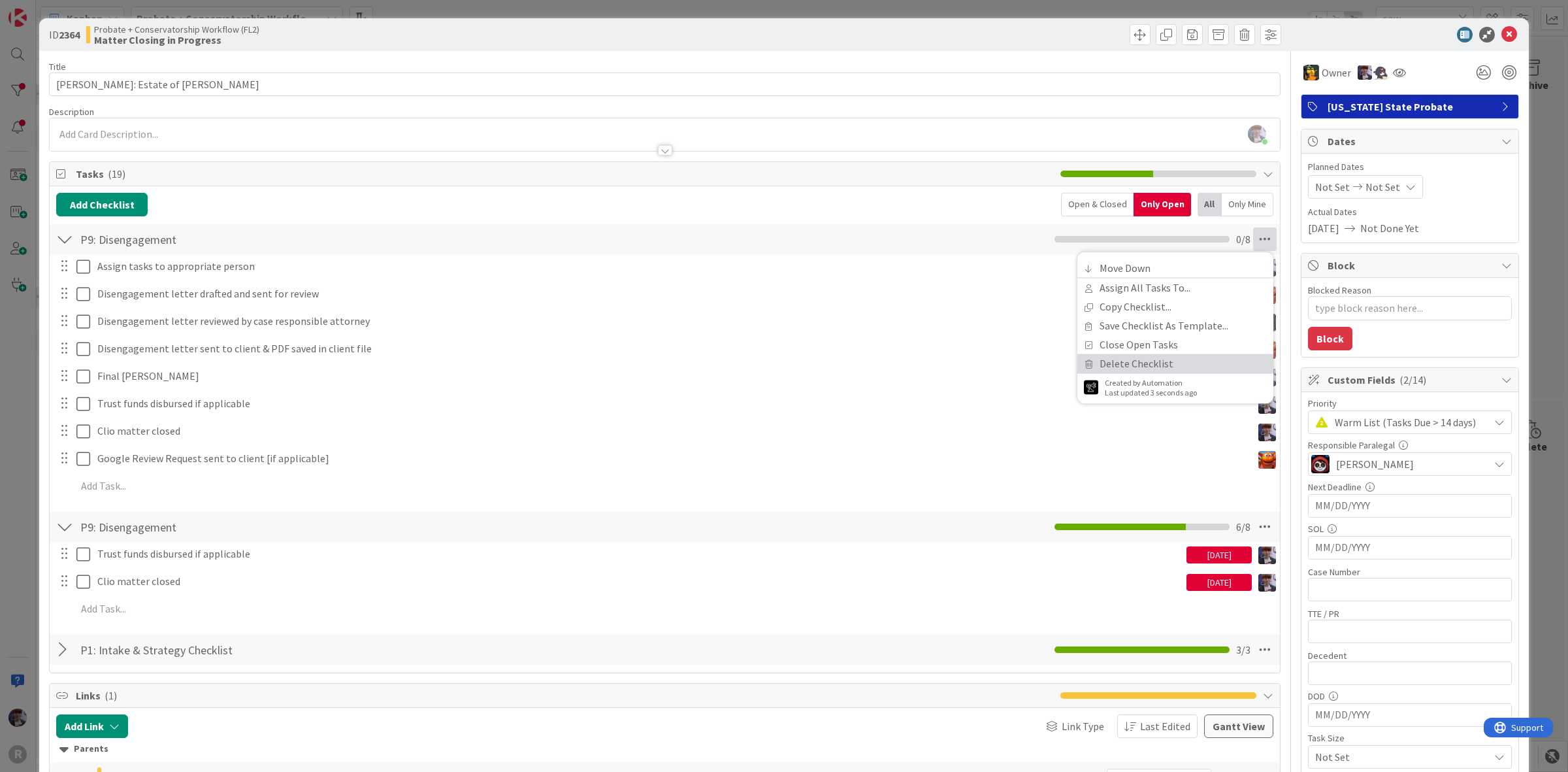
click at [1164, 361] on link "Delete Checklist" at bounding box center [1176, 363] width 196 height 19
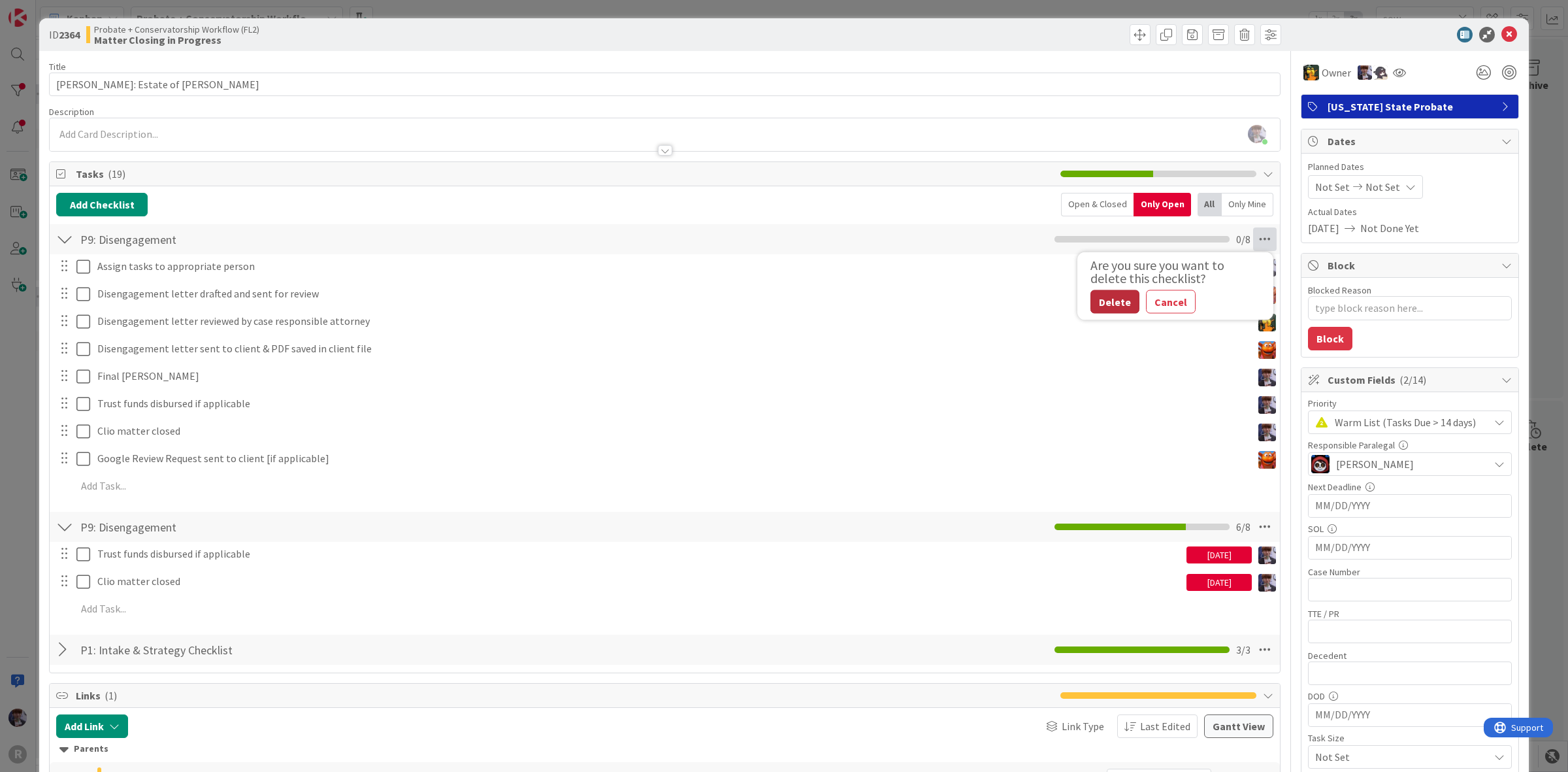
click at [1108, 297] on button "Delete" at bounding box center [1115, 302] width 49 height 23
type textarea "x"
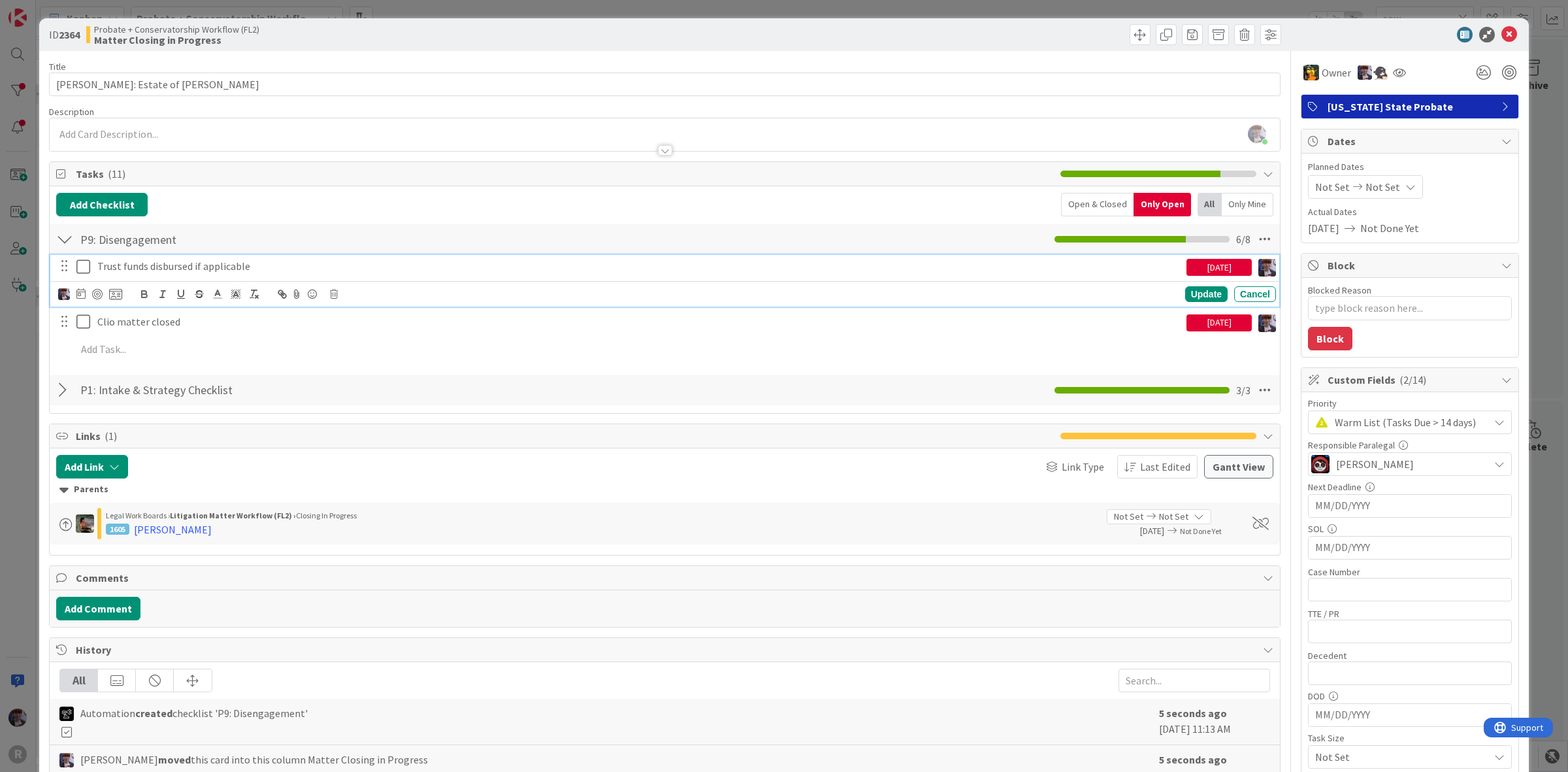
click at [165, 273] on p "Trust funds disbursed if applicable" at bounding box center [639, 266] width 1084 height 15
click at [83, 292] on icon at bounding box center [81, 294] width 9 height 11
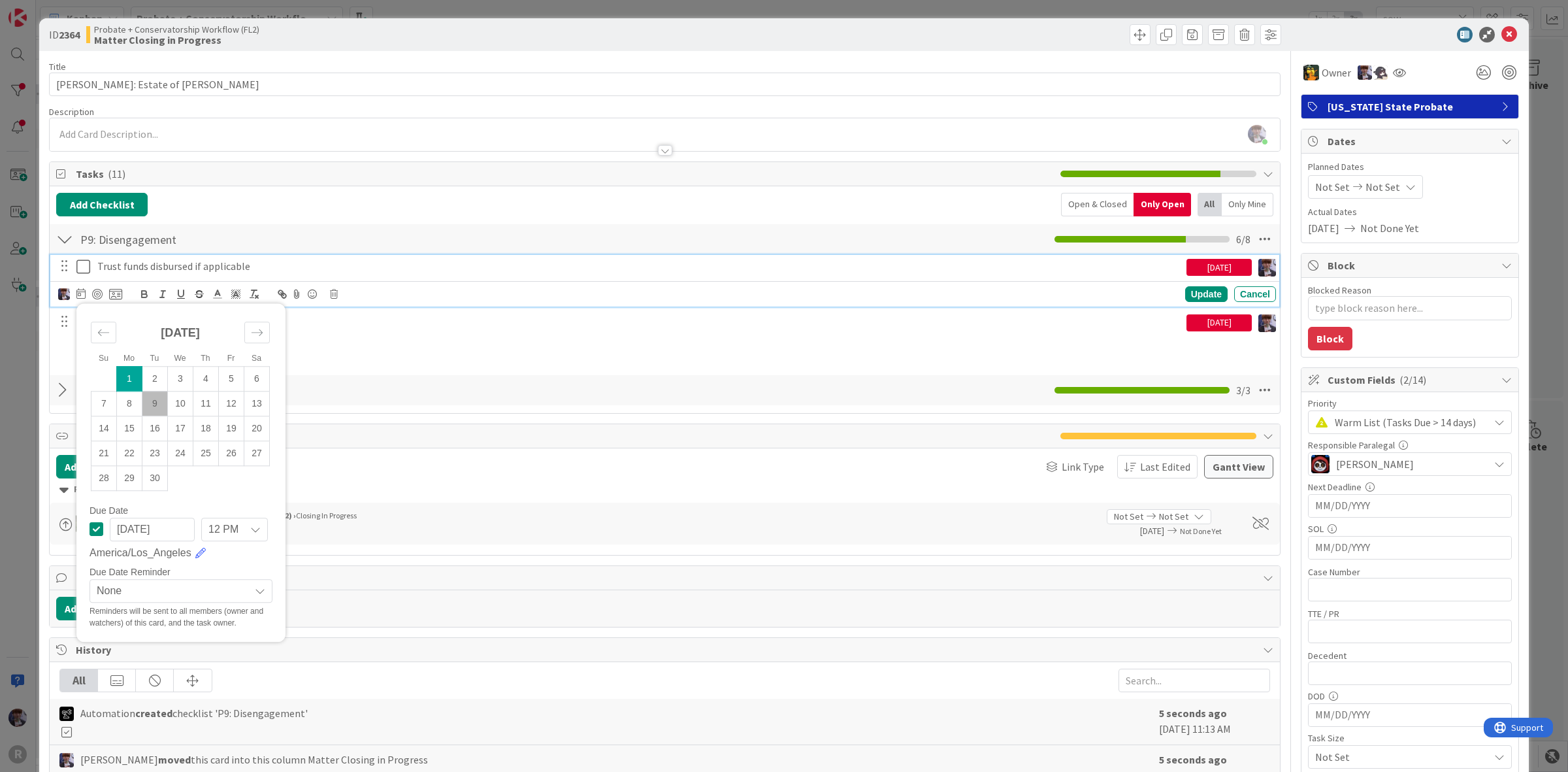
click at [142, 400] on td "9" at bounding box center [155, 403] width 26 height 25
type input "[DATE]"
type textarea "x"
click at [1199, 288] on div "Update" at bounding box center [1207, 295] width 43 height 16
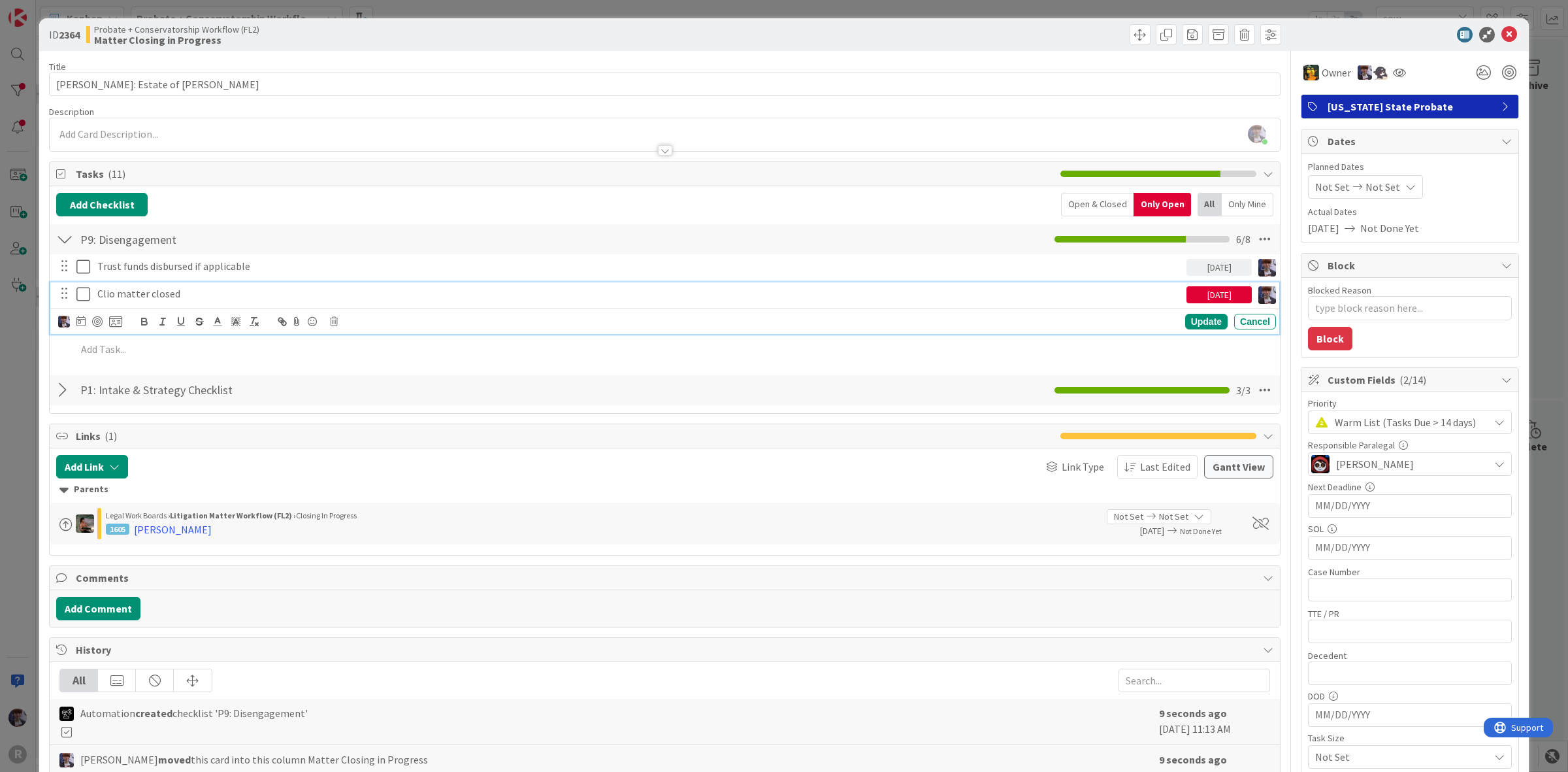
click at [1134, 297] on p "Clio matter closed" at bounding box center [639, 294] width 1084 height 15
click at [85, 326] on icon at bounding box center [81, 321] width 9 height 11
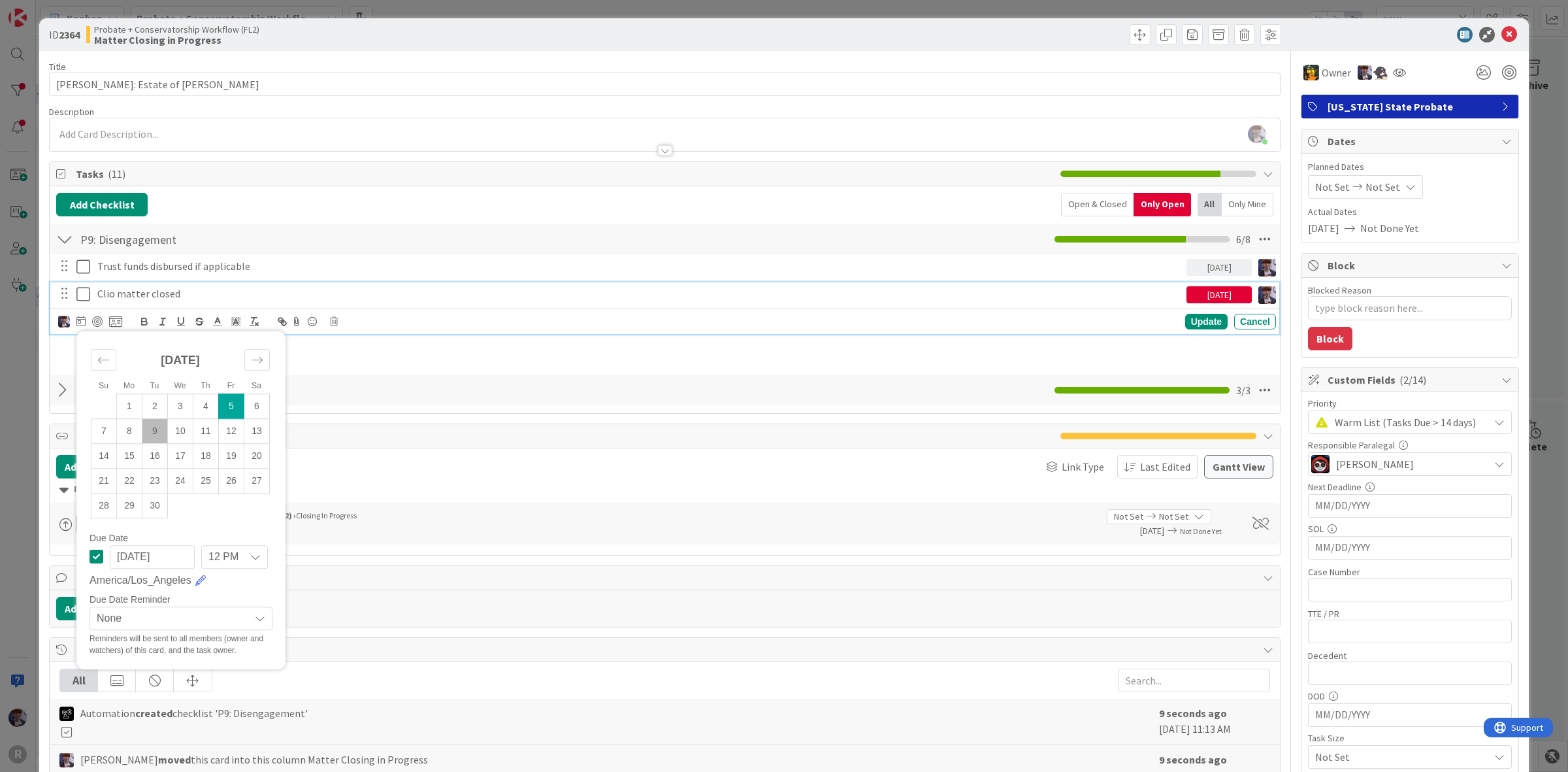
click at [156, 434] on td "9" at bounding box center [155, 431] width 26 height 25
type input "[DATE]"
type textarea "x"
click at [1203, 322] on div "Update" at bounding box center [1207, 321] width 43 height 16
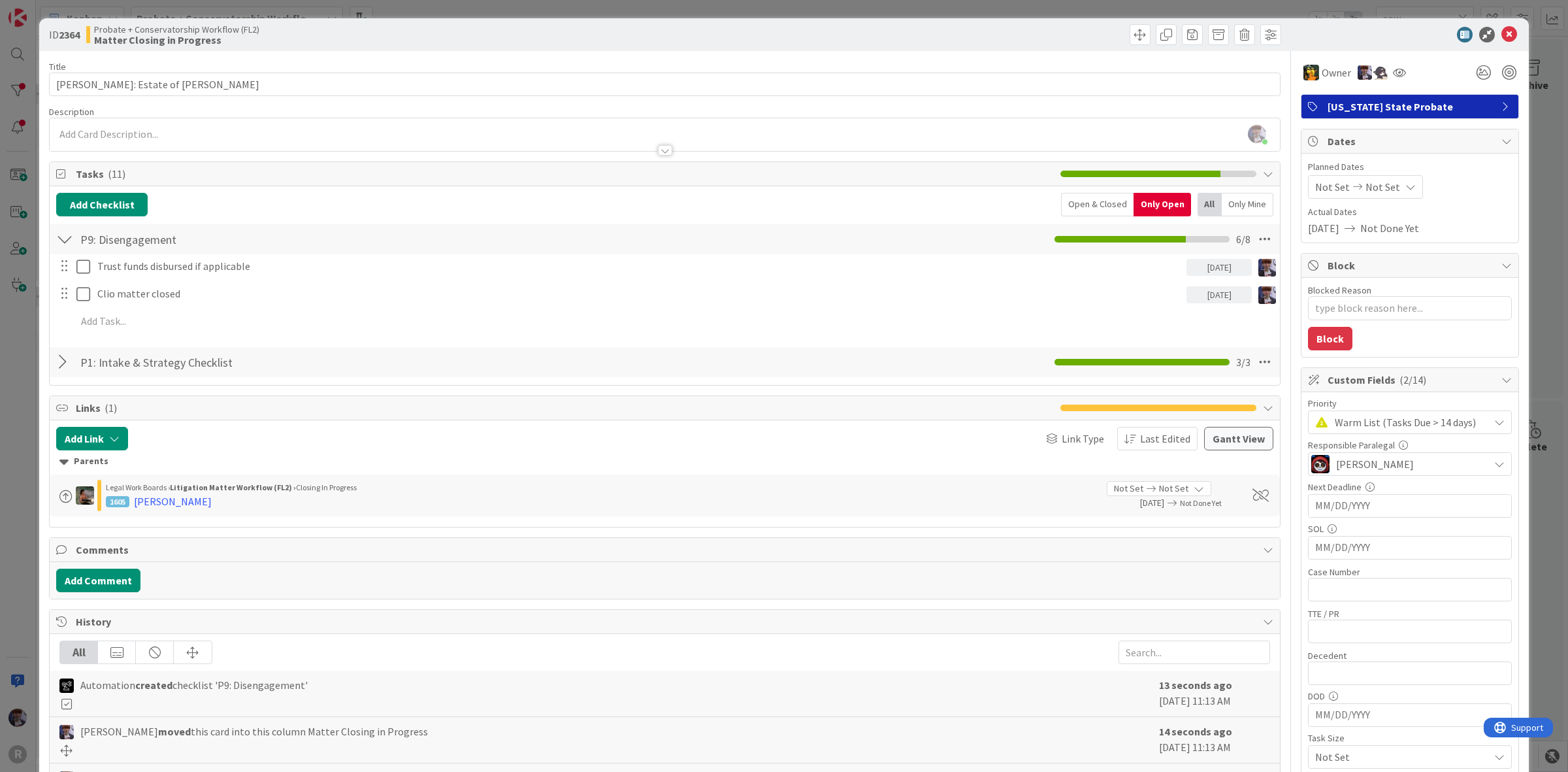
click at [1531, 204] on div "ID 2364 Probate + Conservatorship Workflow (FL2) Matter Closing in Progress Tit…" at bounding box center [784, 386] width 1568 height 772
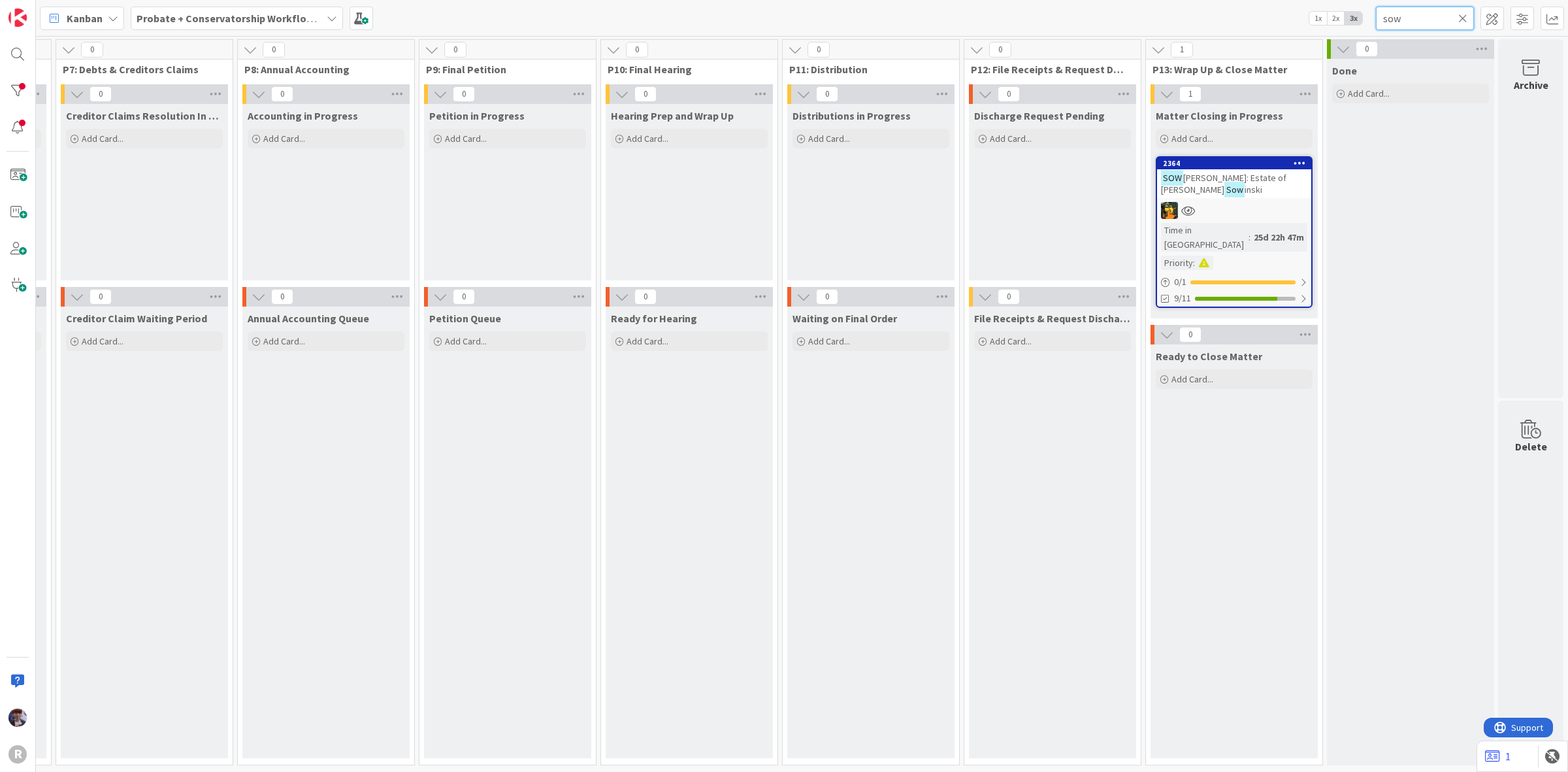
drag, startPoint x: 1410, startPoint y: 28, endPoint x: 1311, endPoint y: 26, distance: 99.0
click at [1311, 26] on div "Kanban Probate + Conservatorship Workflow (FL2) 1x 2x 3x sow" at bounding box center [802, 18] width 1532 height 36
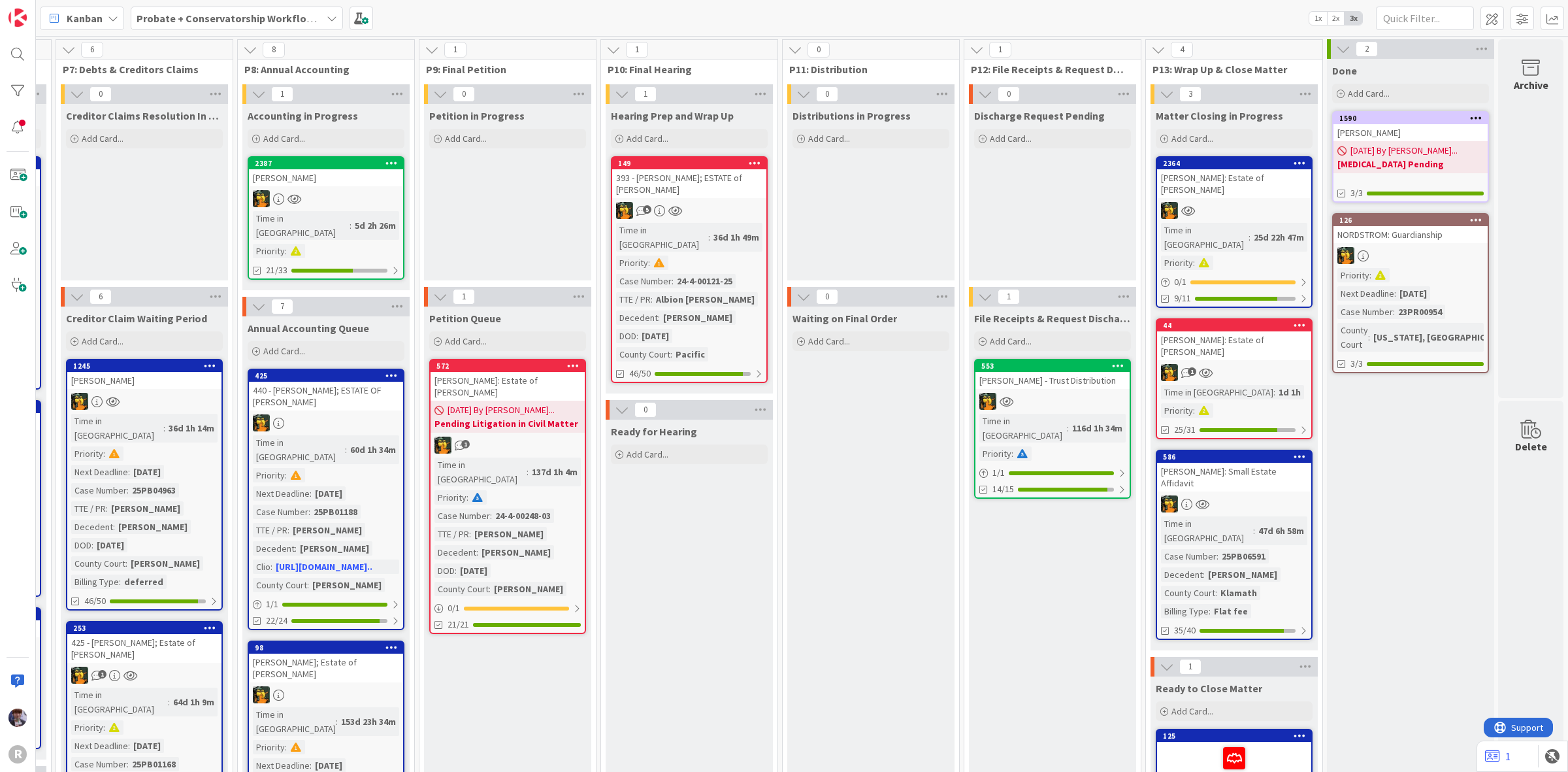
click at [1044, 215] on div "Discharge Request Pending Add Card..." at bounding box center [1053, 192] width 167 height 176
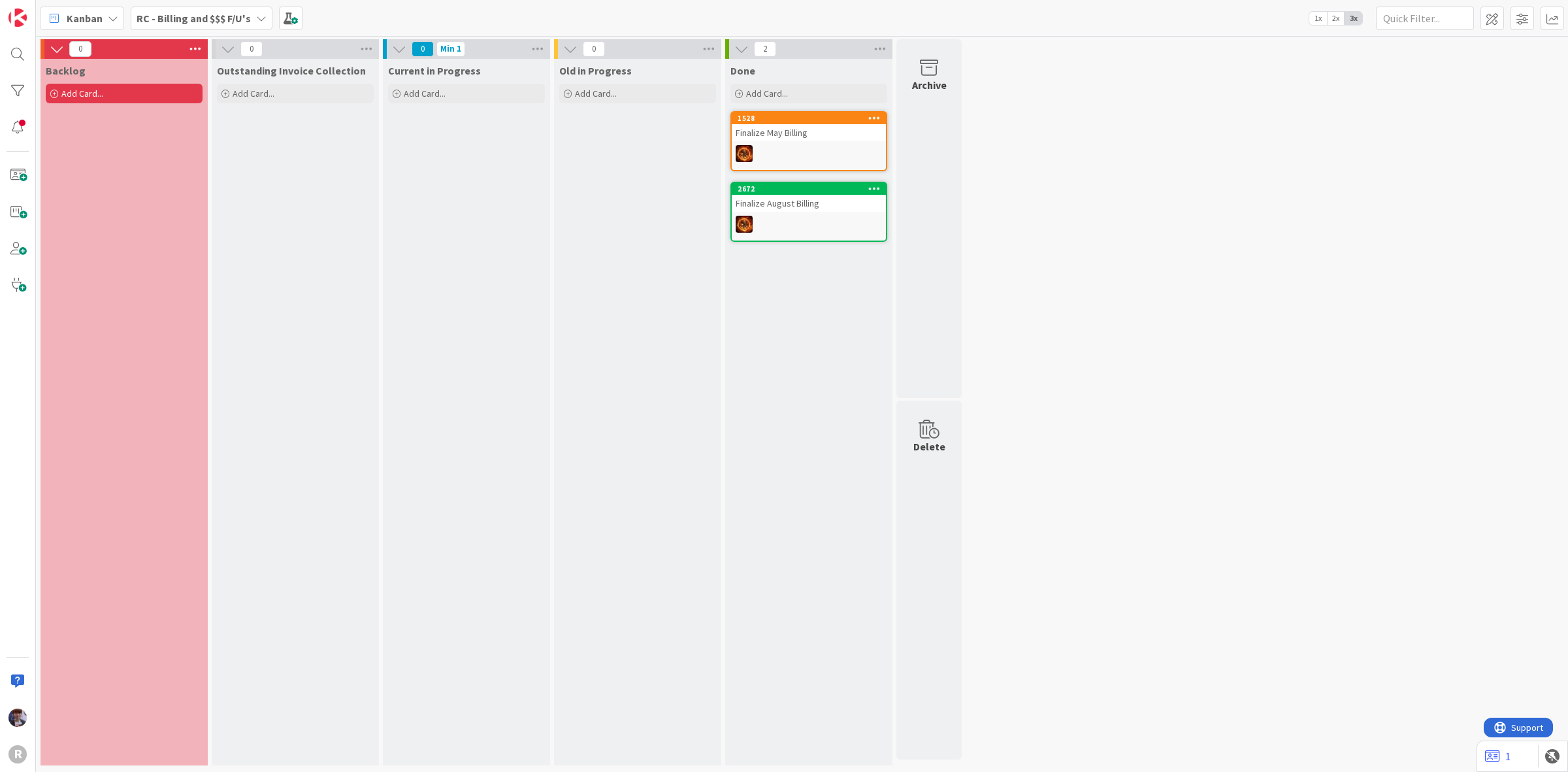
click at [203, 15] on b "RC - Billing and $$$ F/U's" at bounding box center [193, 18] width 114 height 13
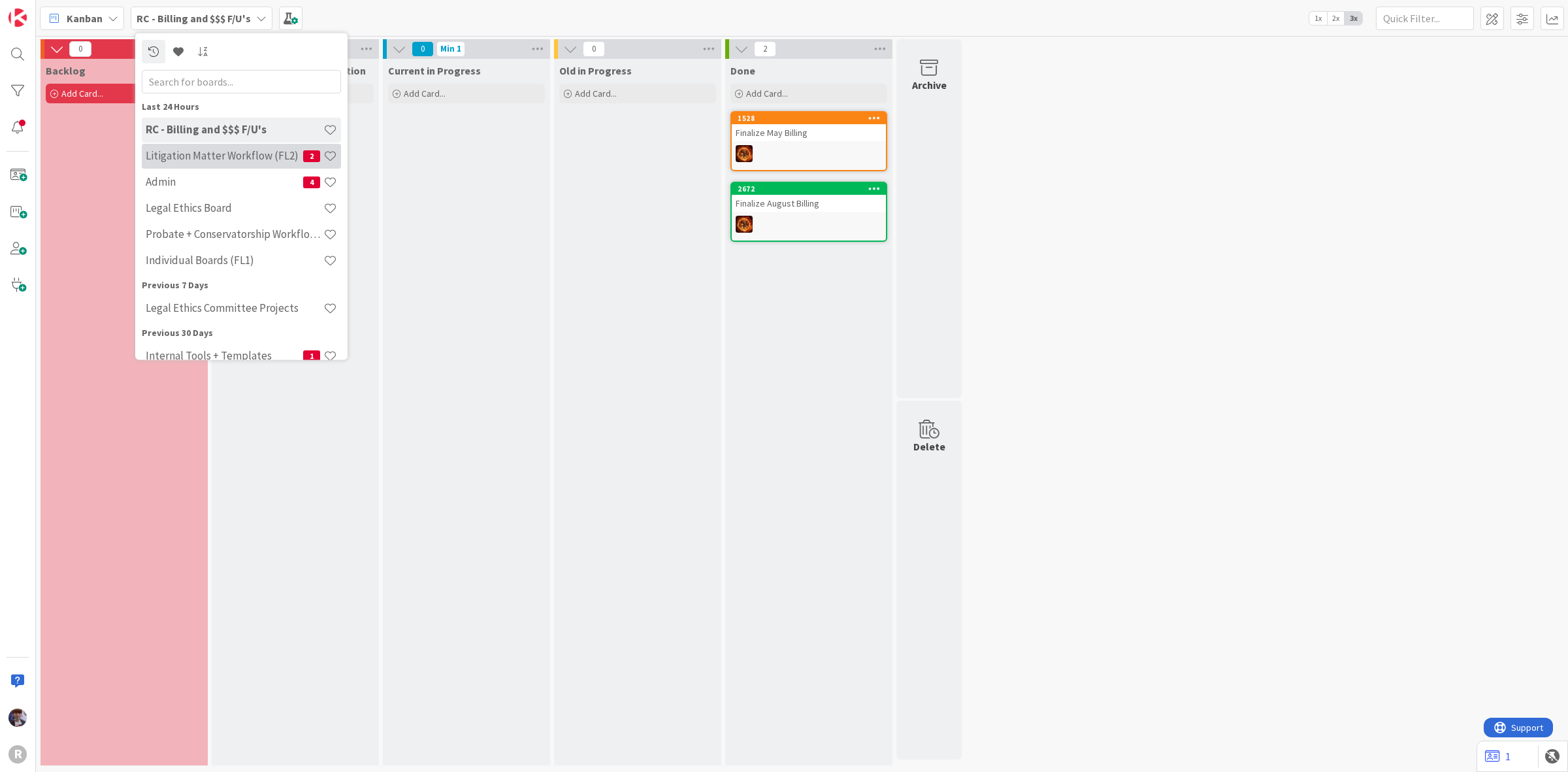
click at [194, 149] on h4 "Litigation Matter Workflow (FL2)" at bounding box center [224, 155] width 158 height 13
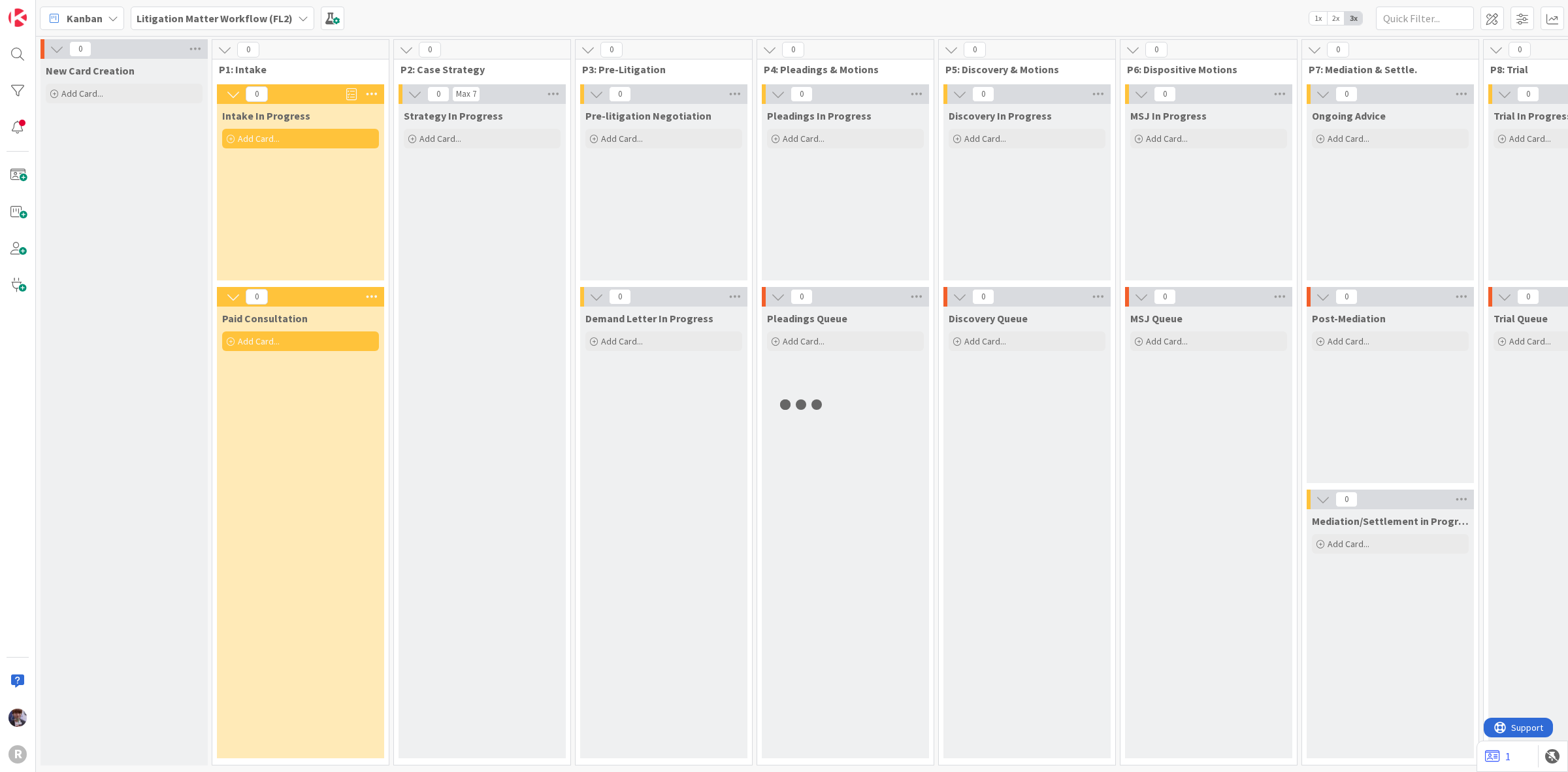
click at [199, 37] on div "0 New Card Creation Add Card... 0 P1: Intake 0 Intake In Progress Add Card... 0…" at bounding box center [1249, 404] width 2426 height 735
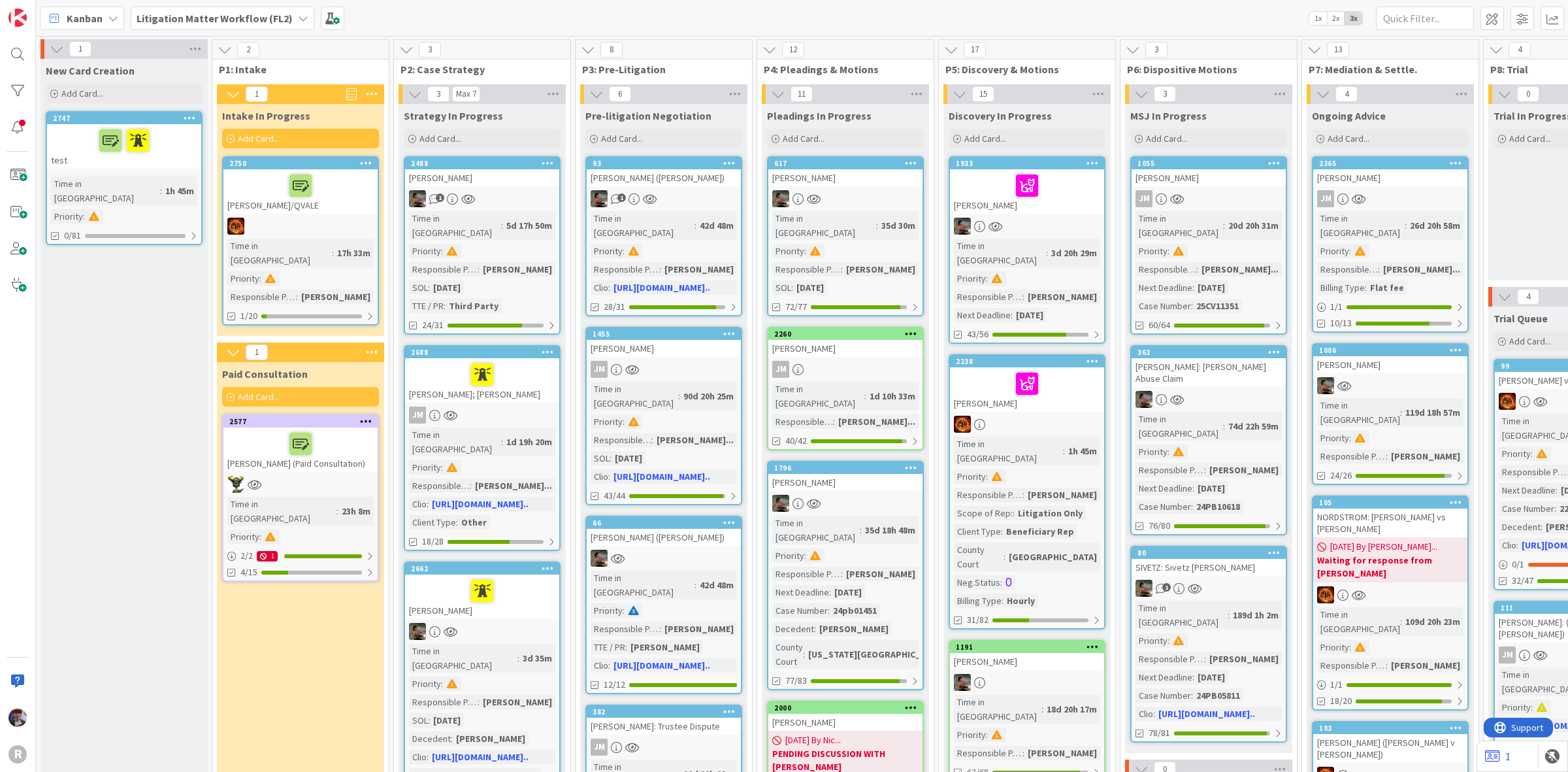
click at [205, 20] on b "Litigation Matter Workflow (FL2)" at bounding box center [214, 18] width 156 height 13
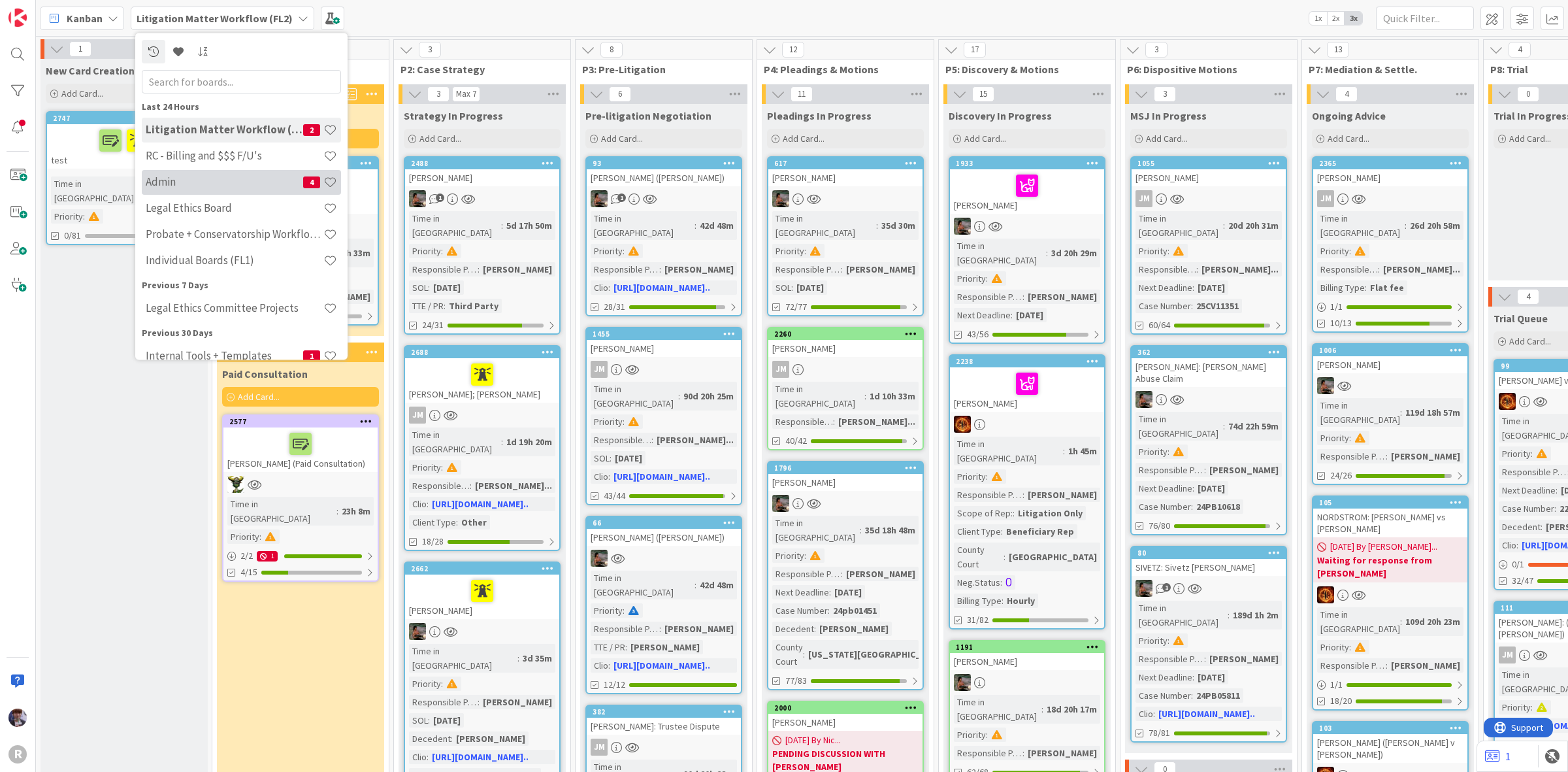
click at [174, 188] on div "Admin 4" at bounding box center [241, 182] width 199 height 25
